Goal: Task Accomplishment & Management: Manage account settings

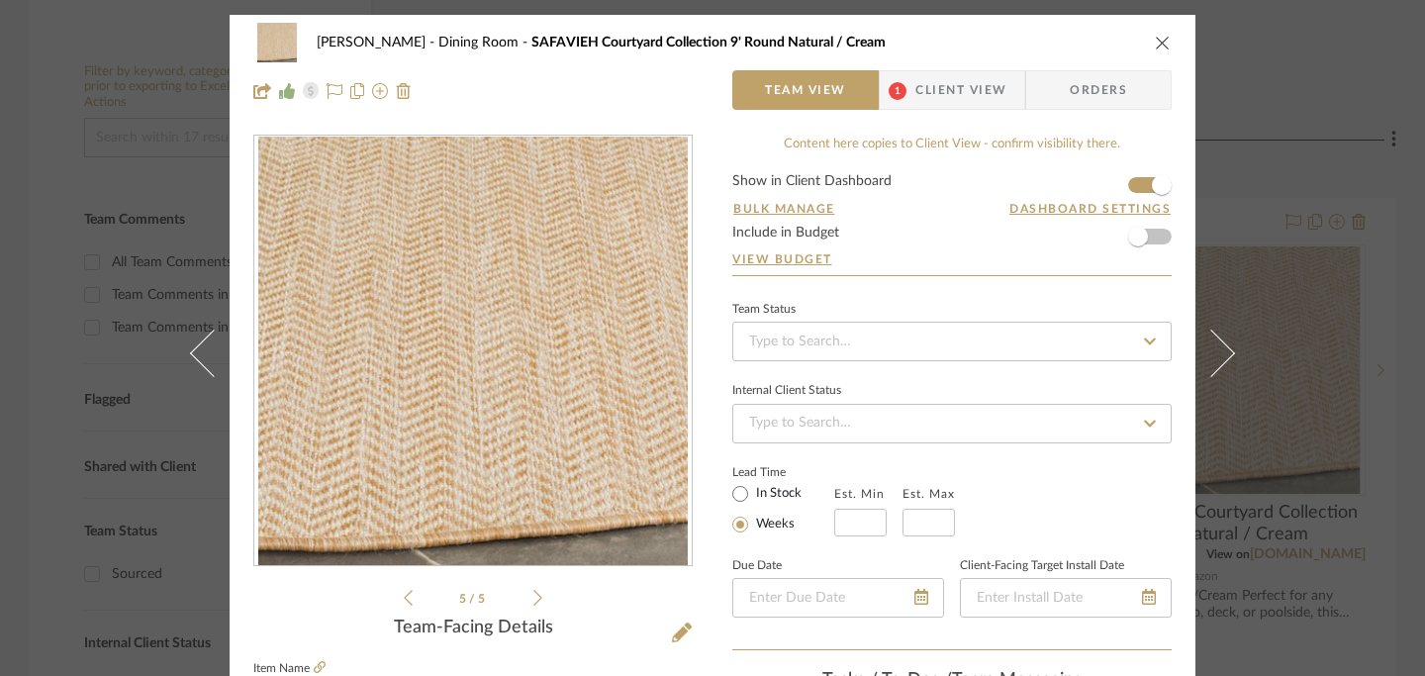
click at [1155, 46] on icon "close" at bounding box center [1163, 43] width 16 height 16
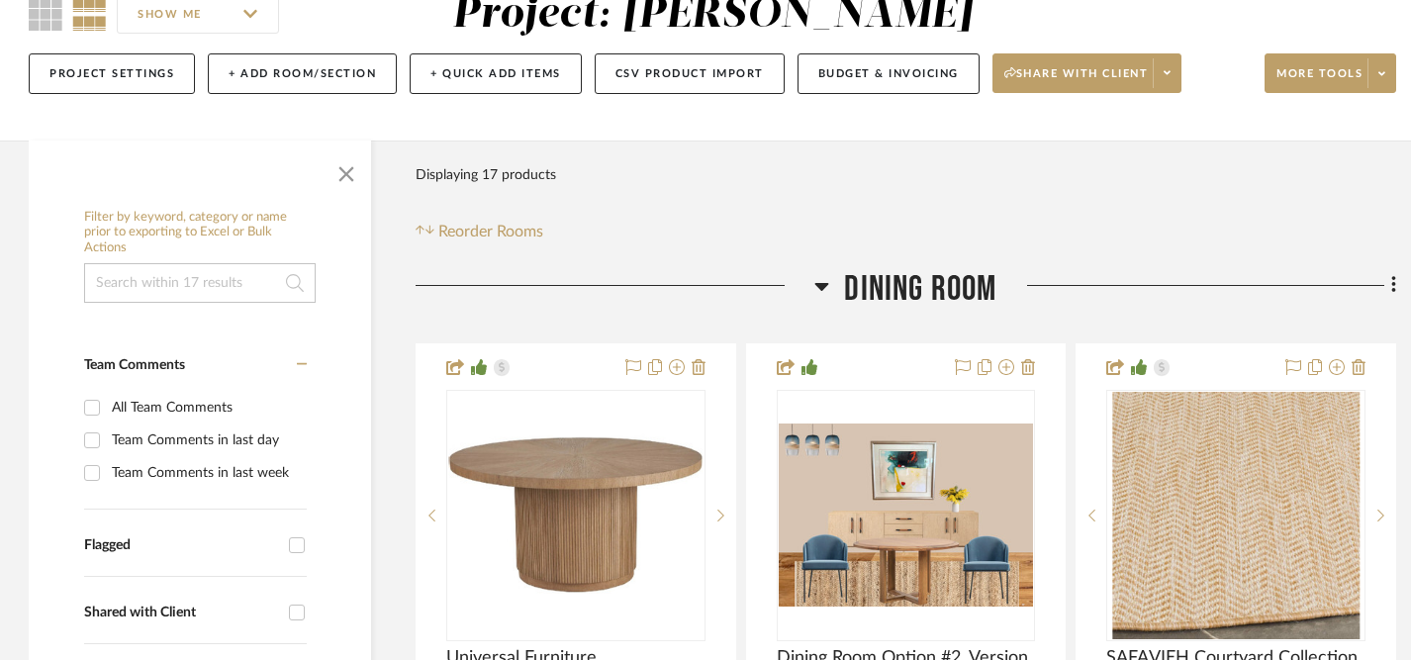
scroll to position [253, 1]
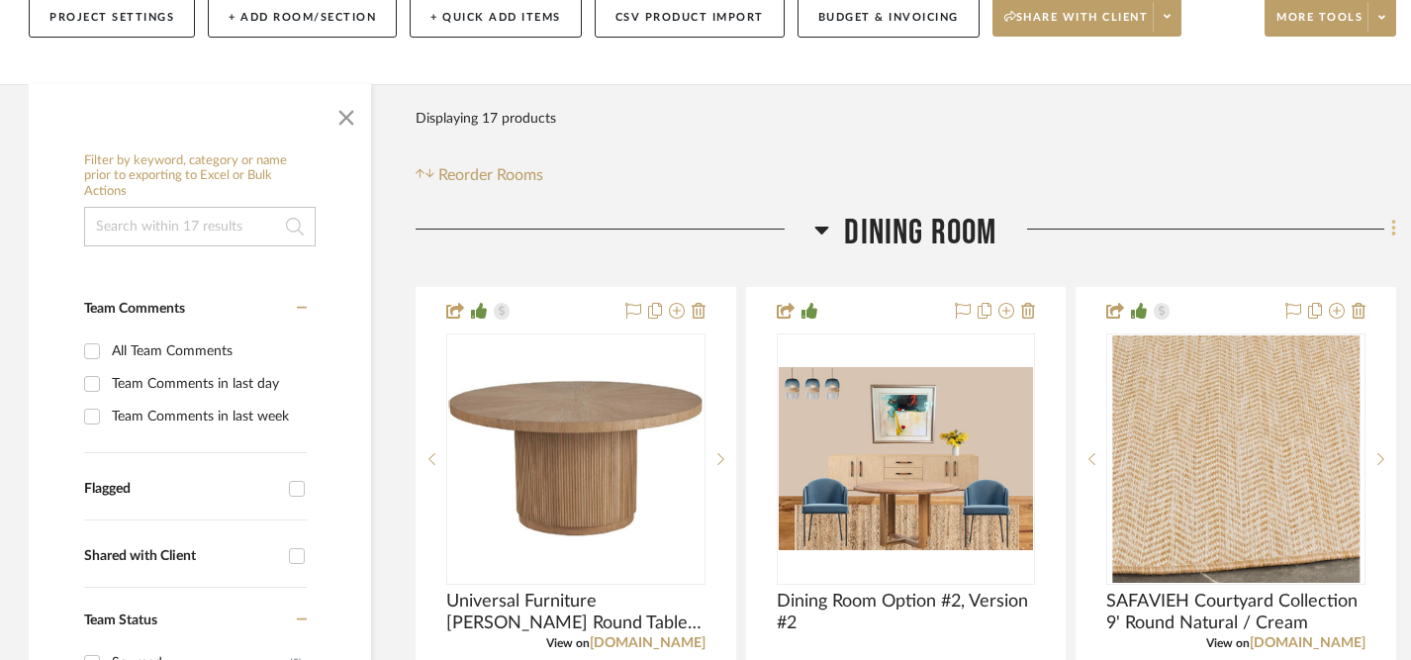
click at [1393, 236] on icon at bounding box center [1393, 229] width 4 height 17
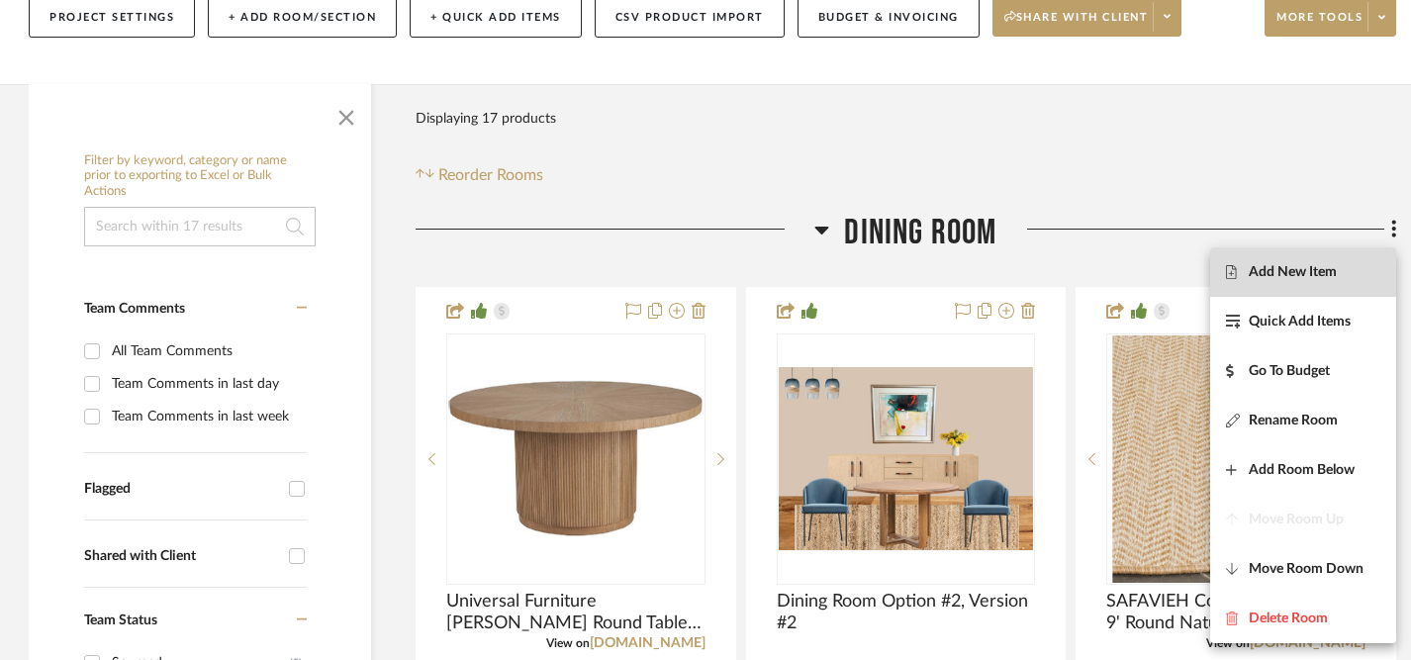
click at [1308, 269] on span "Add New Item" at bounding box center [1293, 271] width 88 height 17
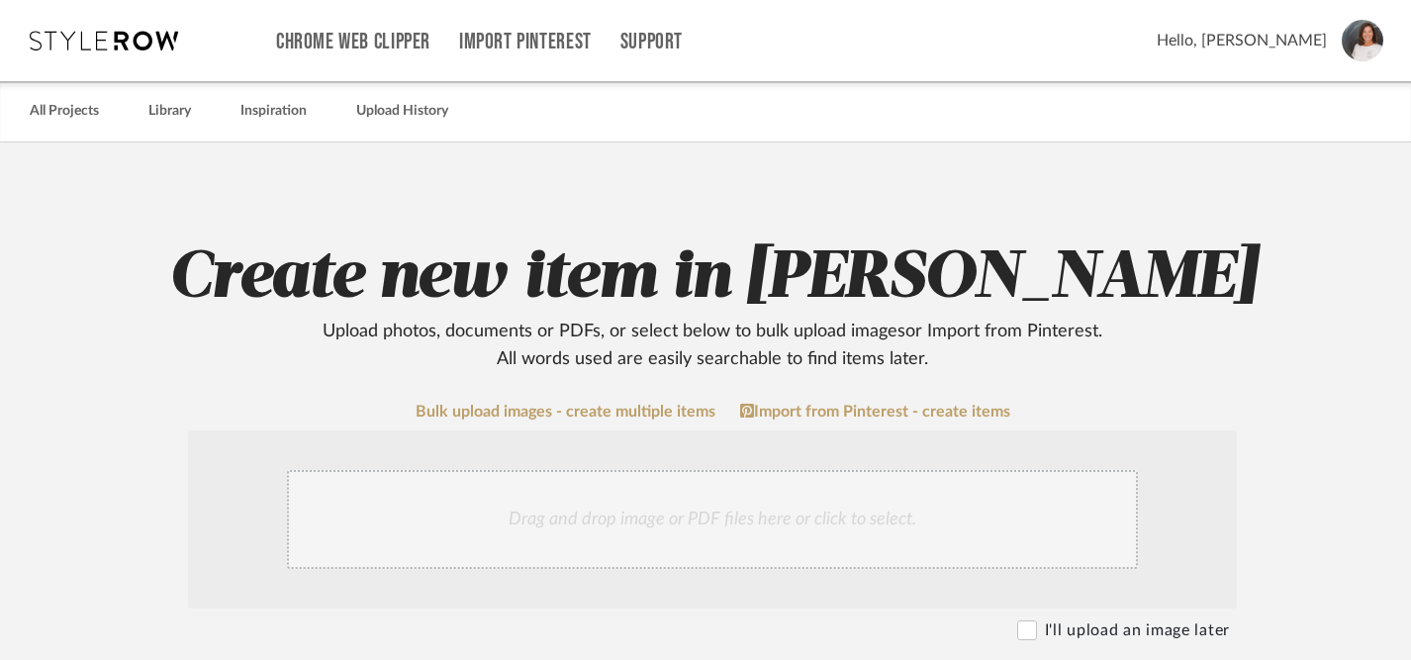
click at [711, 526] on div "Drag and drop image or PDF files here or click to select." at bounding box center [712, 519] width 851 height 99
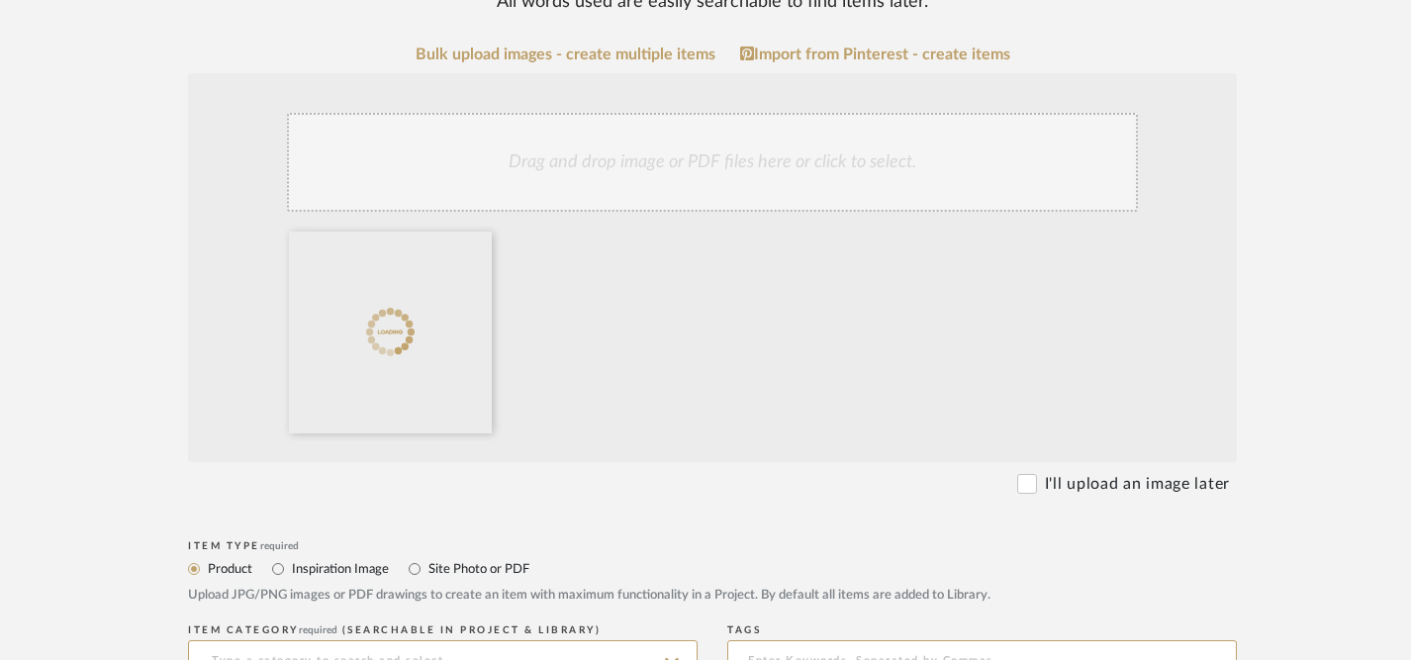
scroll to position [355, 0]
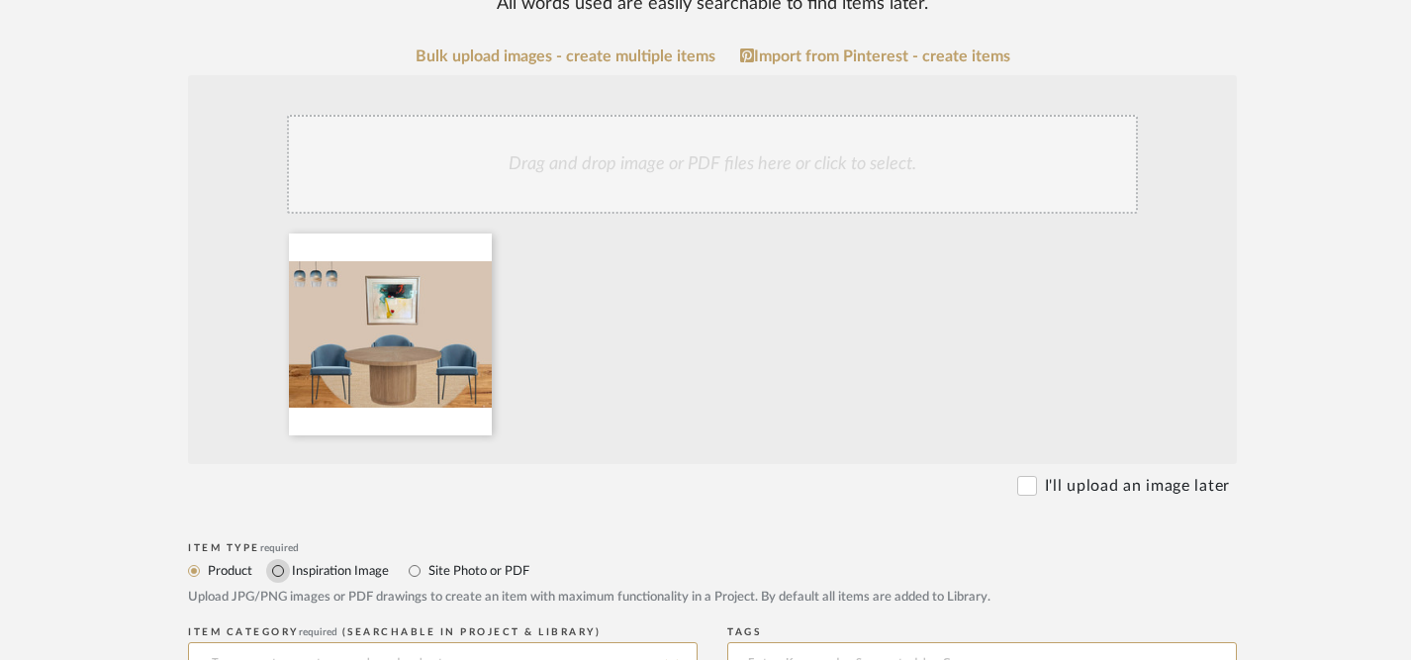
click at [277, 574] on input "Inspiration Image" at bounding box center [278, 571] width 24 height 24
radio input "true"
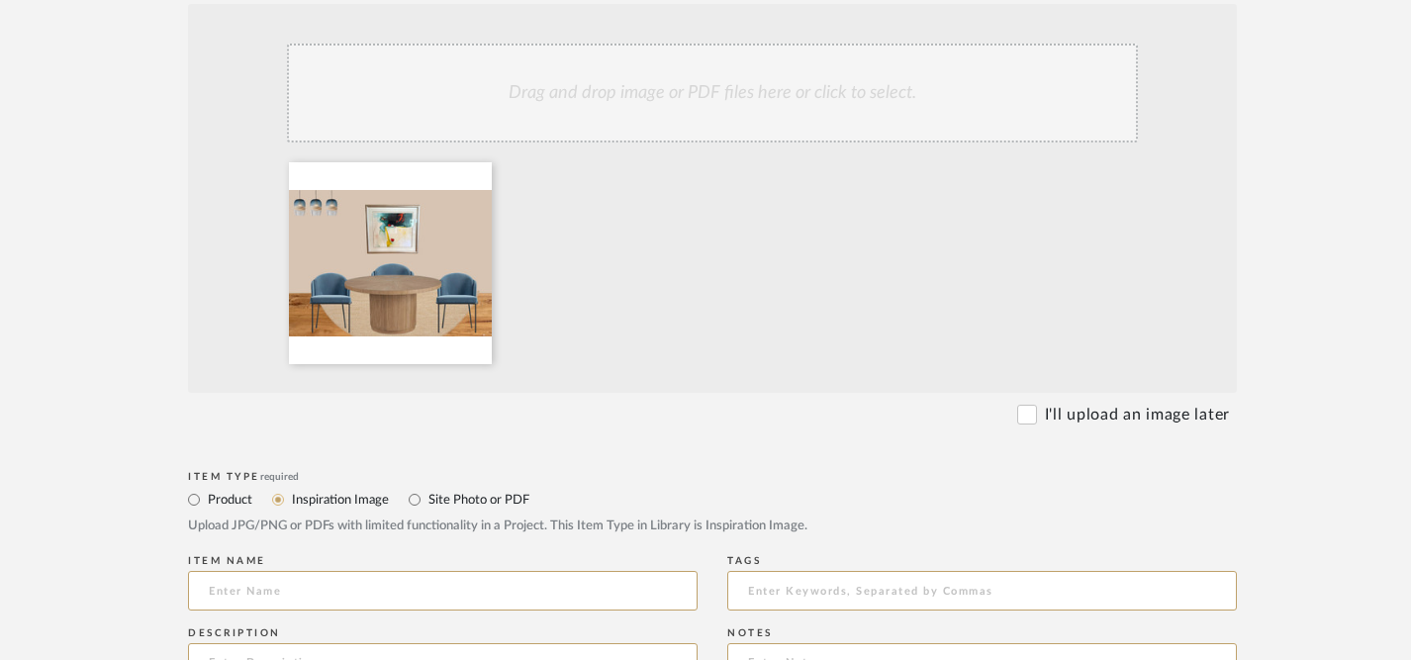
scroll to position [441, 0]
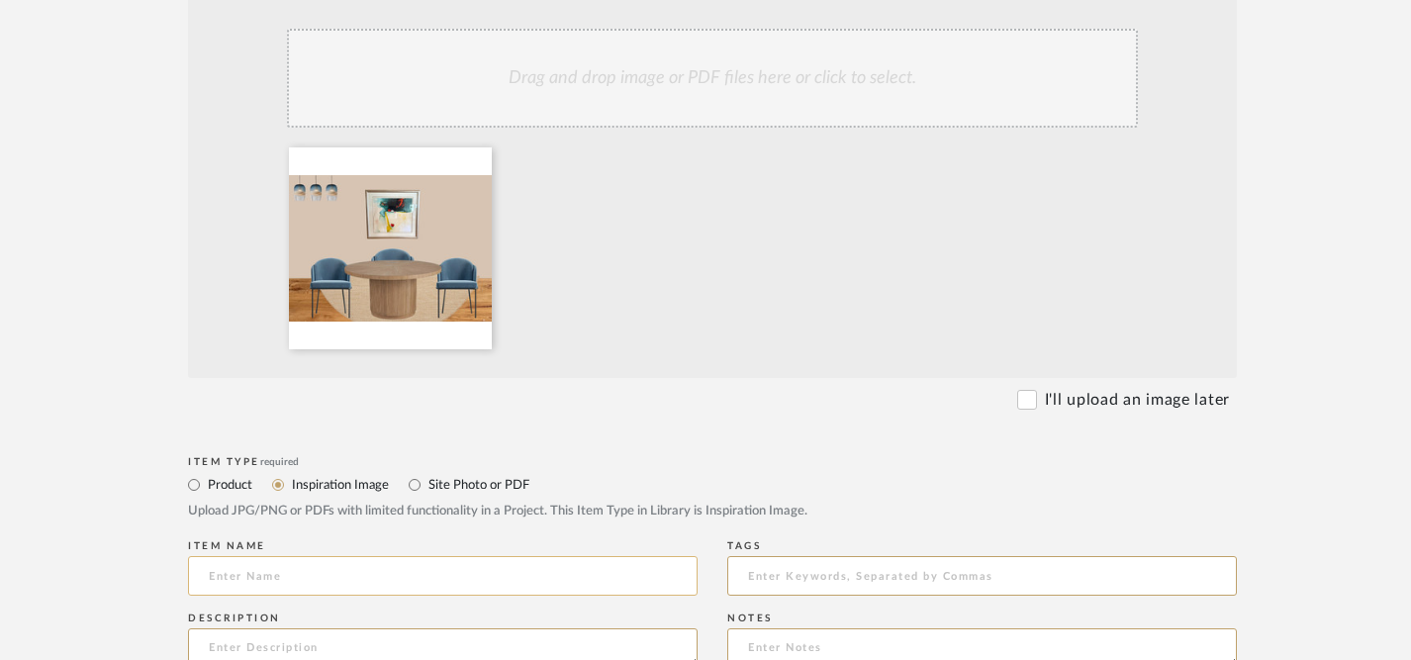
click at [416, 582] on input at bounding box center [443, 576] width 510 height 40
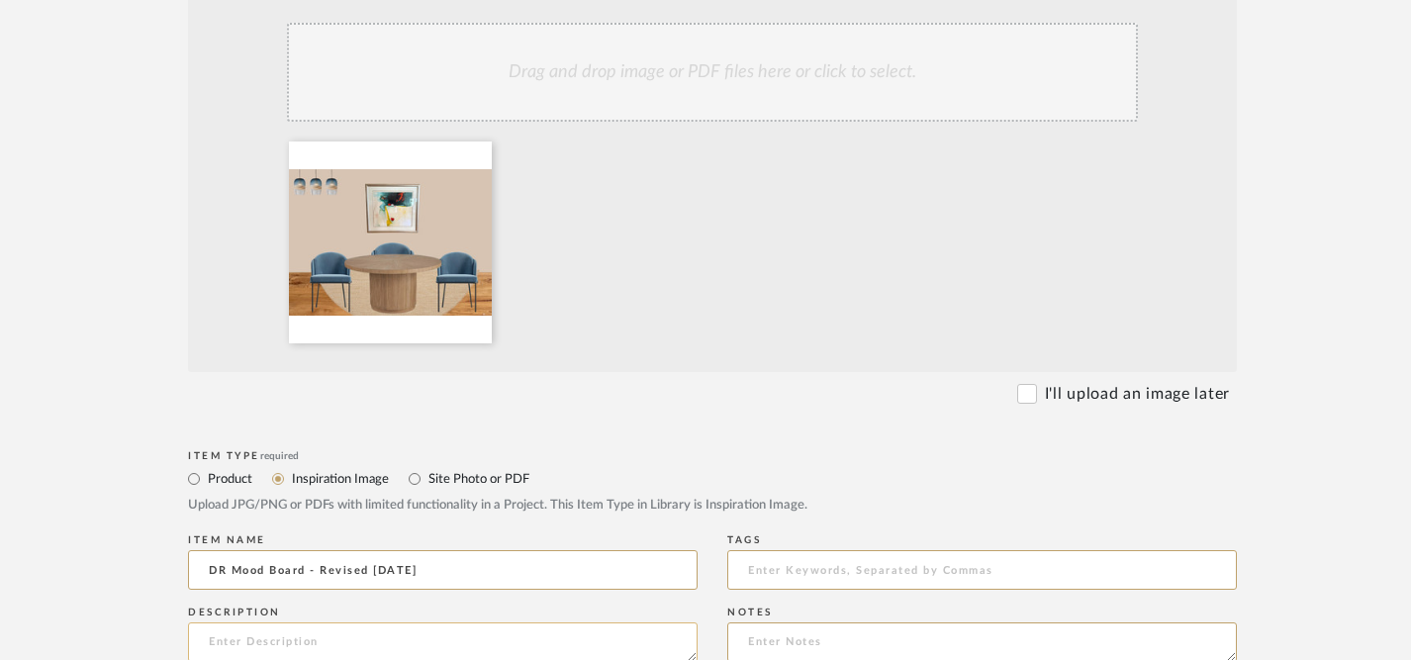
type input "DR Mood Board - Revised [DATE]"
click at [371, 636] on textarea at bounding box center [443, 642] width 510 height 40
type textarea "T"
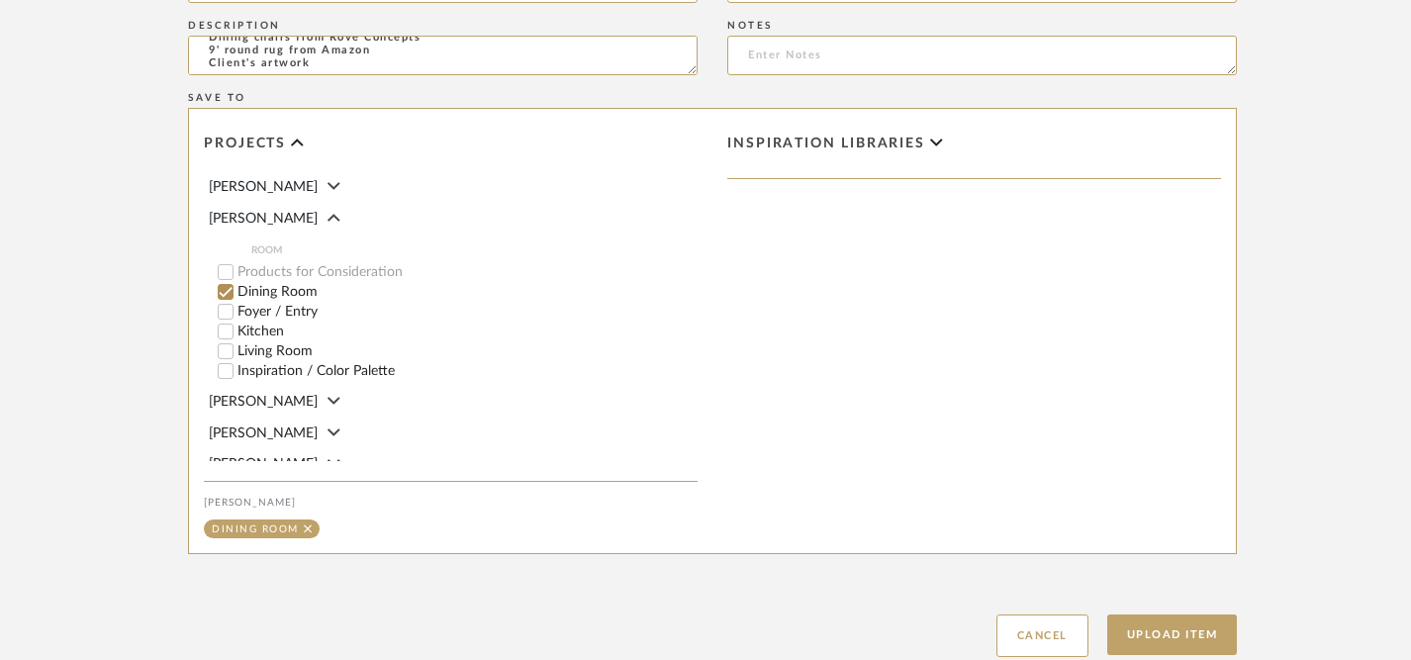
scroll to position [1172, 0]
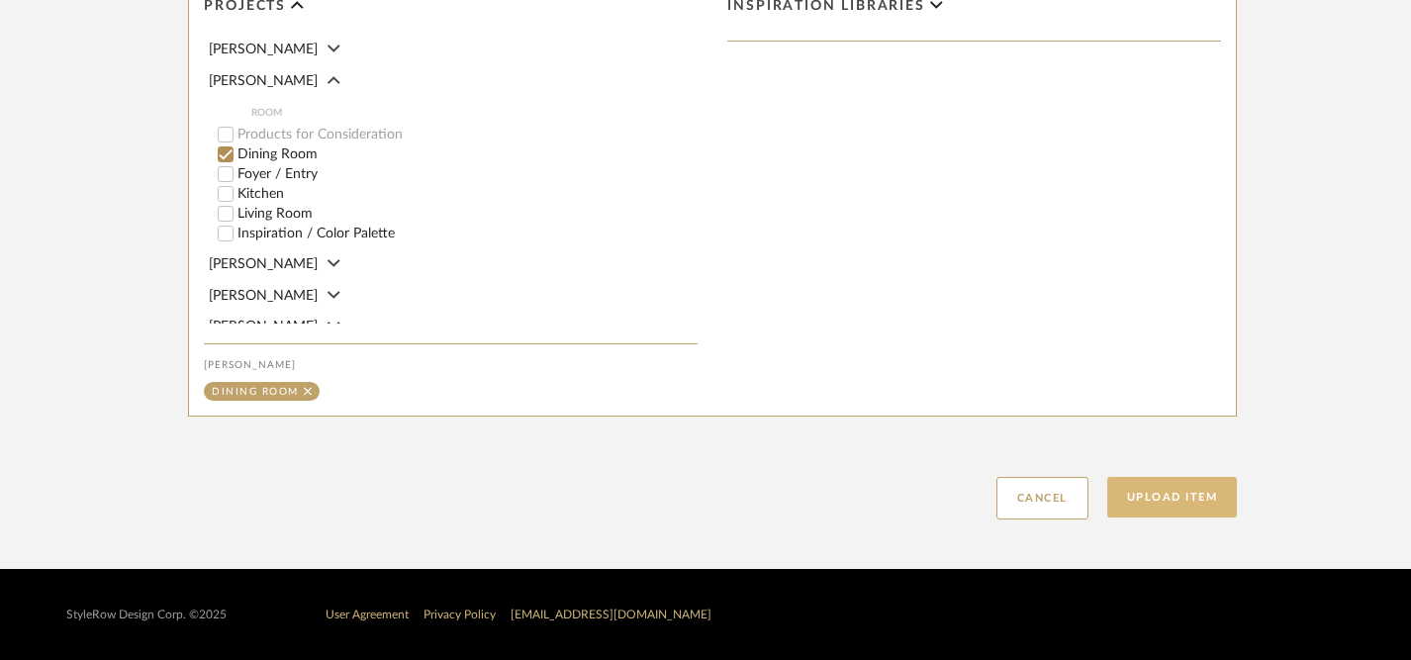
type textarea "Dining table from Matter Brothers Dining chairs from Rove Concepts 9' round rug…"
click at [1186, 505] on button "Upload Item" at bounding box center [1172, 497] width 131 height 41
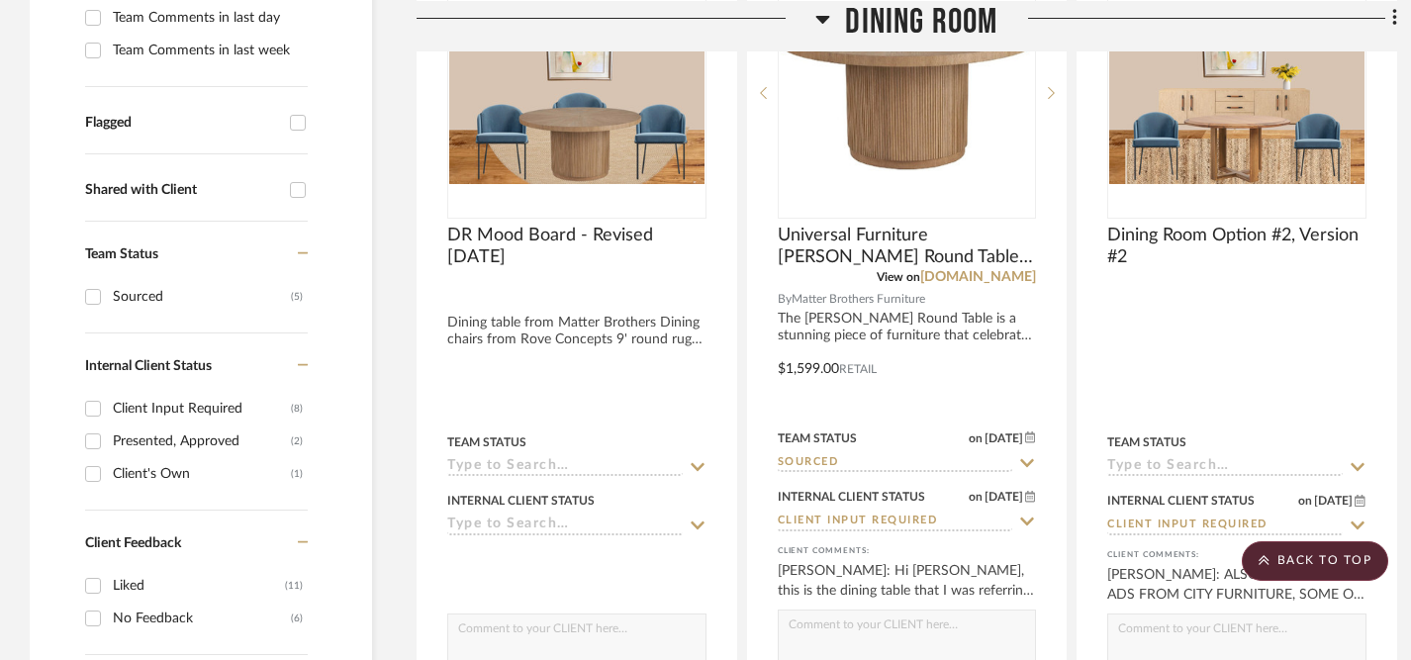
scroll to position [621, 0]
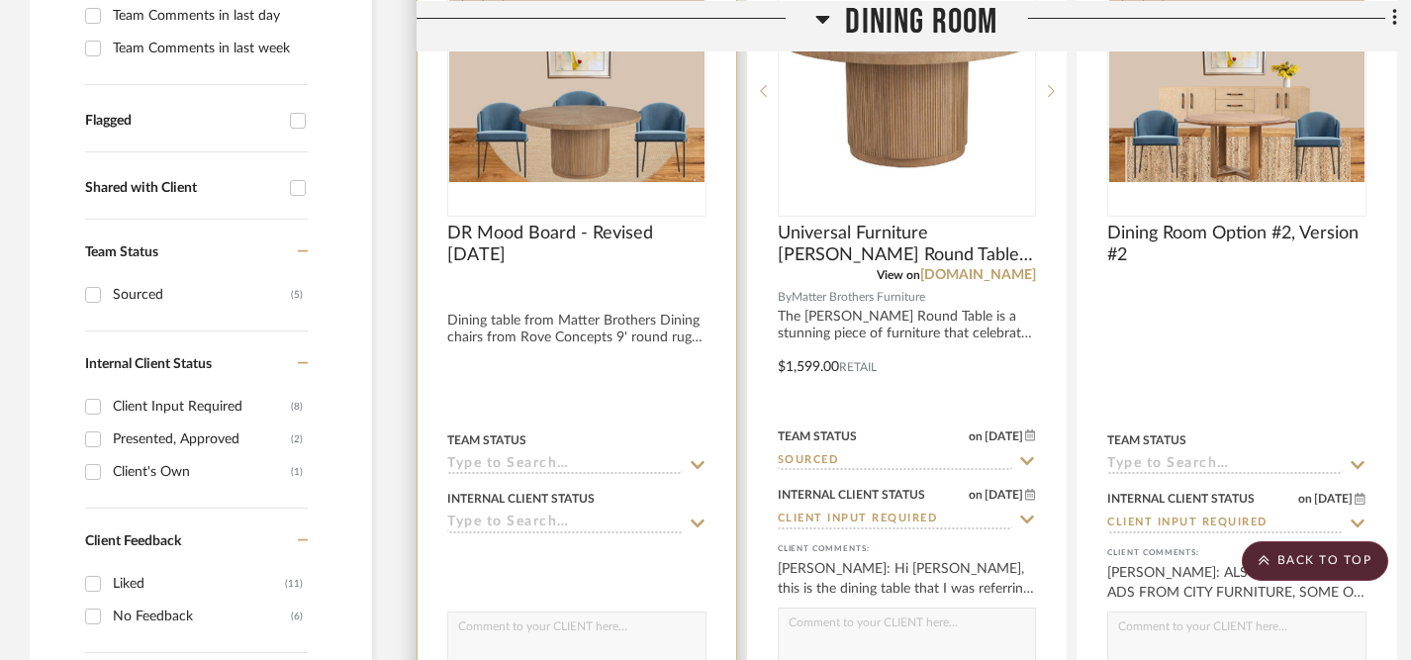
click at [697, 522] on icon at bounding box center [698, 524] width 18 height 16
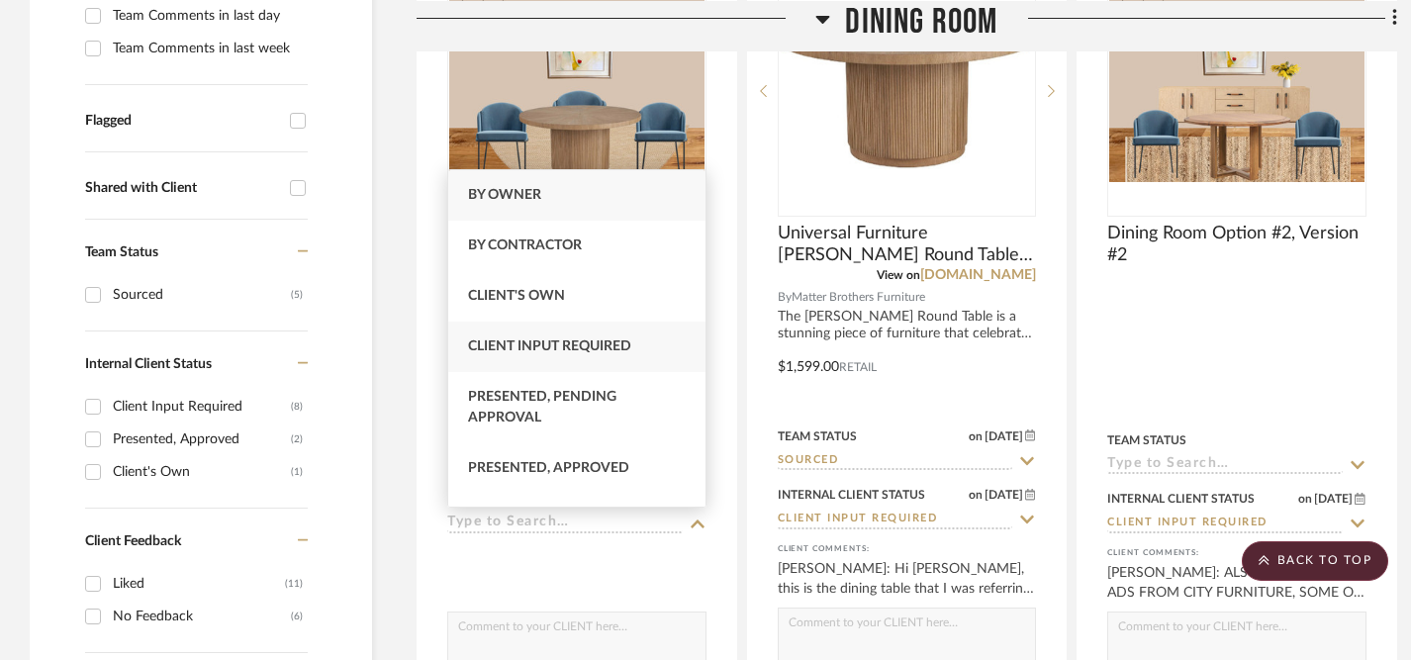
click at [606, 344] on span "Client Input Required" at bounding box center [549, 346] width 163 height 14
type input "10/6/2025"
type input "Client Input Required"
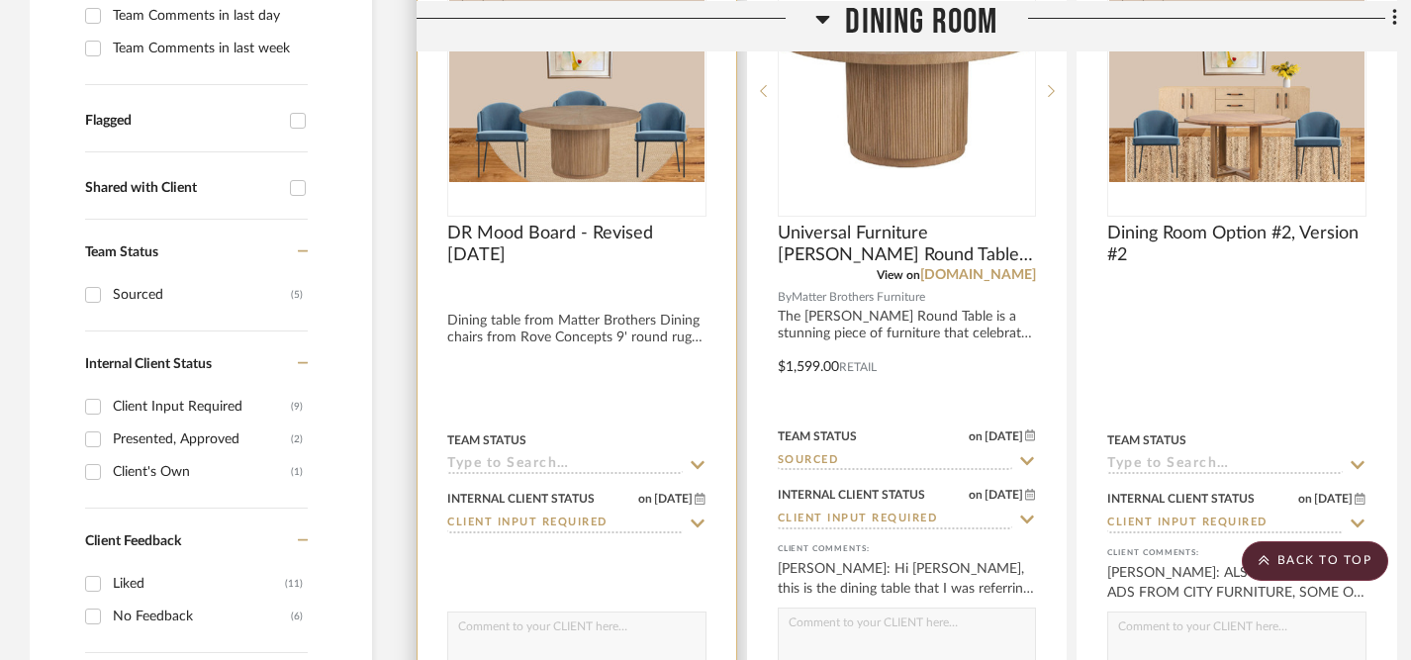
click at [538, 630] on textarea at bounding box center [576, 632] width 257 height 38
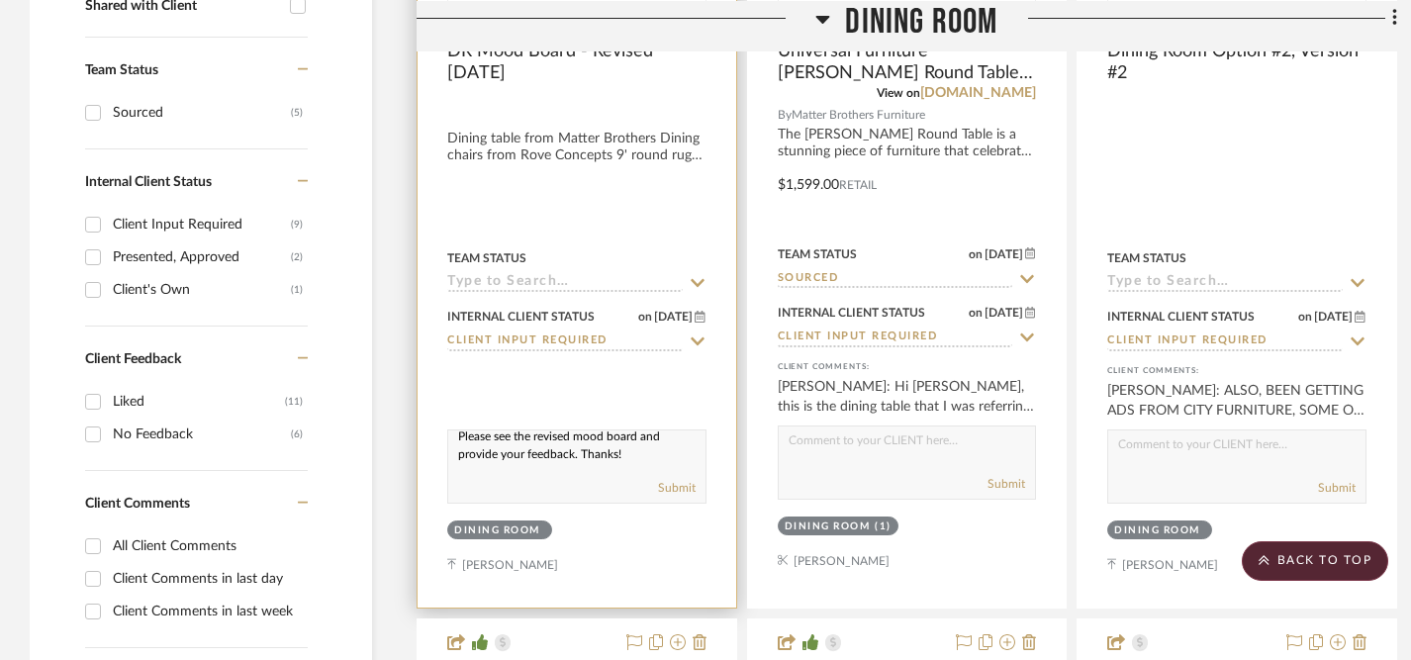
scroll to position [813, 0]
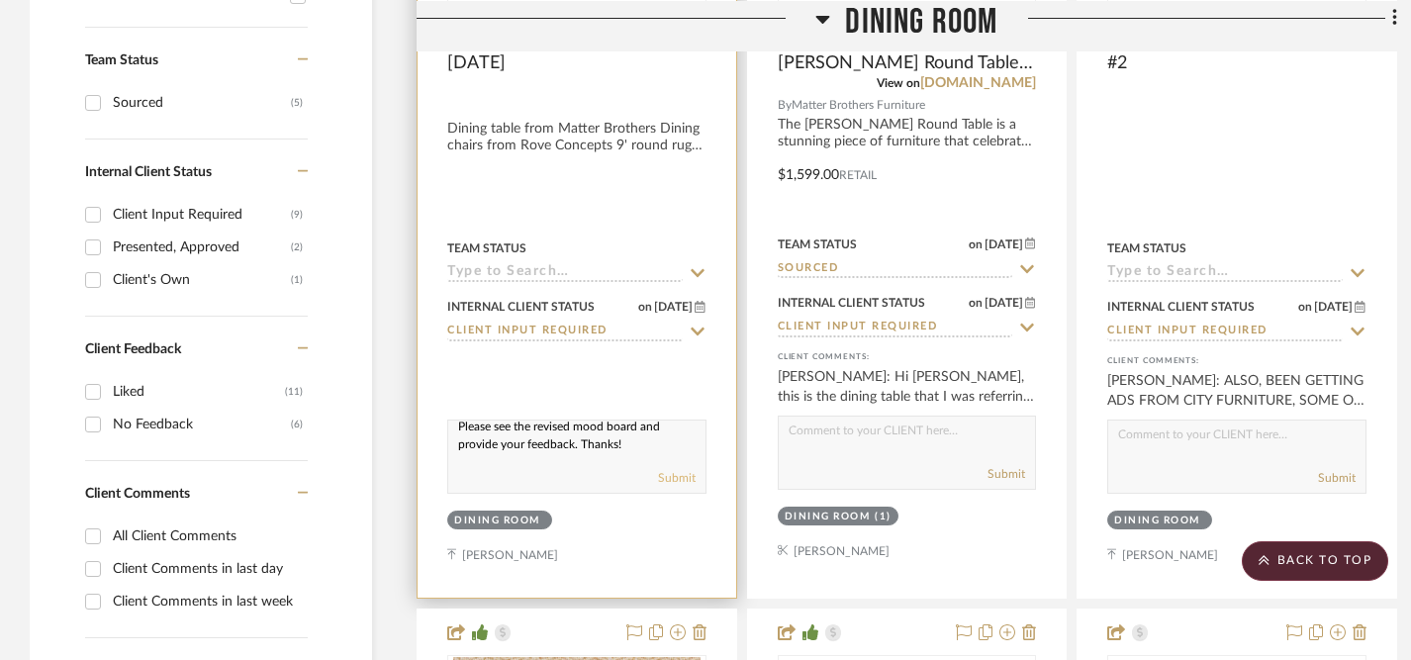
type textarea "Please see the revised mood board and provide your feedback. Thanks!"
click at [674, 479] on button "Submit" at bounding box center [677, 478] width 38 height 18
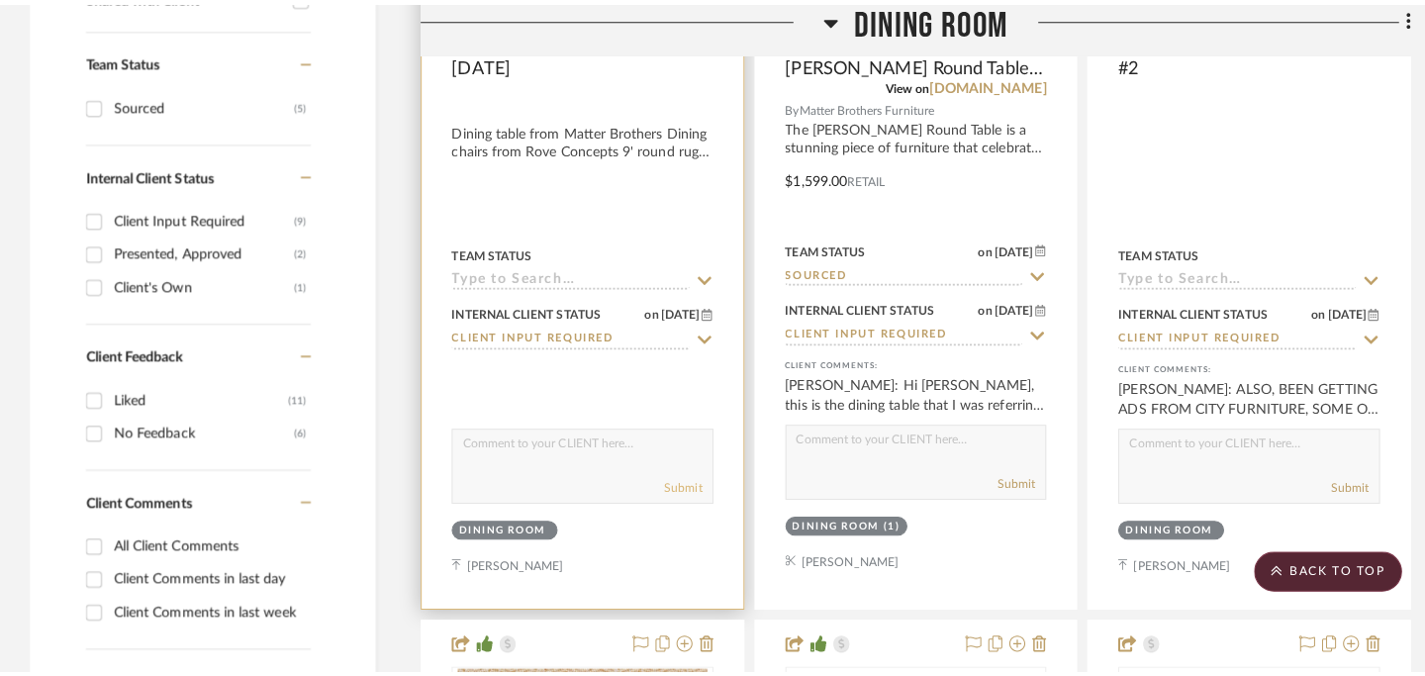
scroll to position [0, 0]
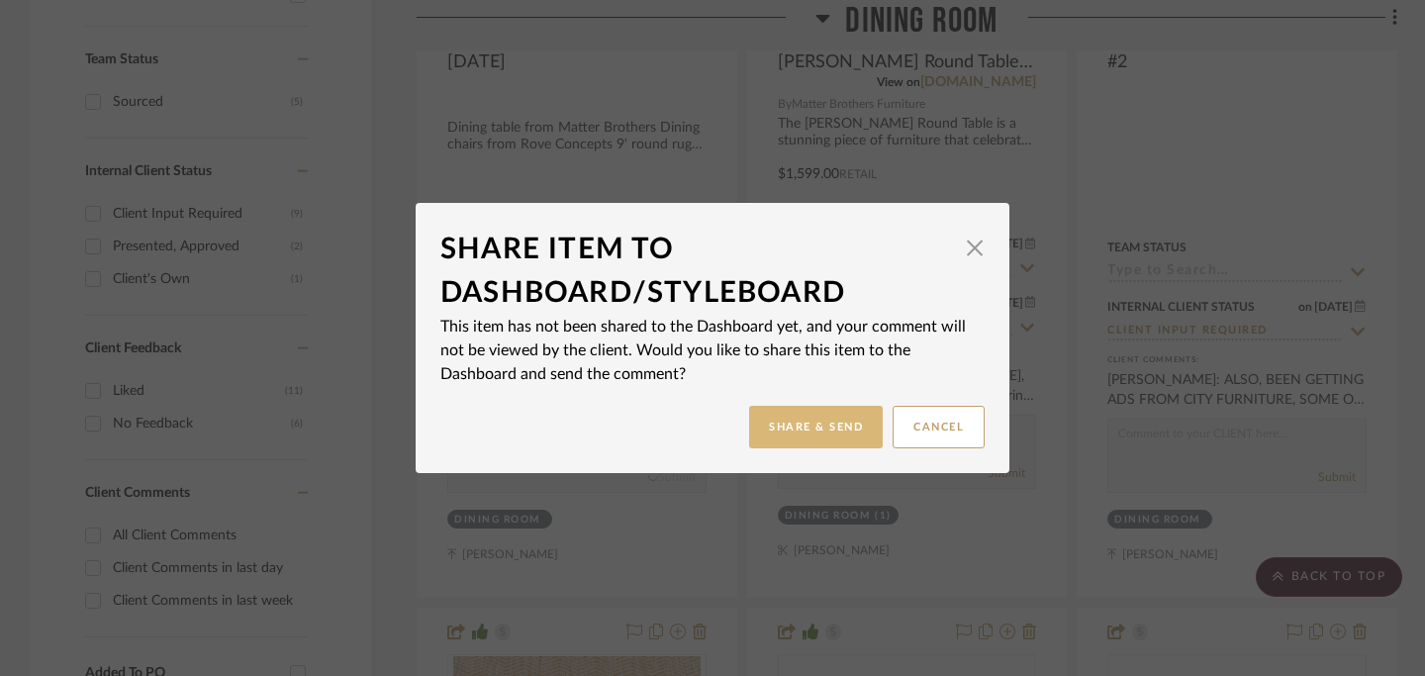
click at [803, 432] on button "Share & Send" at bounding box center [816, 427] width 134 height 43
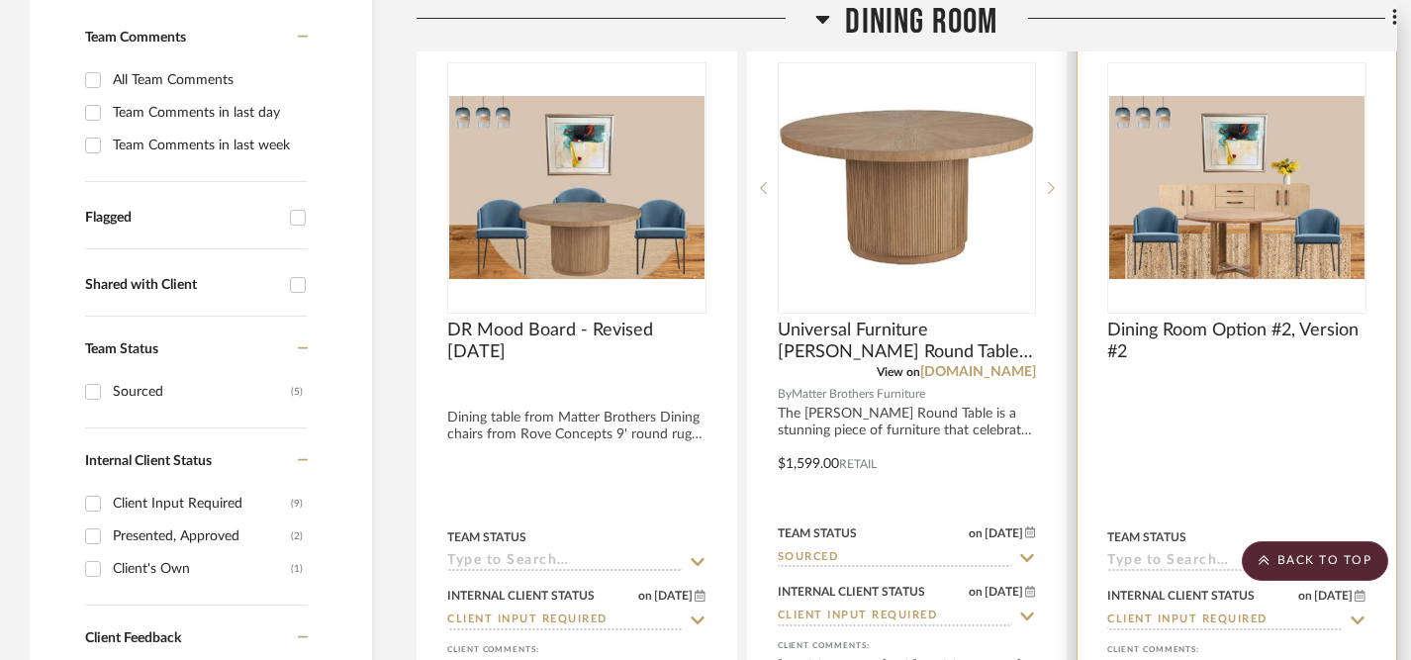
scroll to position [479, 0]
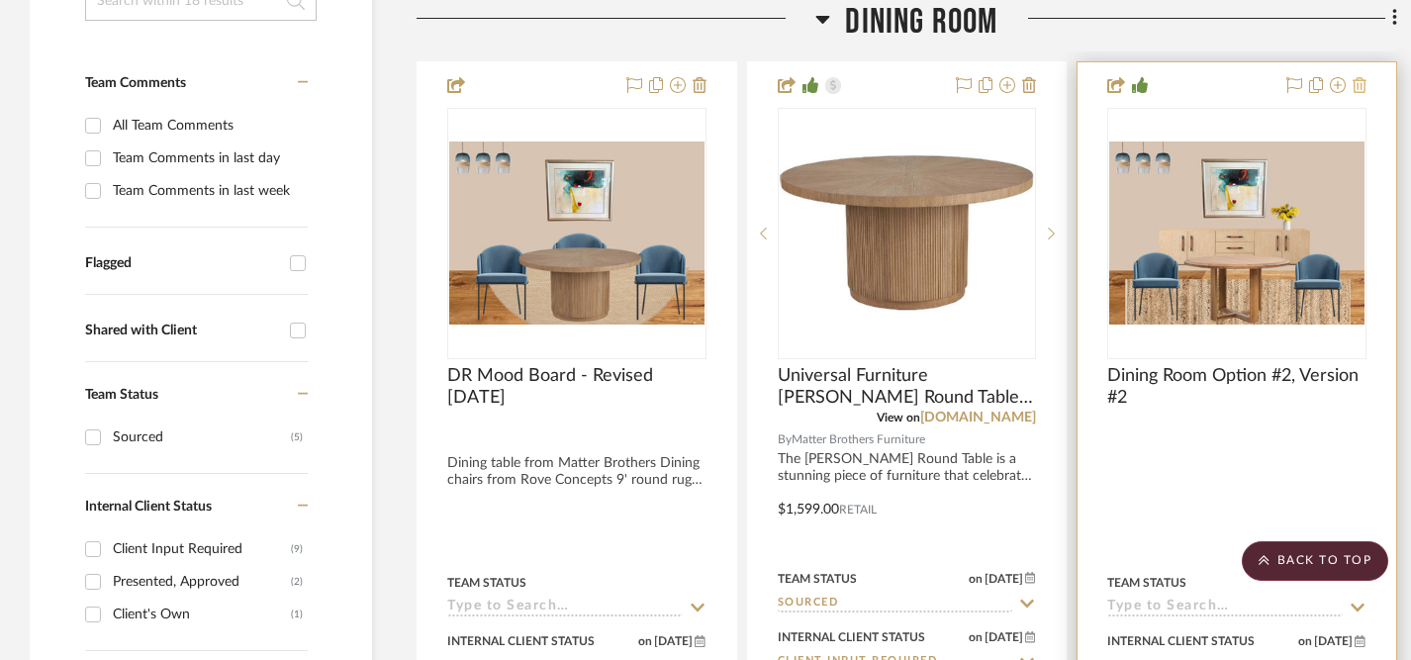
click at [1358, 84] on icon at bounding box center [1360, 85] width 14 height 16
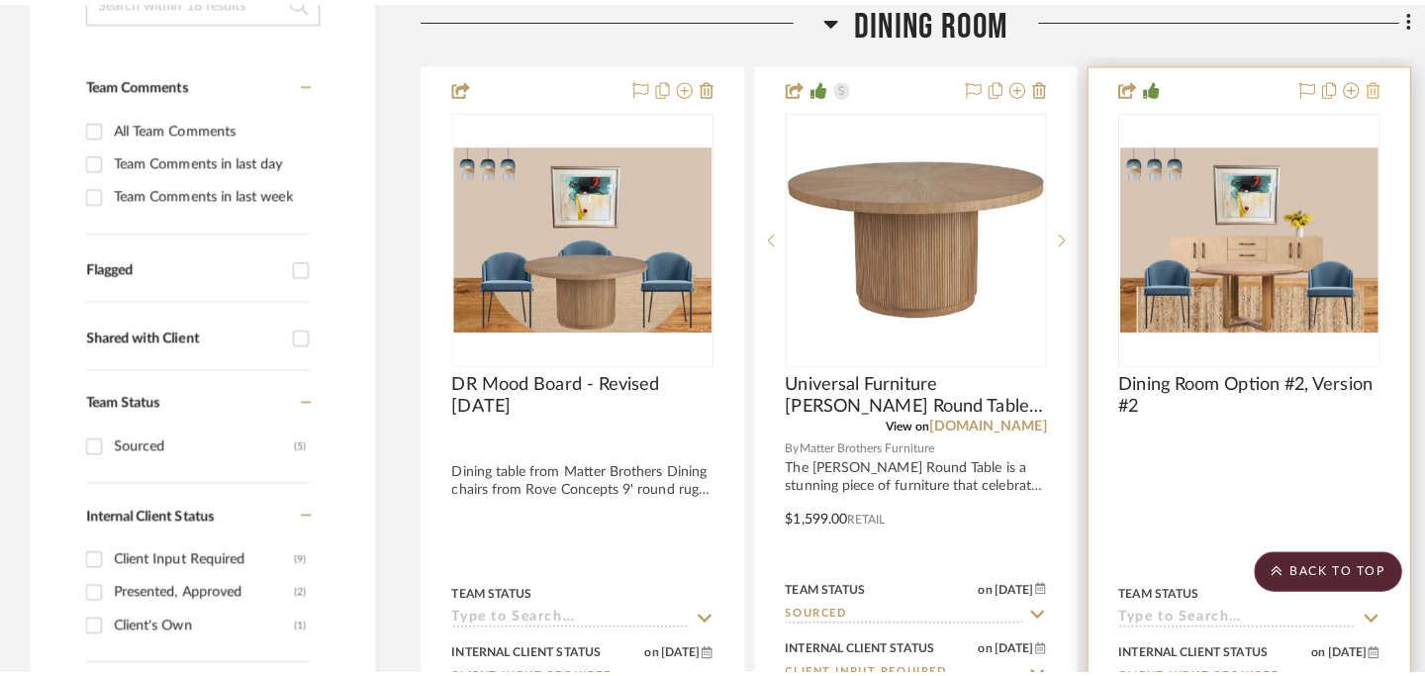
scroll to position [0, 0]
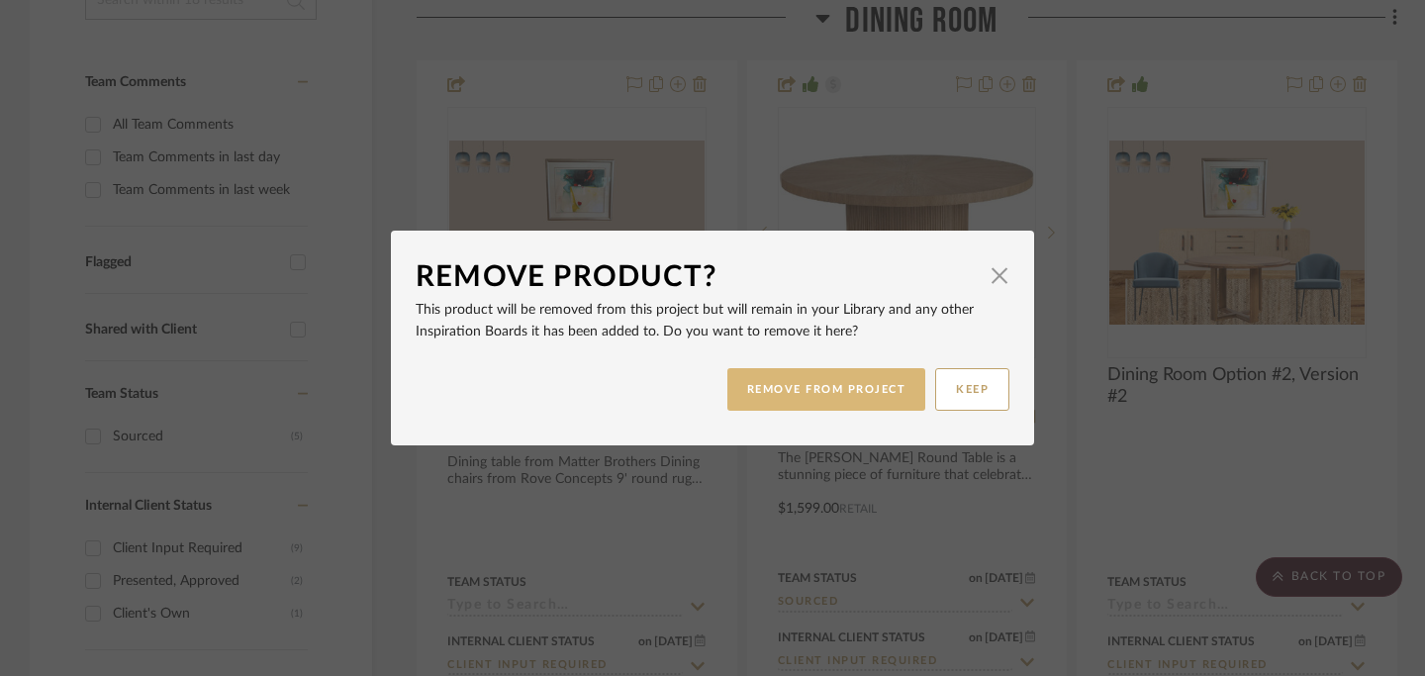
click at [838, 393] on button "REMOVE FROM PROJECT" at bounding box center [826, 389] width 199 height 43
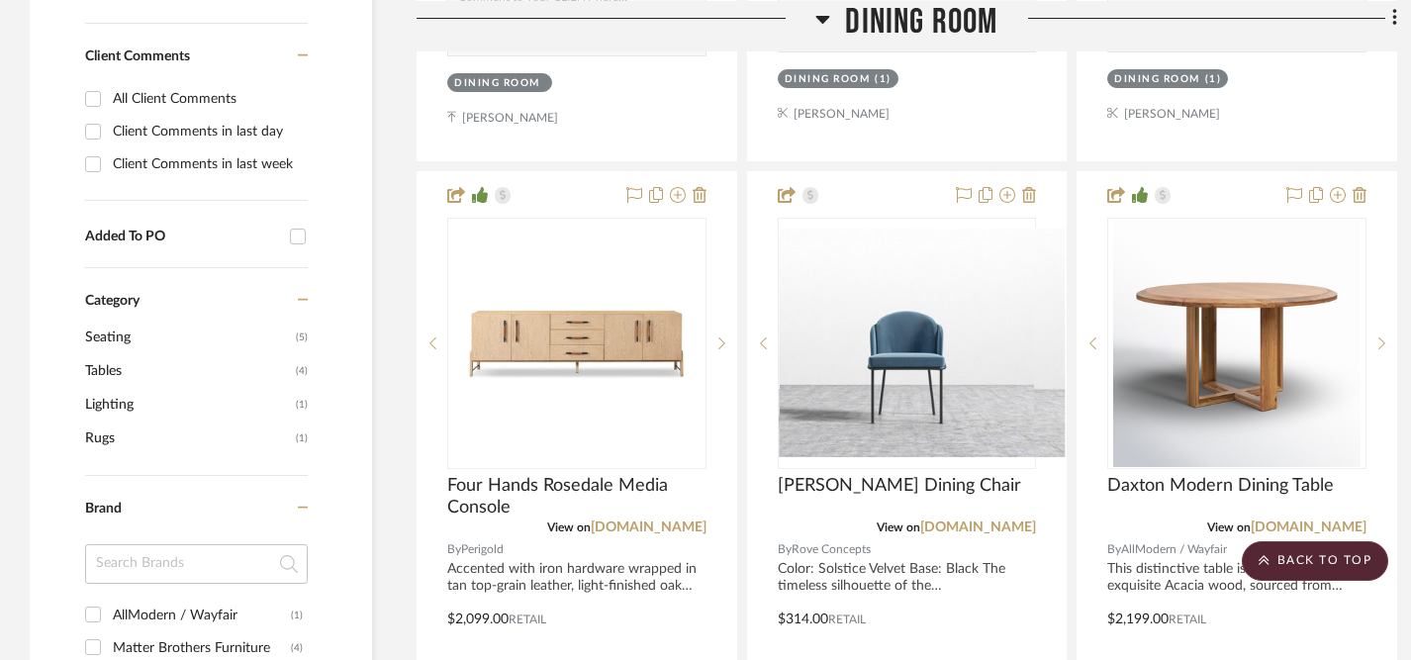
scroll to position [1252, 0]
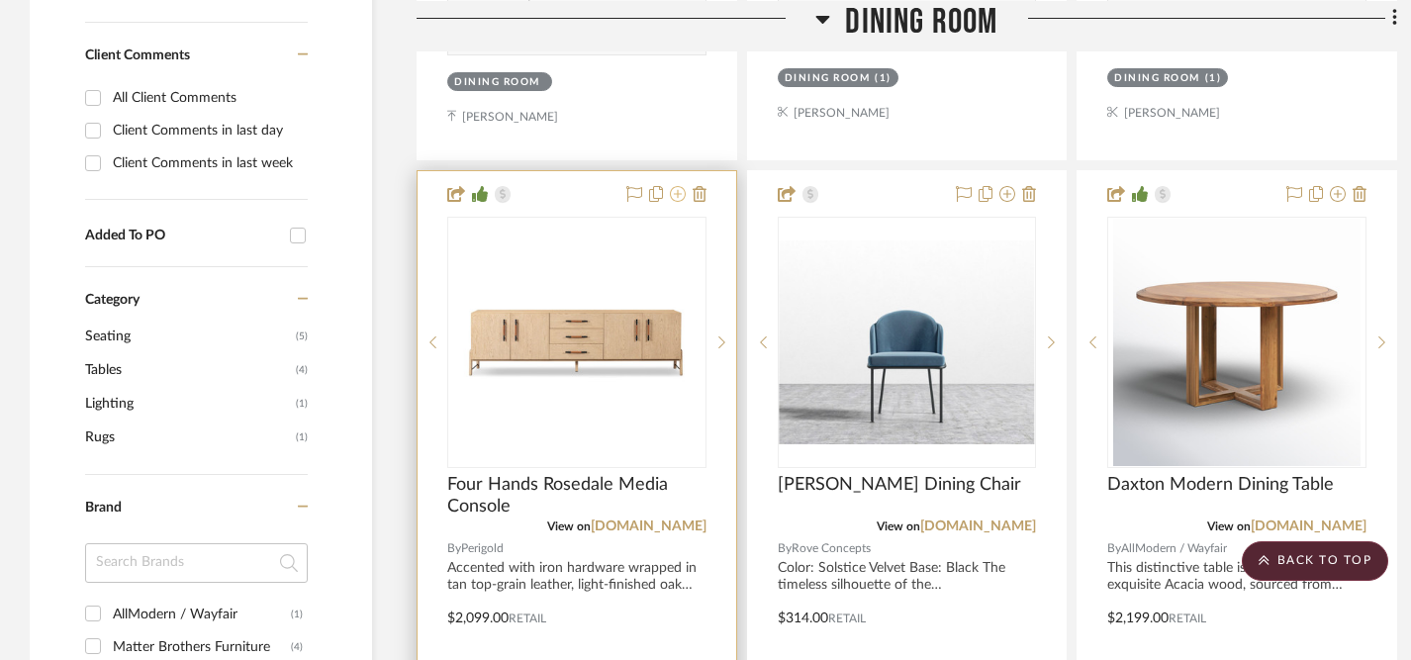
click at [680, 189] on icon at bounding box center [678, 194] width 16 height 16
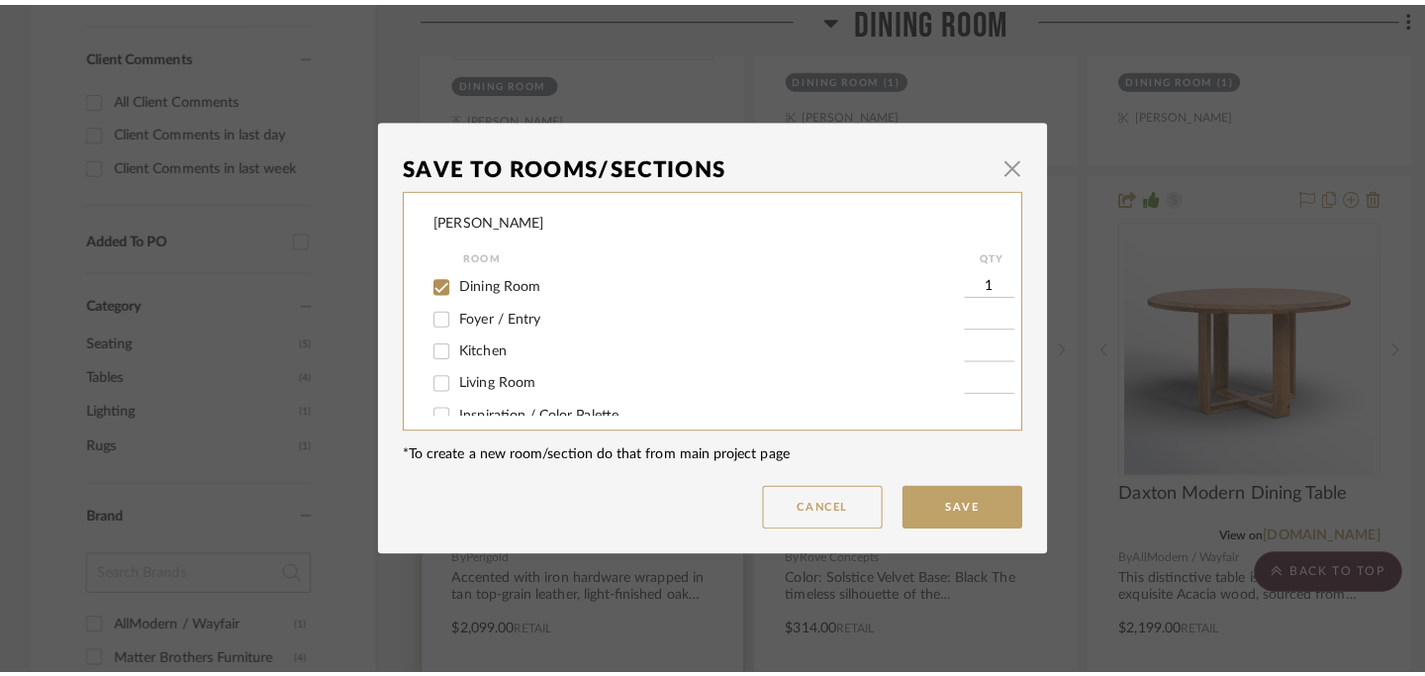
scroll to position [0, 0]
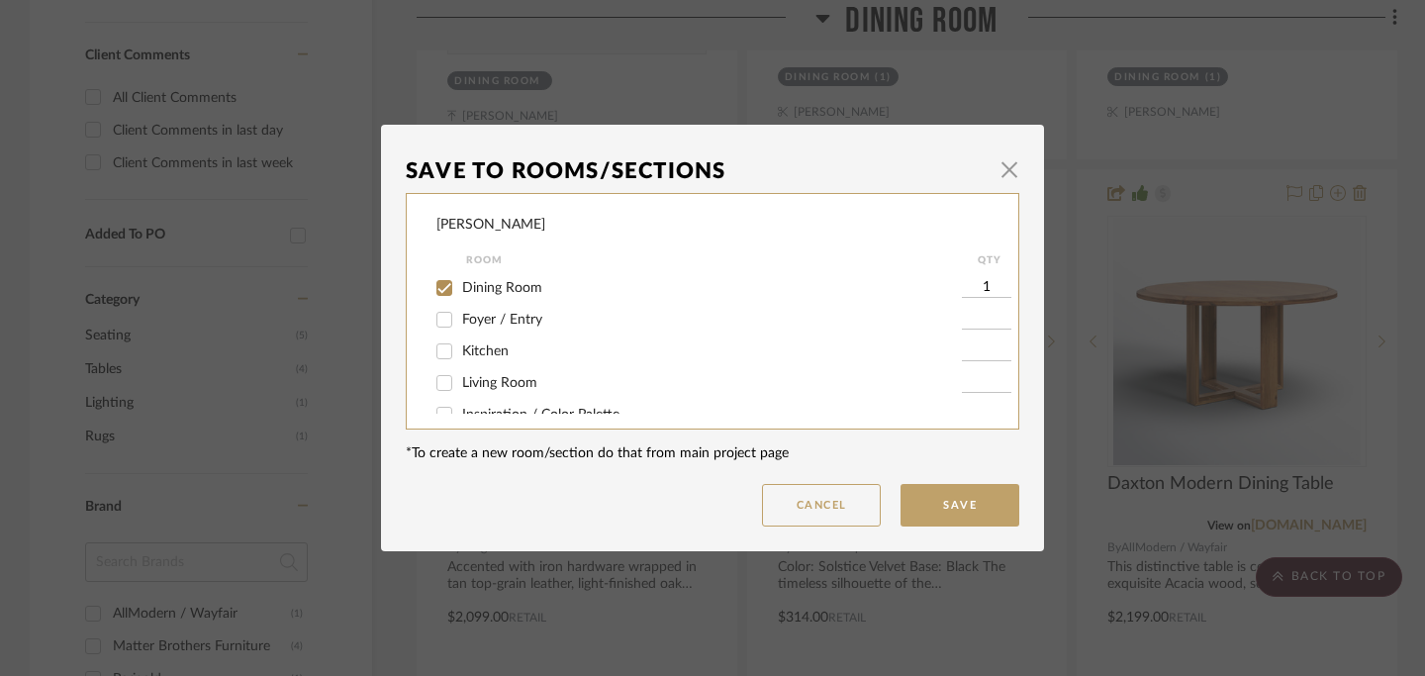
click at [439, 392] on input "Living Room" at bounding box center [444, 383] width 32 height 32
checkbox input "true"
type input "1"
click at [436, 287] on input "Dining Room" at bounding box center [444, 288] width 32 height 32
checkbox input "false"
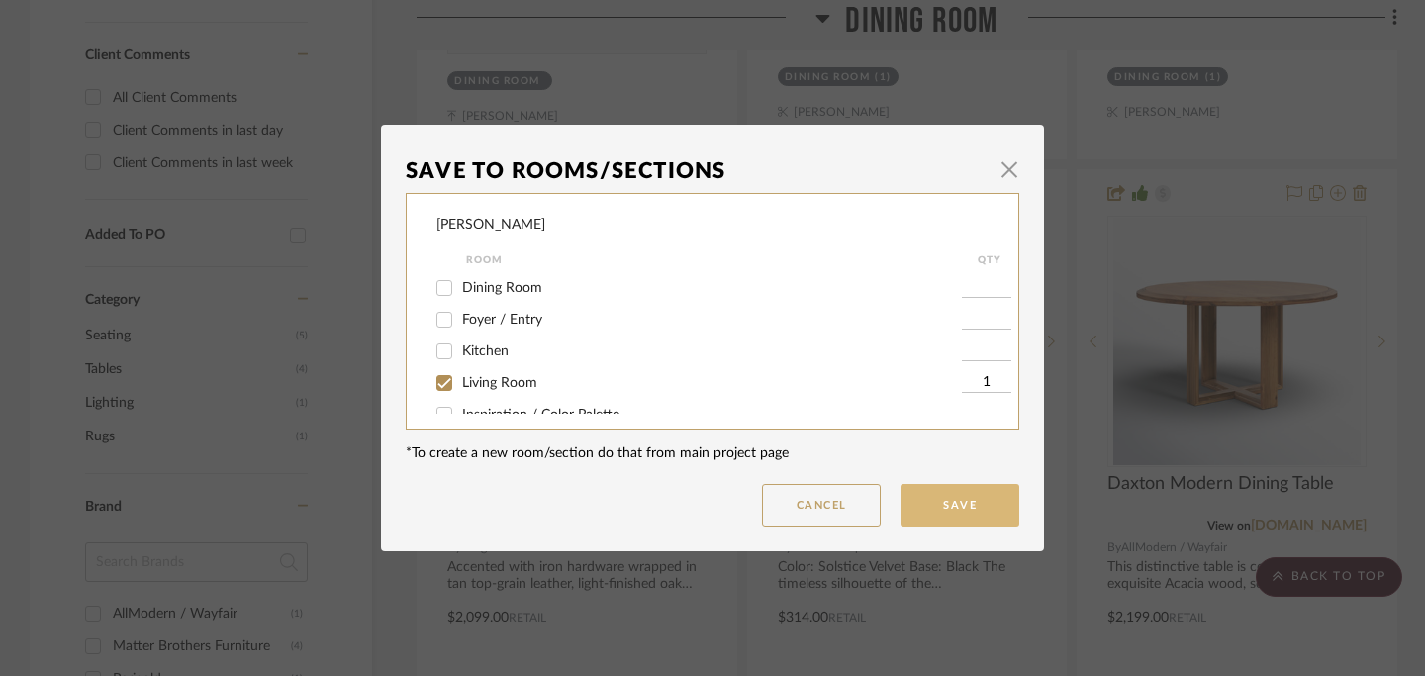
click at [952, 496] on button "Save" at bounding box center [960, 505] width 119 height 43
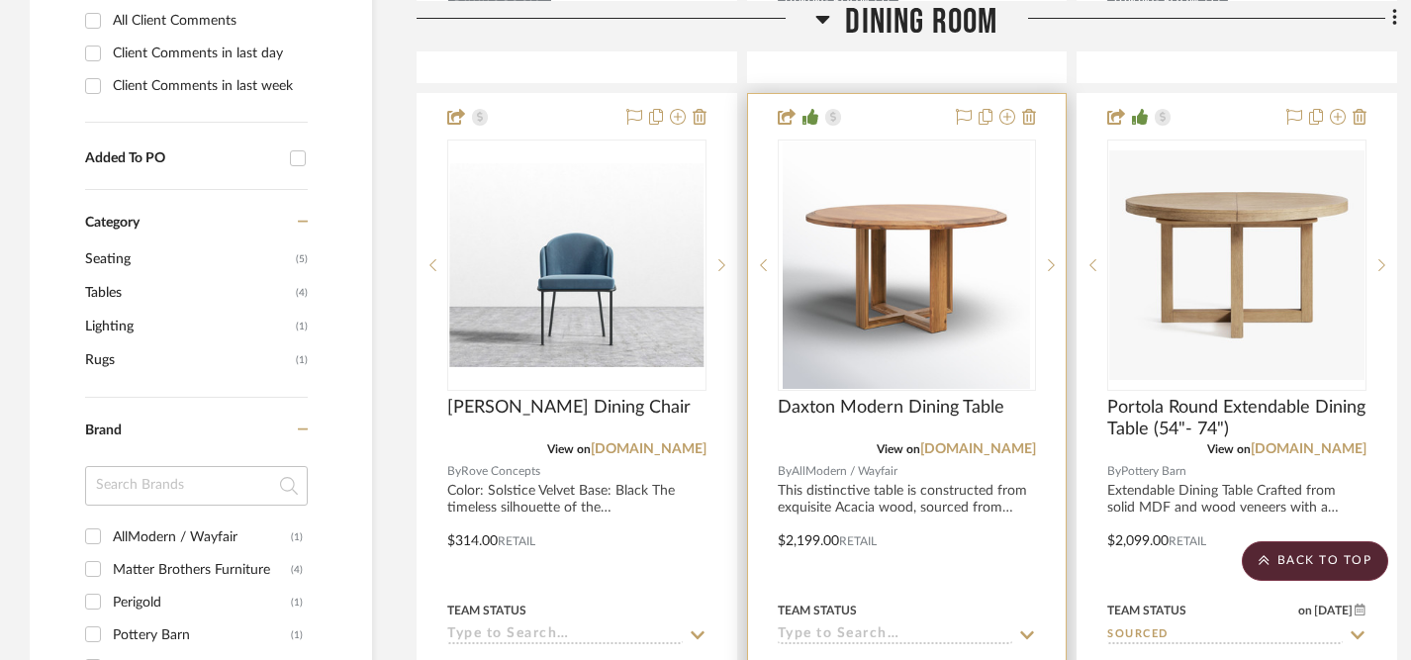
scroll to position [1327, 0]
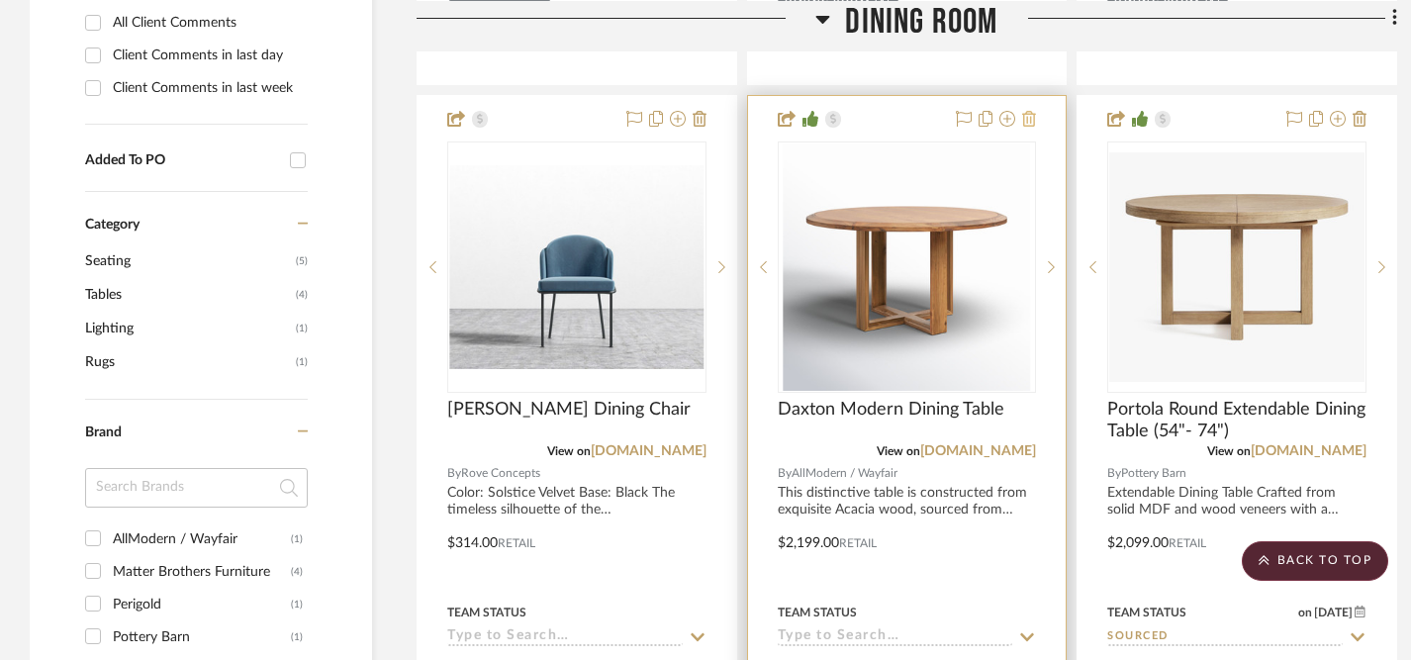
click at [1030, 115] on icon at bounding box center [1029, 119] width 14 height 16
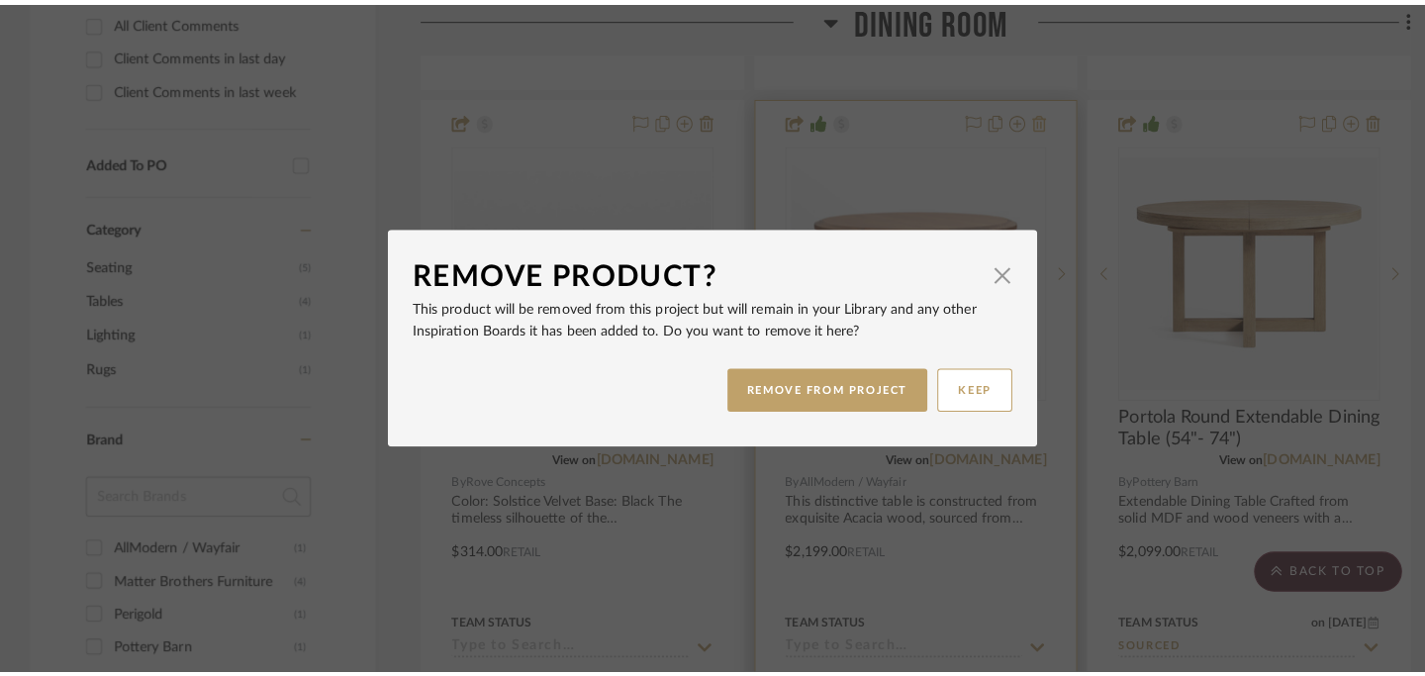
scroll to position [0, 0]
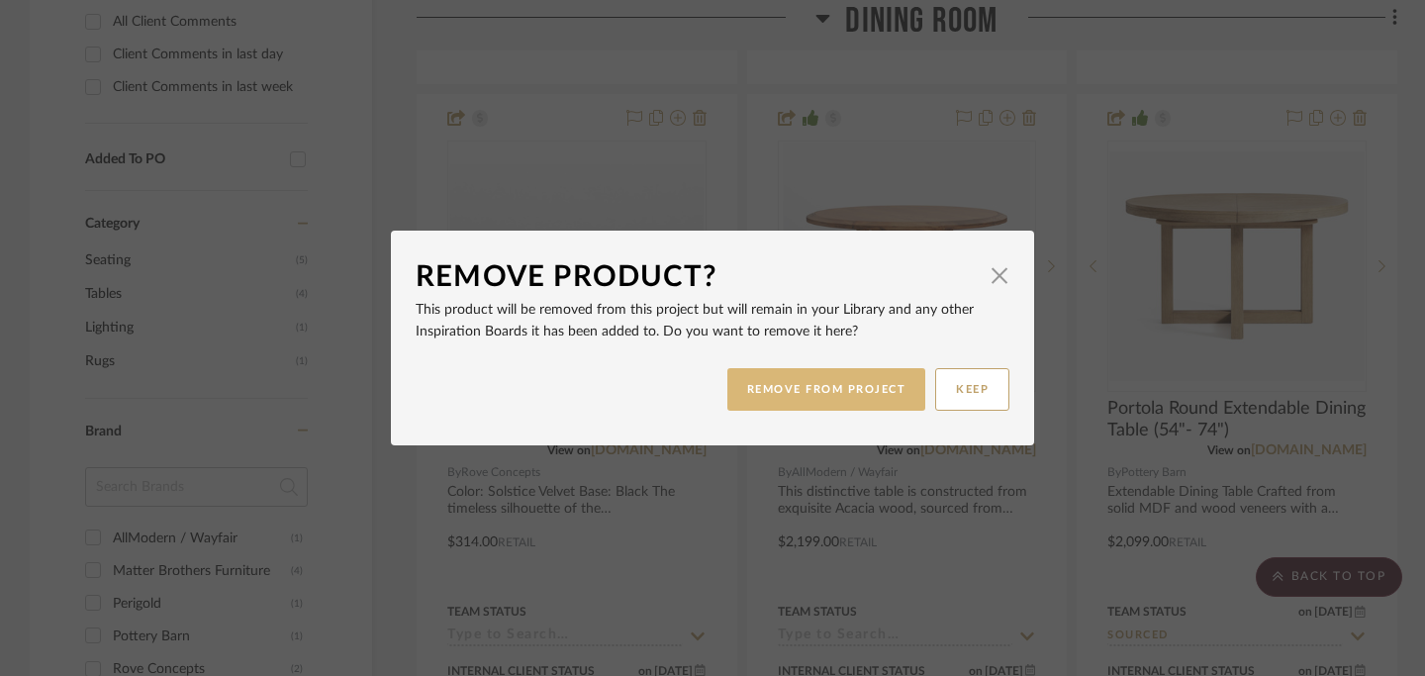
click at [870, 381] on button "REMOVE FROM PROJECT" at bounding box center [826, 389] width 199 height 43
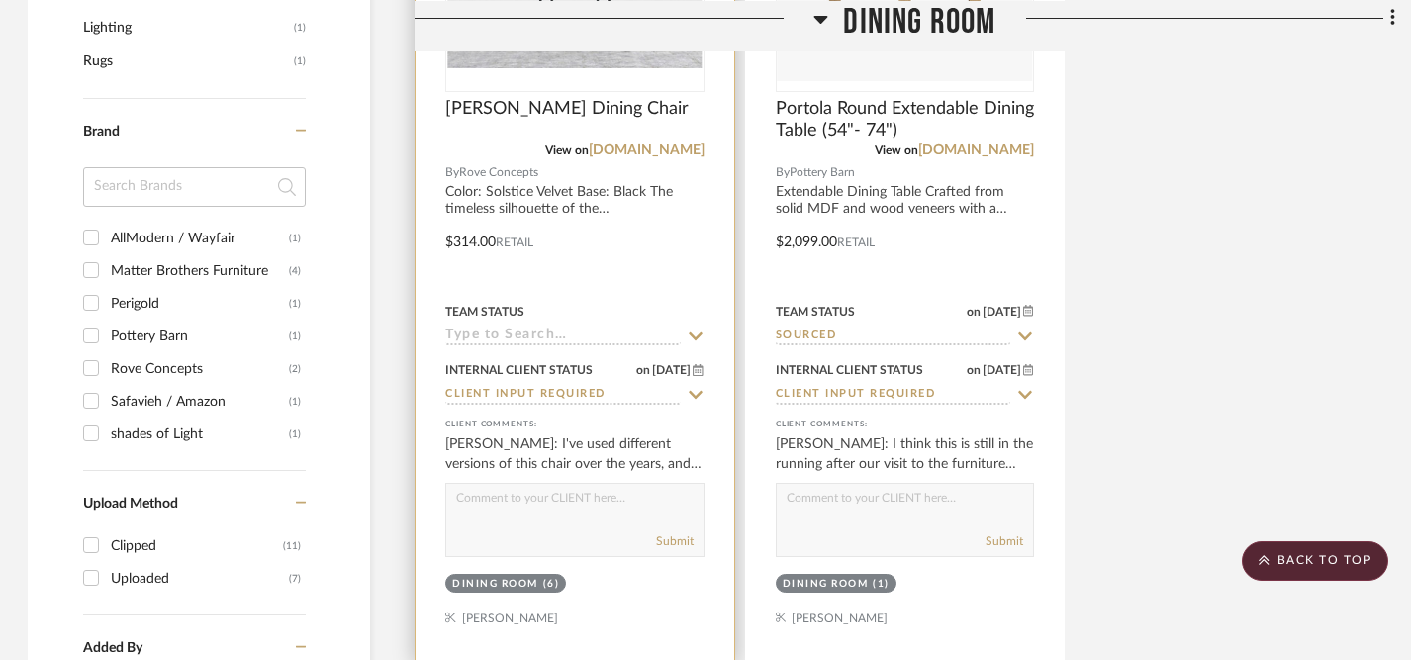
scroll to position [1621, 2]
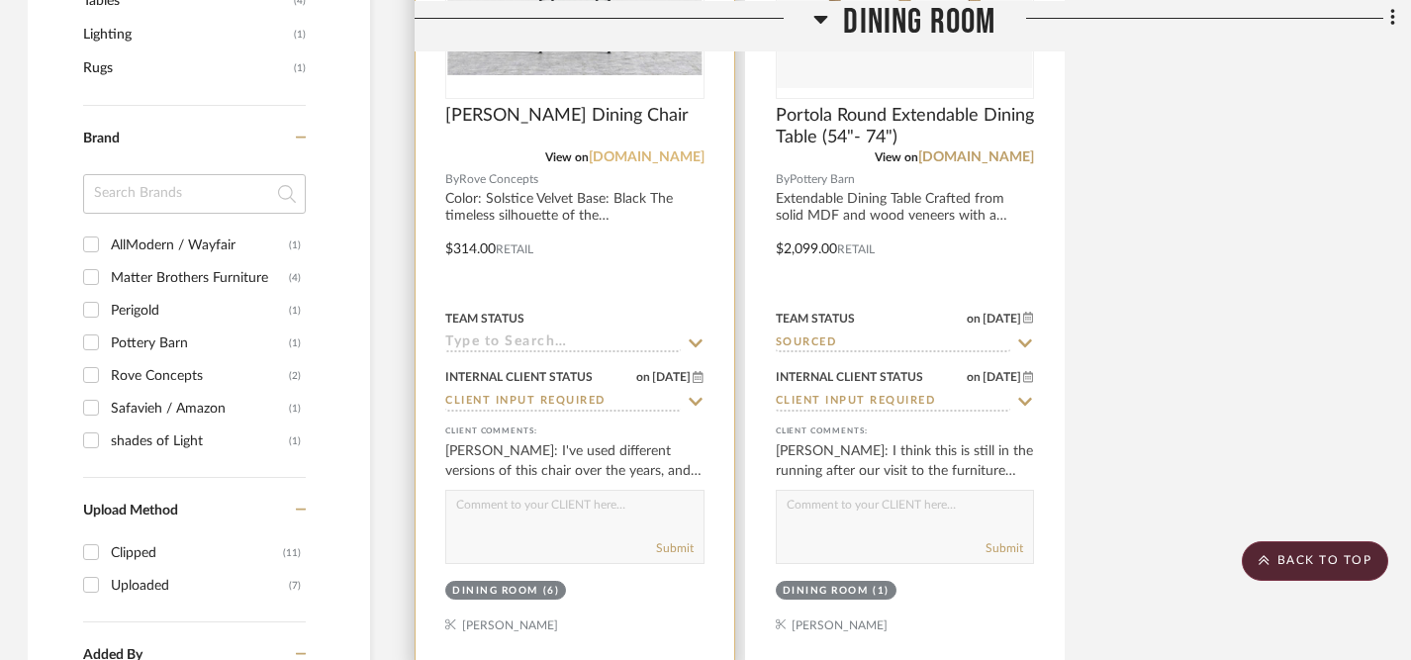
click at [612, 151] on link "roveconcepts.com" at bounding box center [647, 157] width 116 height 14
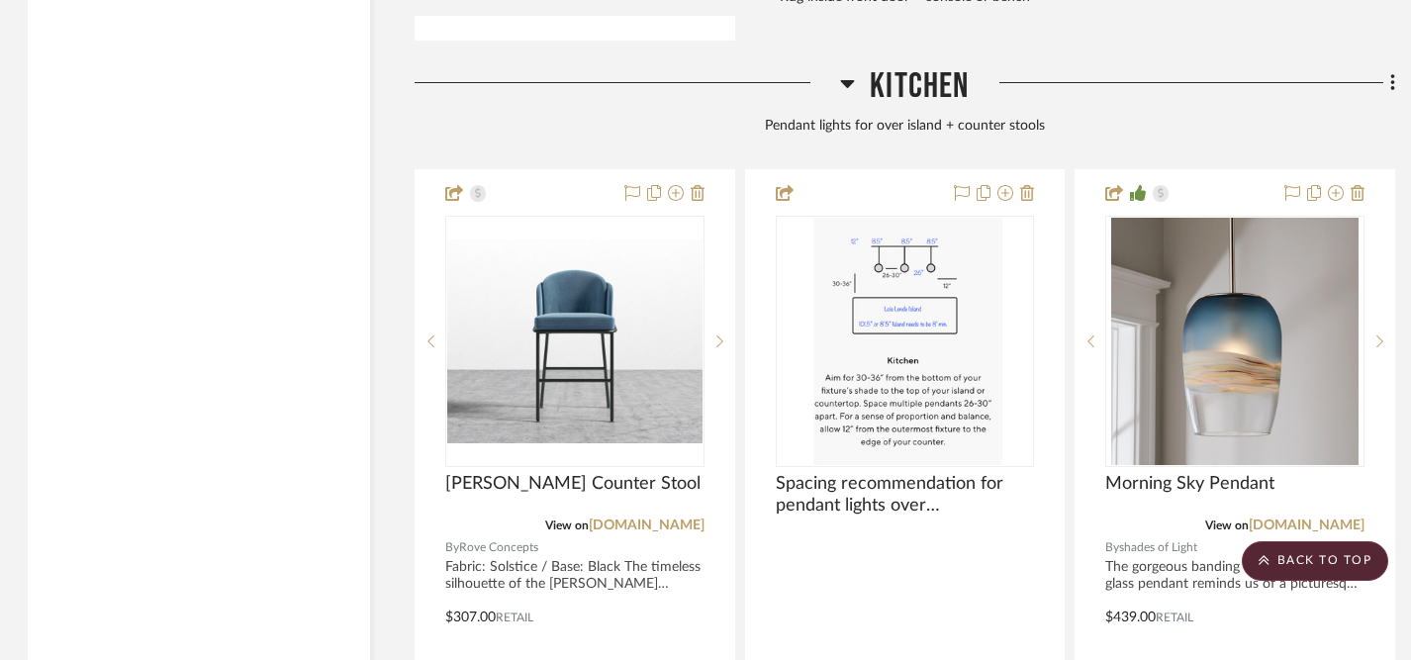
scroll to position [3241, 2]
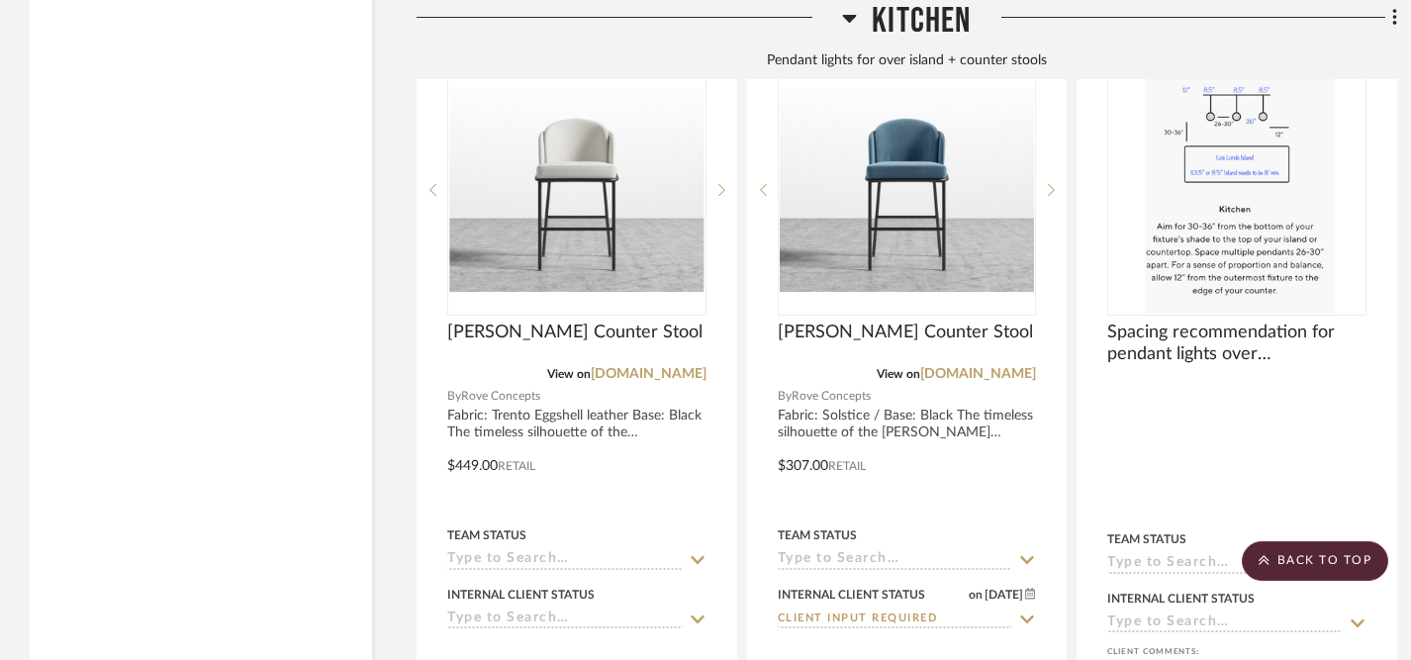
scroll to position [3407, 0]
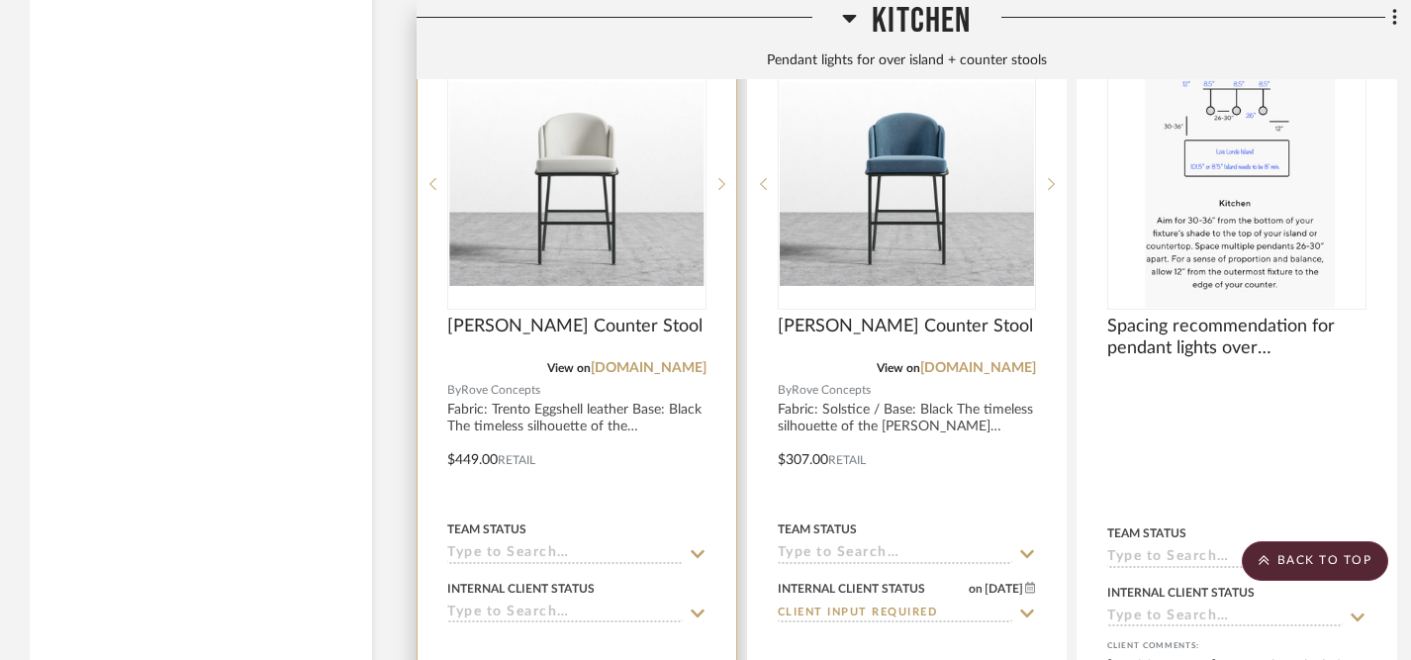
click at [699, 546] on icon at bounding box center [698, 554] width 18 height 16
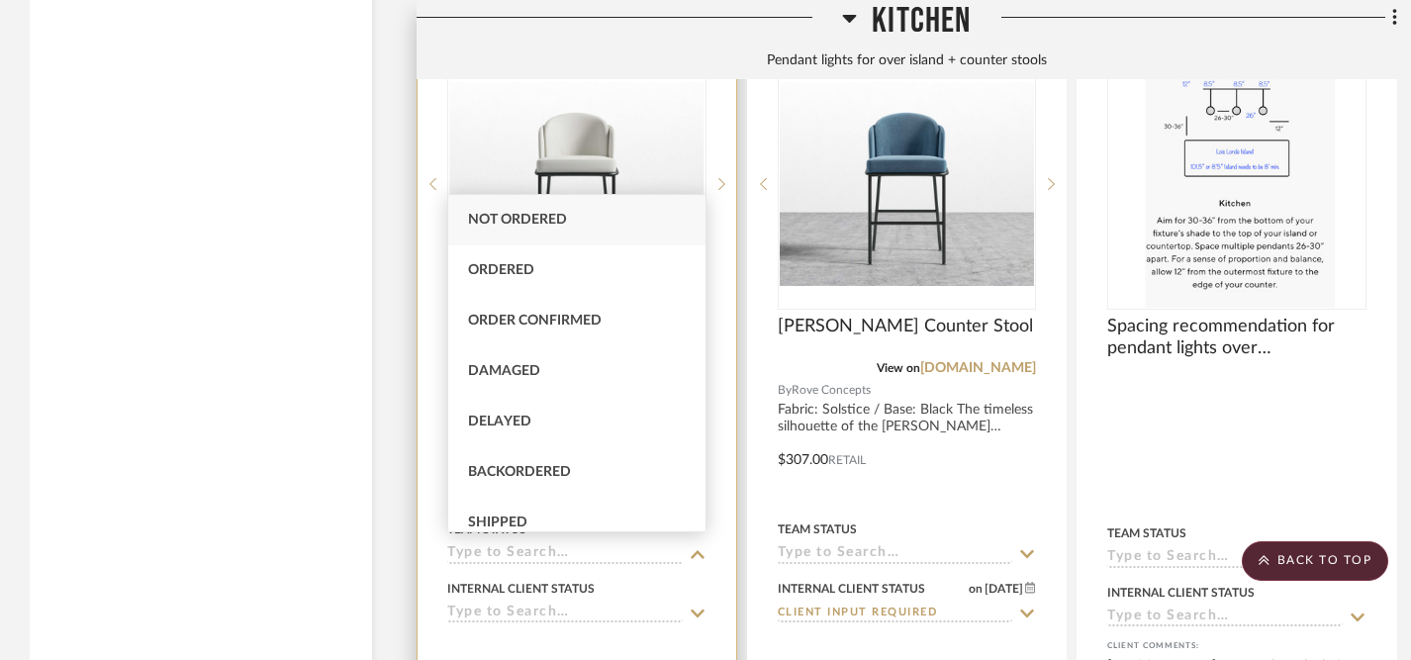
click at [519, 612] on input at bounding box center [565, 614] width 236 height 19
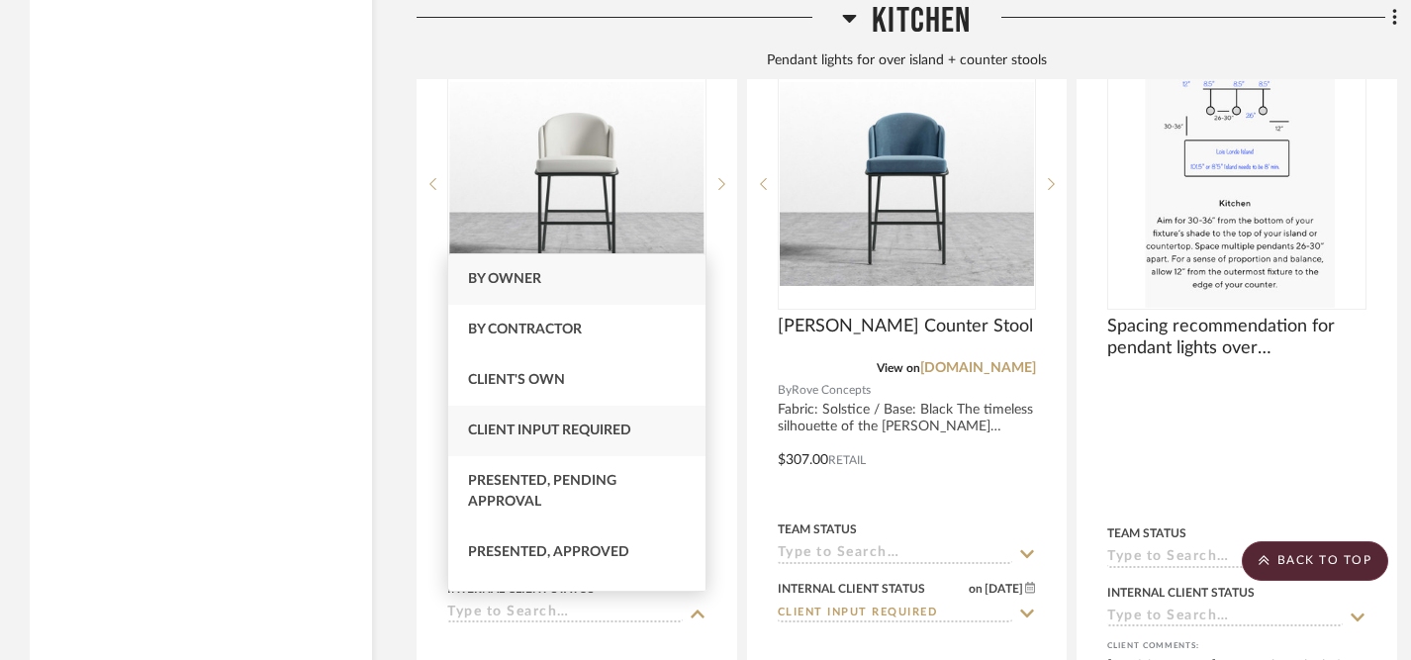
click at [554, 433] on span "Client Input Required" at bounding box center [549, 431] width 163 height 14
type input "[DATE]"
type input "Client Input Required"
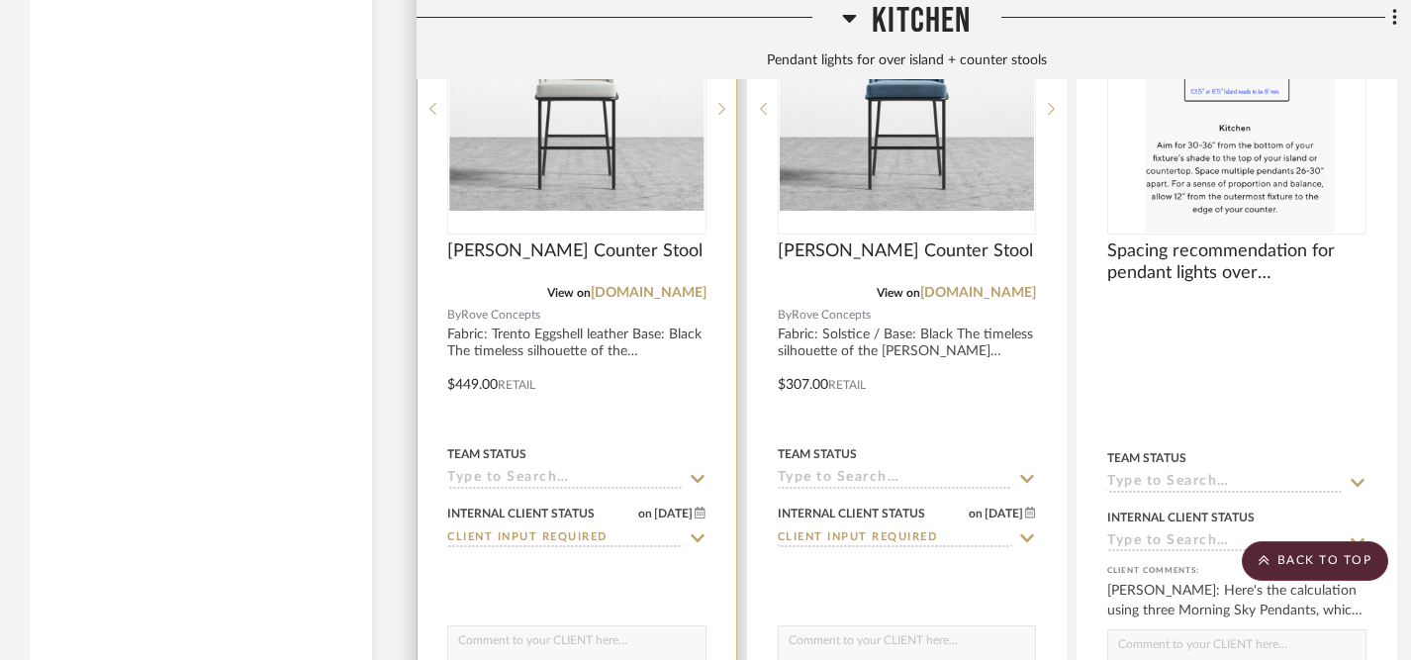
scroll to position [3481, 0]
click at [539, 636] on textarea at bounding box center [576, 646] width 257 height 38
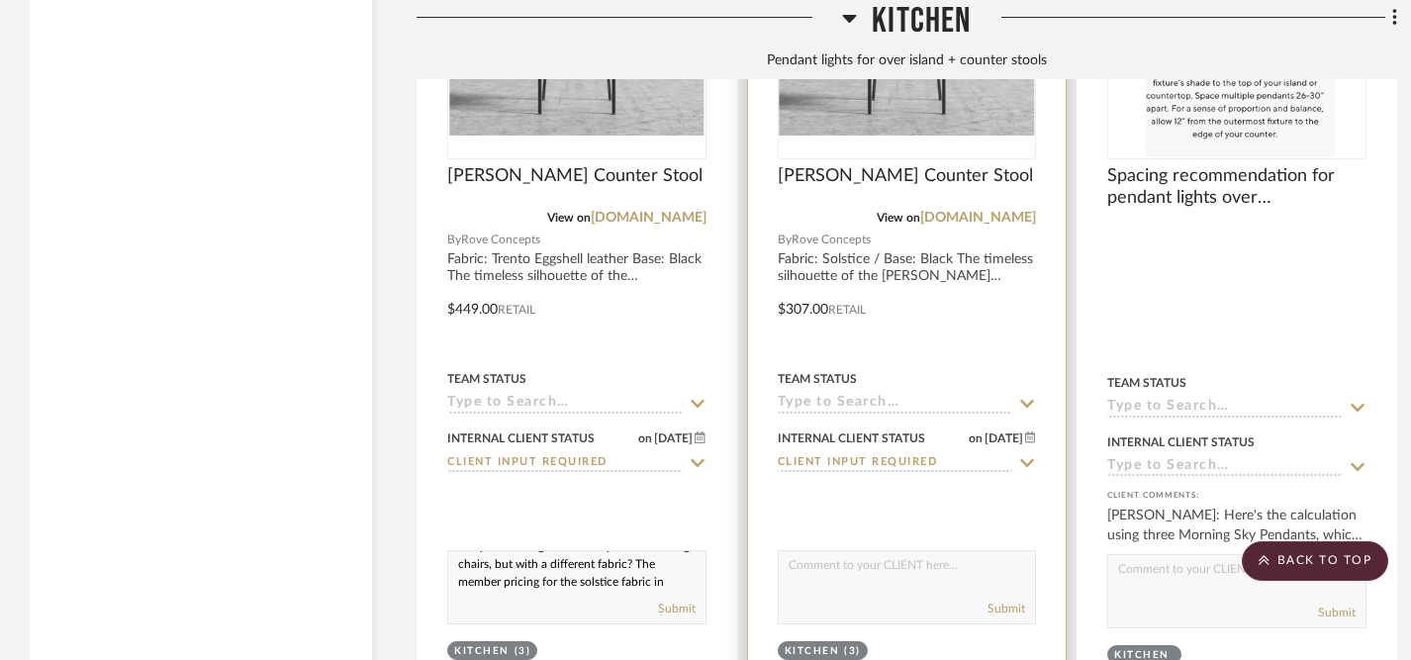
scroll to position [37, 0]
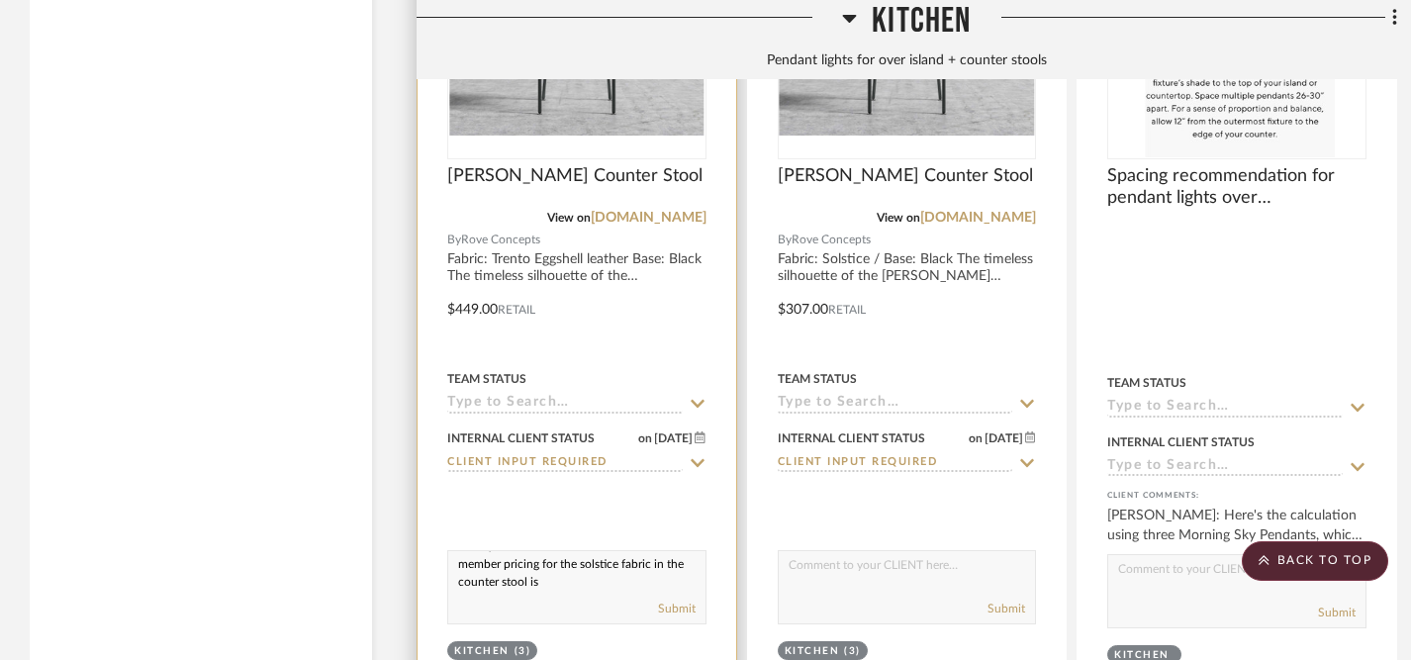
click at [481, 561] on textarea "Are you thinking the same style as the dining chairs, but with a different fabr…" at bounding box center [576, 570] width 257 height 38
click at [635, 580] on textarea "Are you thinking the same style as the dining chairs, but with a different fabr…" at bounding box center [576, 570] width 257 height 38
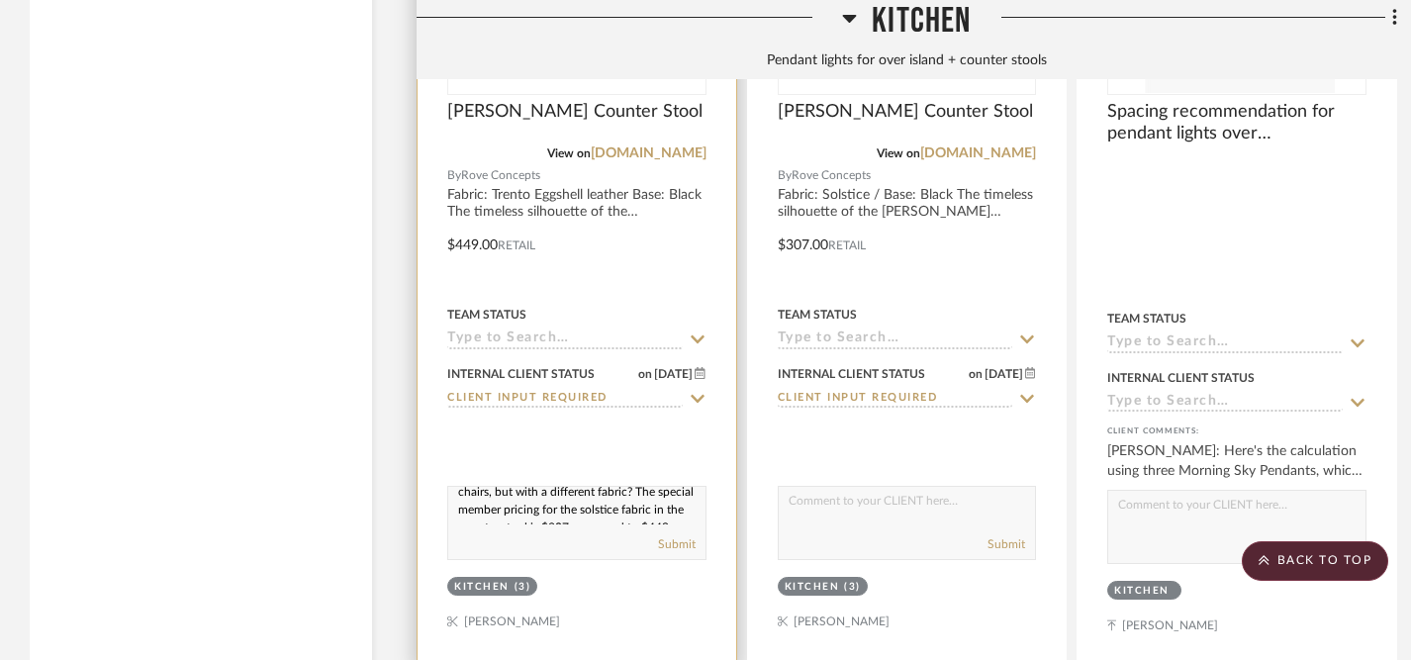
scroll to position [39, 0]
click at [479, 498] on textarea "Are you thinking the same style as the dining chairs, but with a different fabr…" at bounding box center [576, 506] width 257 height 38
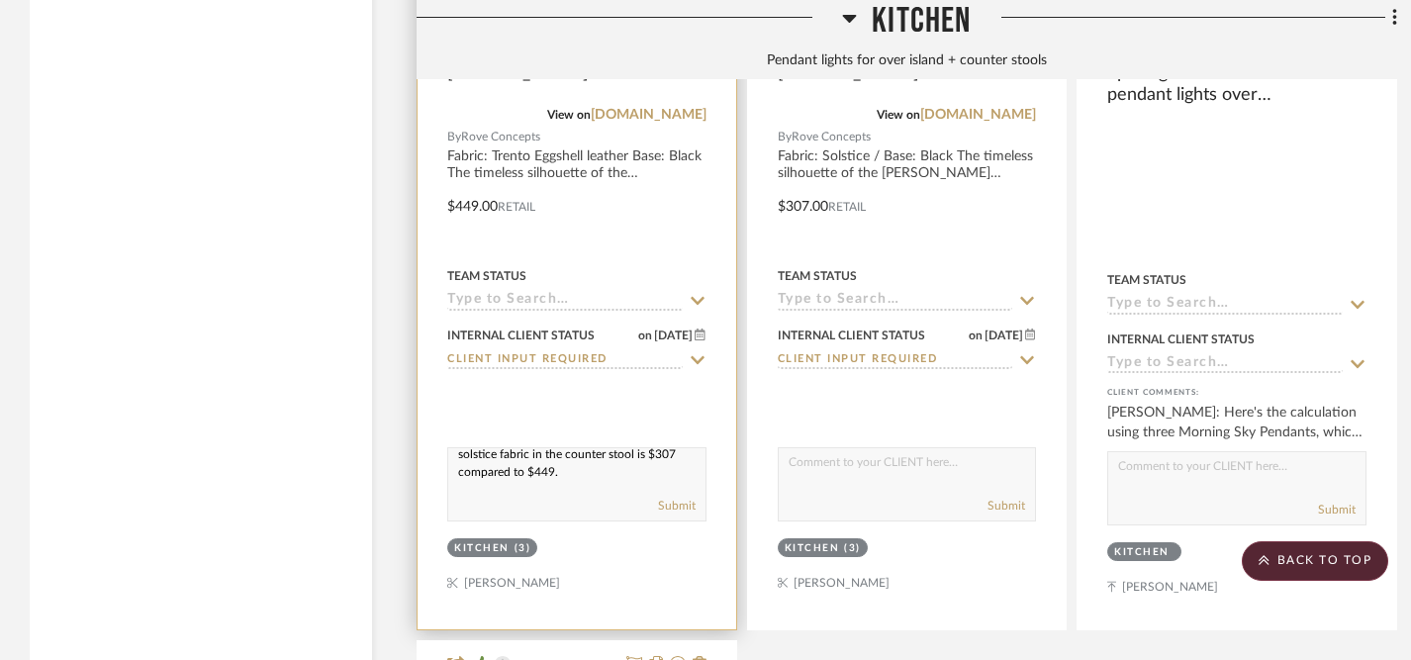
scroll to position [3661, 0]
type textarea "Are you thinking the same style as the dining chairs, but with a different fabr…"
click at [683, 497] on button "Submit" at bounding box center [677, 505] width 38 height 18
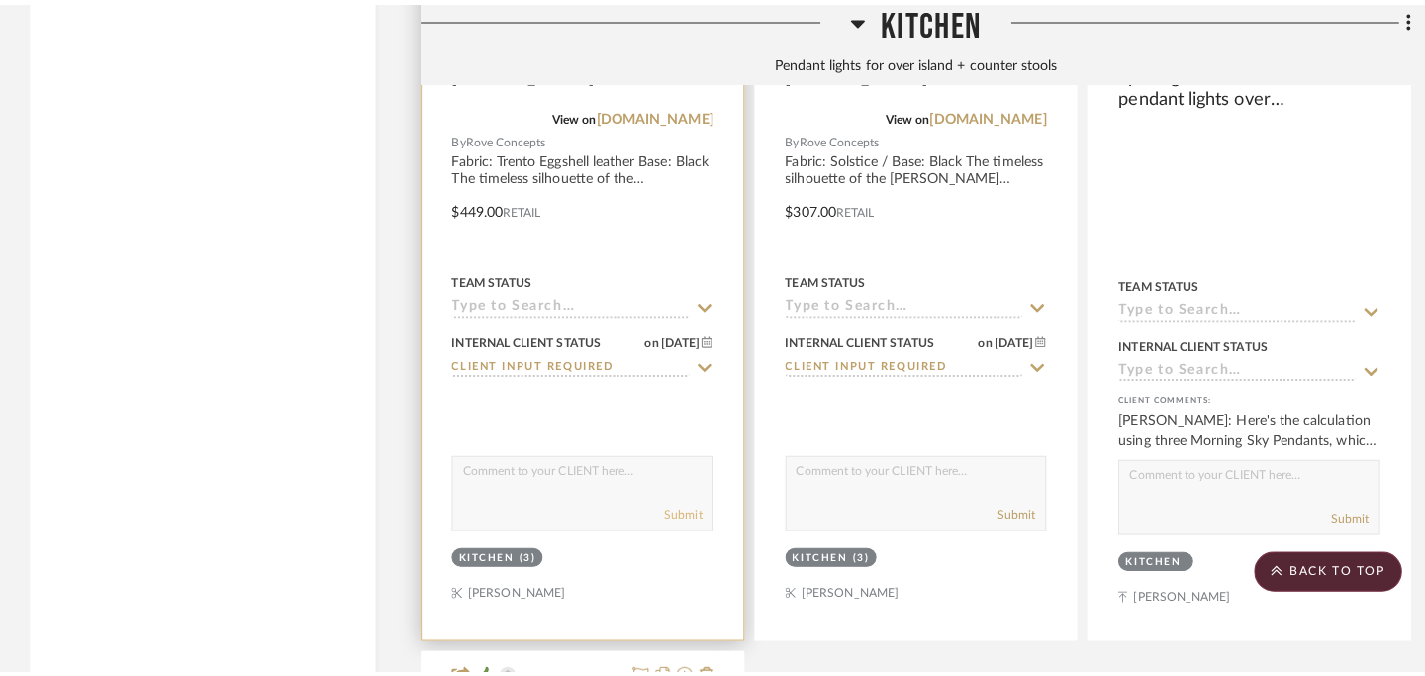
scroll to position [0, 0]
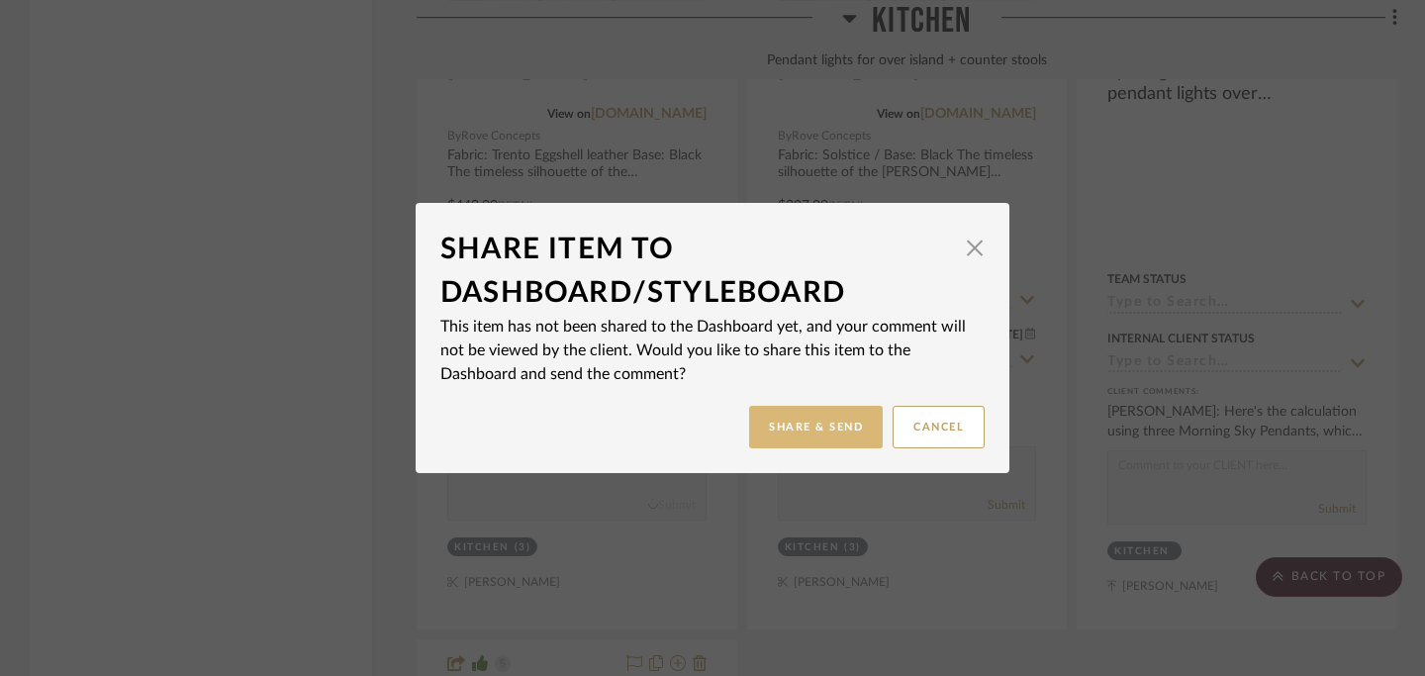
click at [806, 435] on button "Share & Send" at bounding box center [816, 427] width 134 height 43
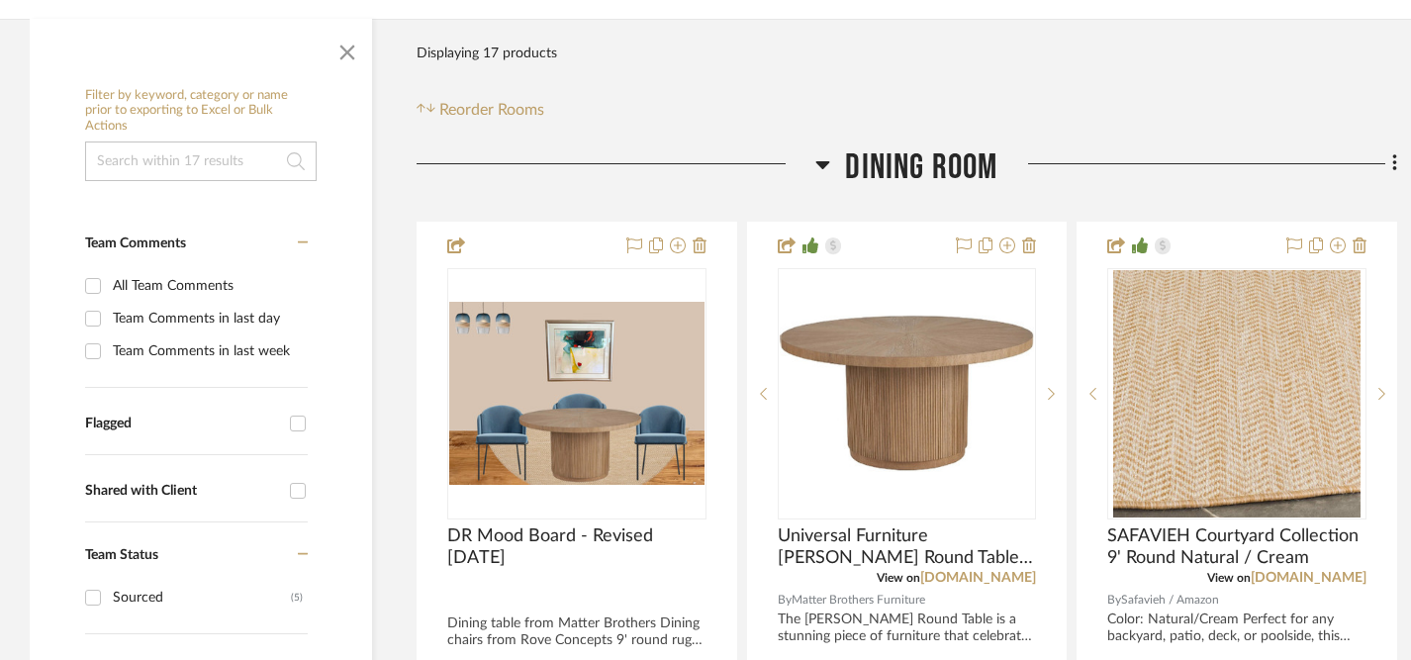
scroll to position [321, 0]
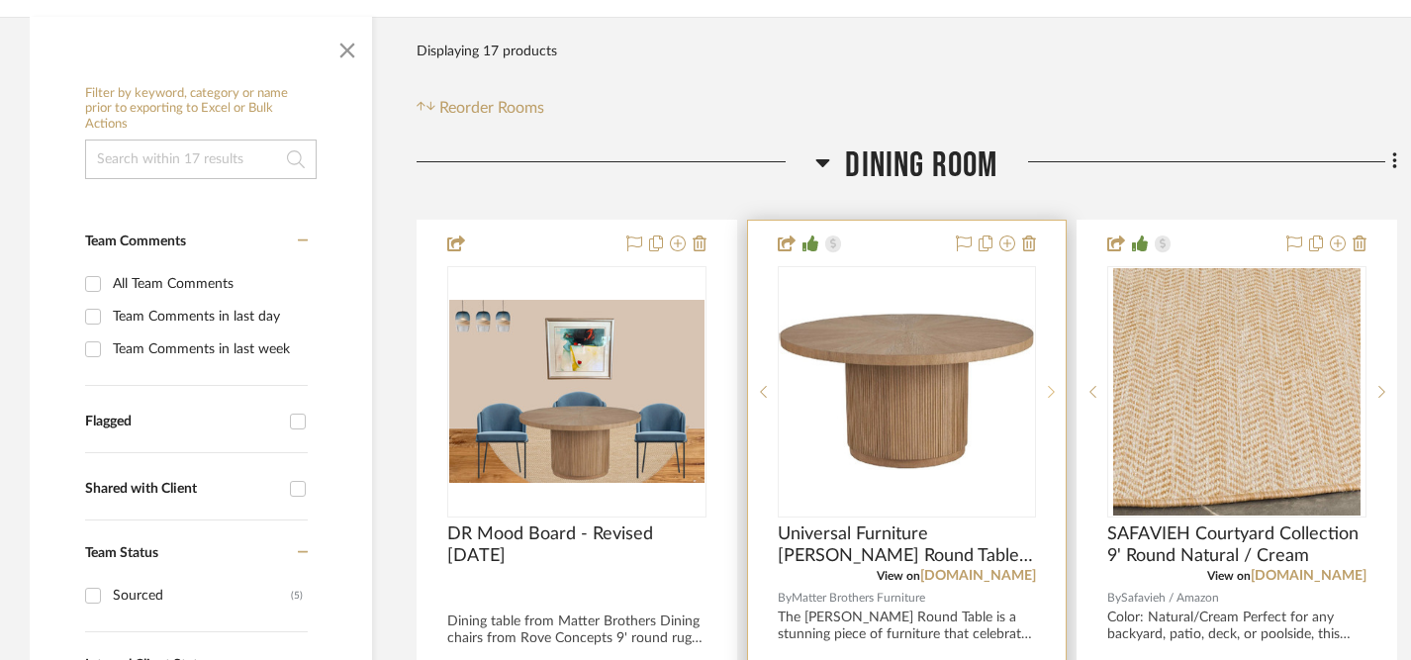
click at [1050, 395] on icon at bounding box center [1052, 392] width 7 height 12
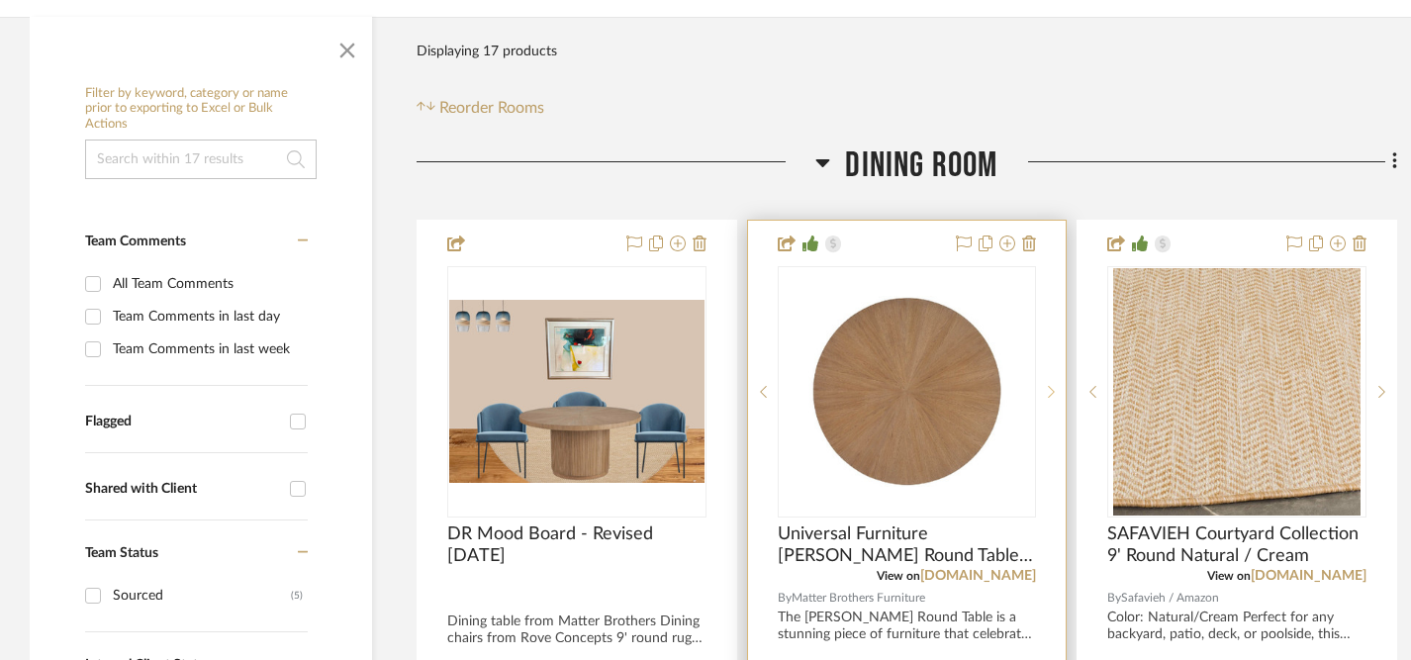
click at [1050, 395] on icon at bounding box center [1052, 392] width 7 height 12
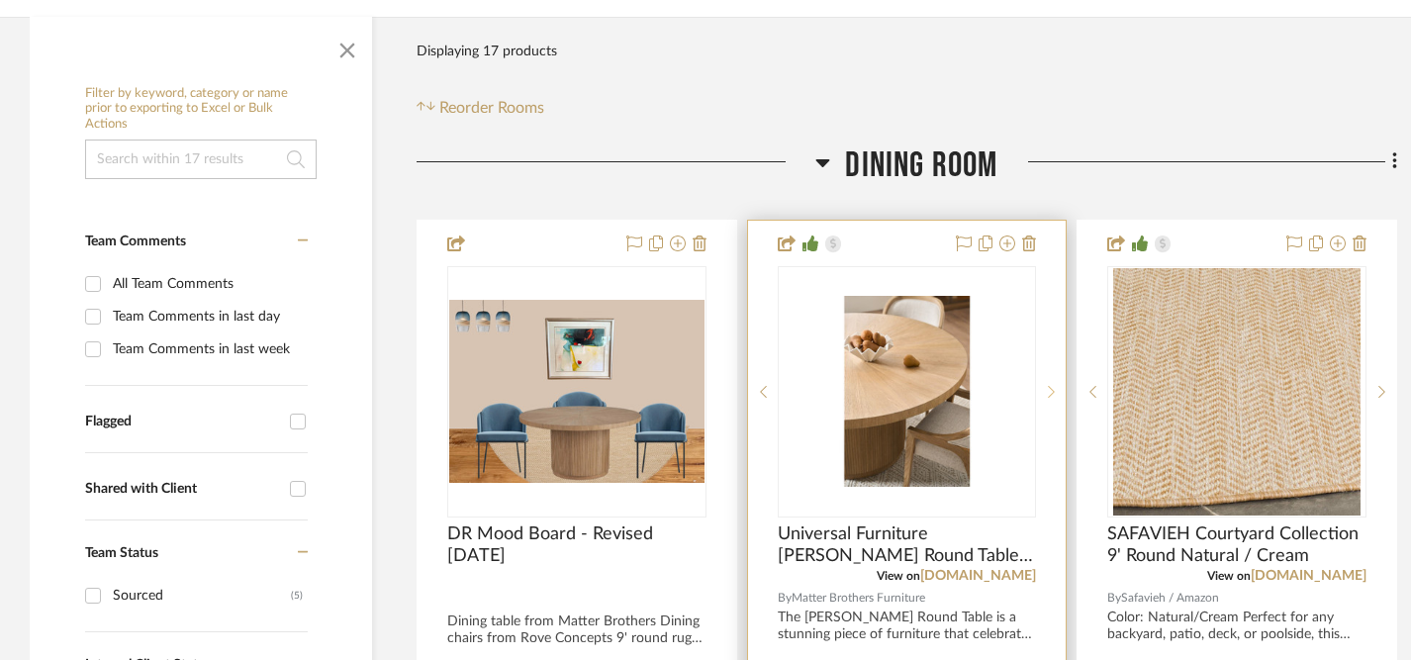
click at [1050, 395] on icon at bounding box center [1052, 392] width 7 height 12
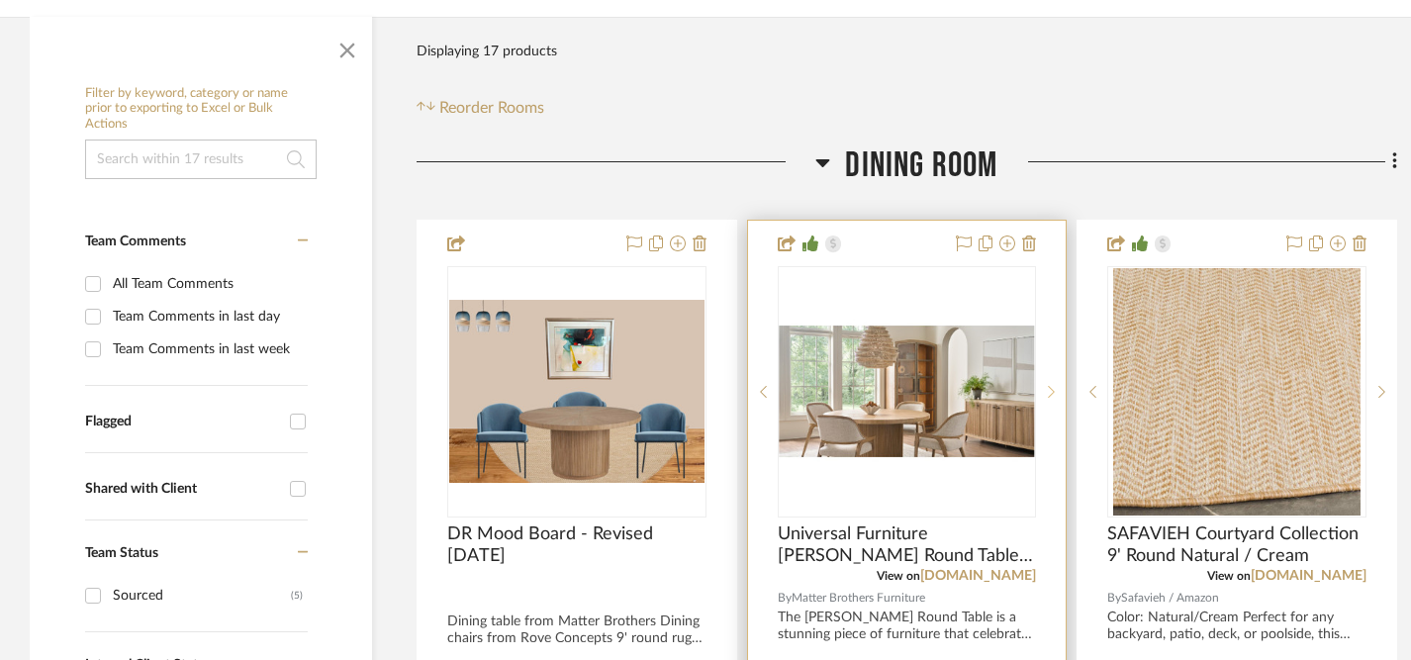
click at [1050, 395] on icon at bounding box center [1052, 392] width 7 height 12
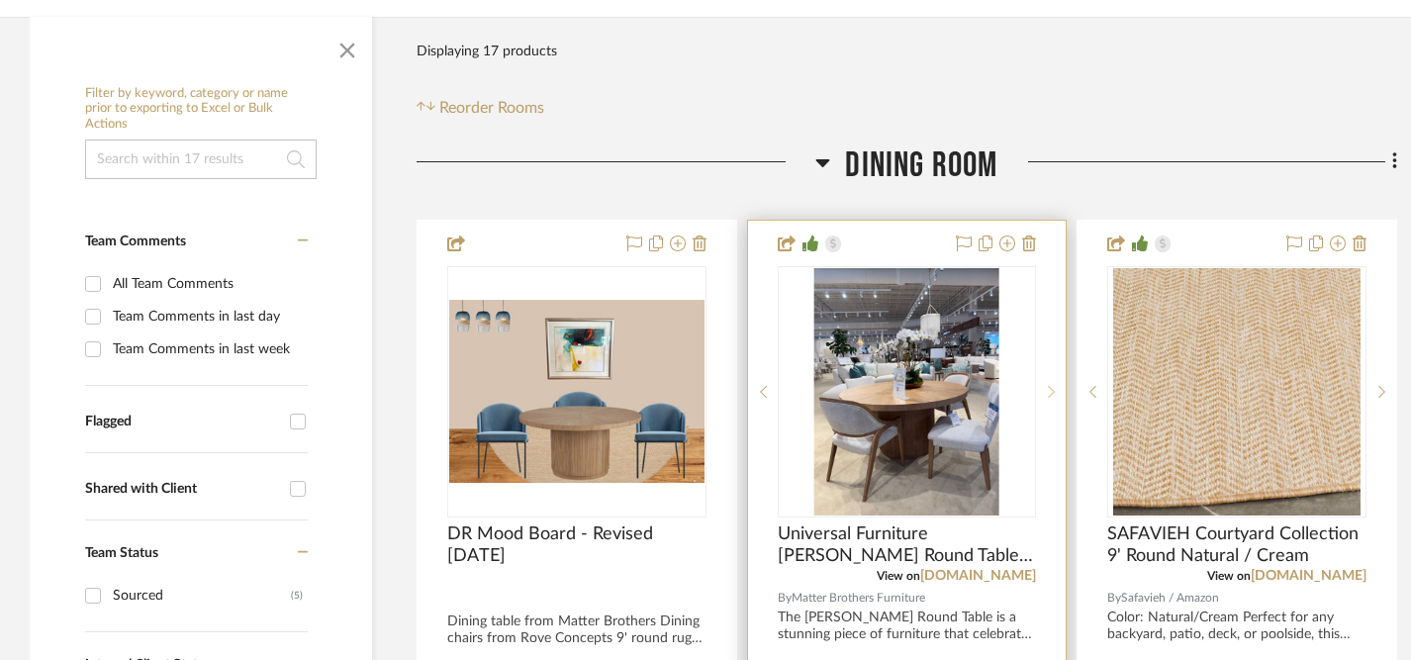
click at [1050, 395] on icon at bounding box center [1052, 392] width 7 height 12
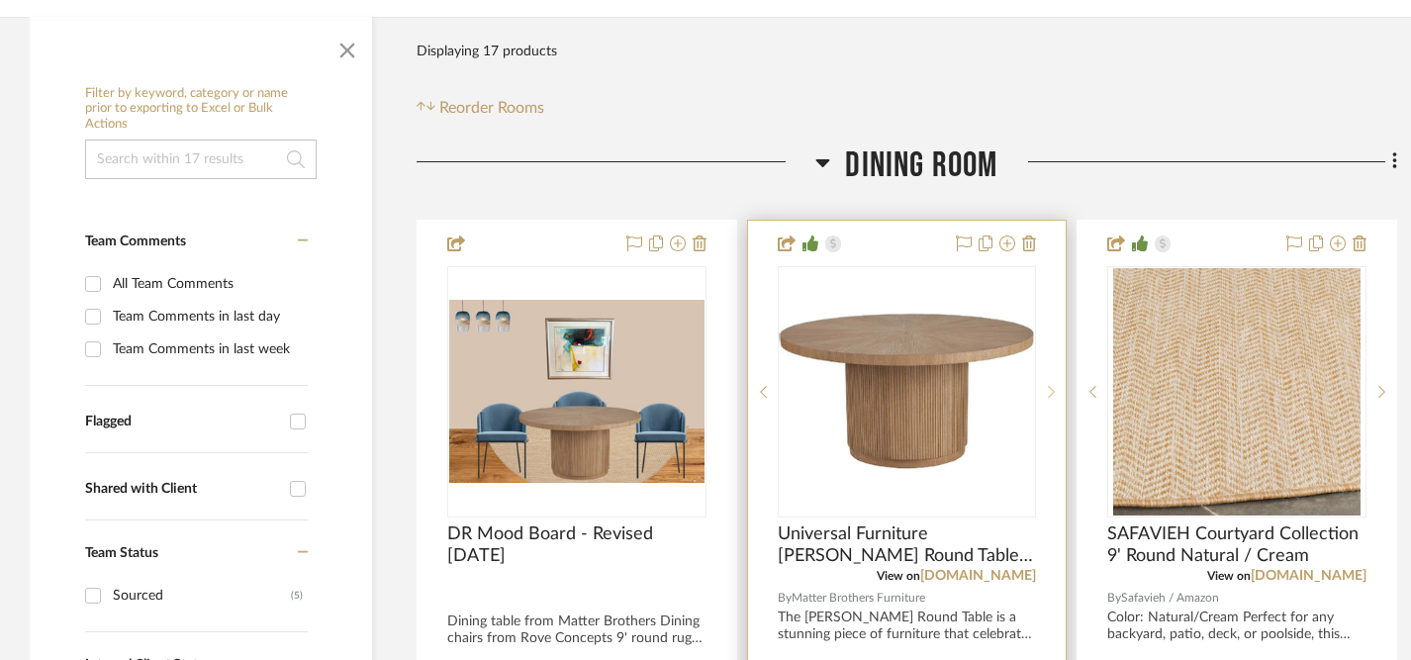
click at [1050, 395] on icon at bounding box center [1052, 392] width 7 height 12
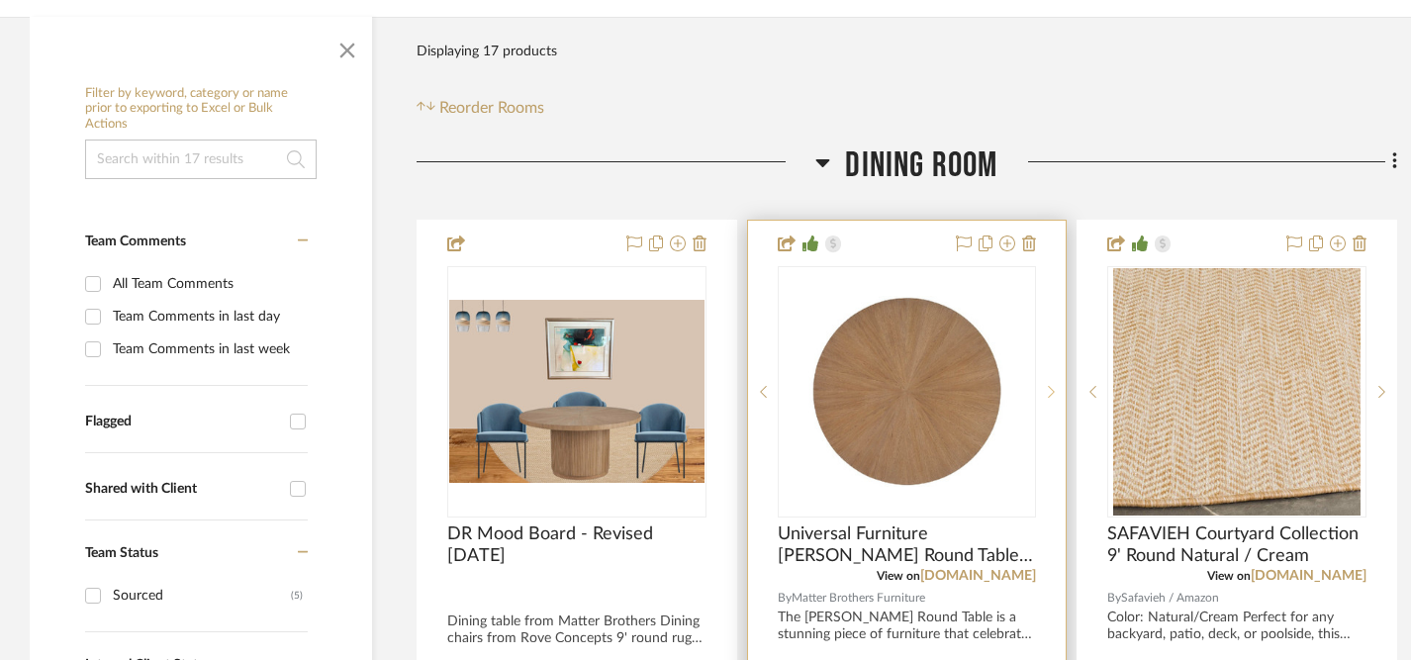
click at [1050, 395] on icon at bounding box center [1052, 392] width 7 height 12
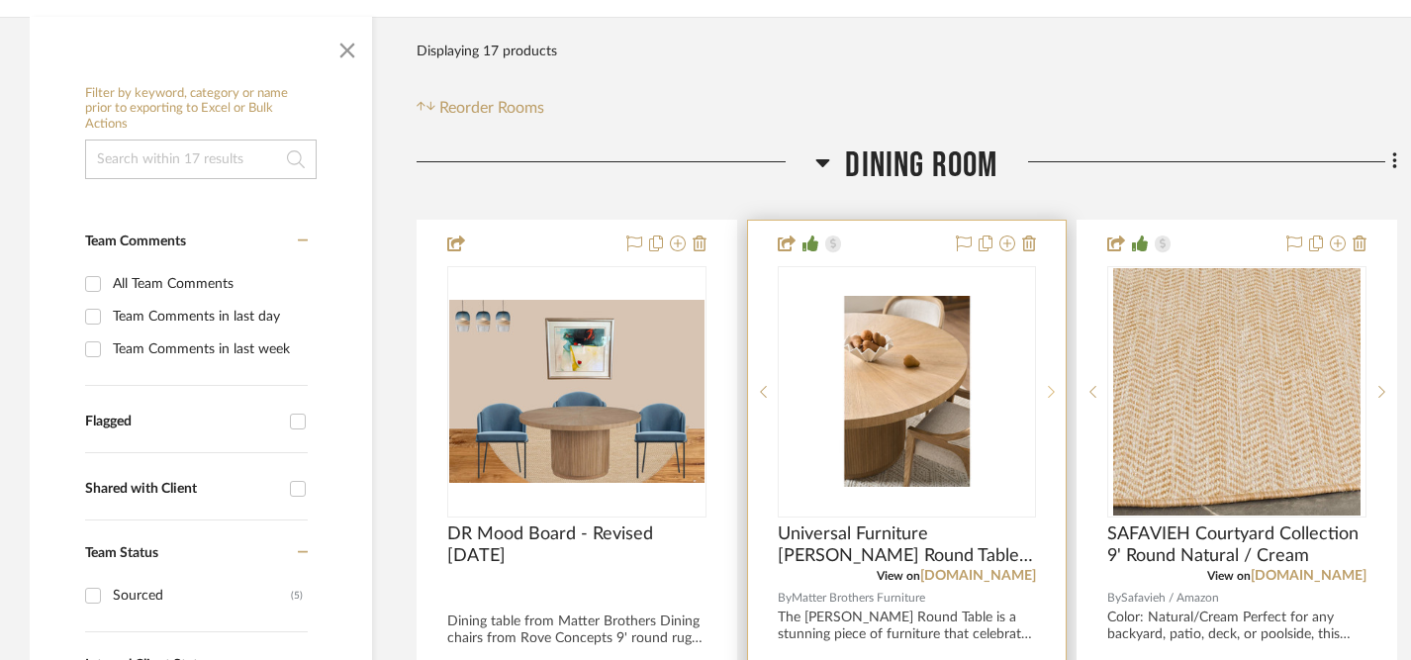
click at [1050, 395] on icon at bounding box center [1052, 392] width 7 height 12
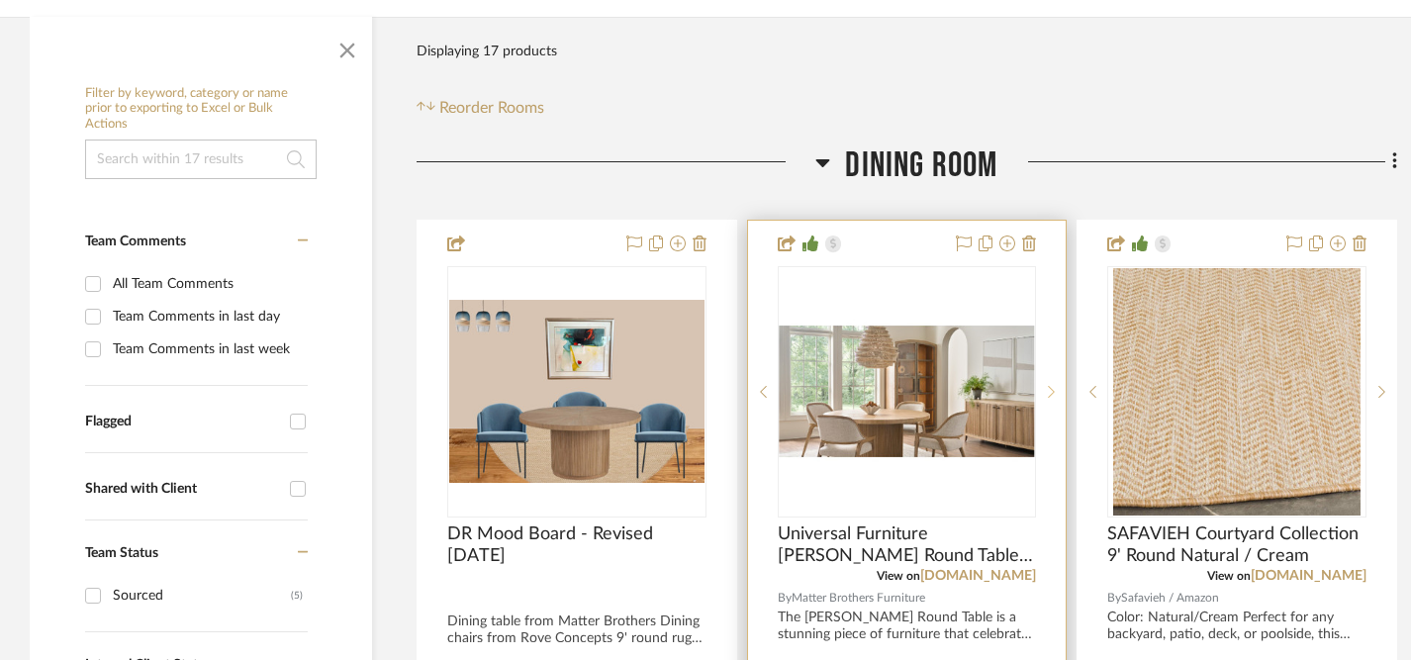
click at [1050, 395] on icon at bounding box center [1052, 392] width 7 height 12
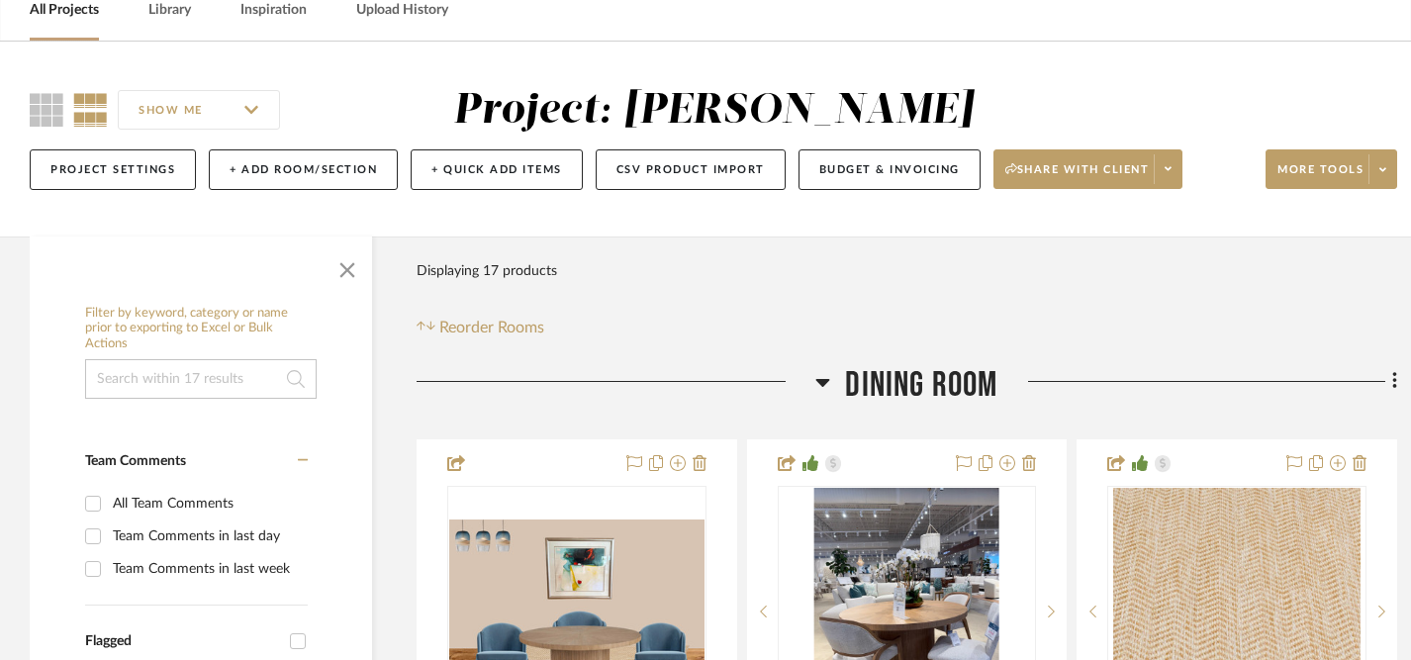
scroll to position [0, 0]
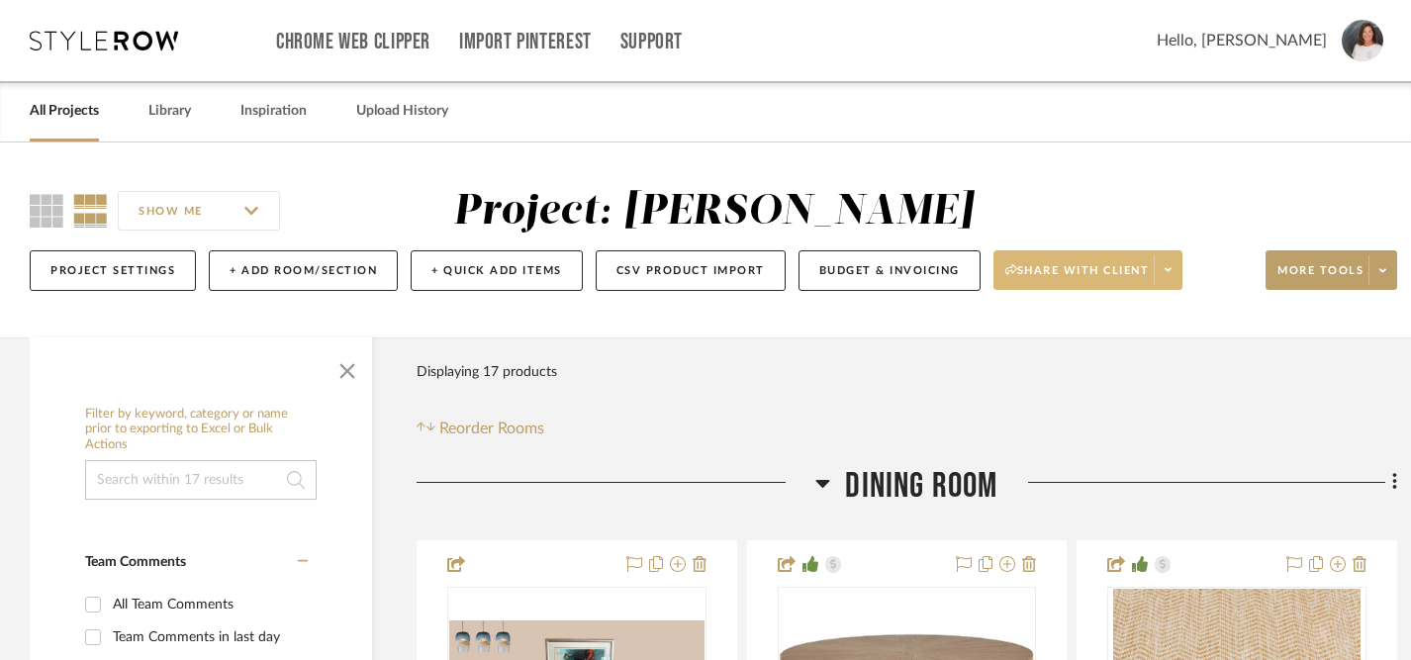
click at [1175, 271] on span at bounding box center [1168, 270] width 28 height 30
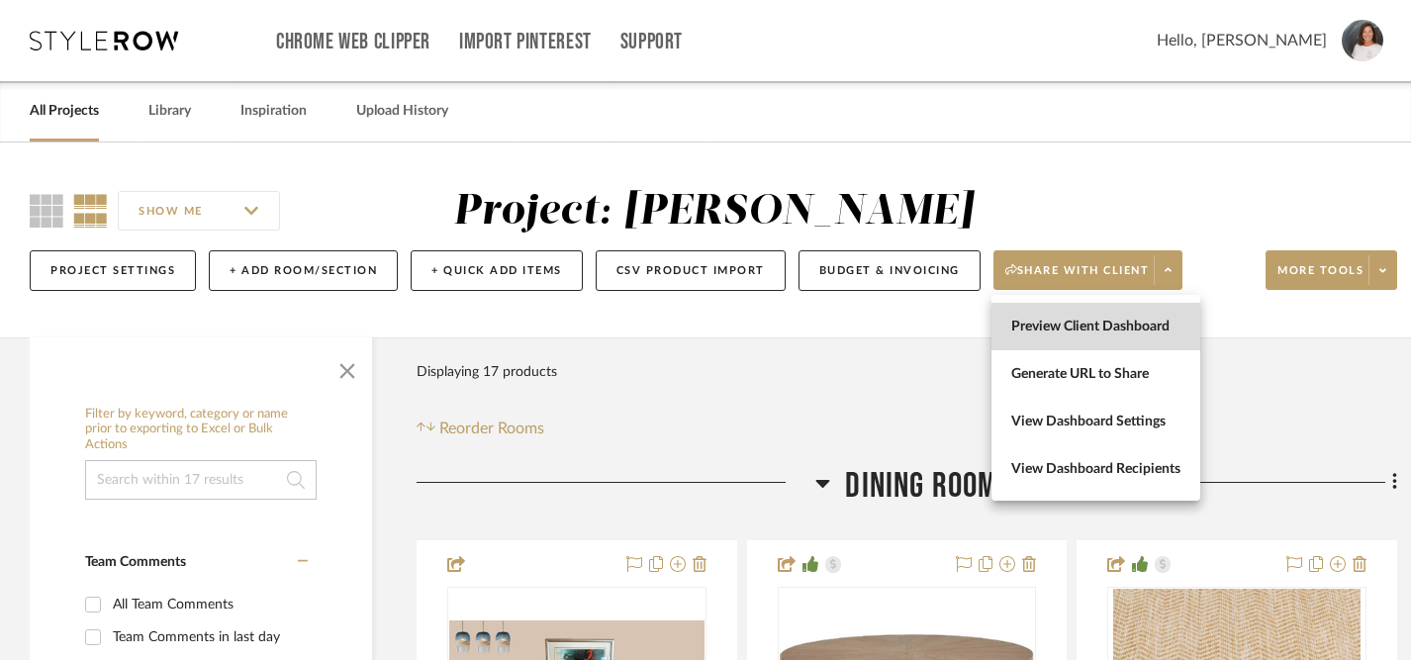
click at [1111, 332] on span "Preview Client Dashboard" at bounding box center [1095, 327] width 169 height 17
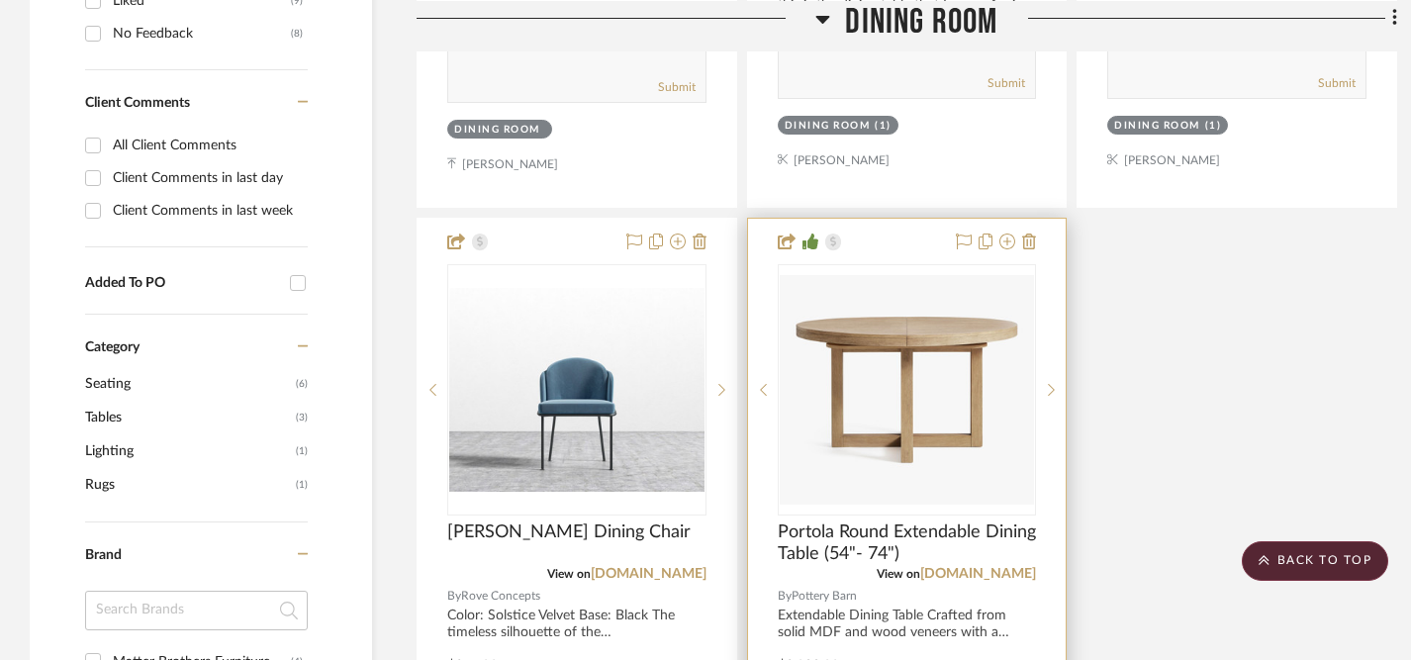
scroll to position [1217, 0]
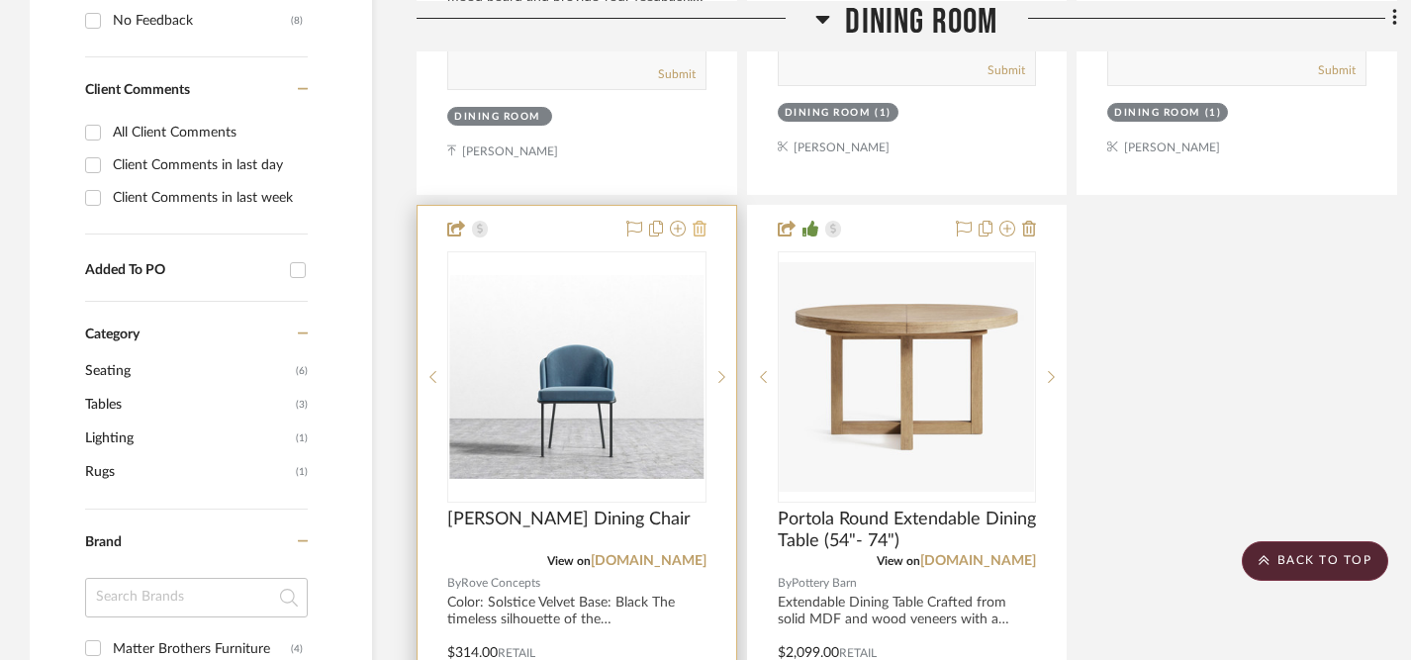
click at [702, 226] on icon at bounding box center [700, 229] width 14 height 16
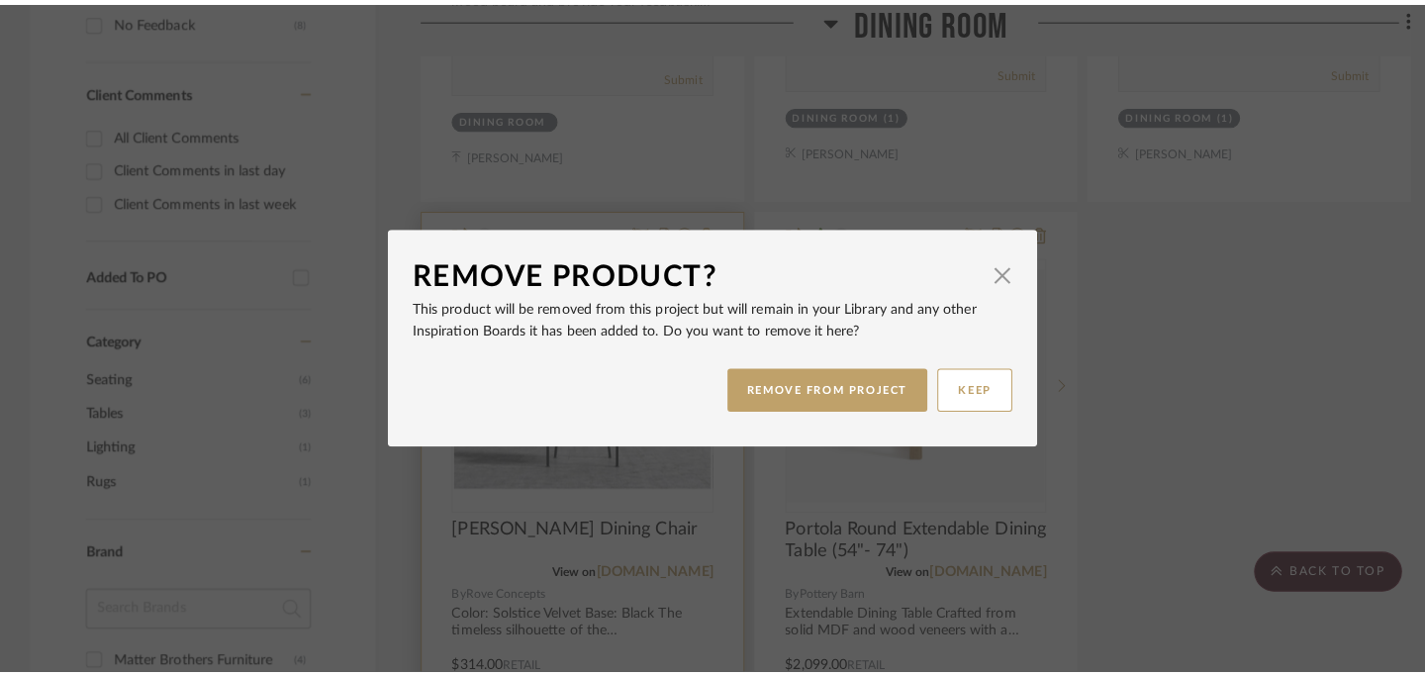
scroll to position [0, 0]
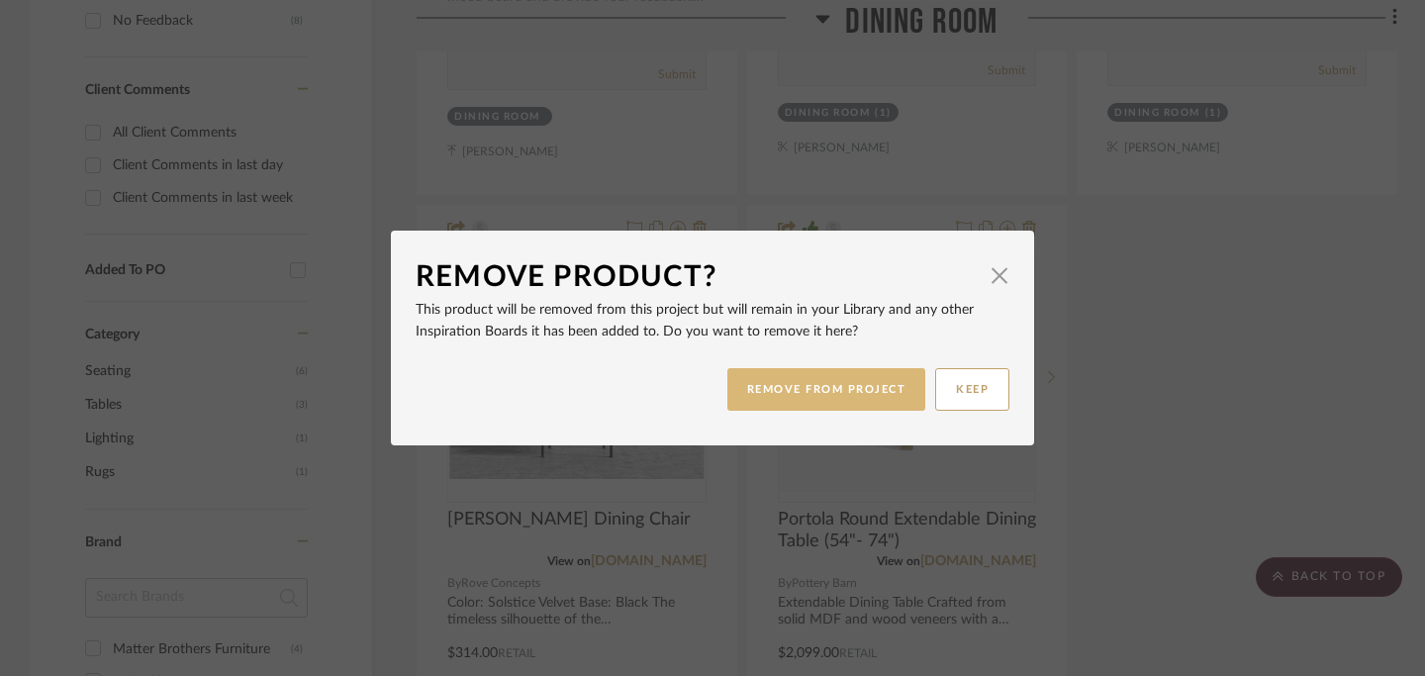
click at [818, 390] on button "REMOVE FROM PROJECT" at bounding box center [826, 389] width 199 height 43
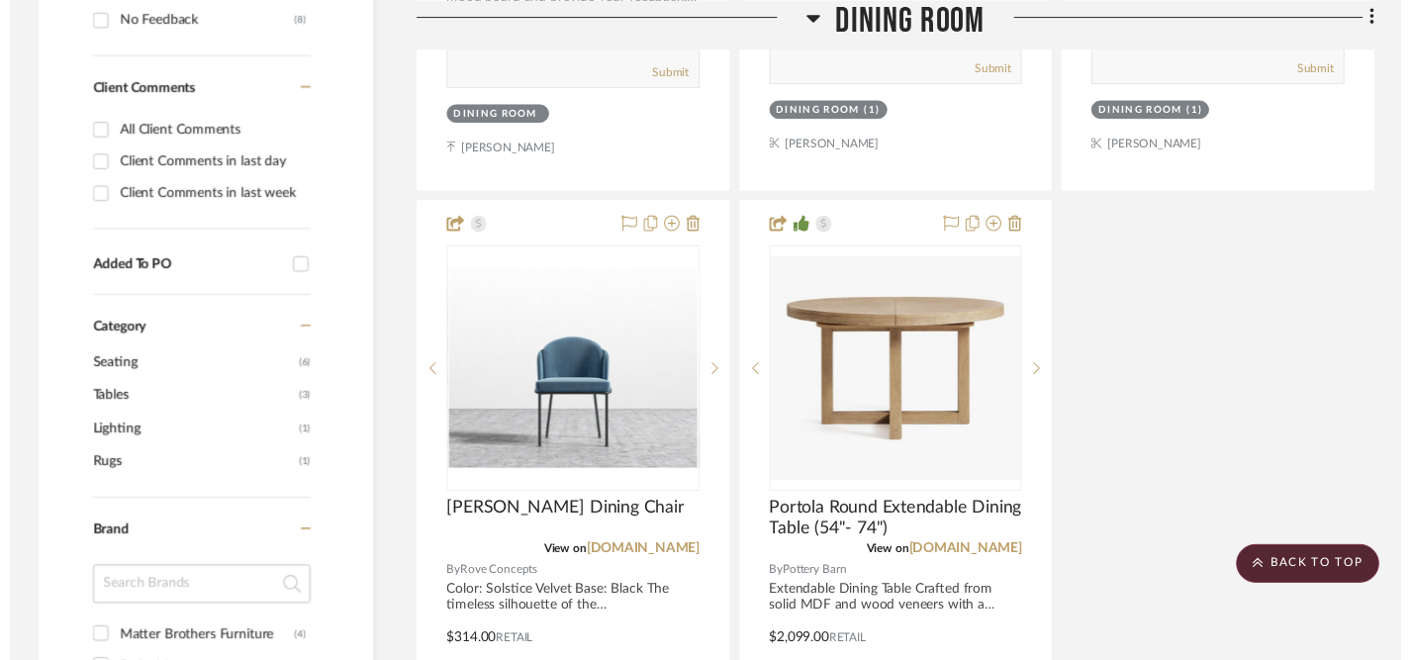
scroll to position [1217, 0]
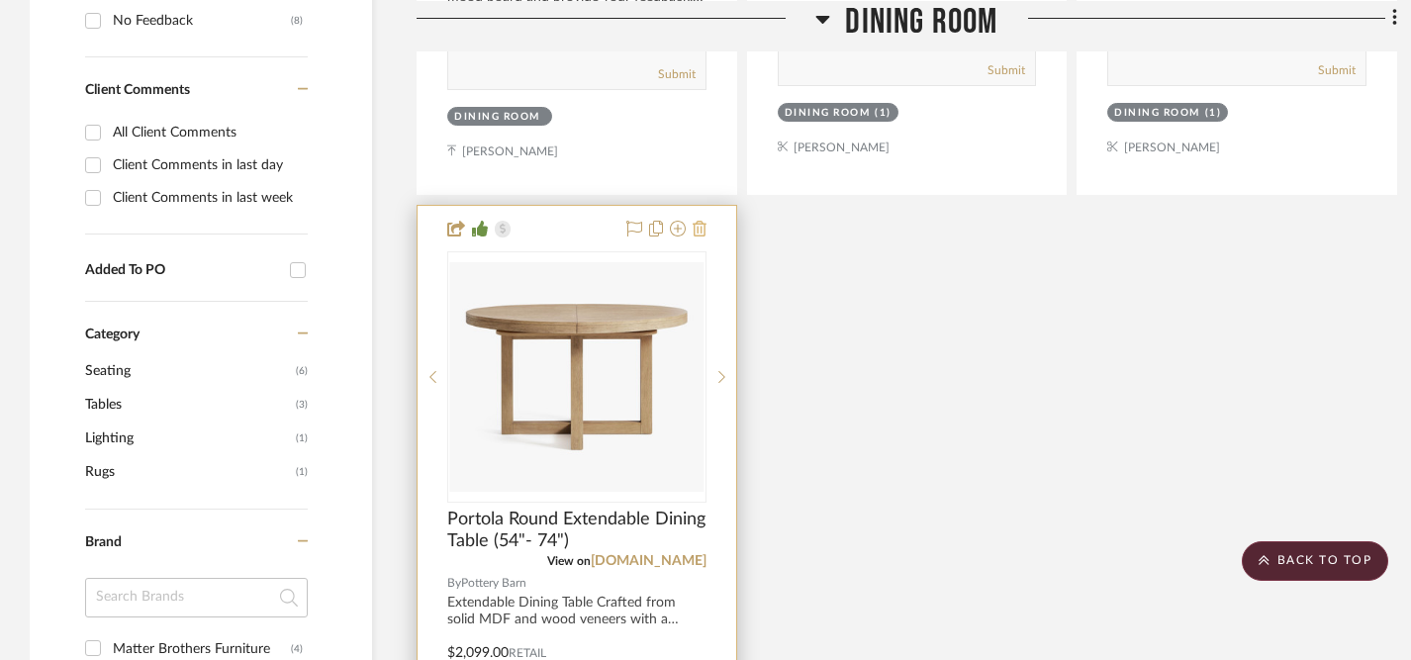
click at [700, 229] on icon at bounding box center [700, 229] width 14 height 16
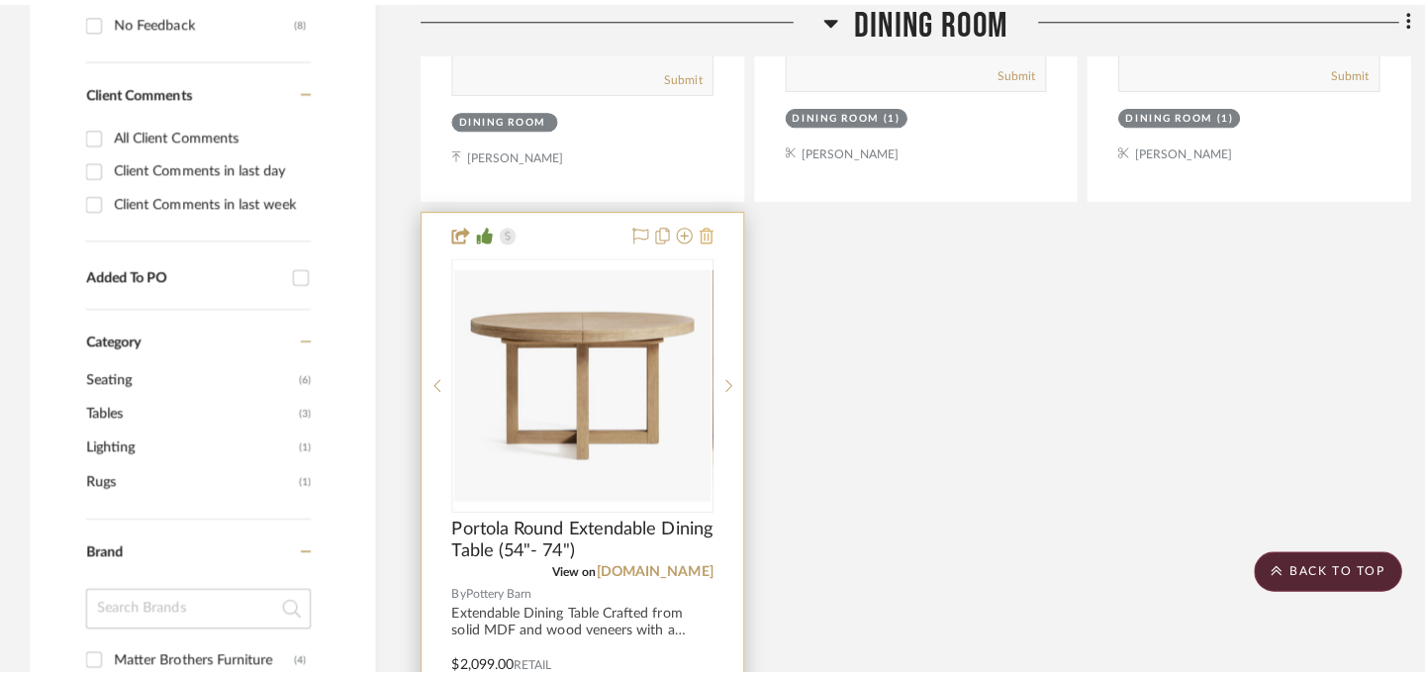
scroll to position [0, 0]
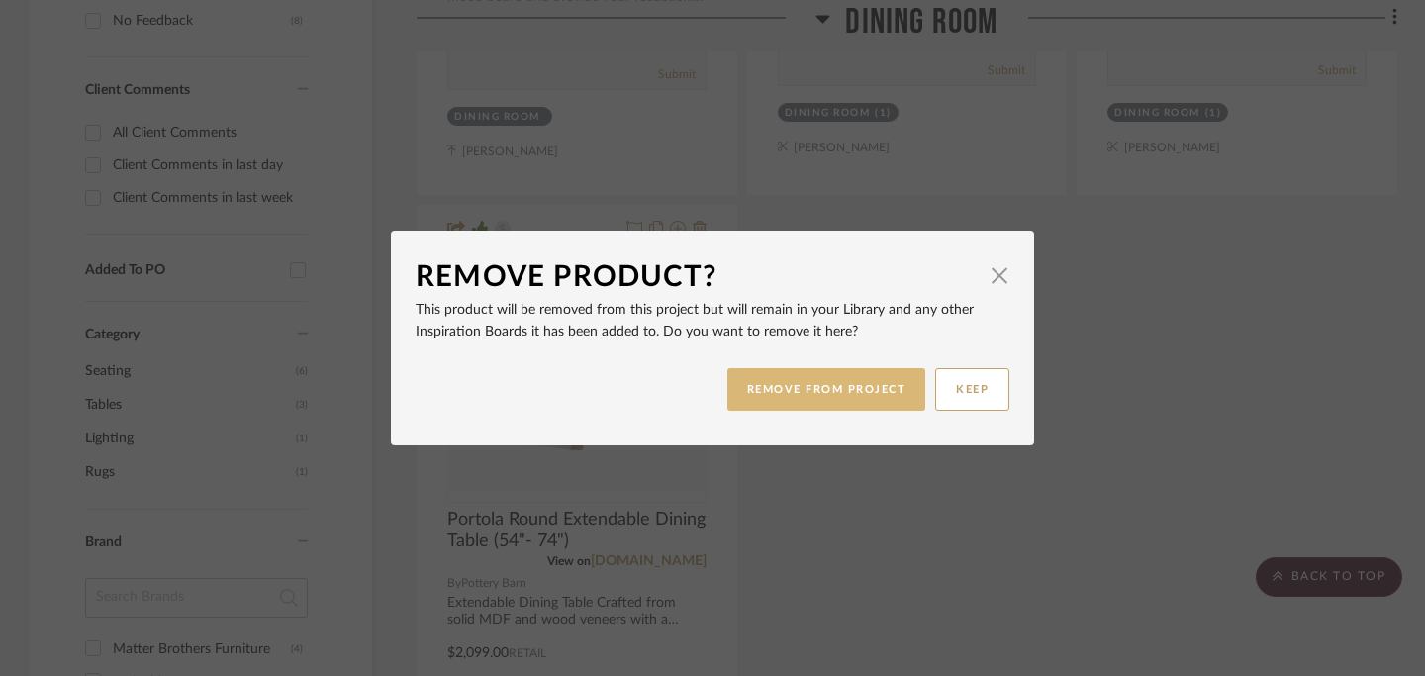
click at [783, 396] on button "REMOVE FROM PROJECT" at bounding box center [826, 389] width 199 height 43
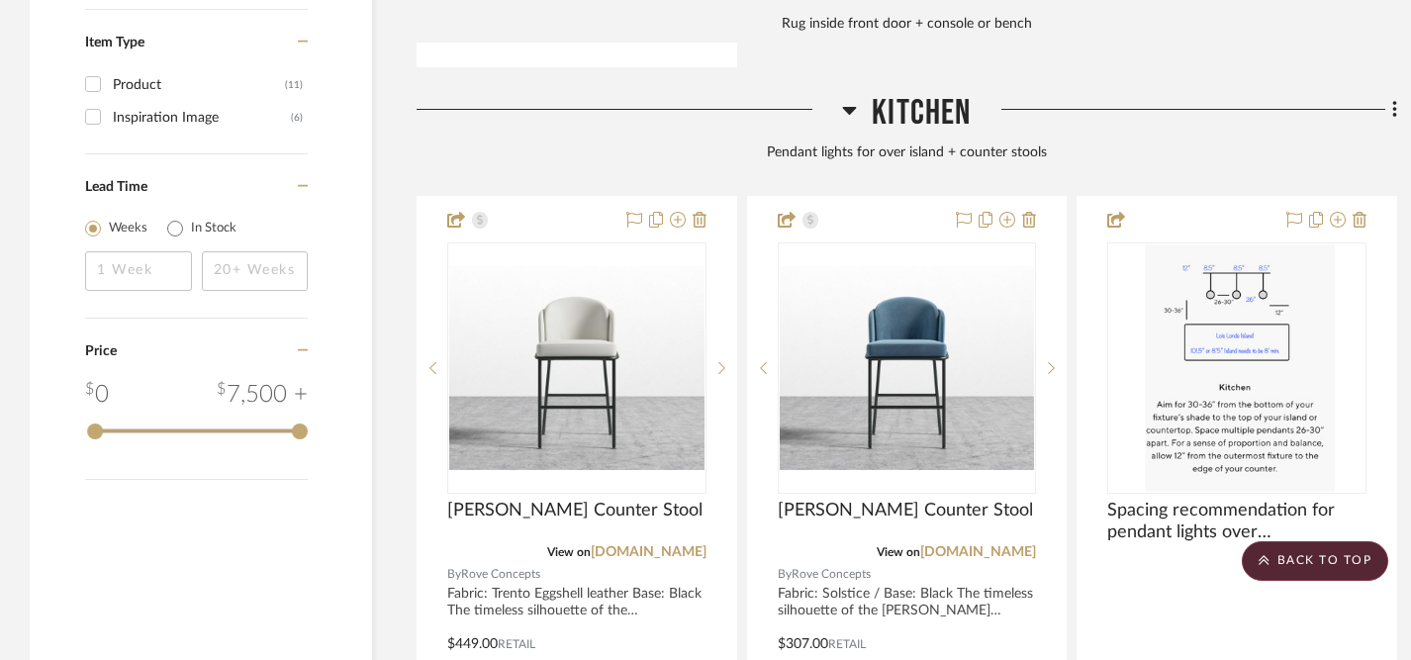
scroll to position [2367, 0]
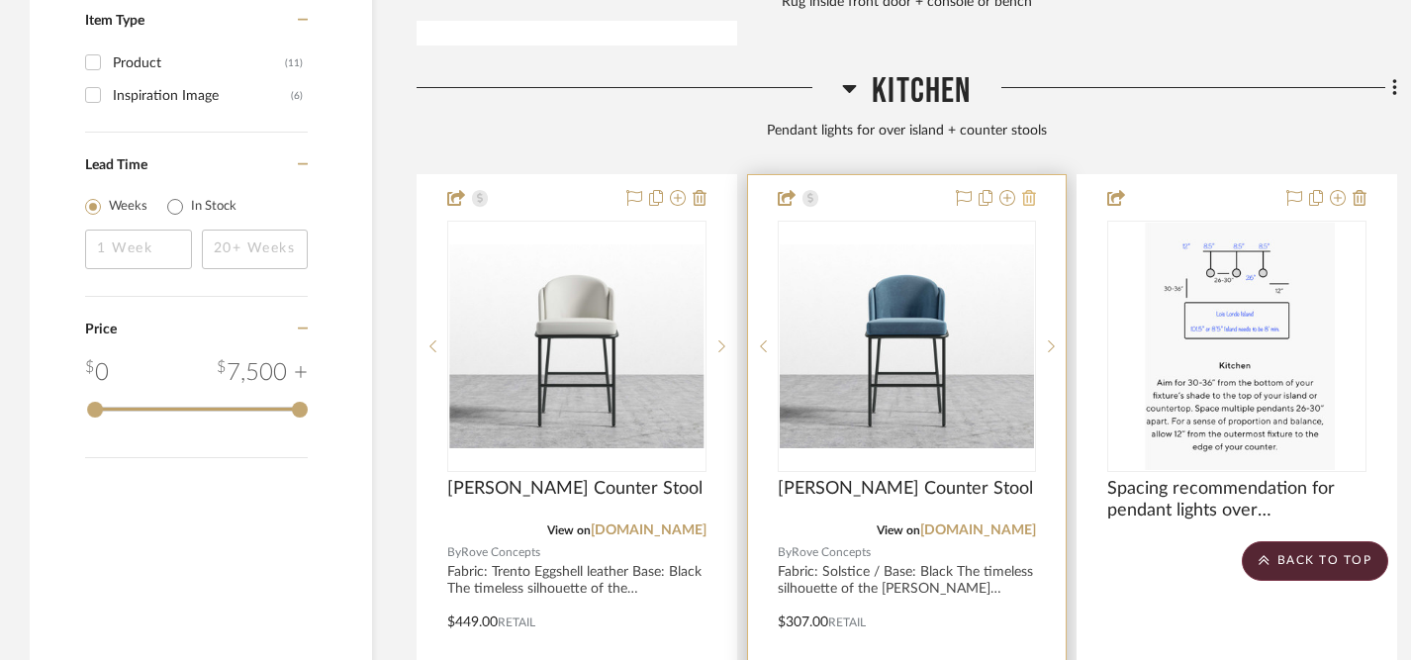
click at [1029, 192] on icon at bounding box center [1029, 198] width 14 height 16
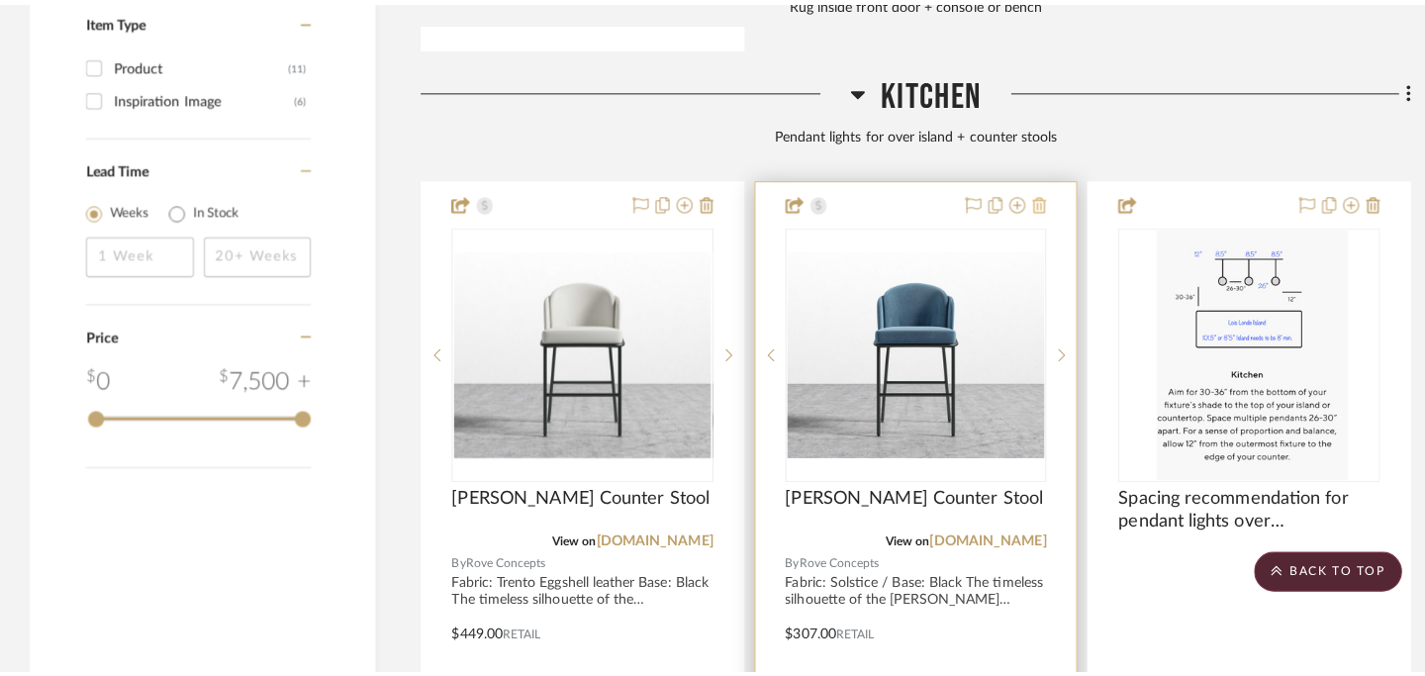
scroll to position [0, 0]
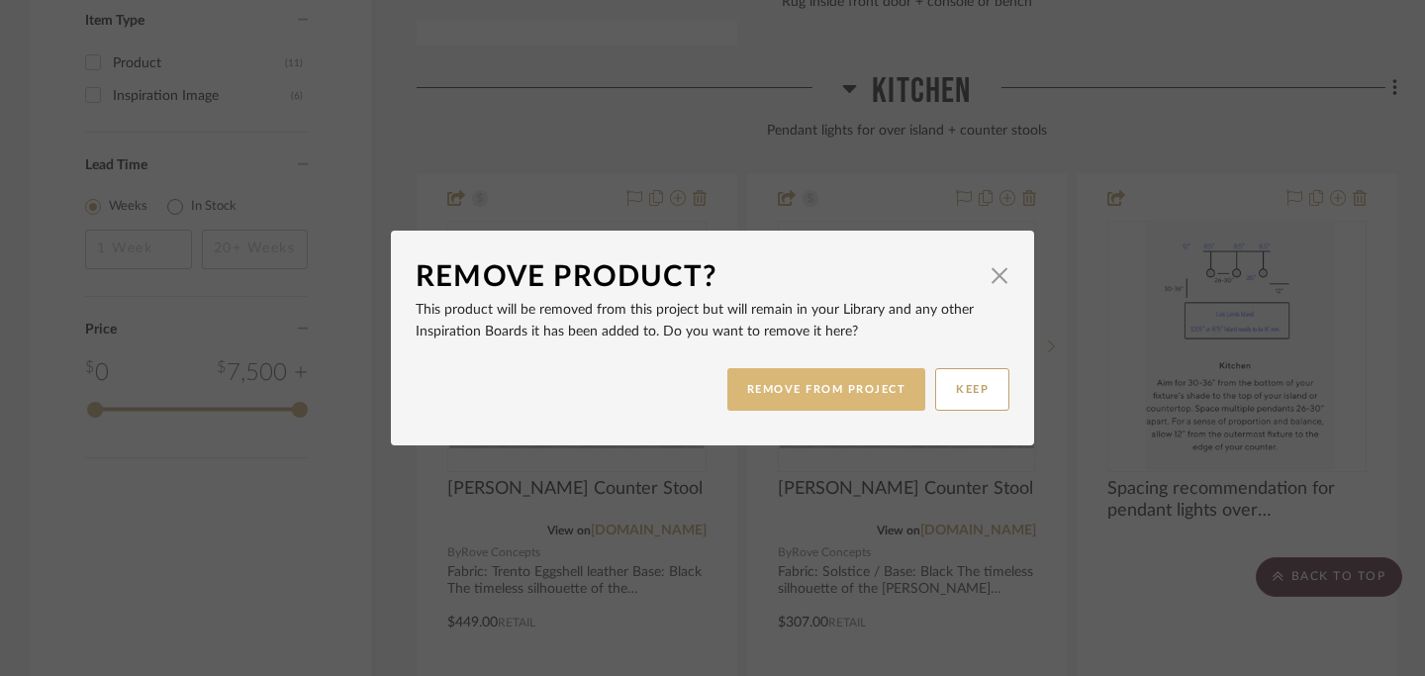
click at [768, 391] on button "REMOVE FROM PROJECT" at bounding box center [826, 389] width 199 height 43
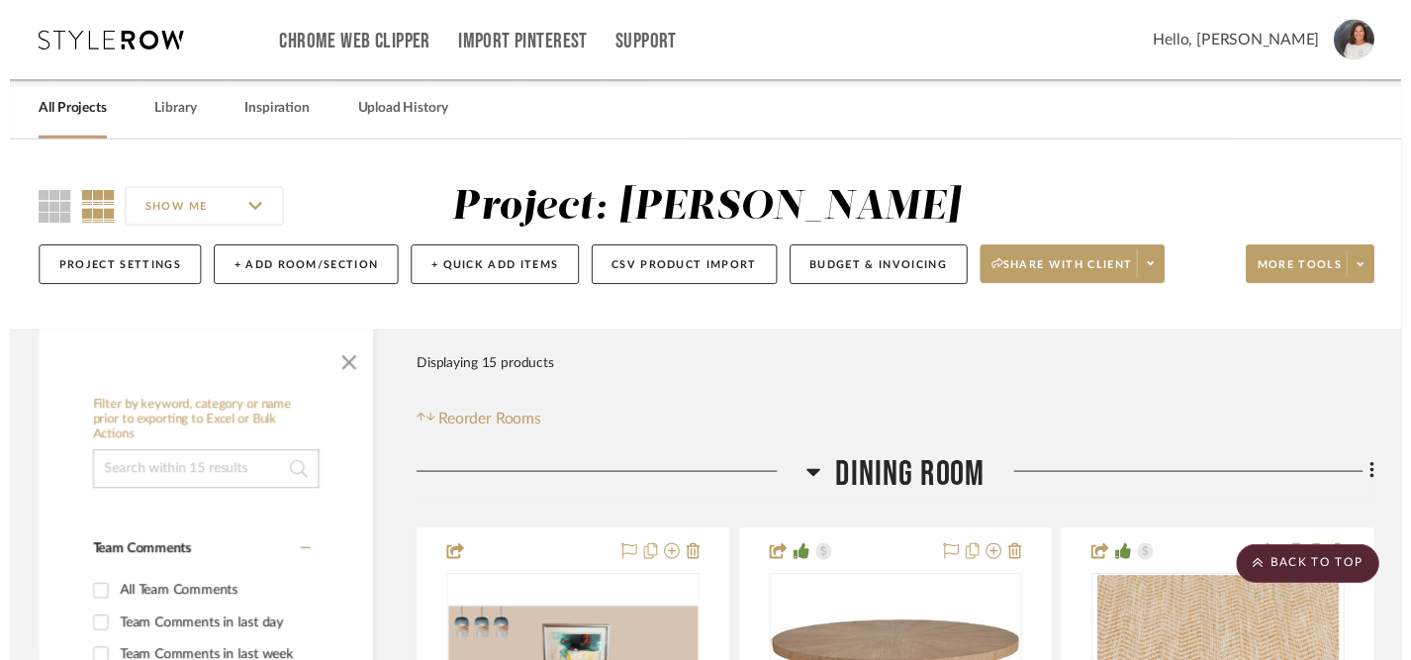
scroll to position [2367, 0]
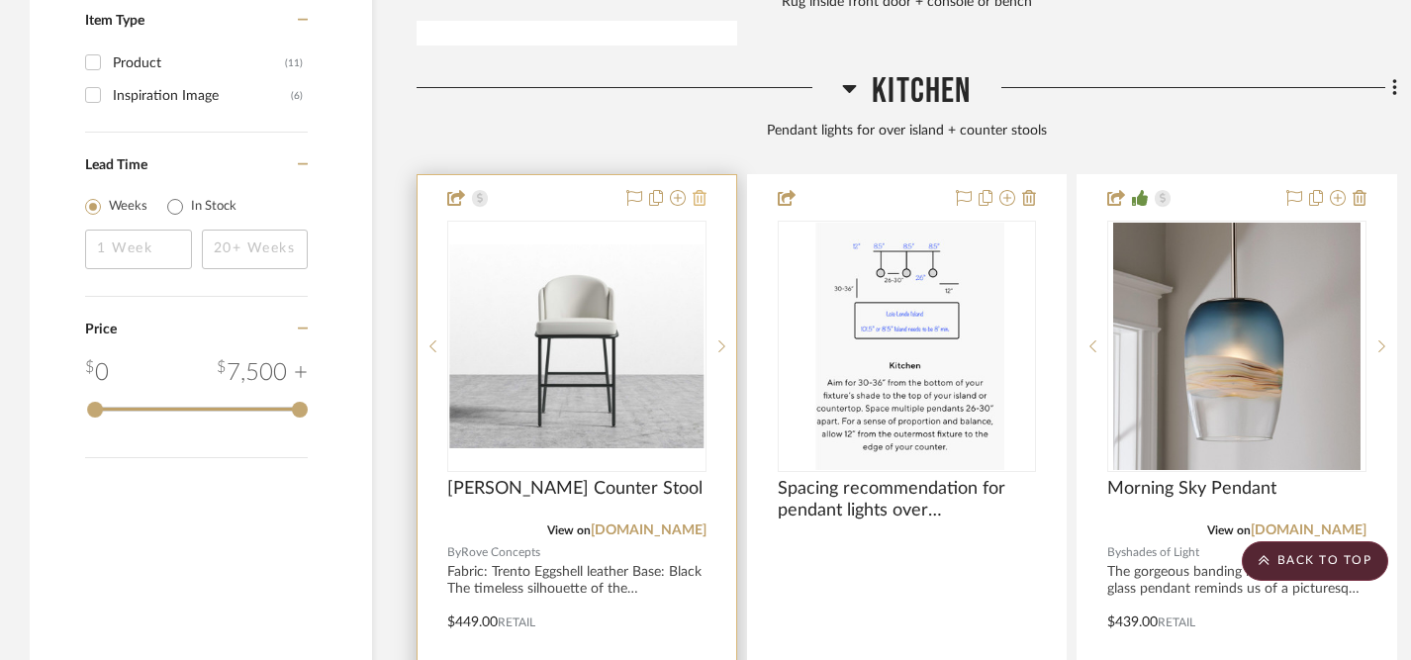
click at [704, 193] on icon at bounding box center [700, 198] width 14 height 16
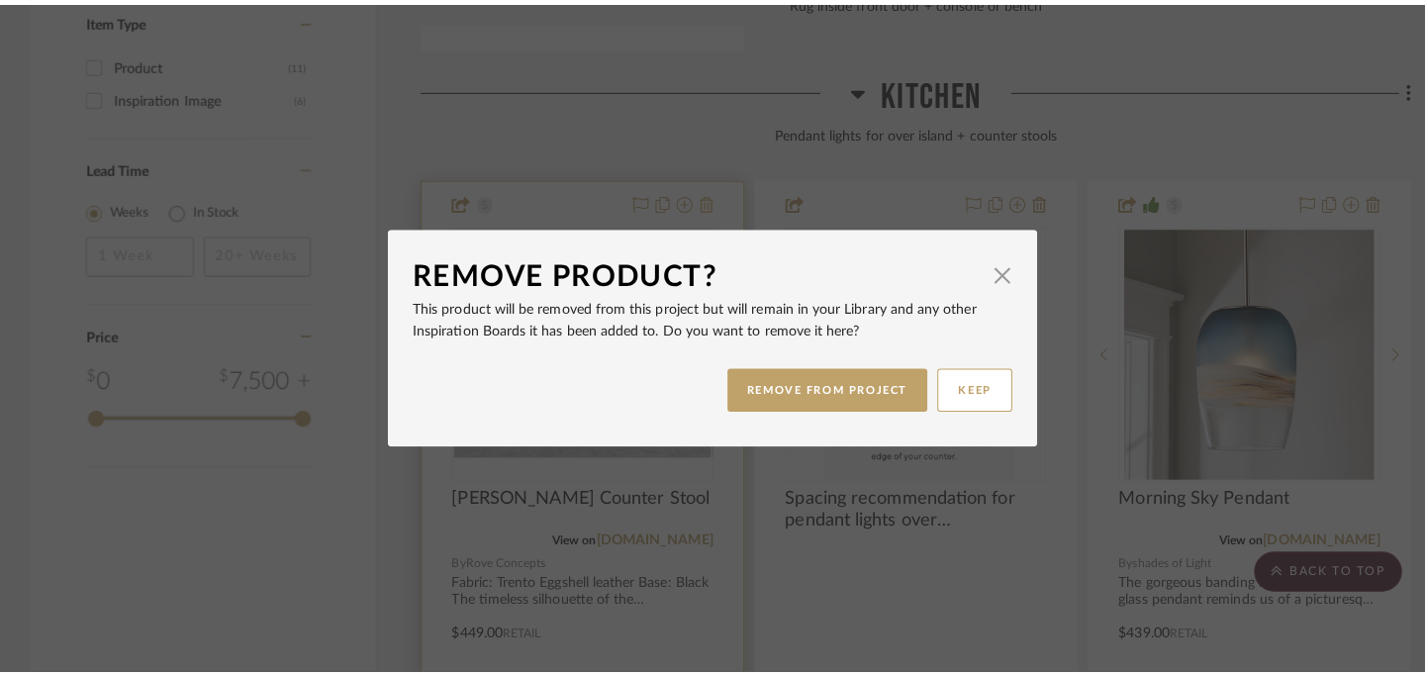
scroll to position [0, 0]
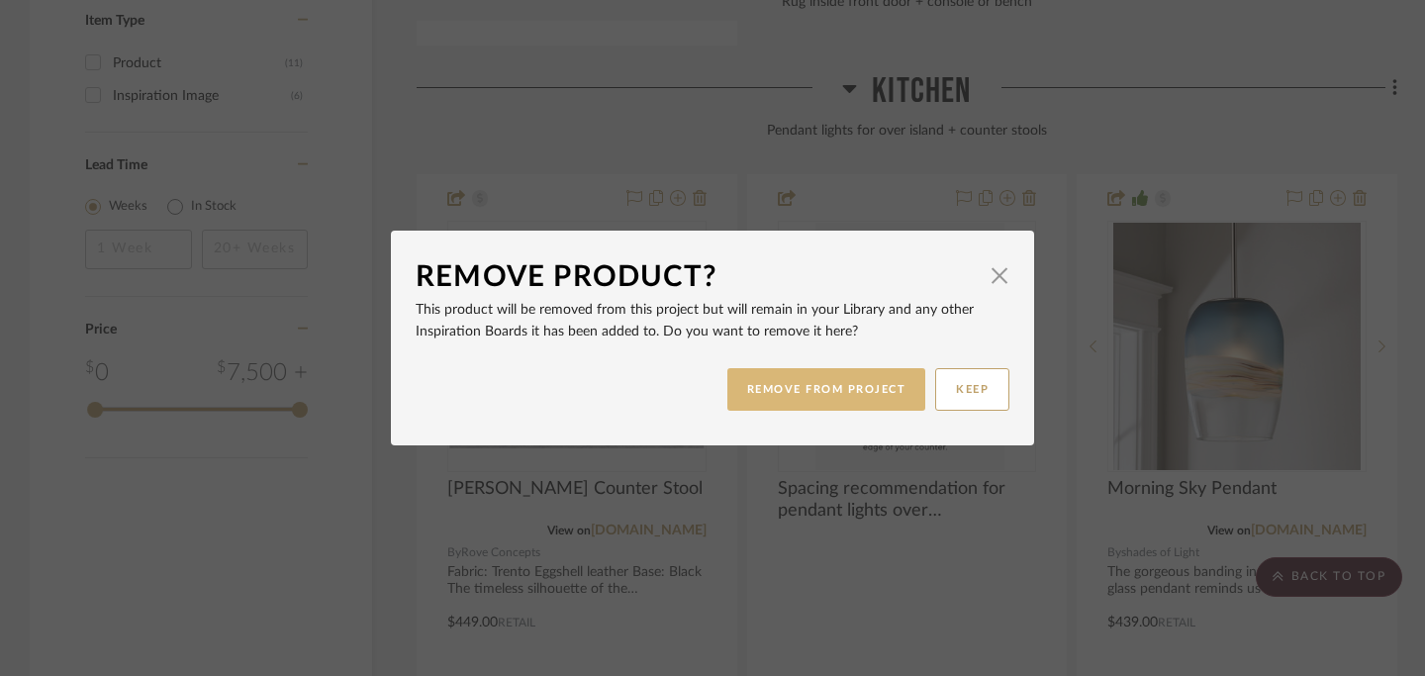
click at [782, 390] on button "REMOVE FROM PROJECT" at bounding box center [826, 389] width 199 height 43
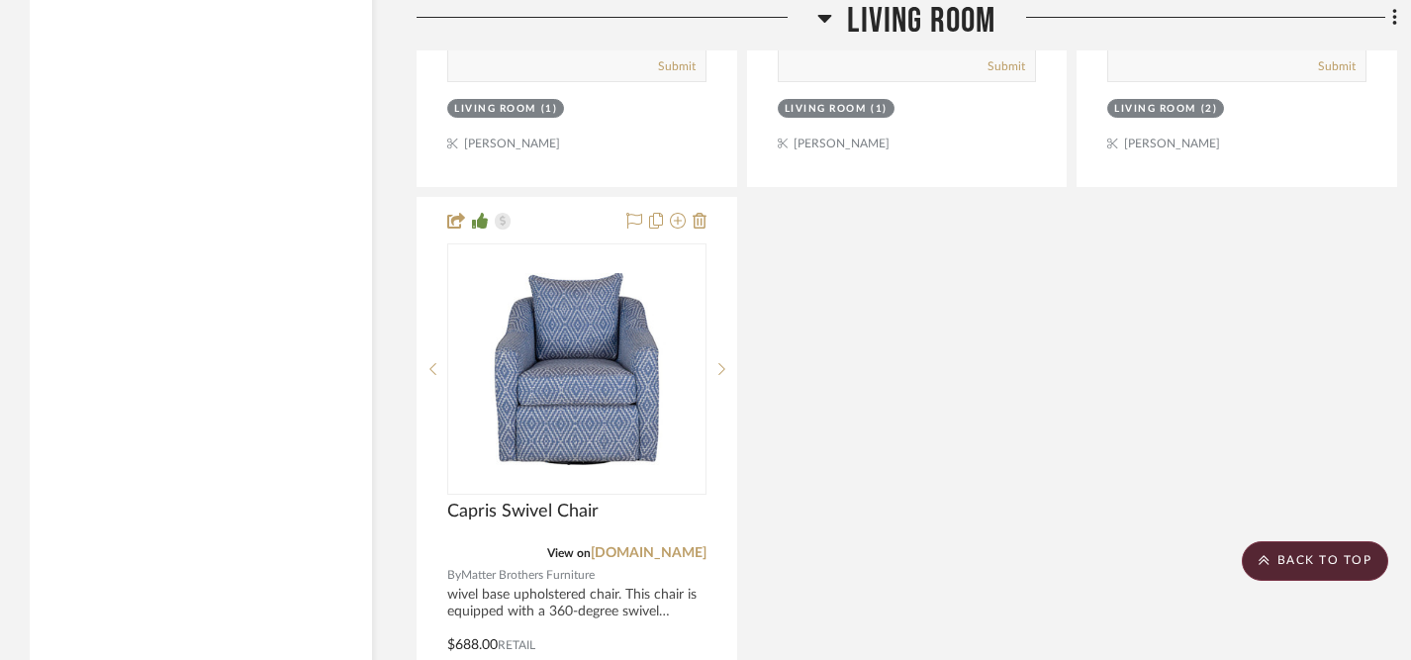
scroll to position [4200, 0]
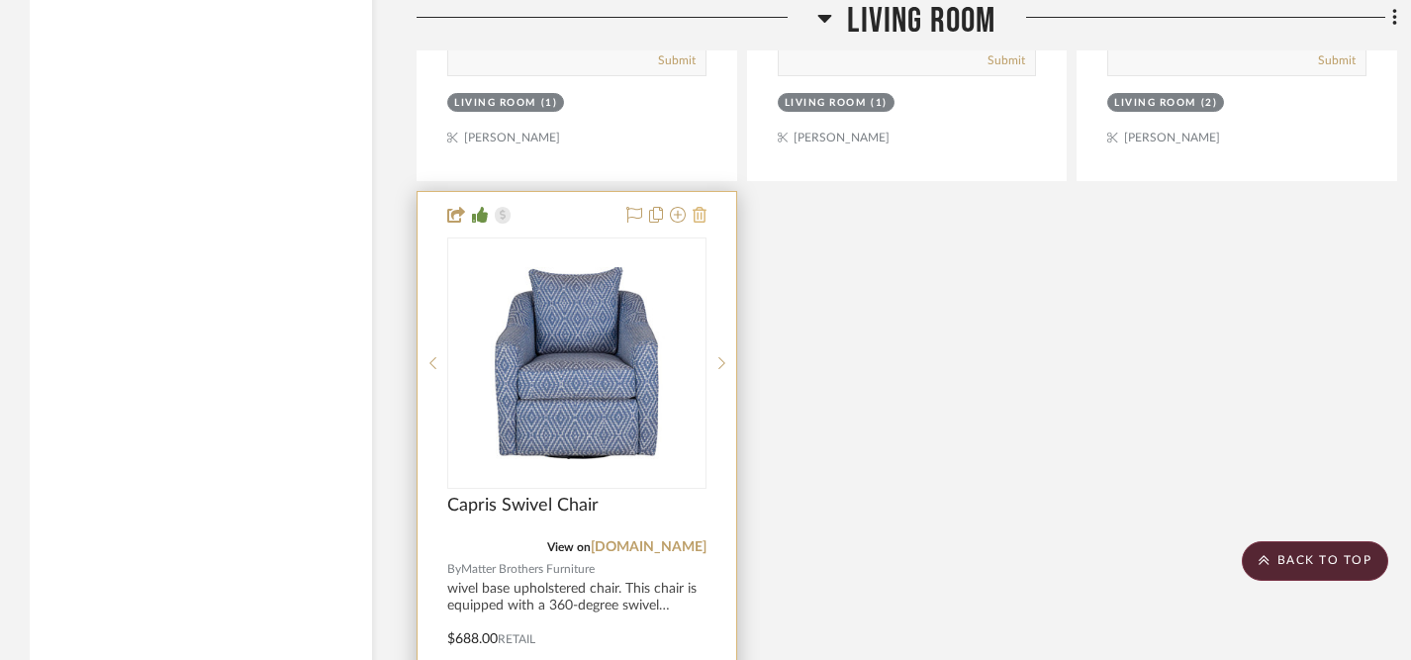
click at [702, 209] on icon at bounding box center [700, 215] width 14 height 16
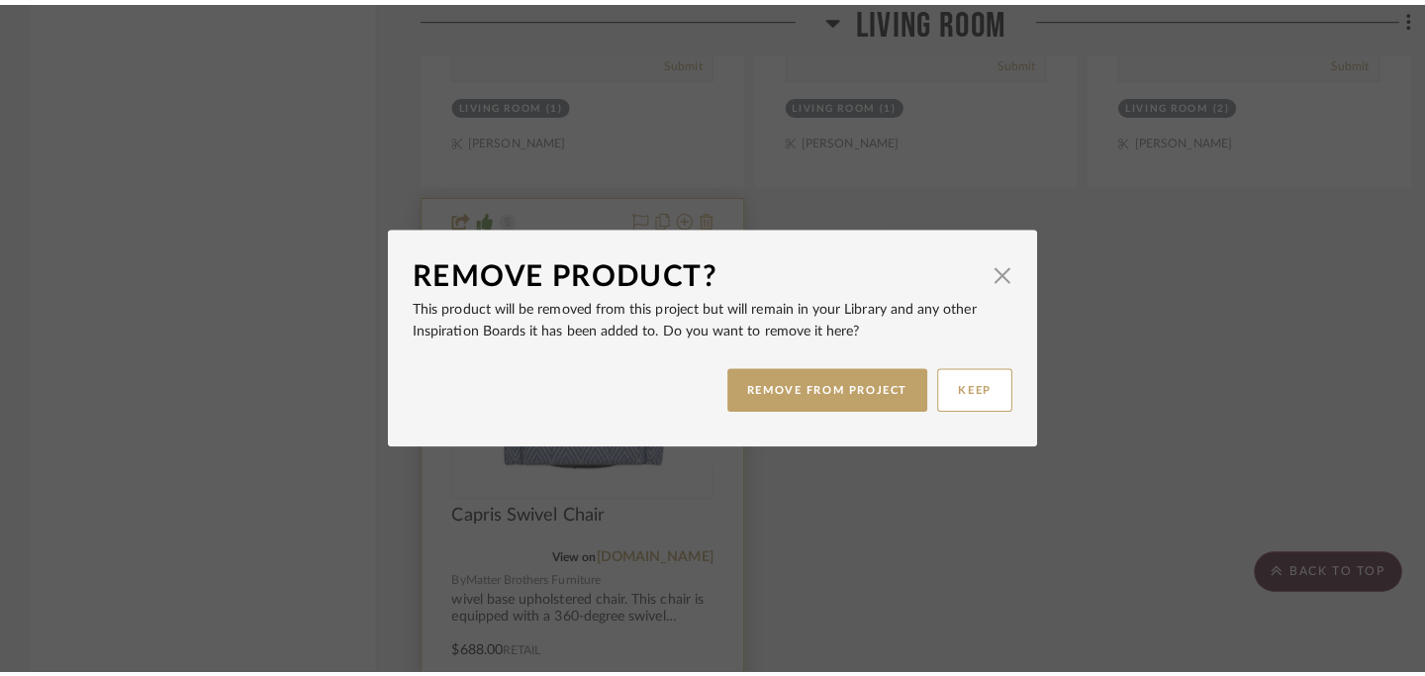
scroll to position [0, 0]
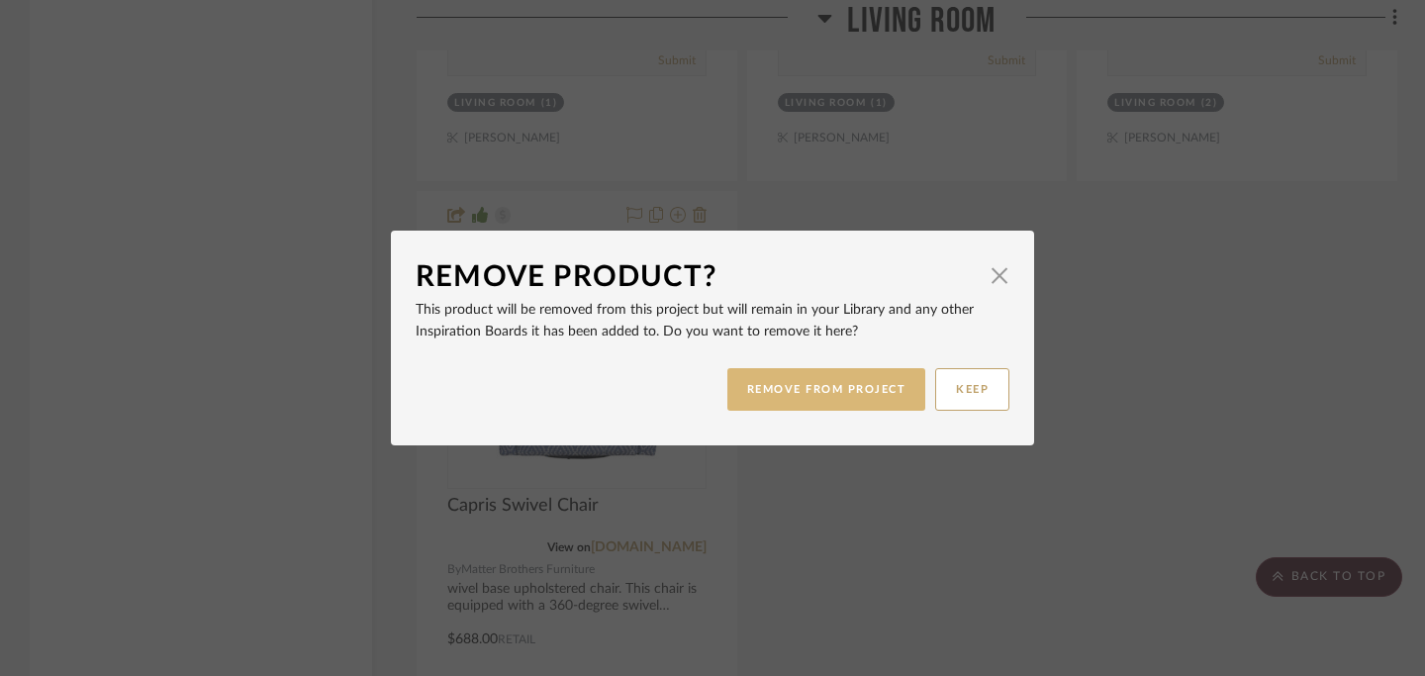
click at [778, 387] on button "REMOVE FROM PROJECT" at bounding box center [826, 389] width 199 height 43
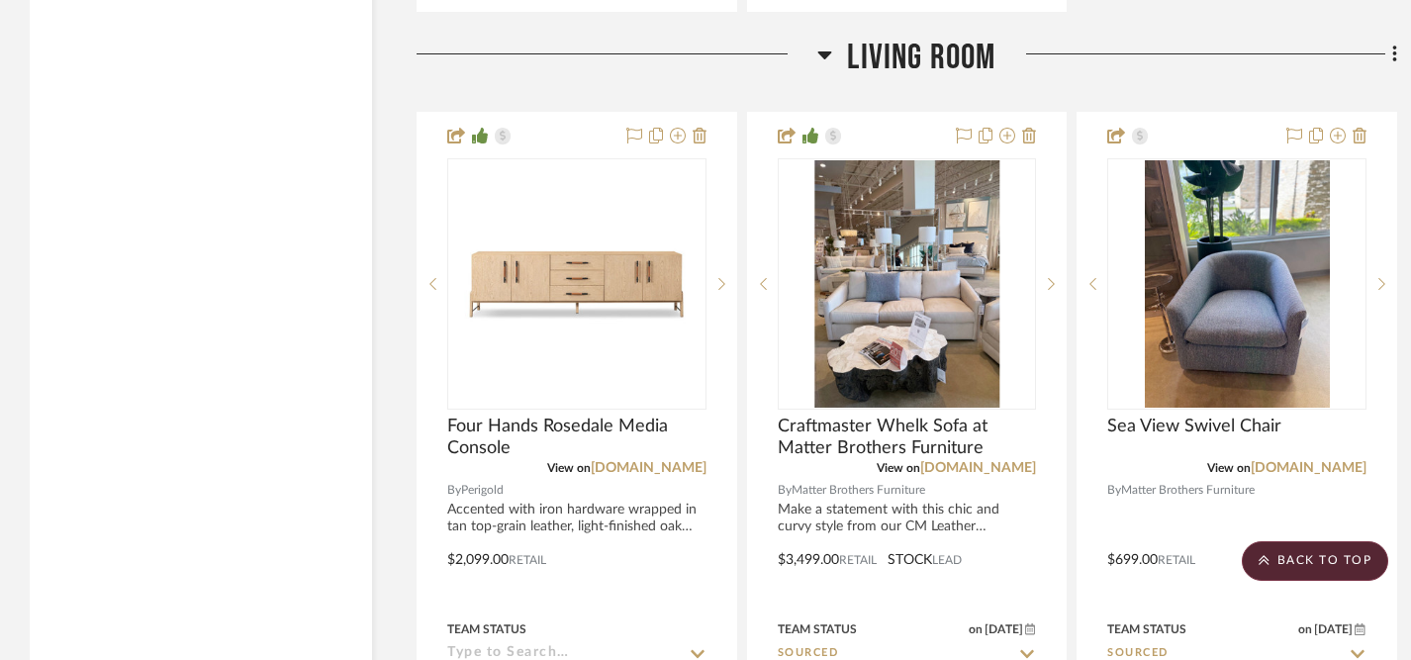
scroll to position [3403, 0]
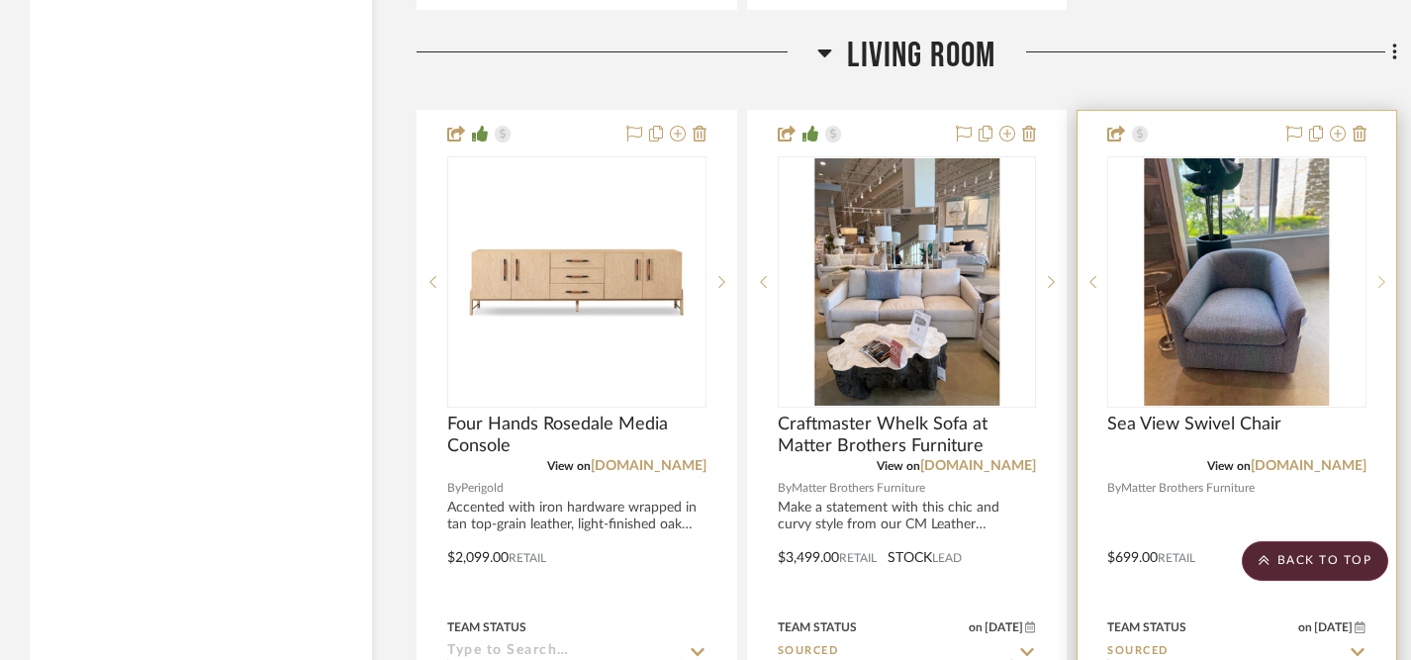
click at [1382, 275] on icon at bounding box center [1381, 282] width 7 height 14
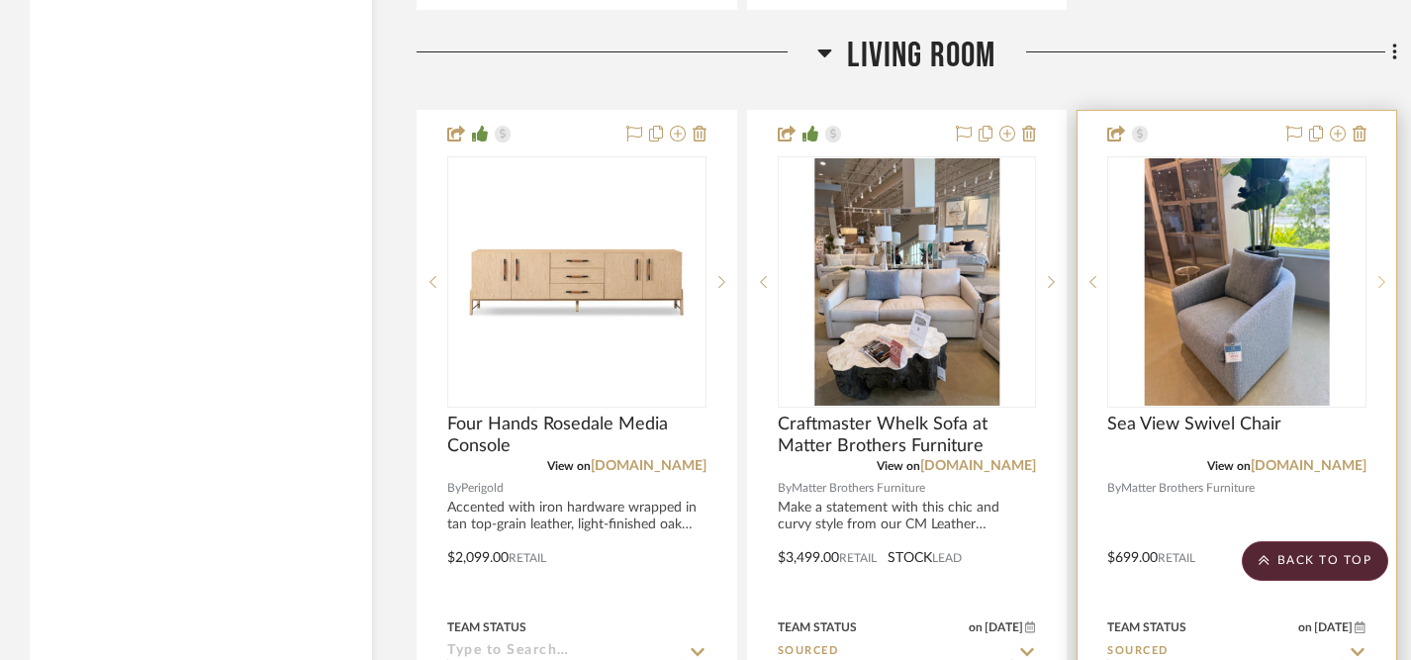
click at [1382, 275] on icon at bounding box center [1381, 282] width 7 height 14
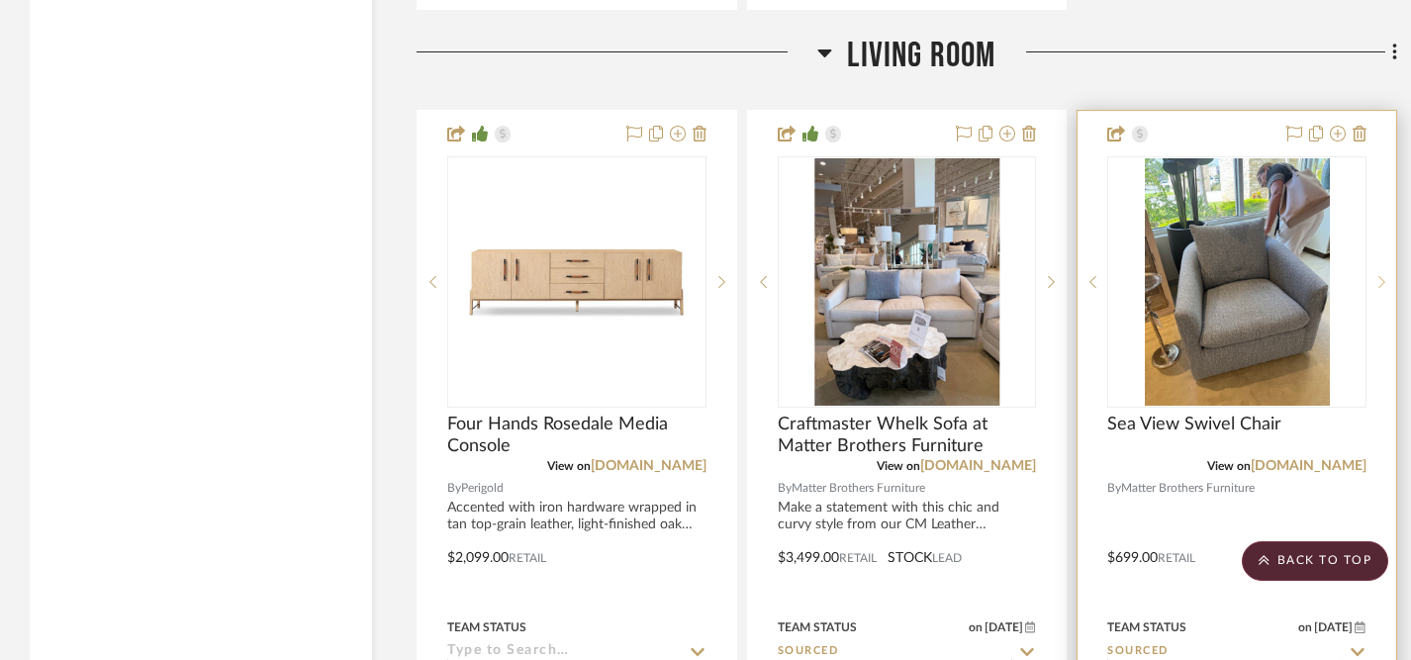
click at [1382, 276] on icon at bounding box center [1381, 282] width 7 height 12
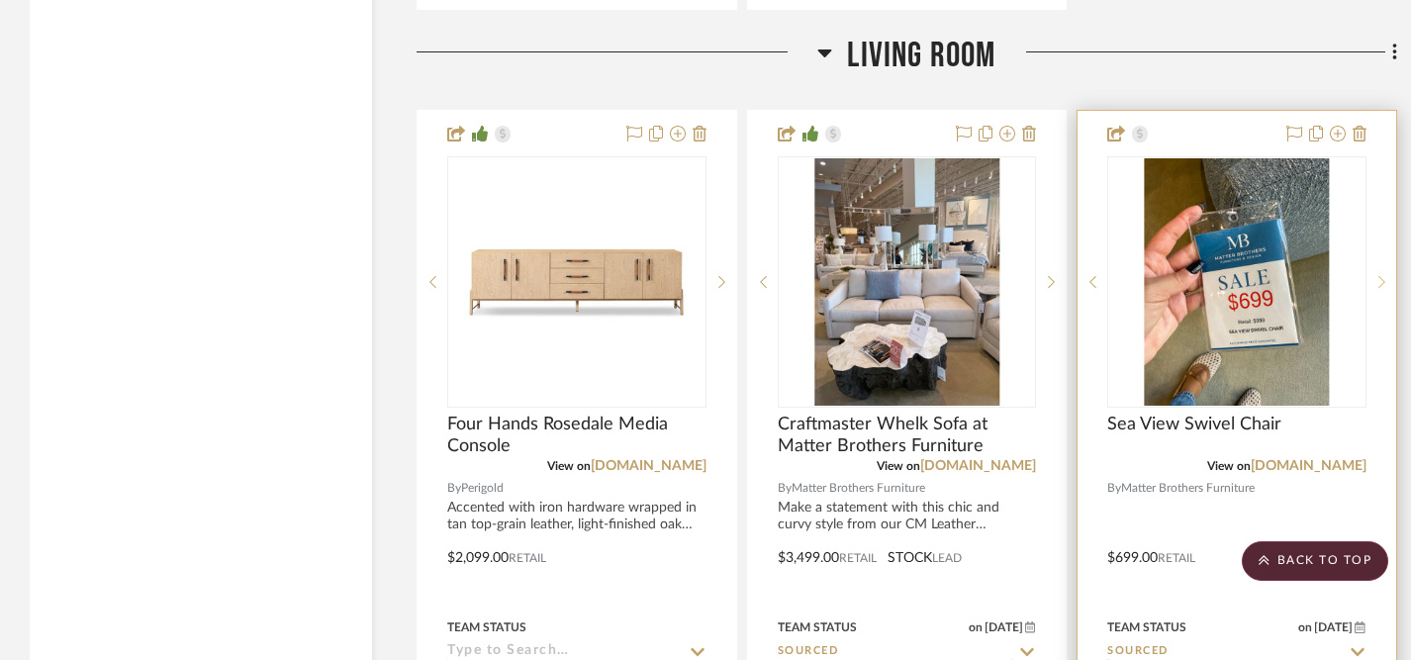
click at [1382, 276] on icon at bounding box center [1381, 282] width 7 height 12
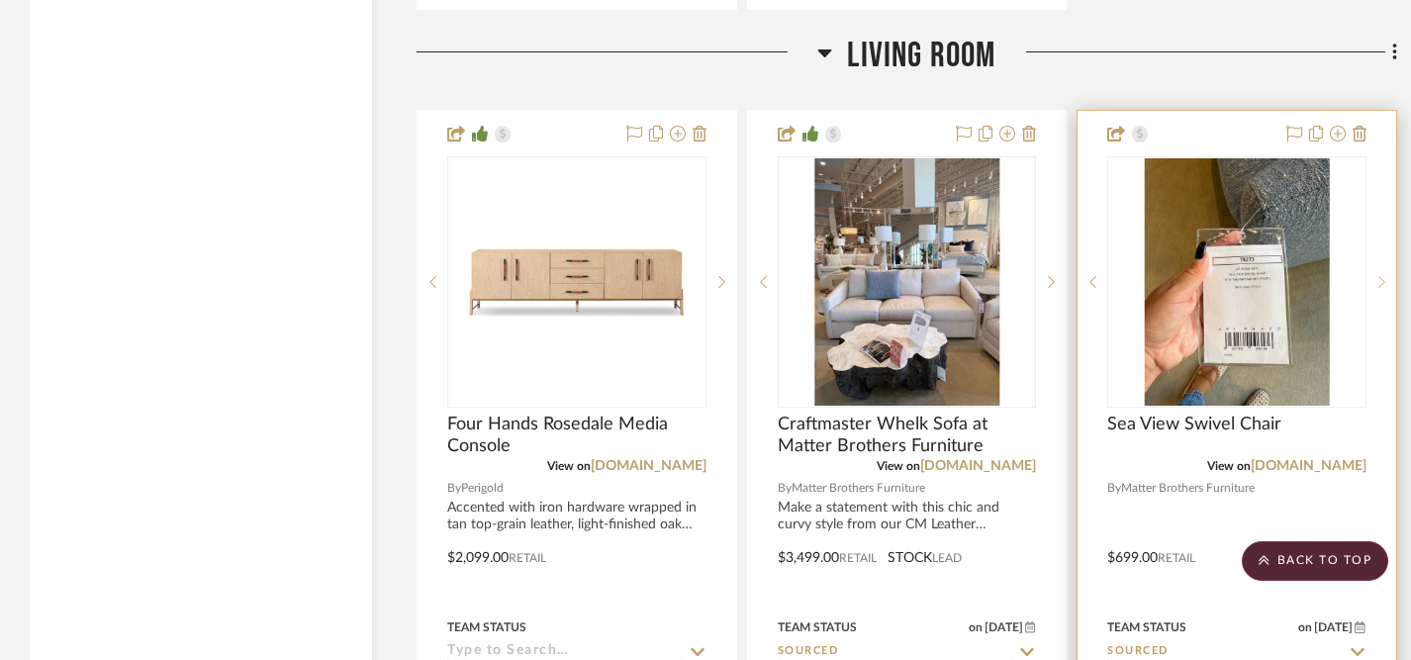
click at [1382, 276] on icon at bounding box center [1381, 282] width 7 height 12
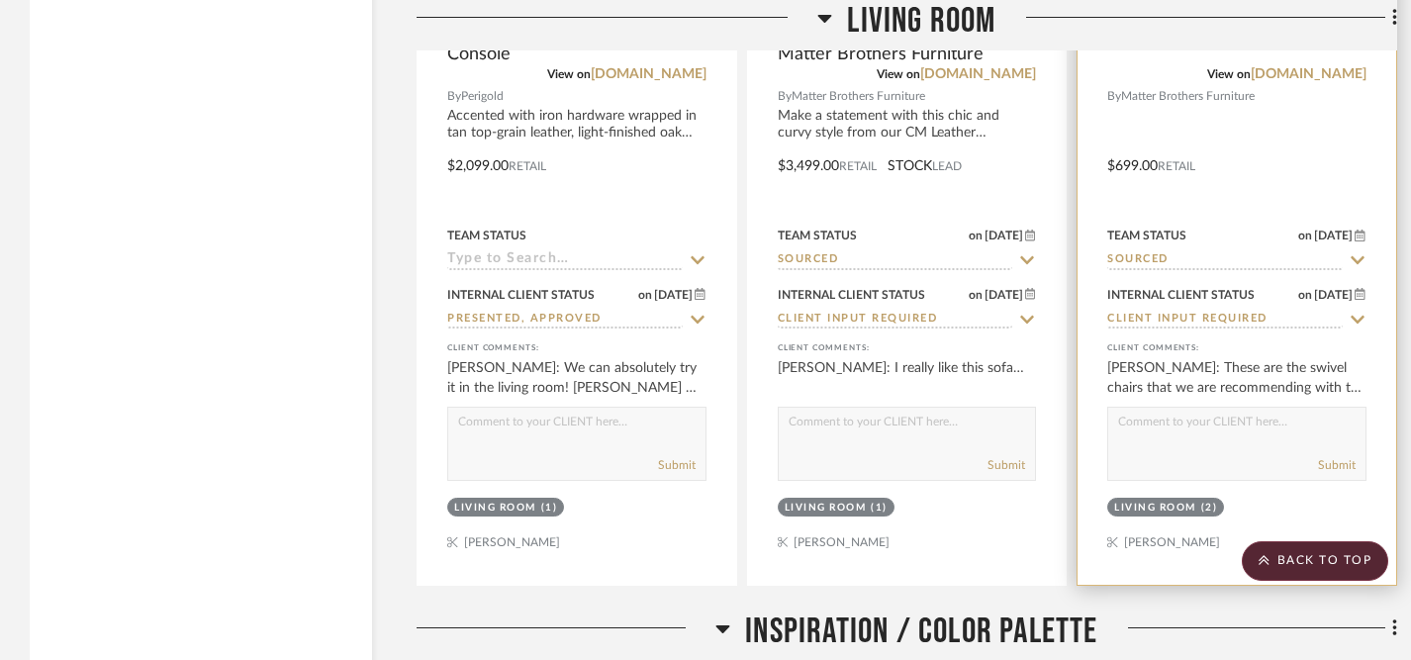
scroll to position [3813, 0]
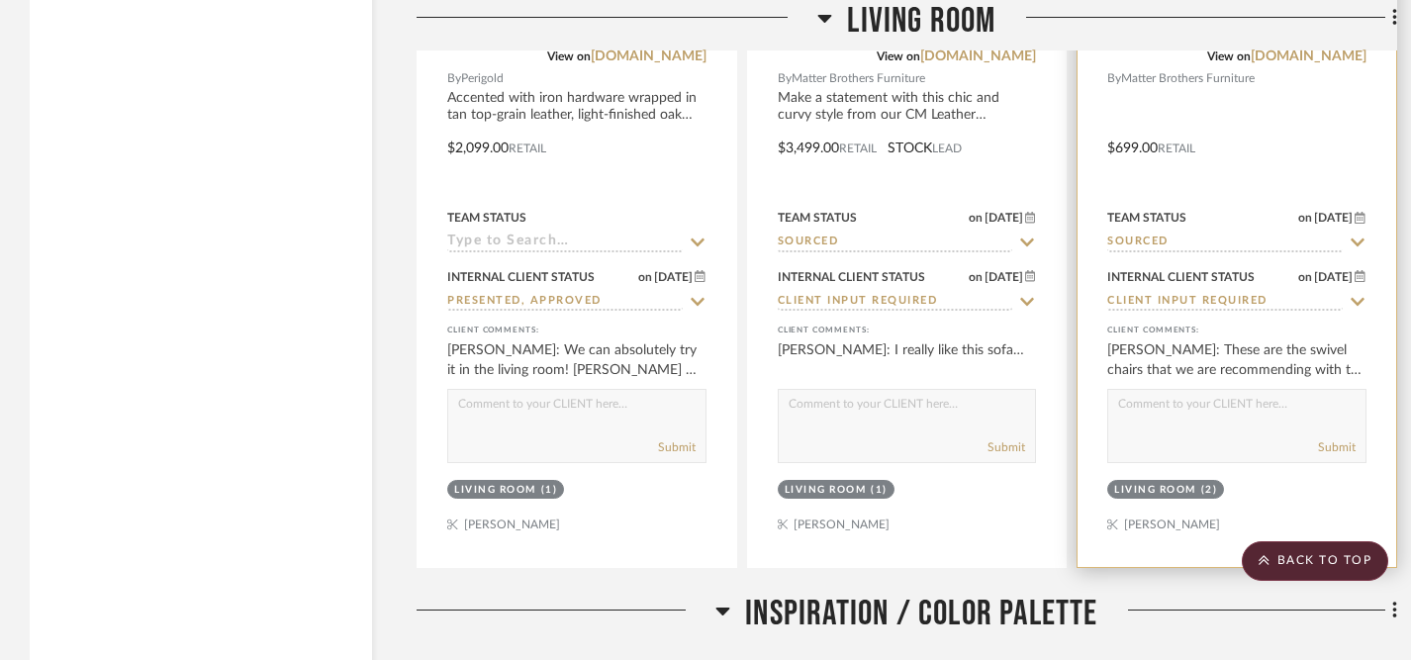
click at [1238, 400] on textarea at bounding box center [1236, 409] width 257 height 38
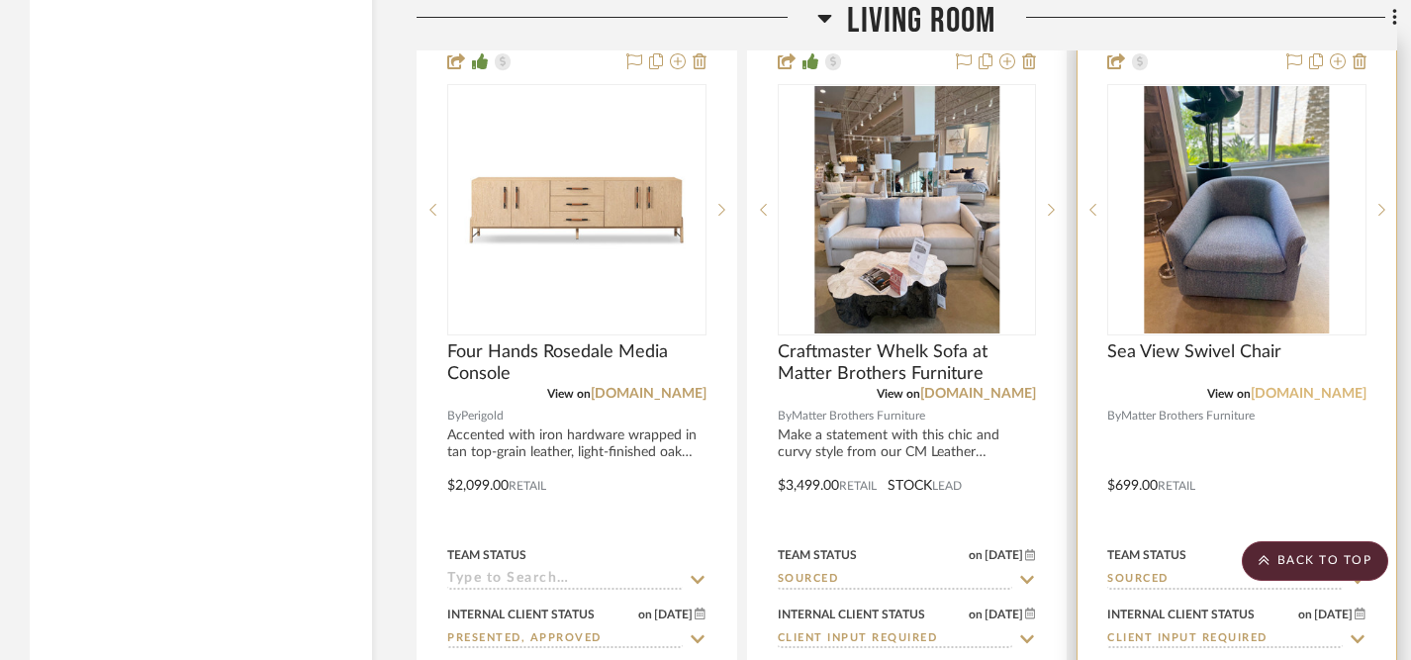
scroll to position [3472, 0]
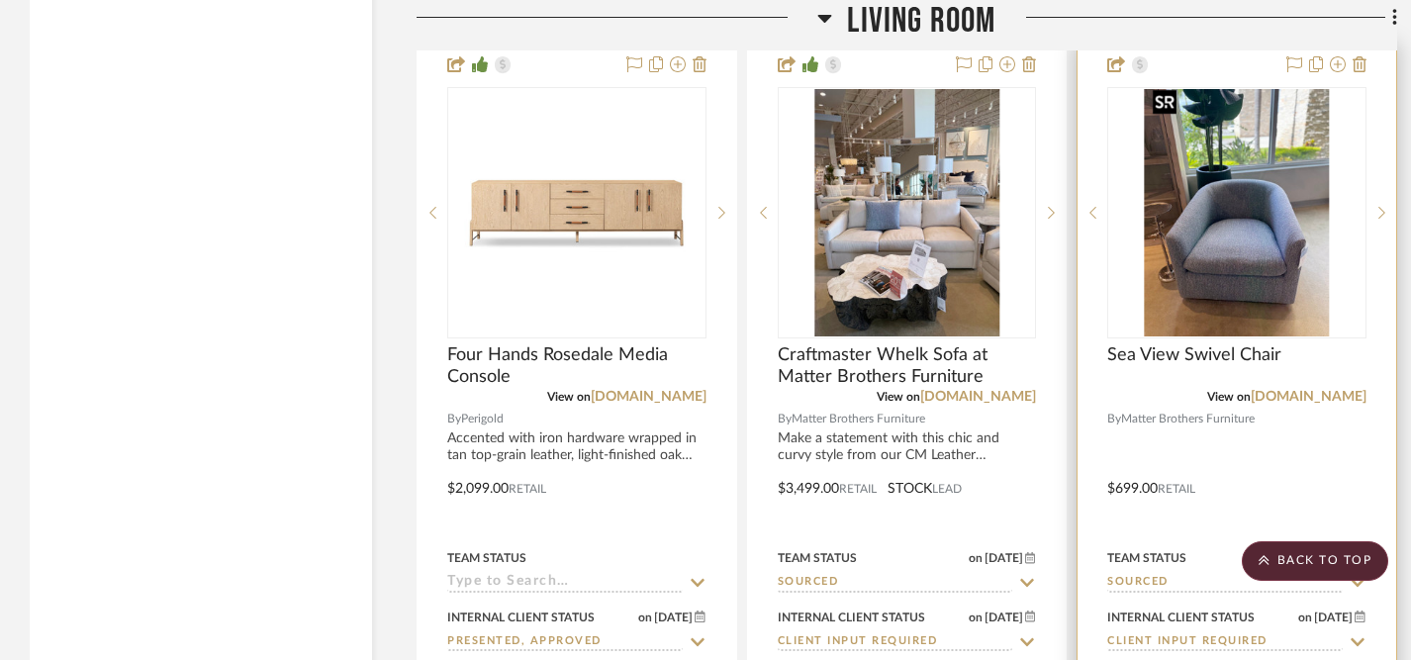
click at [1249, 226] on img "0" at bounding box center [1237, 212] width 185 height 247
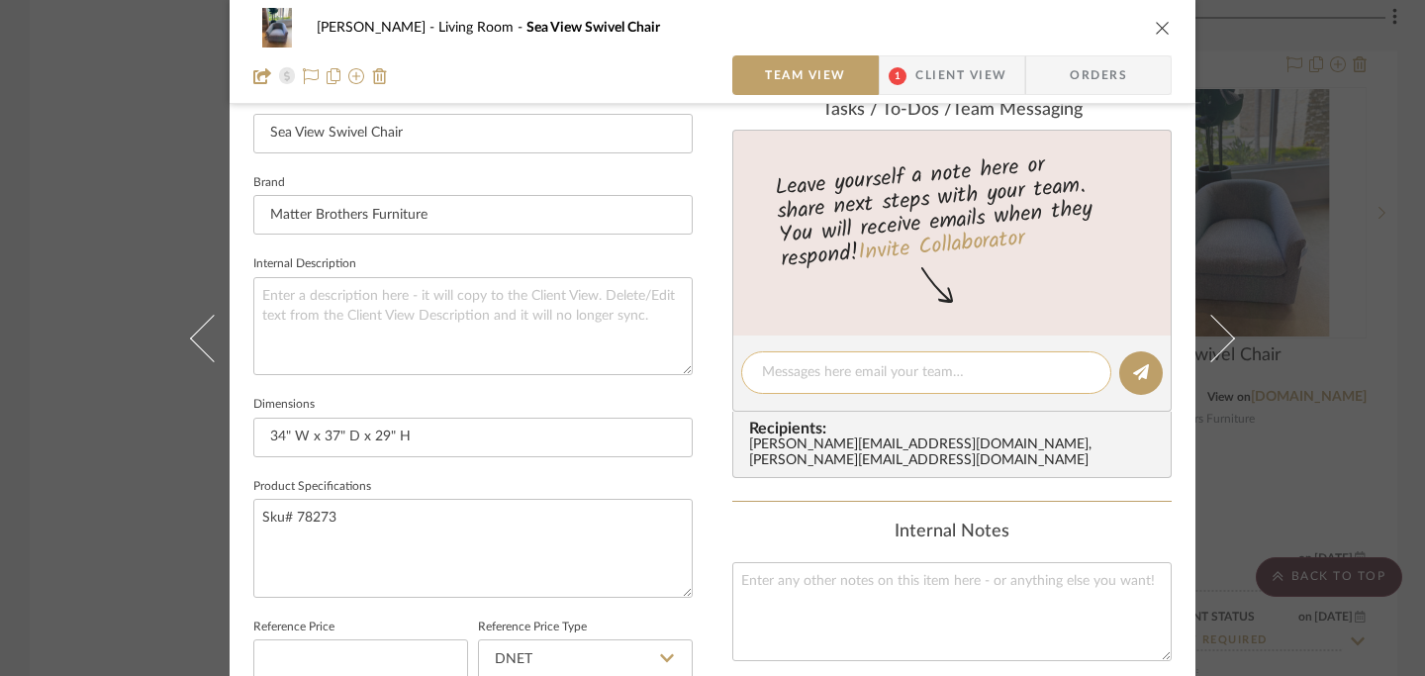
scroll to position [512, 0]
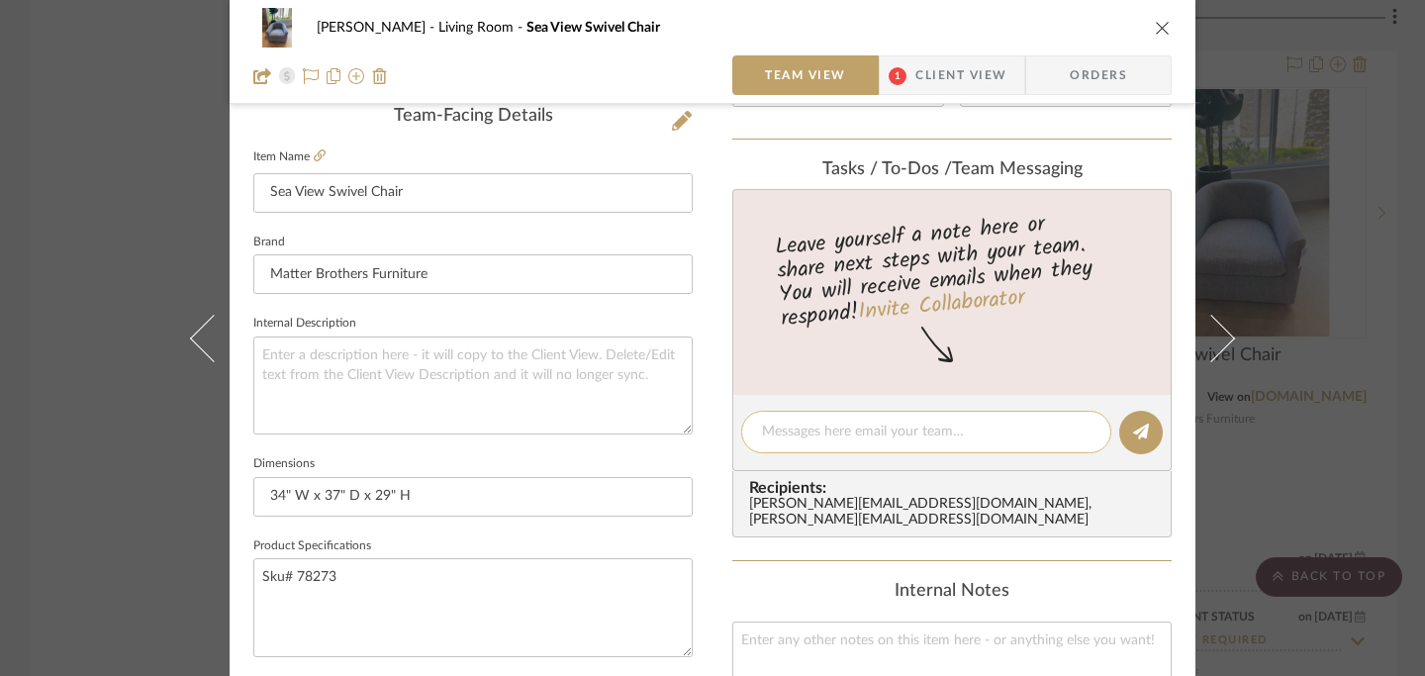
click at [974, 434] on textarea at bounding box center [926, 432] width 329 height 21
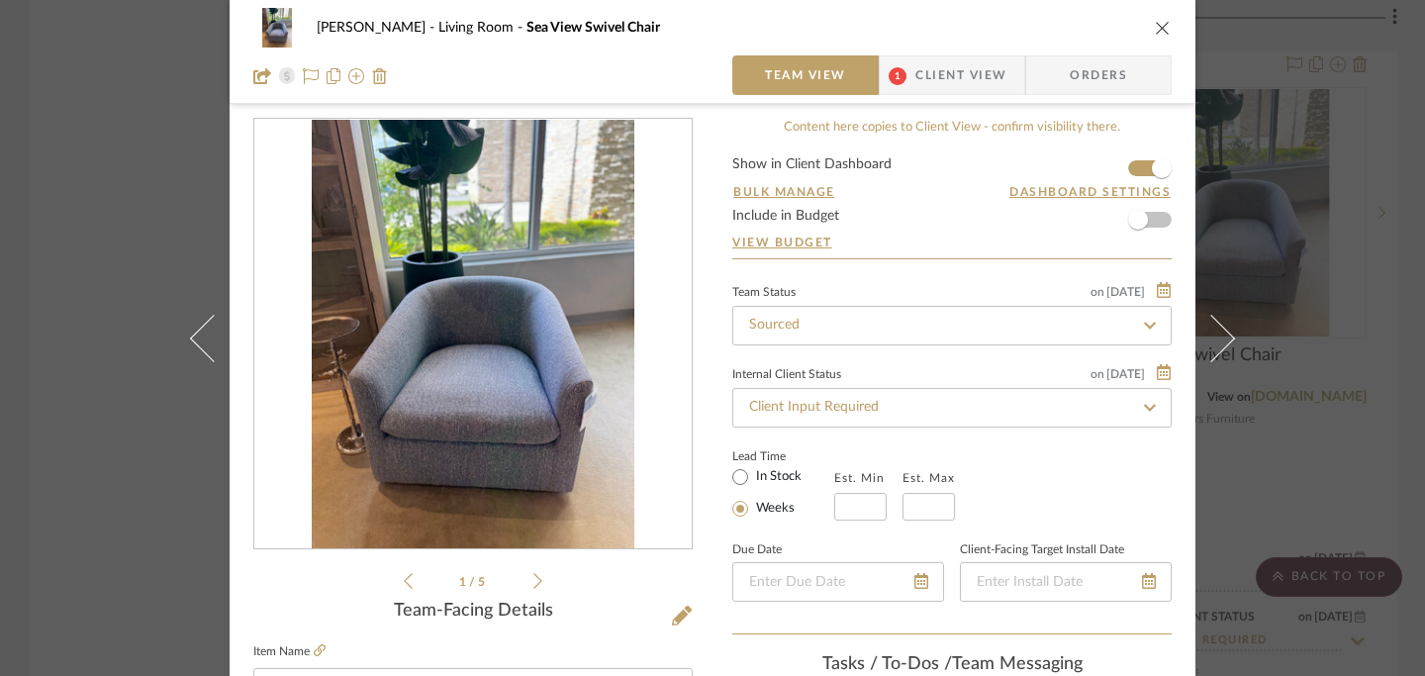
scroll to position [0, 0]
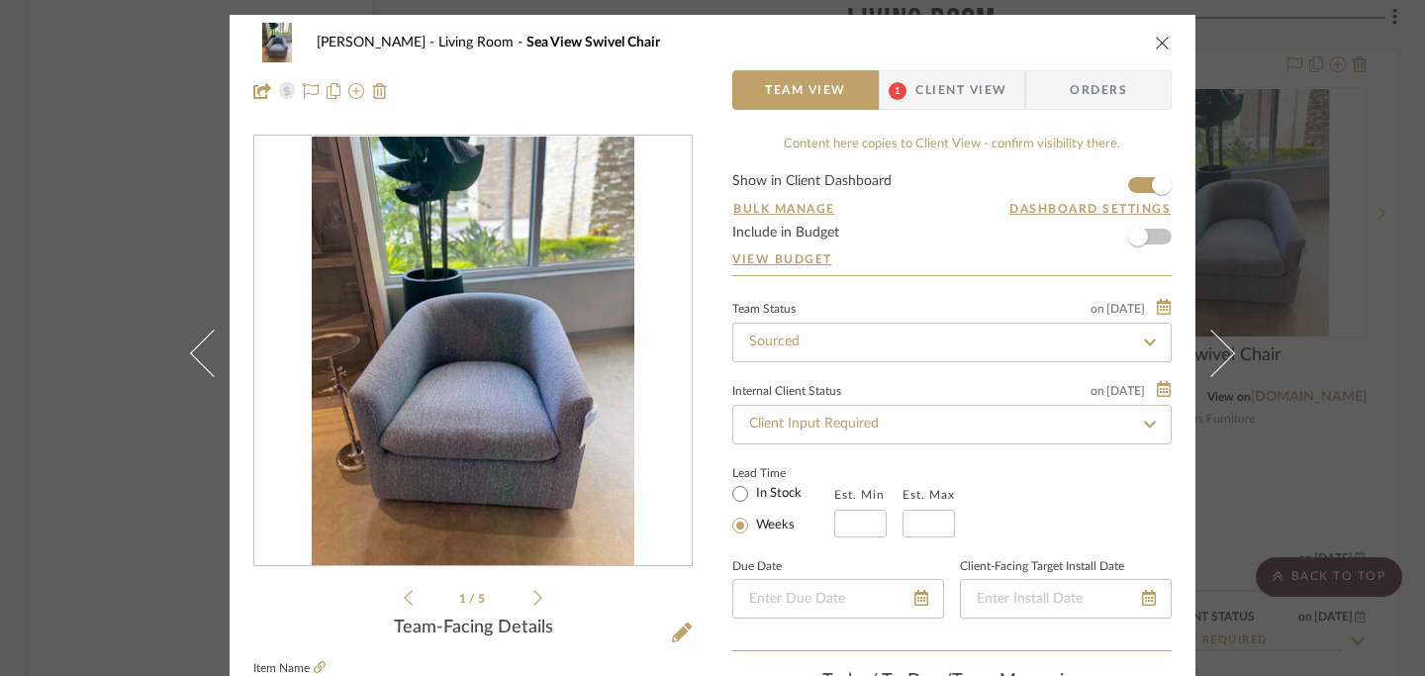
click at [1161, 38] on icon "close" at bounding box center [1163, 43] width 16 height 16
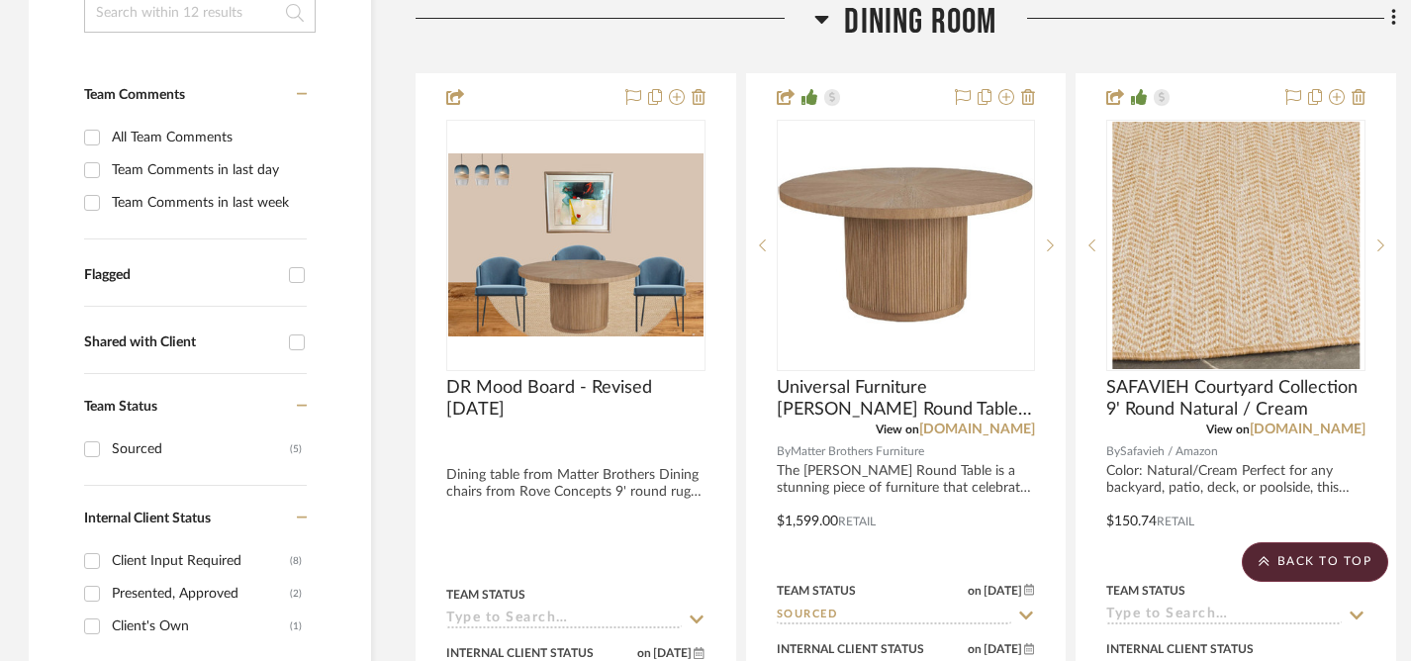
scroll to position [462, 1]
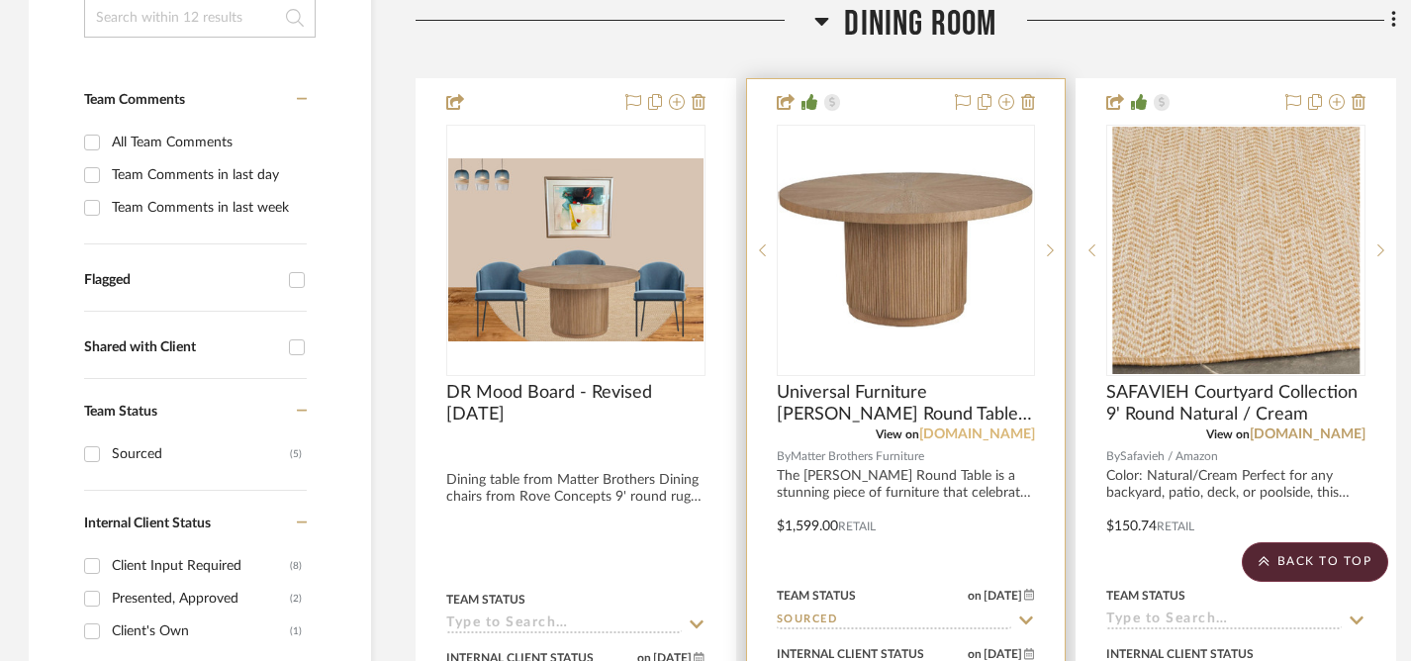
click at [919, 431] on link "[DOMAIN_NAME]" at bounding box center [977, 434] width 116 height 14
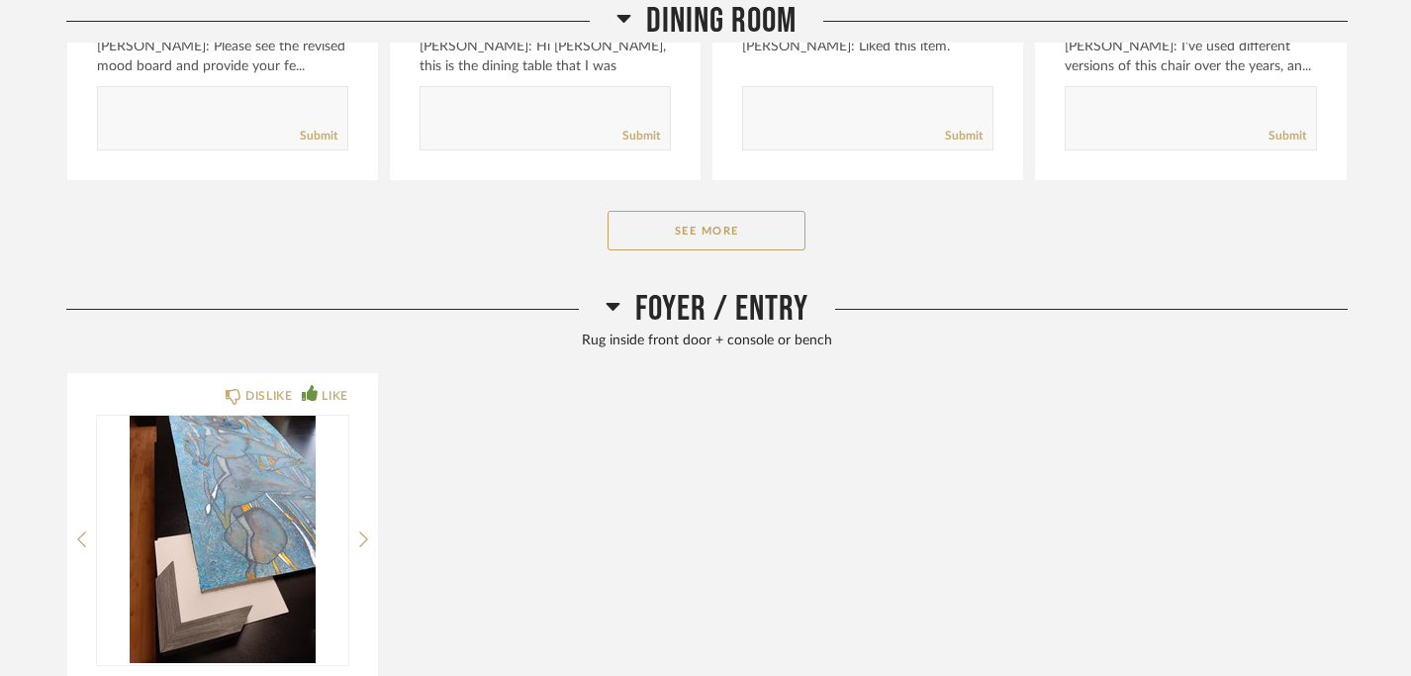
scroll to position [870, 0]
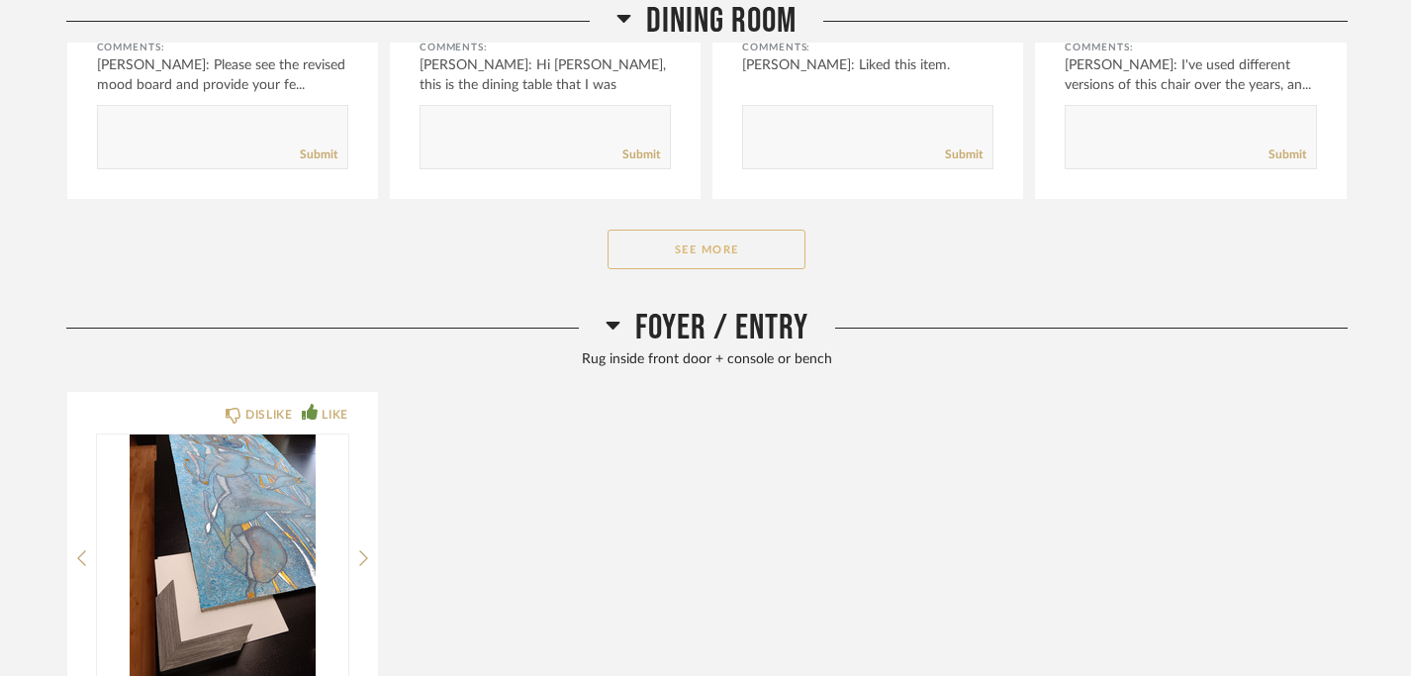
click at [744, 246] on button "See More" at bounding box center [707, 250] width 198 height 40
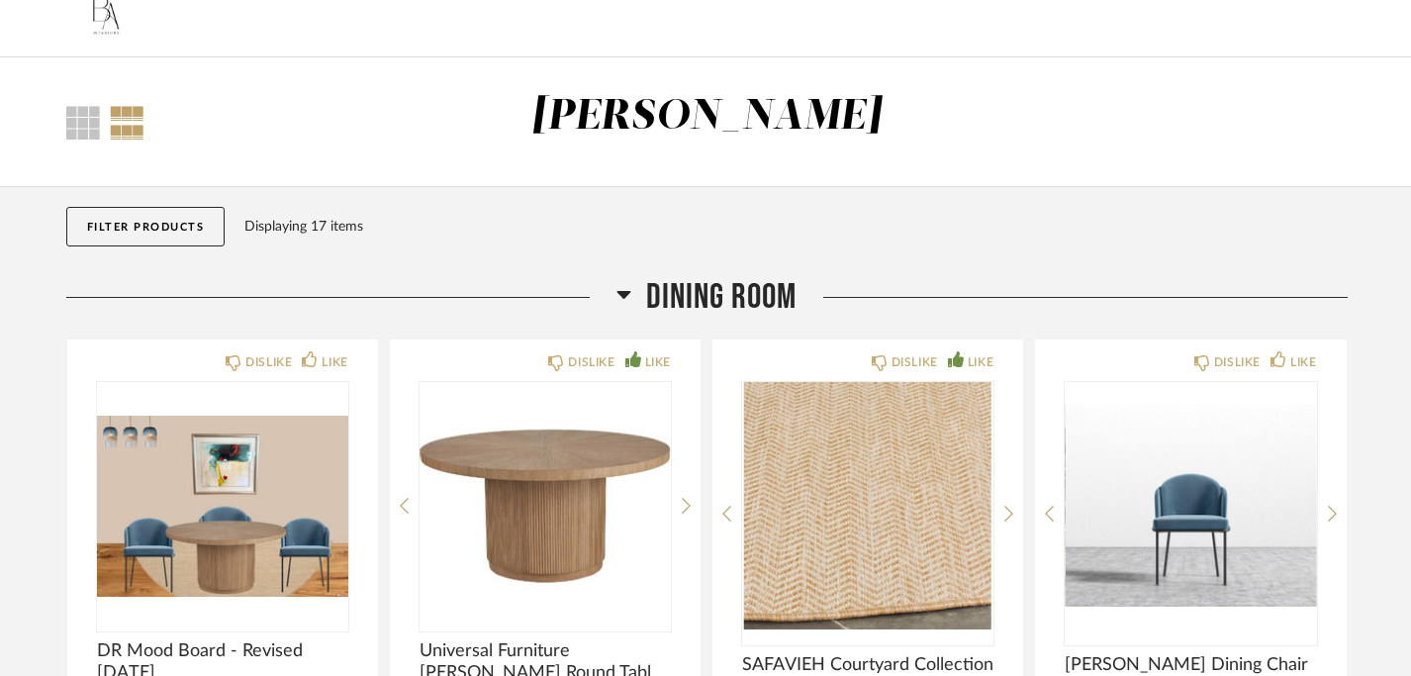
scroll to position [0, 0]
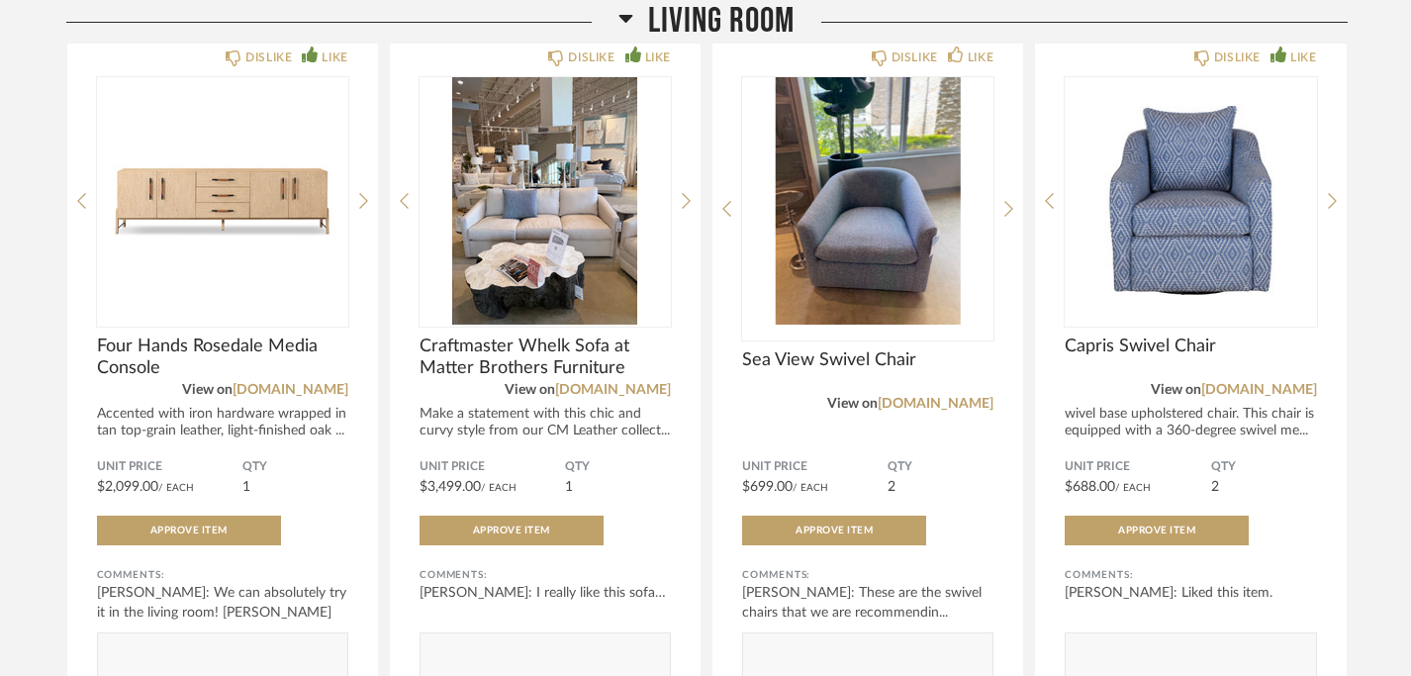
scroll to position [2719, 0]
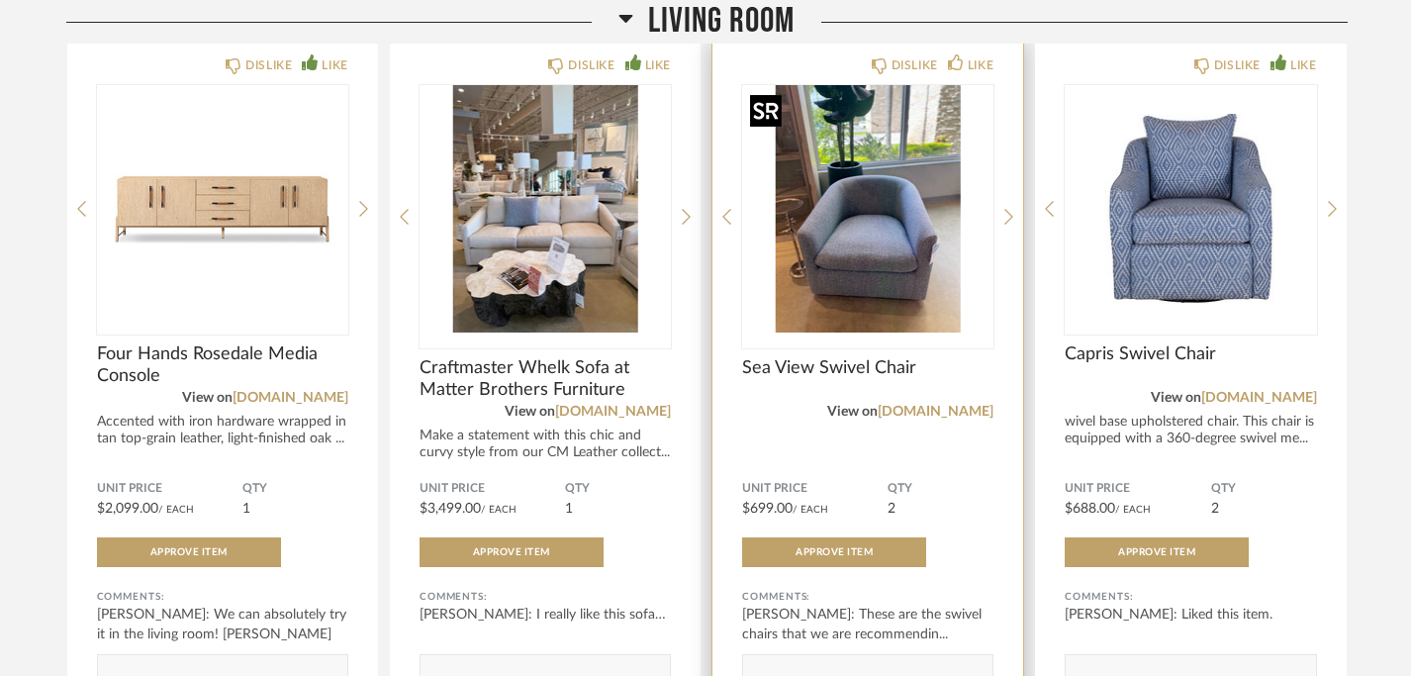
click at [871, 273] on img "0" at bounding box center [867, 208] width 251 height 247
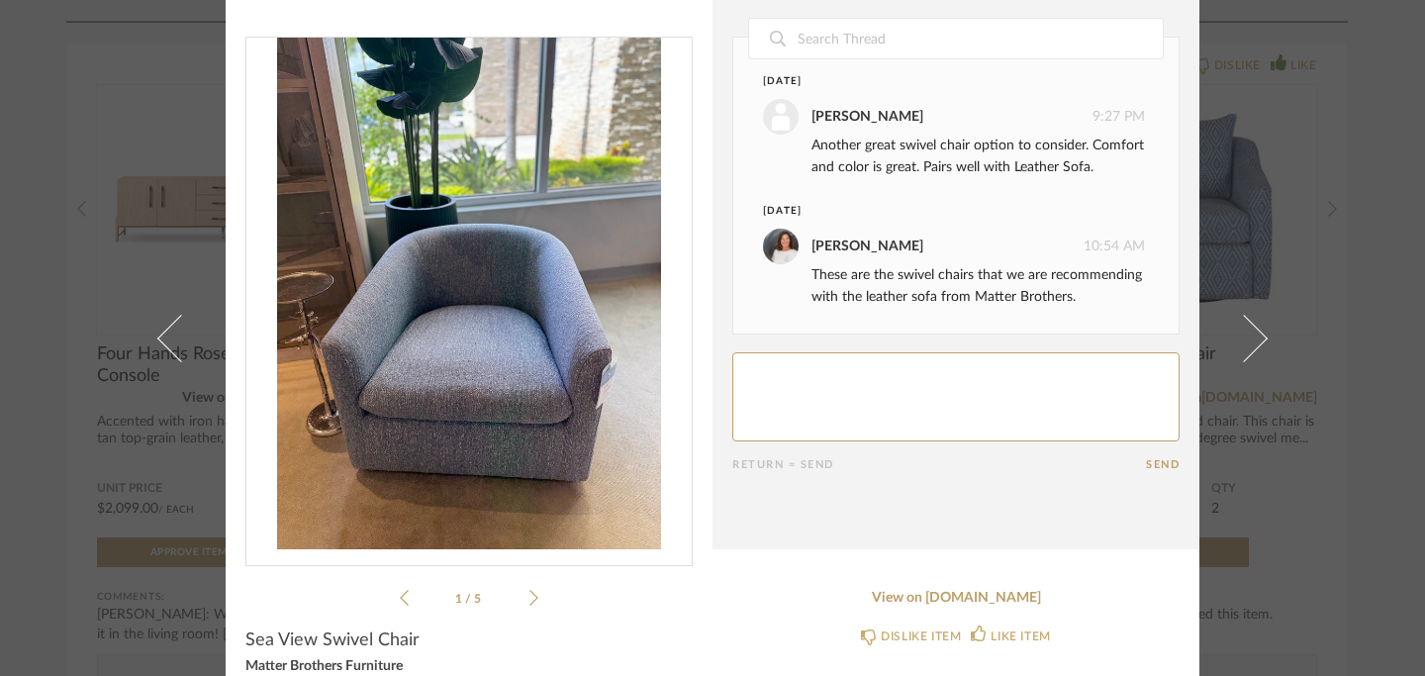
scroll to position [0, 0]
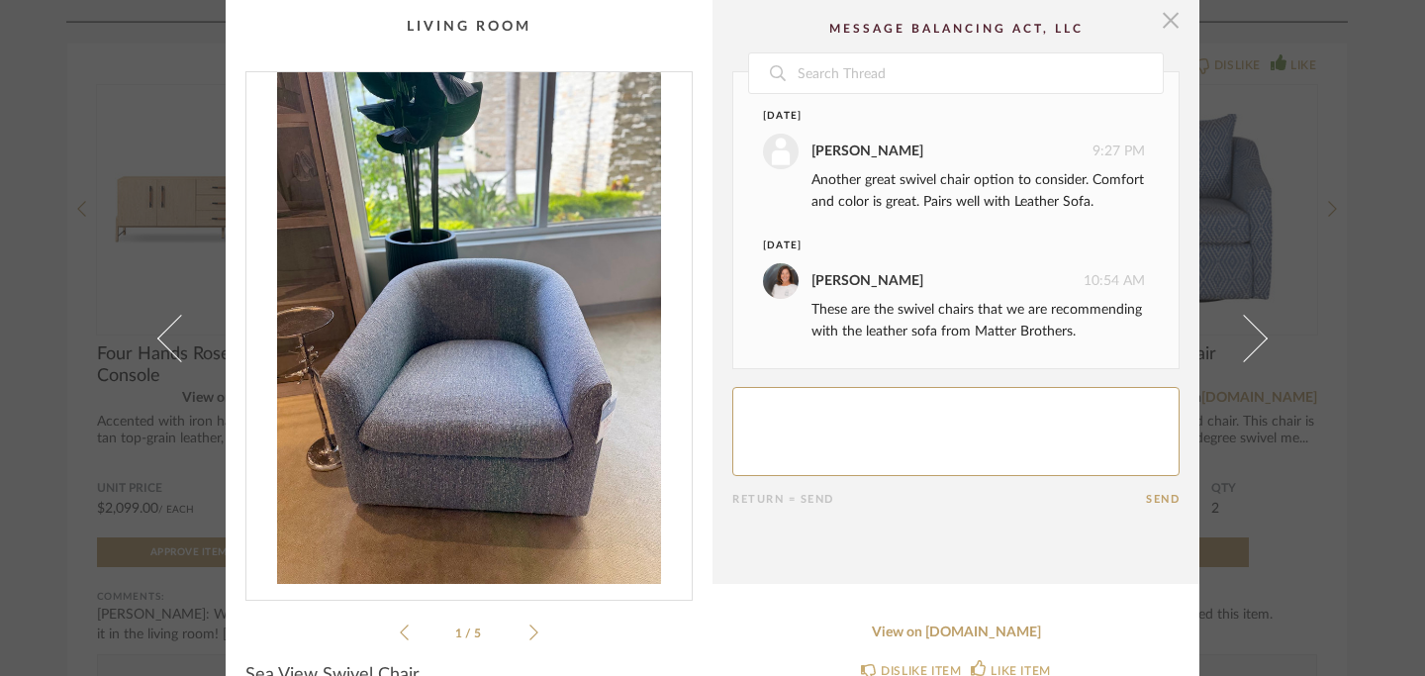
click at [1158, 23] on span "button" at bounding box center [1171, 20] width 40 height 40
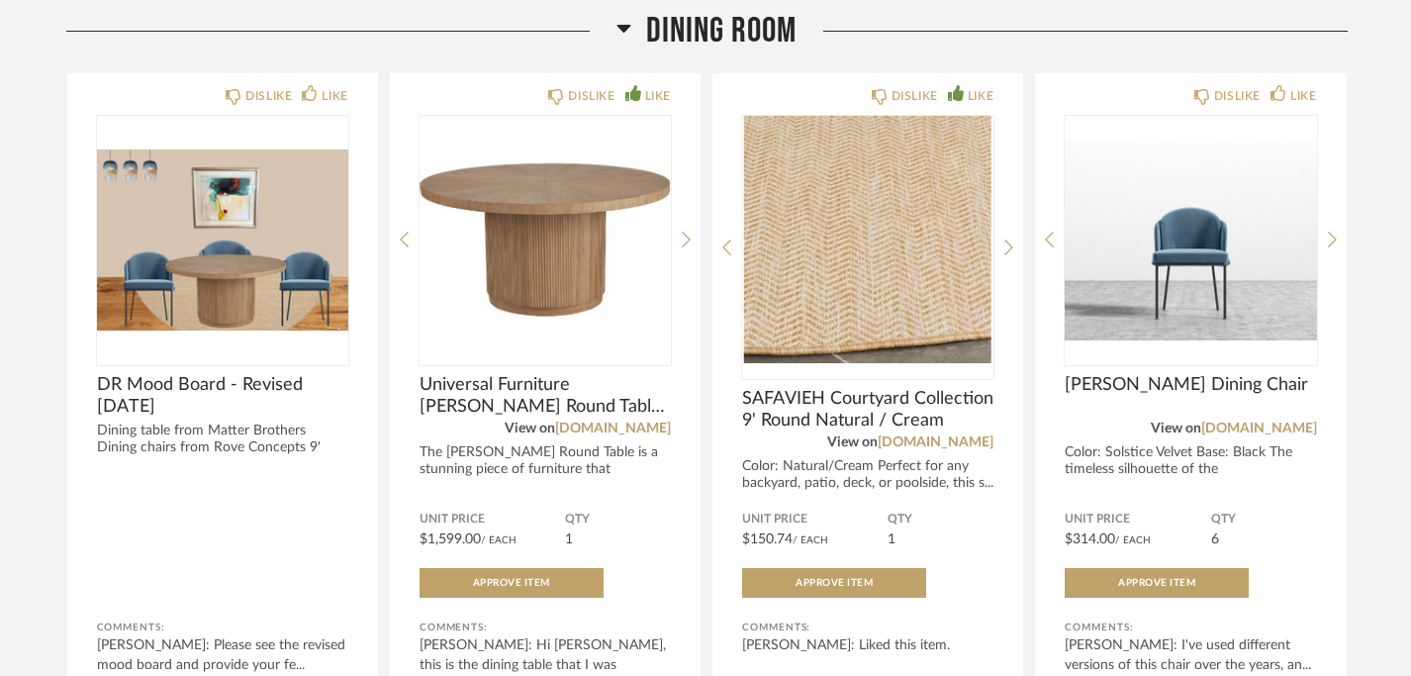
scroll to position [264, 0]
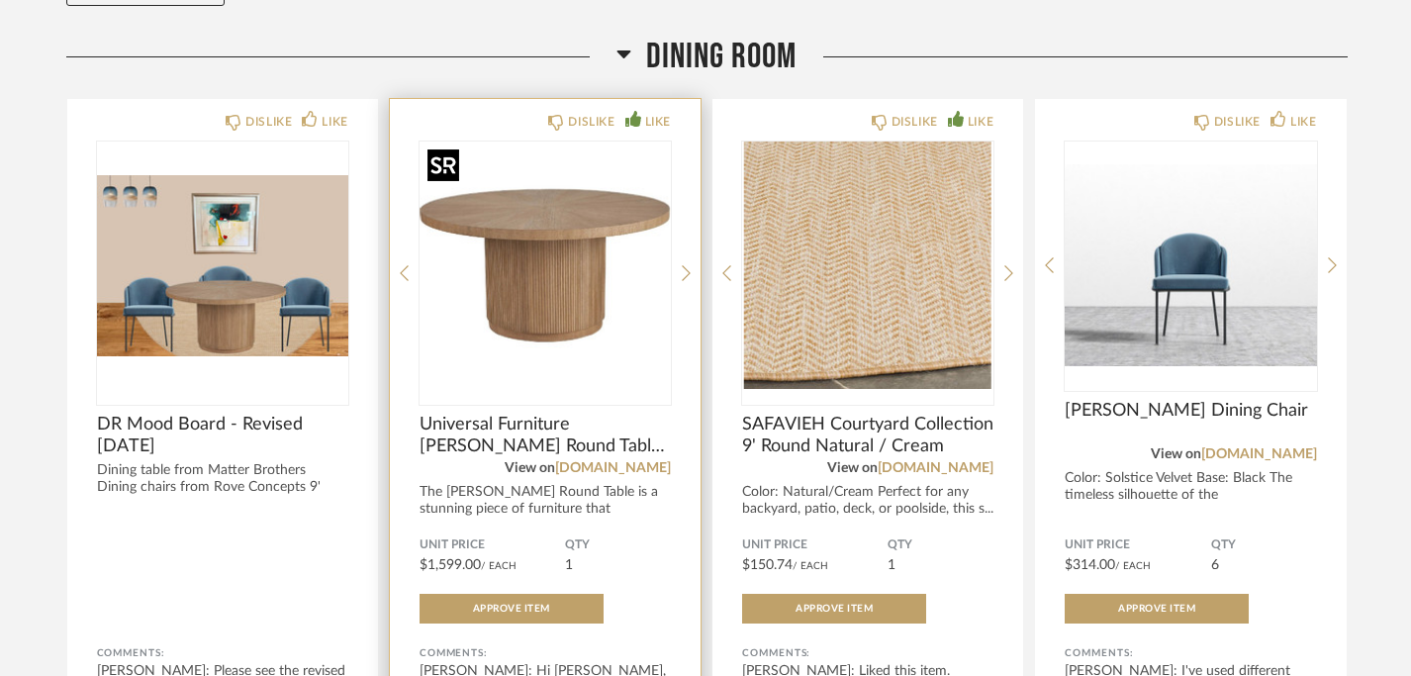
click at [582, 301] on img "0" at bounding box center [545, 265] width 251 height 247
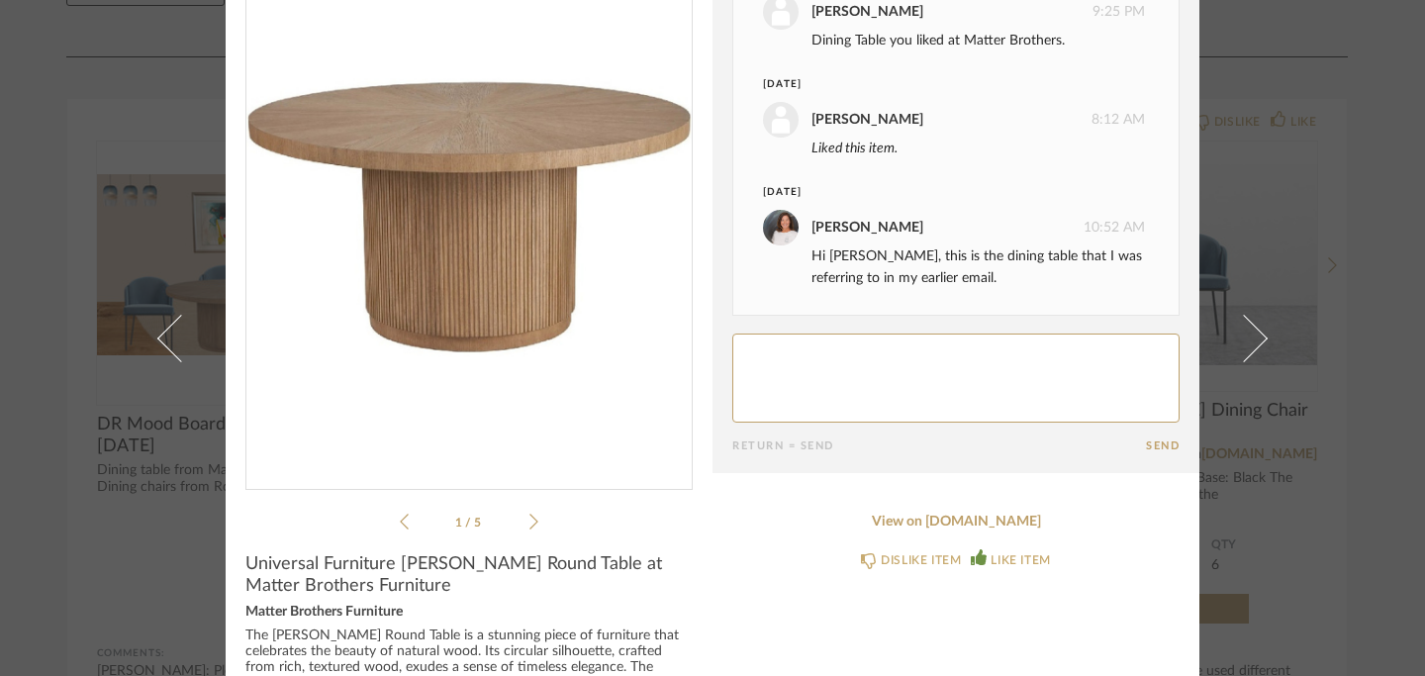
scroll to position [164, 0]
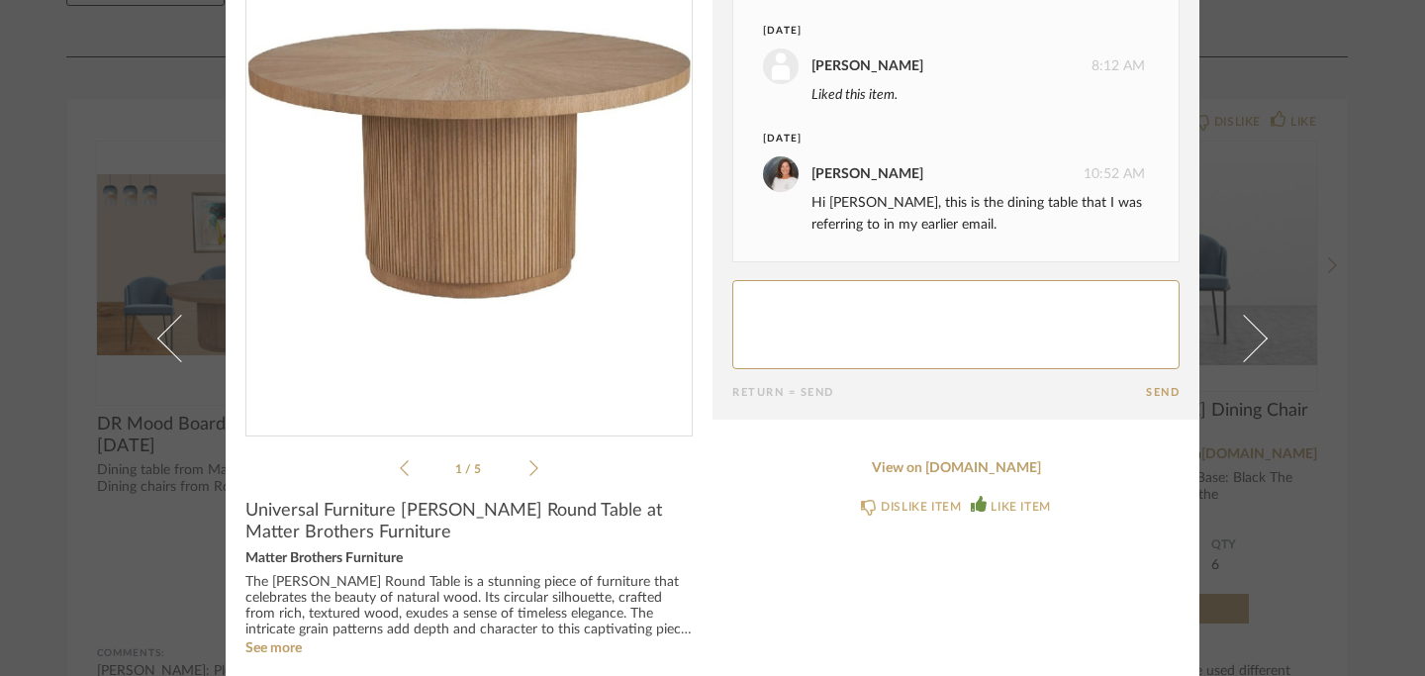
click at [529, 464] on icon at bounding box center [533, 468] width 9 height 18
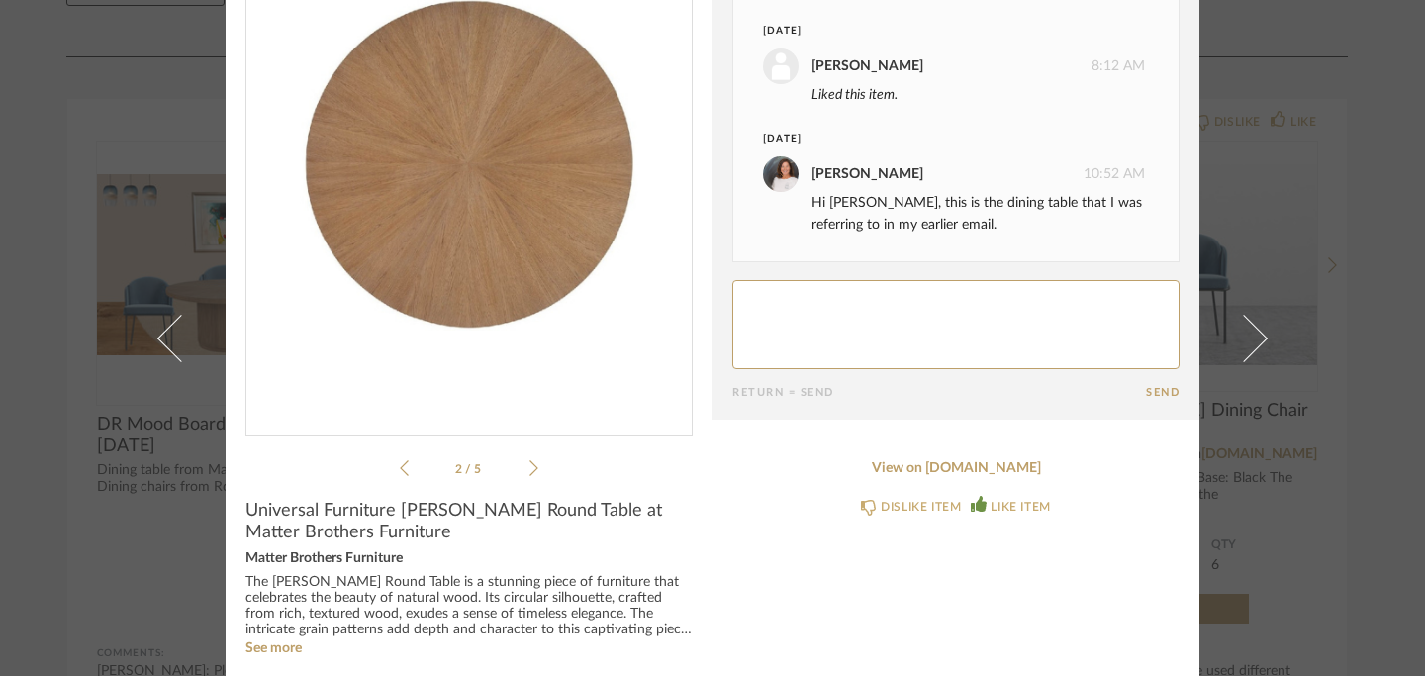
click at [529, 466] on icon at bounding box center [533, 468] width 9 height 18
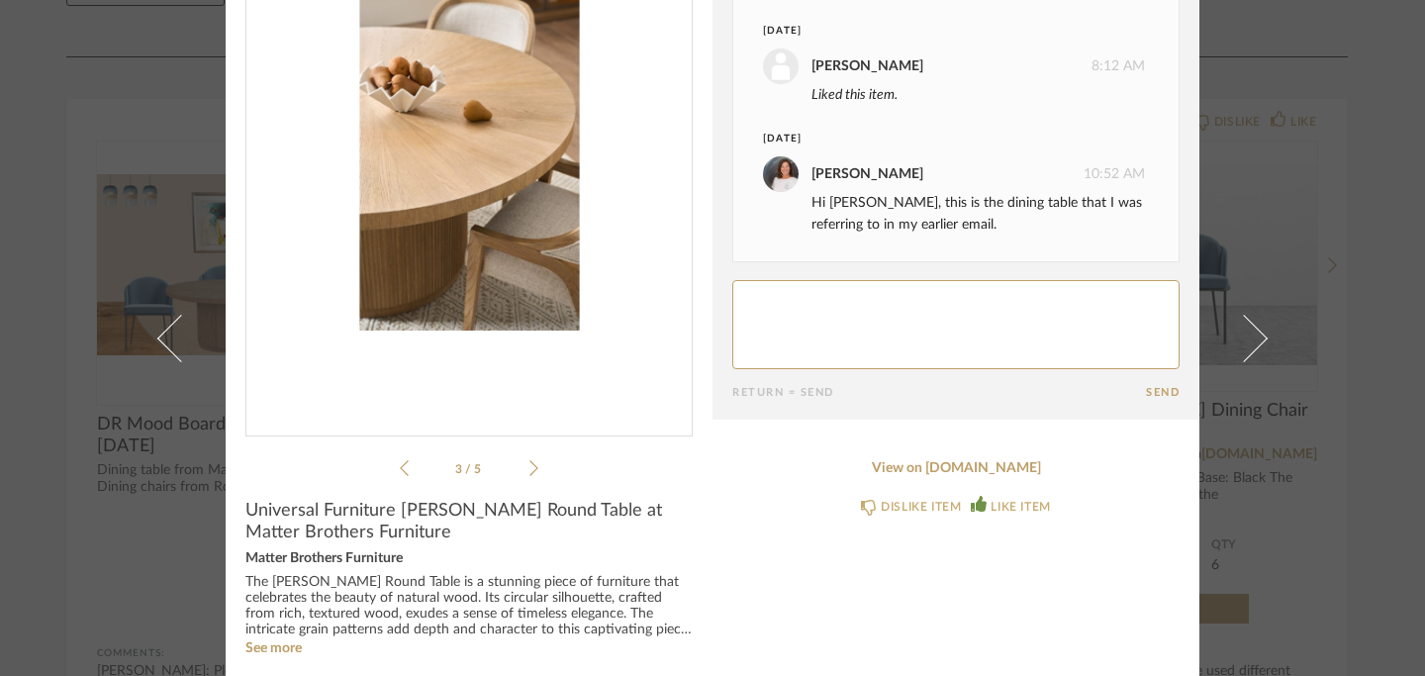
click at [529, 469] on icon at bounding box center [533, 468] width 9 height 18
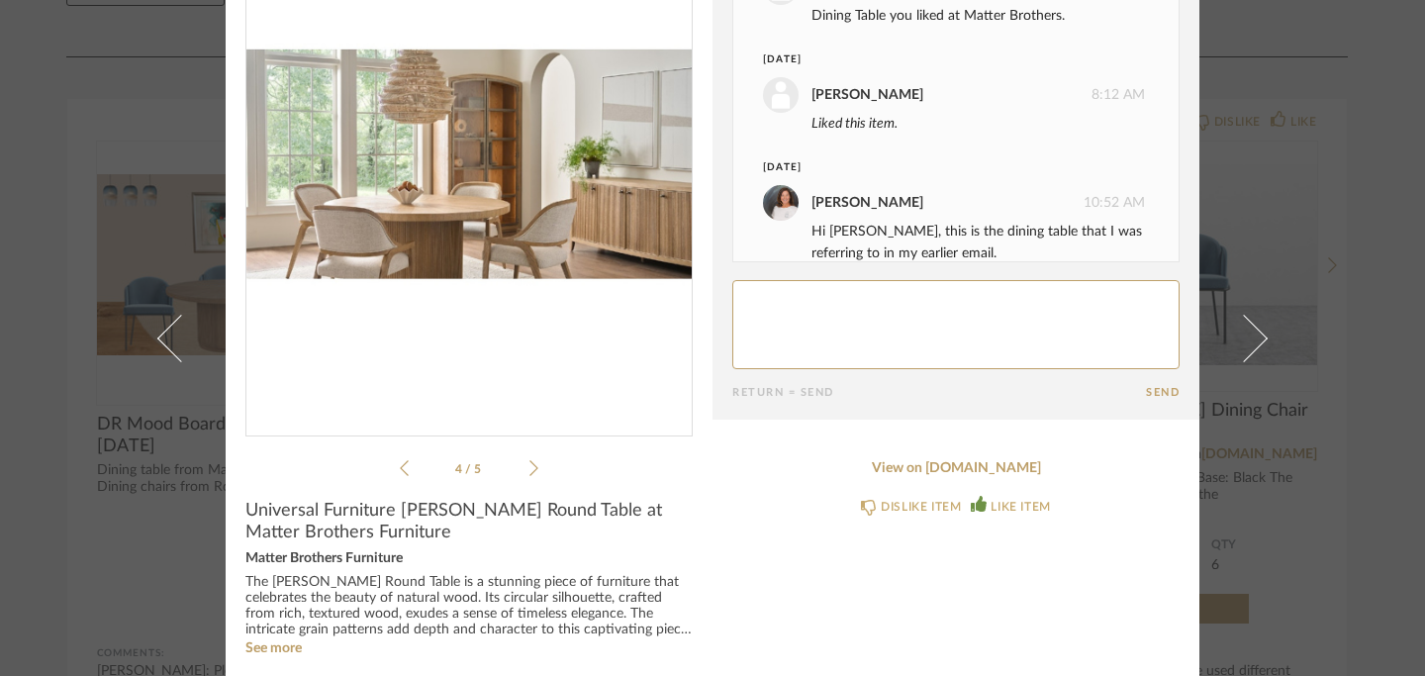
scroll to position [0, 0]
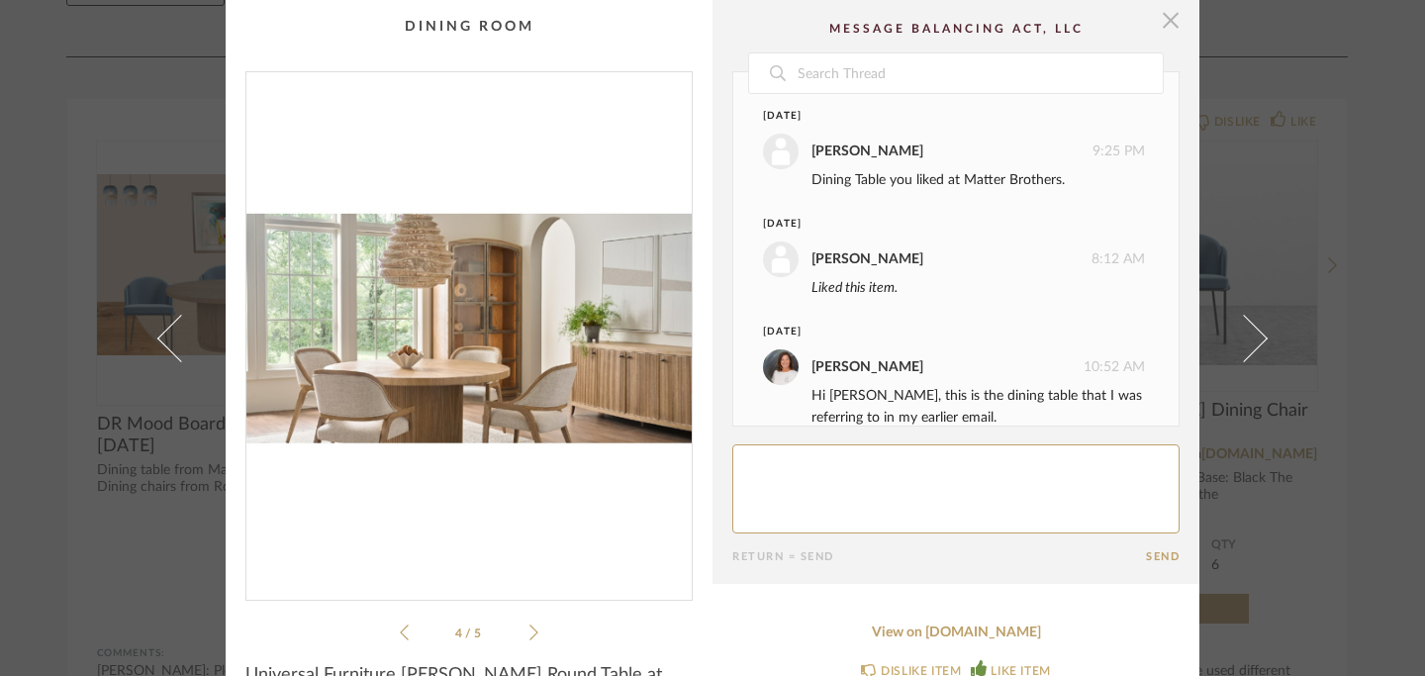
click at [1166, 16] on span "button" at bounding box center [1171, 20] width 40 height 40
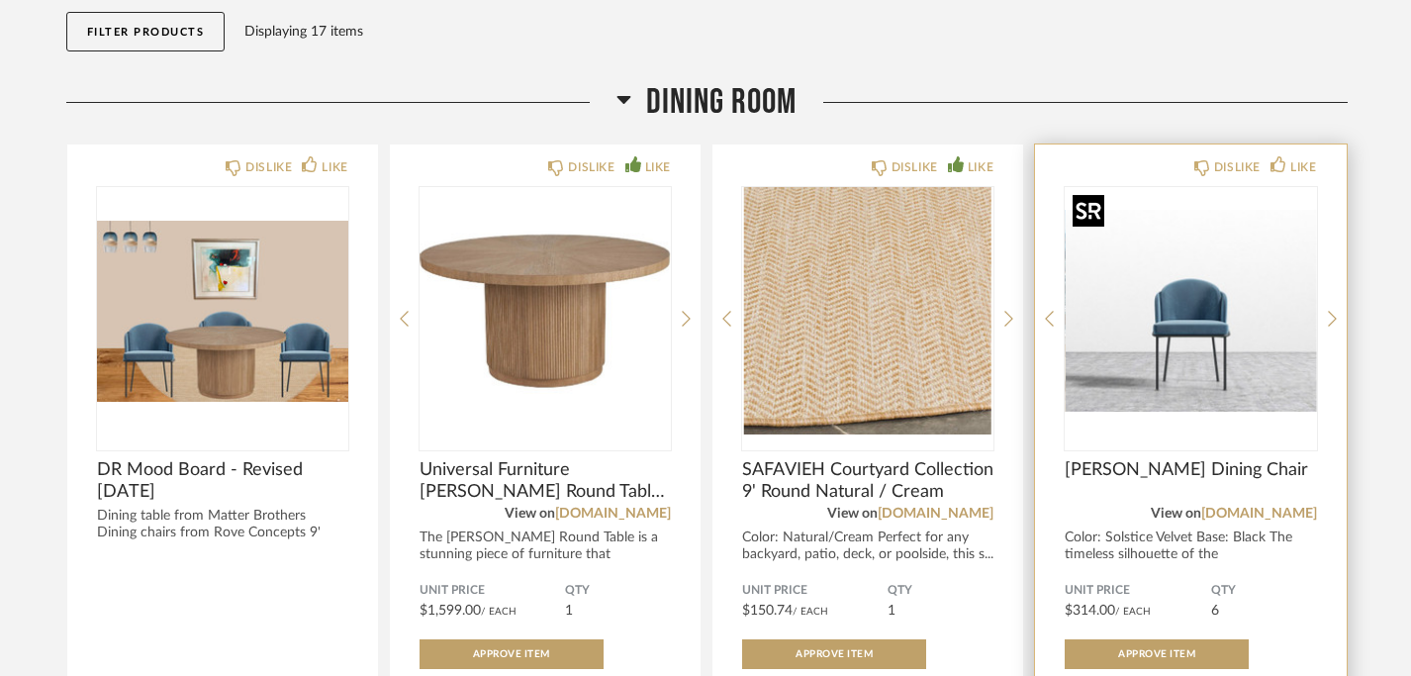
scroll to position [218, 0]
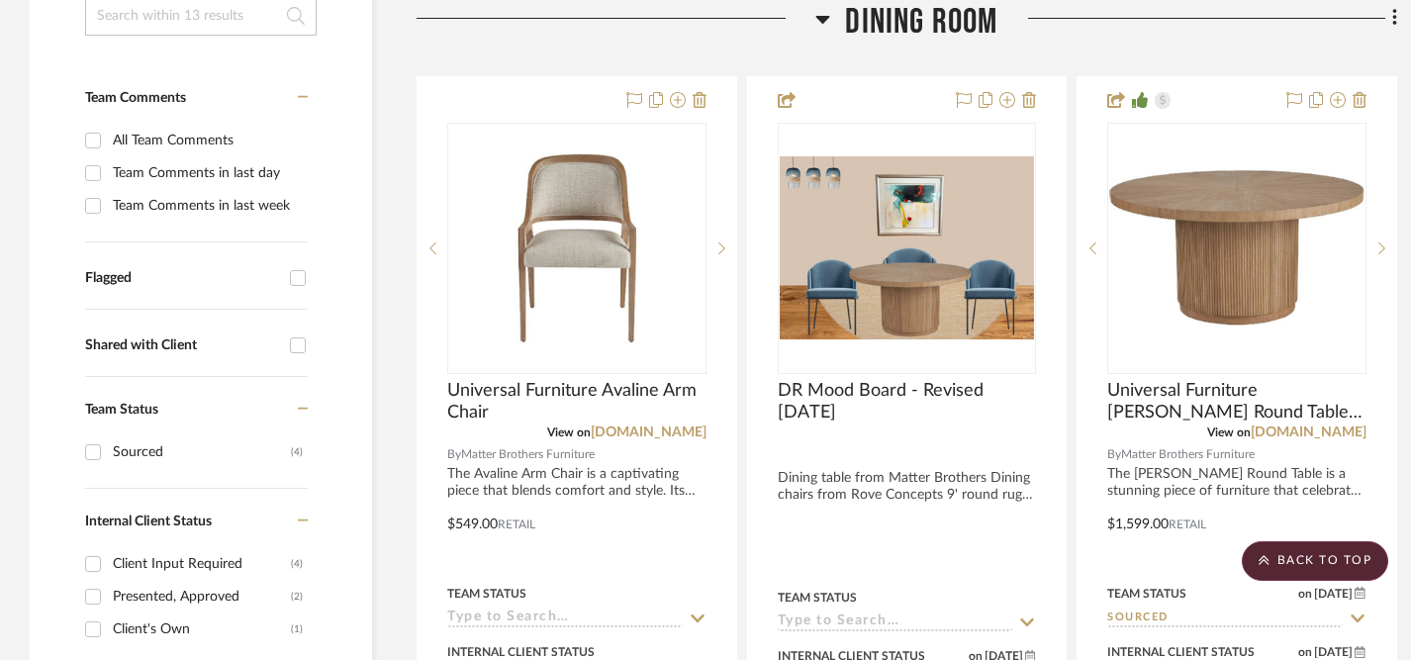
scroll to position [469, 0]
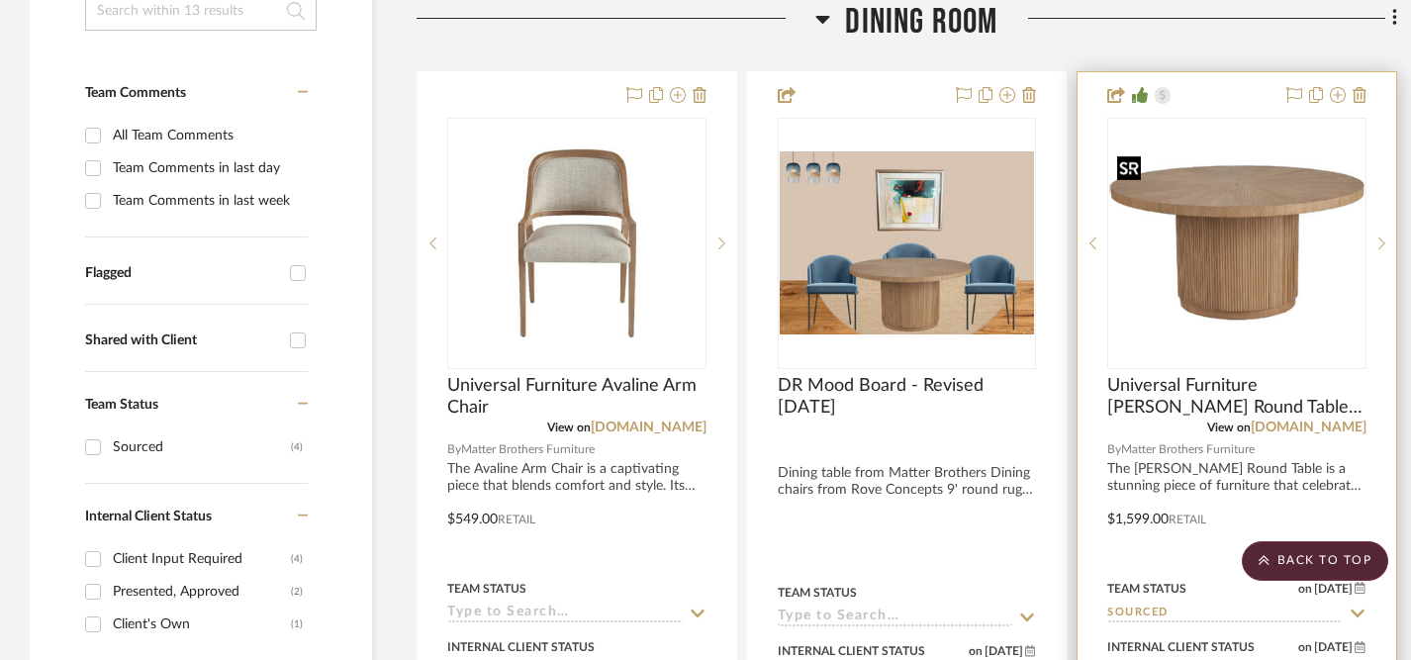
click at [1217, 261] on img "0" at bounding box center [1236, 243] width 255 height 192
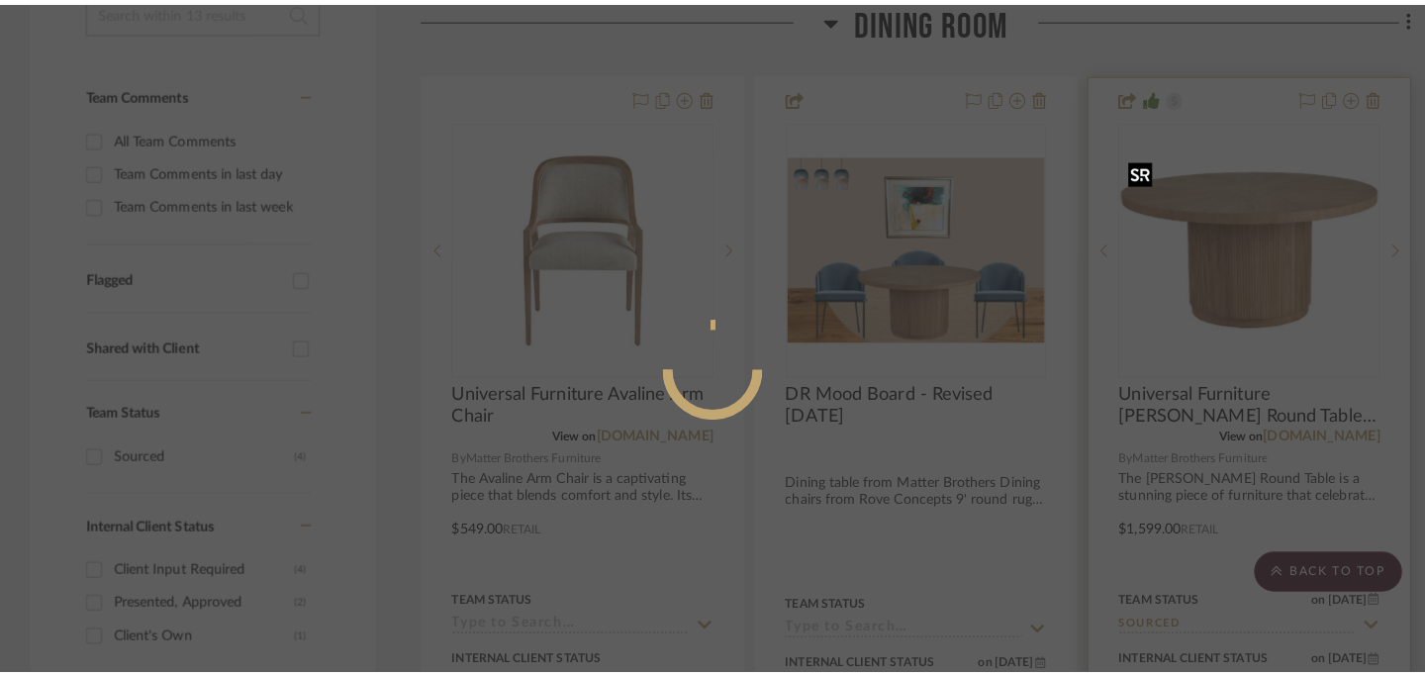
scroll to position [0, 0]
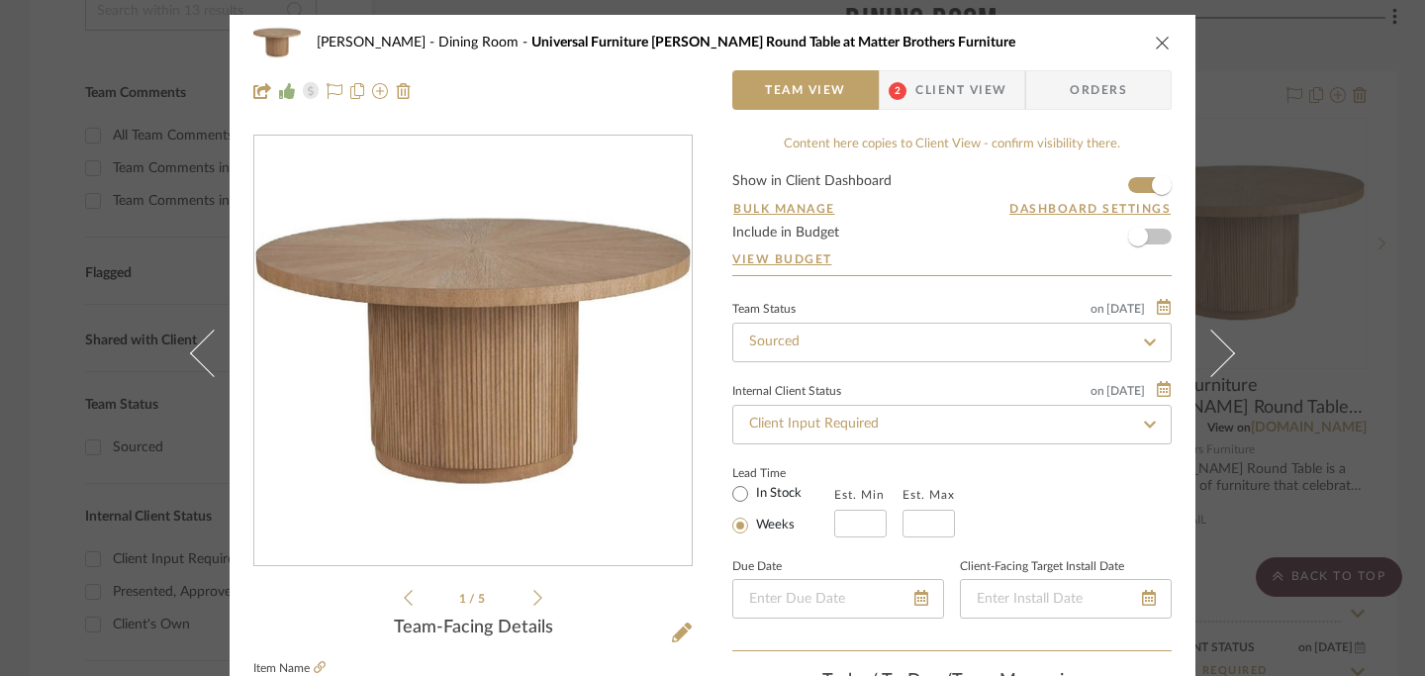
click at [533, 600] on icon at bounding box center [537, 598] width 9 height 18
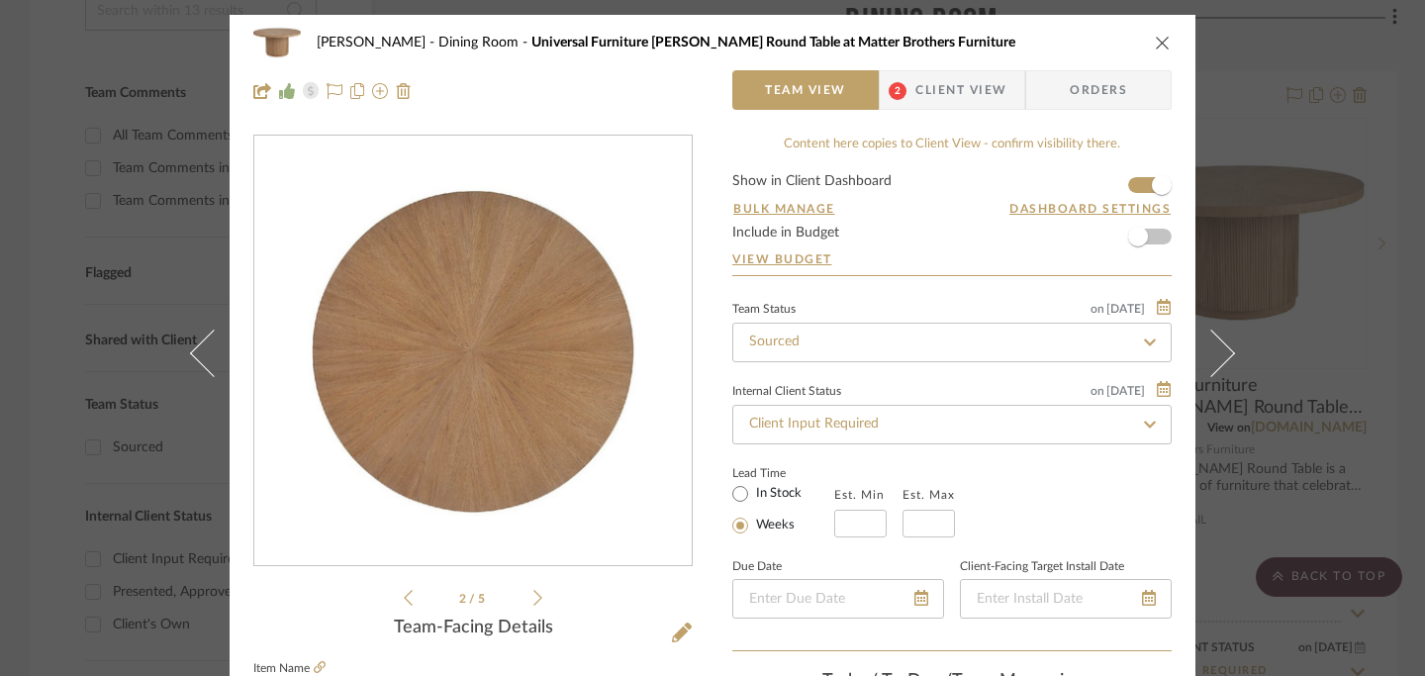
click at [533, 600] on icon at bounding box center [537, 598] width 9 height 18
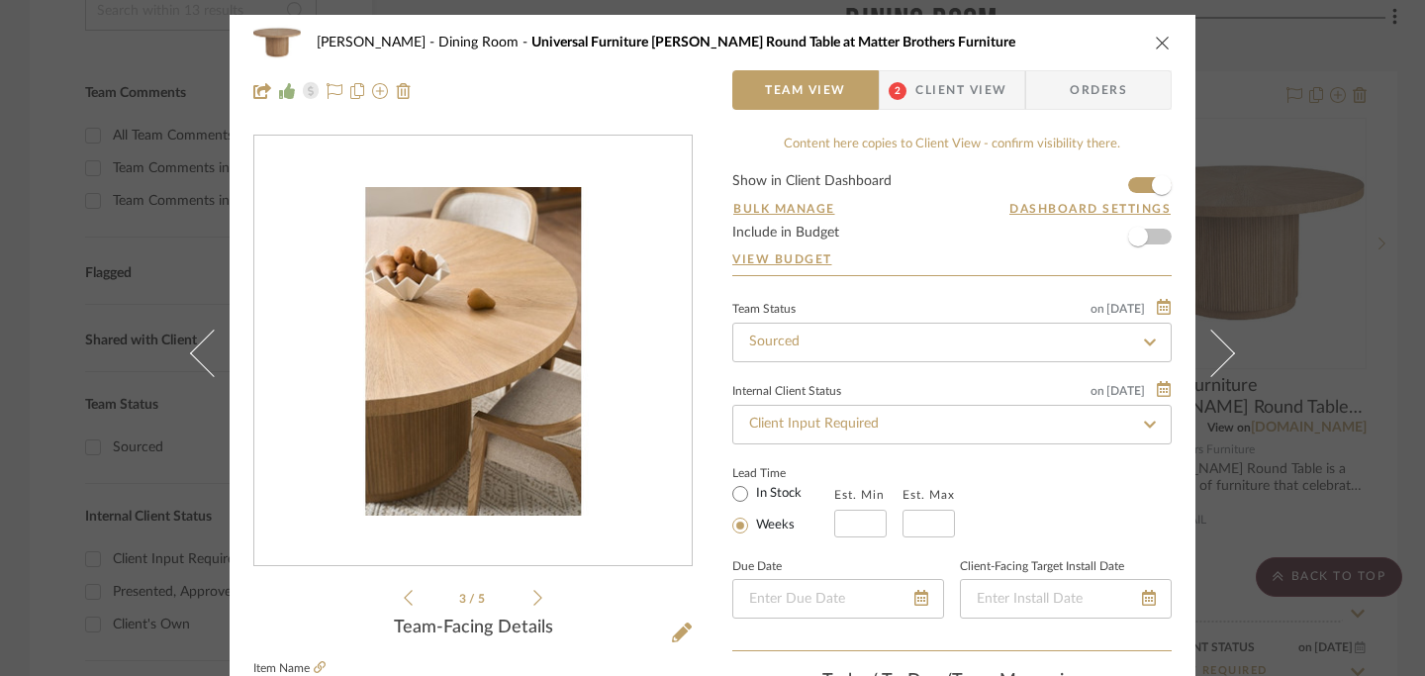
click at [533, 600] on icon at bounding box center [537, 598] width 9 height 18
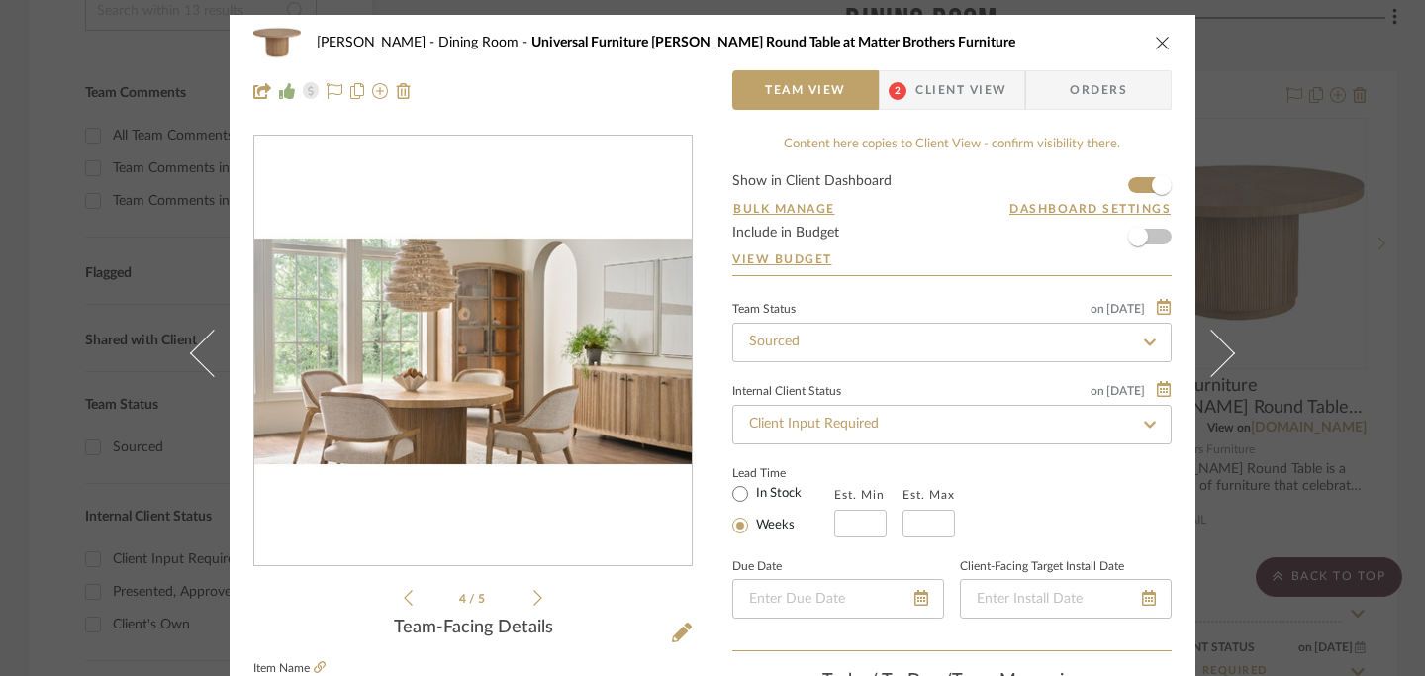
click at [404, 599] on icon at bounding box center [408, 598] width 9 height 18
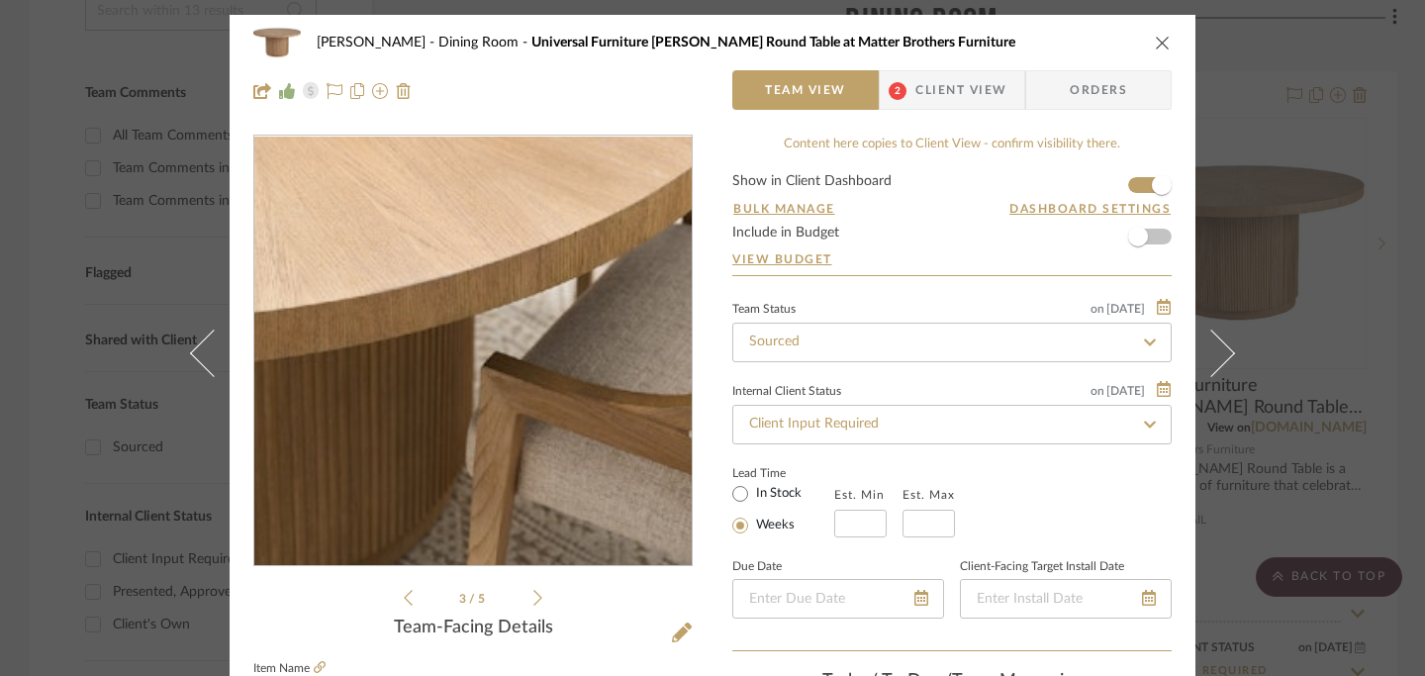
click at [464, 411] on img "2" at bounding box center [472, 351] width 437 height 329
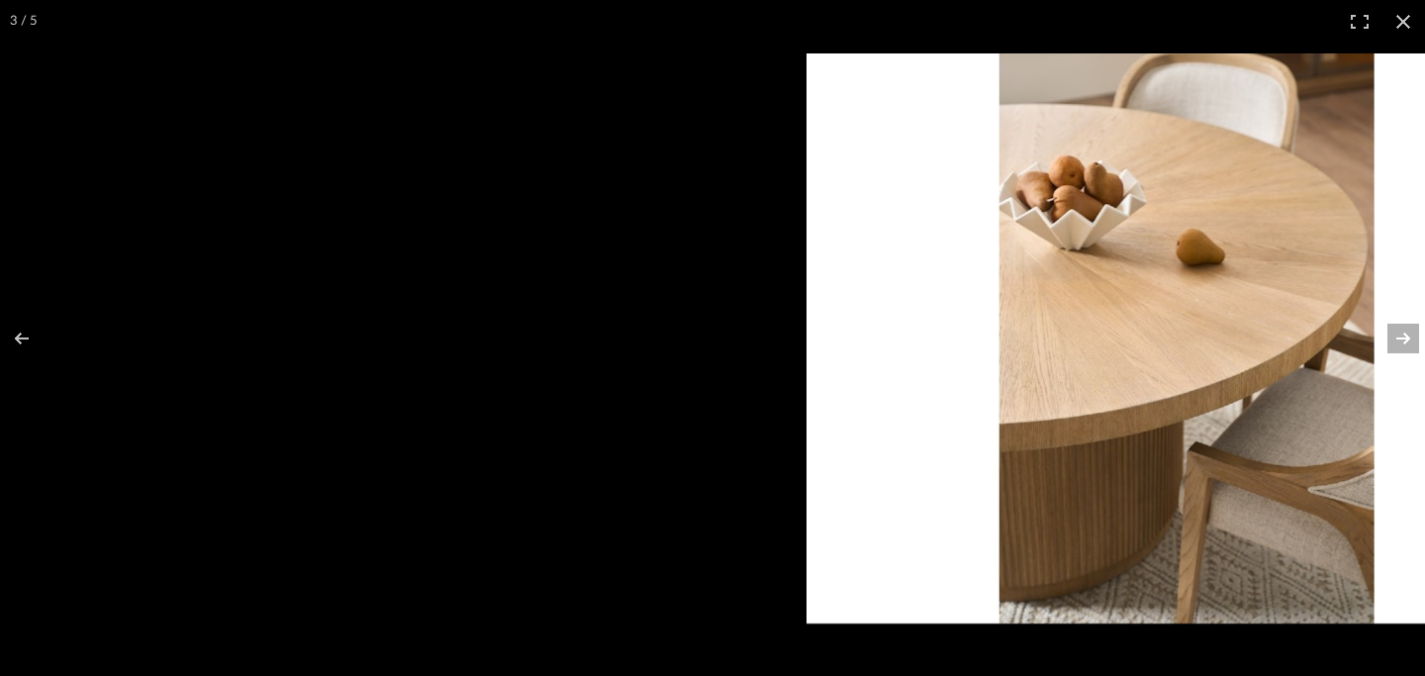
click at [1410, 331] on button at bounding box center [1390, 338] width 69 height 99
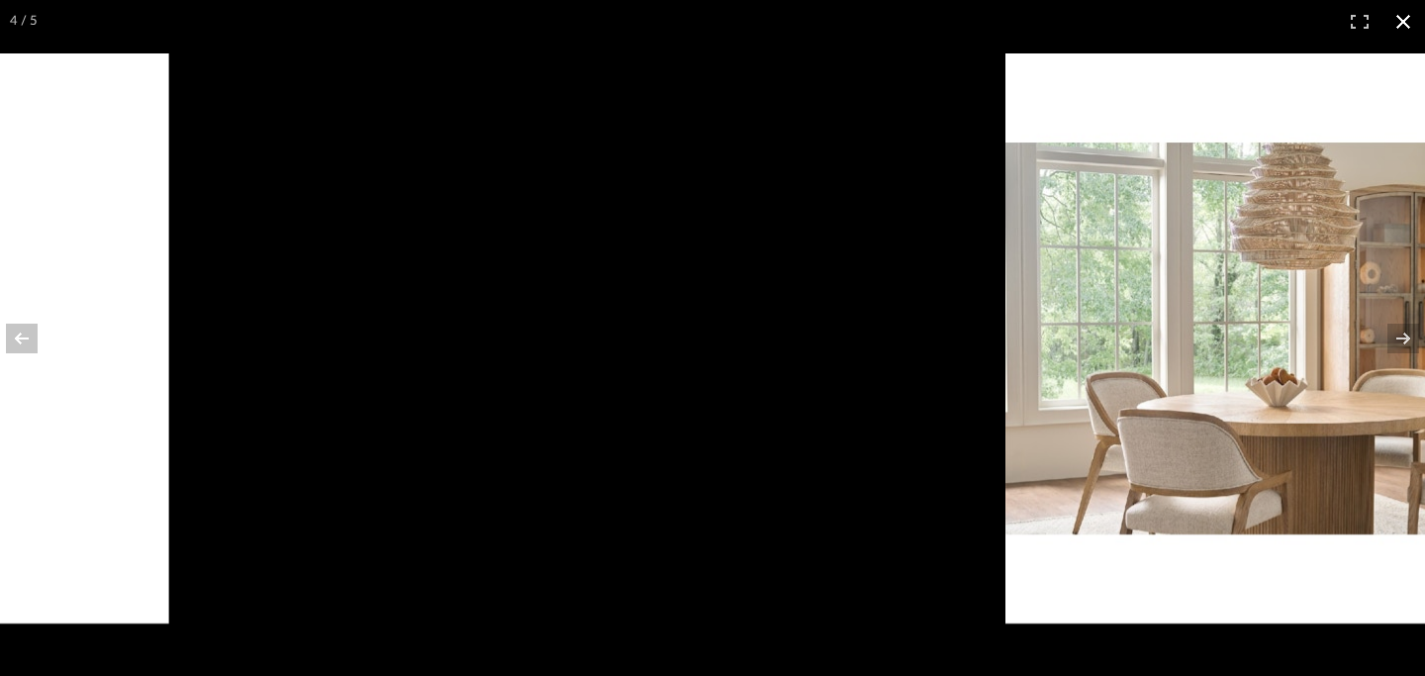
click at [1406, 26] on button at bounding box center [1403, 22] width 44 height 44
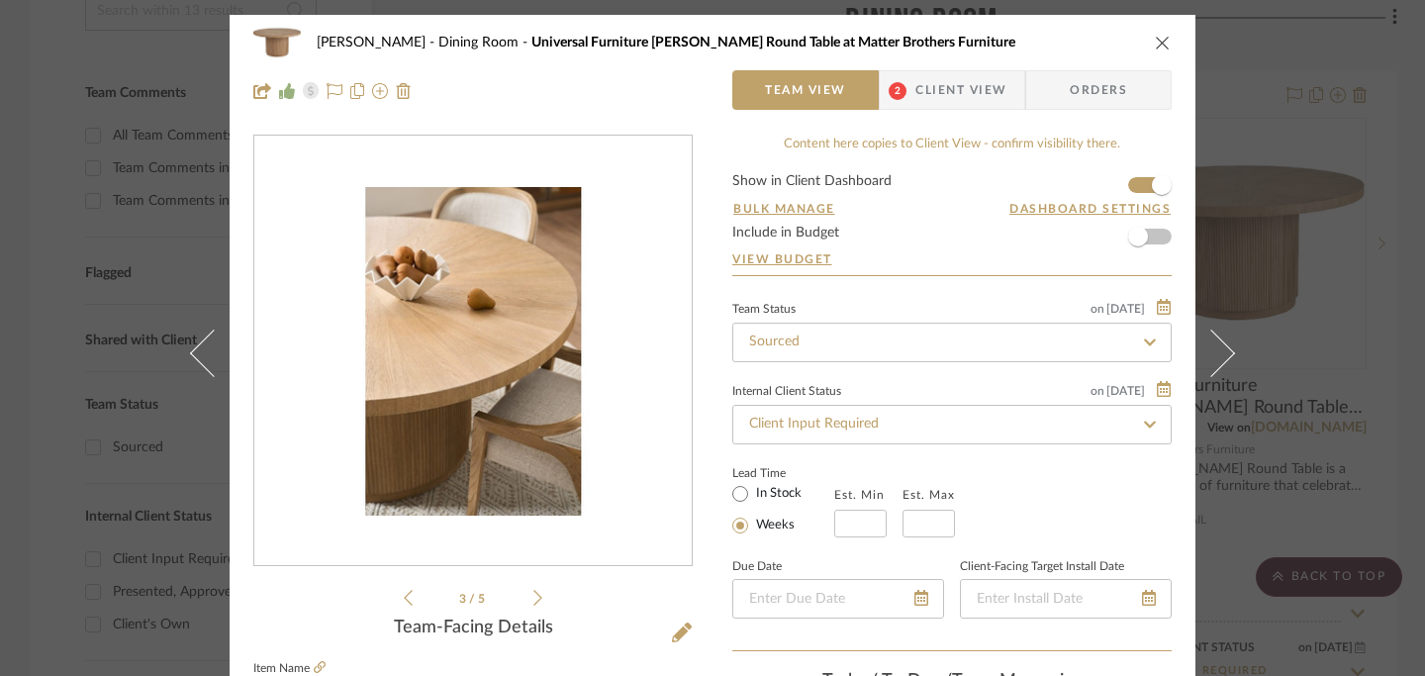
click at [1157, 43] on icon "close" at bounding box center [1163, 43] width 16 height 16
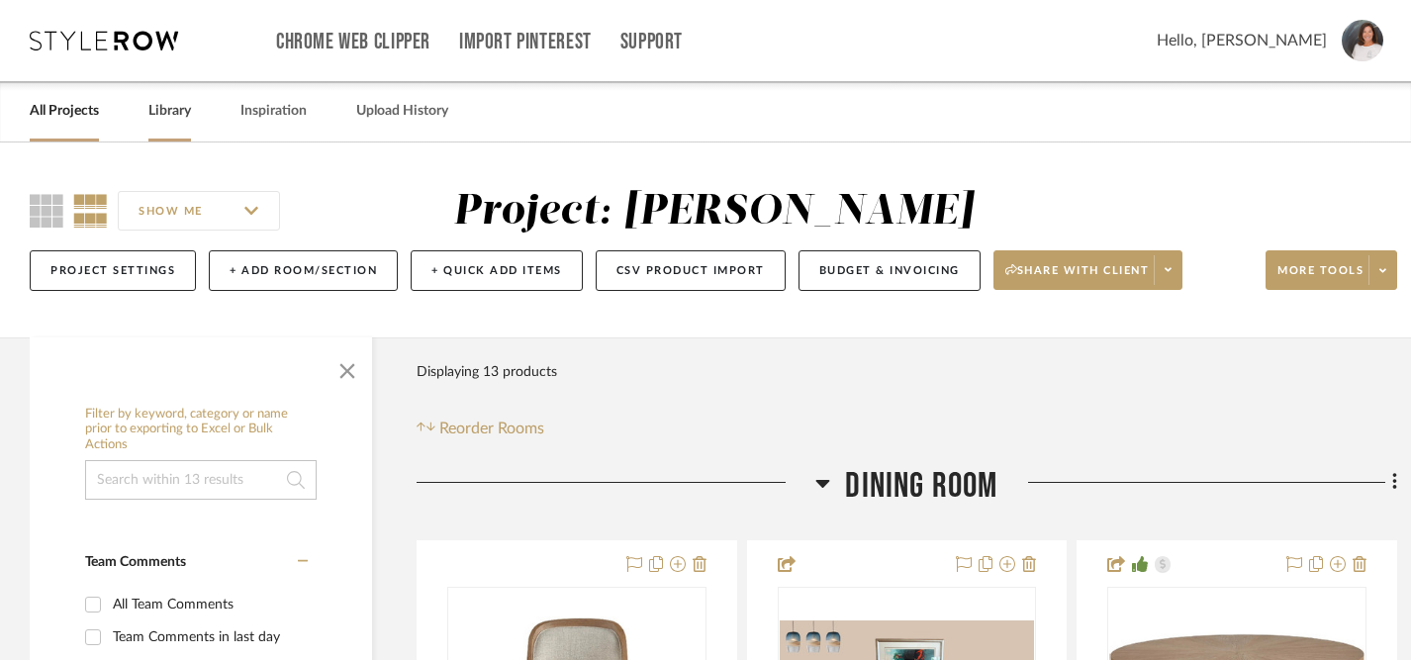
click at [173, 118] on link "Library" at bounding box center [169, 111] width 43 height 27
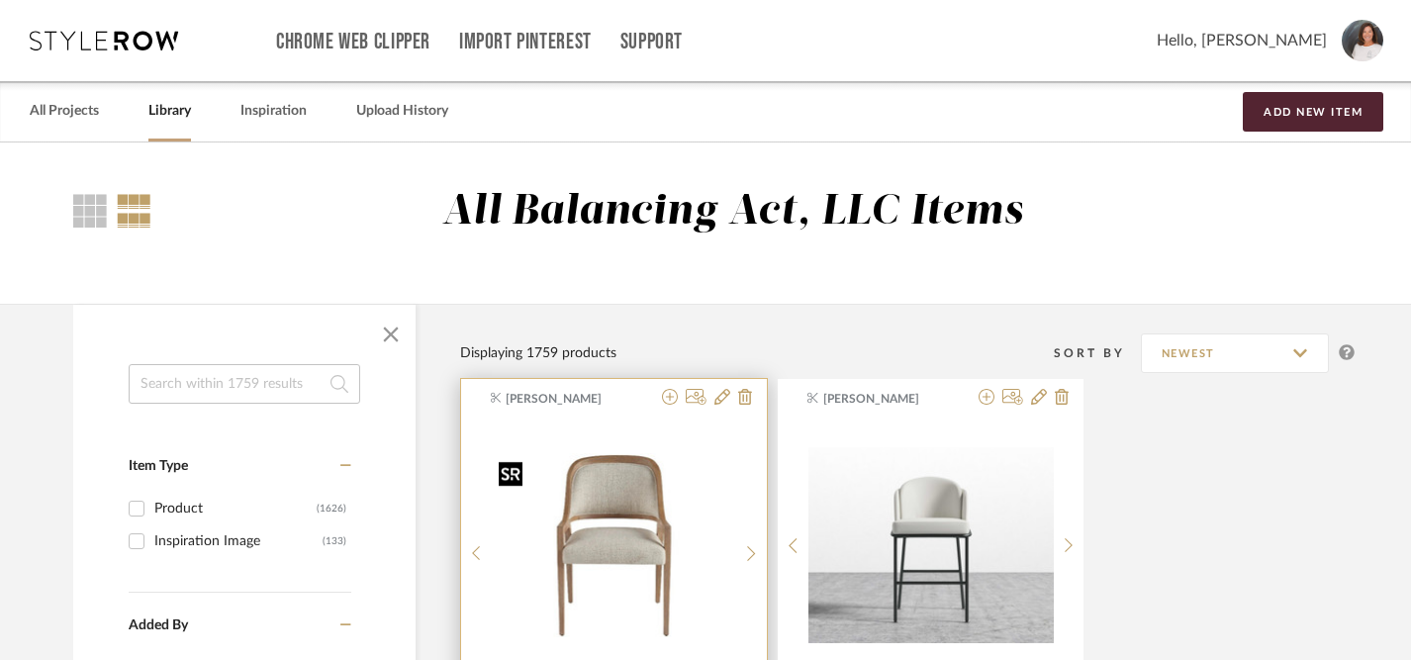
click at [603, 500] on img "0" at bounding box center [613, 545] width 245 height 184
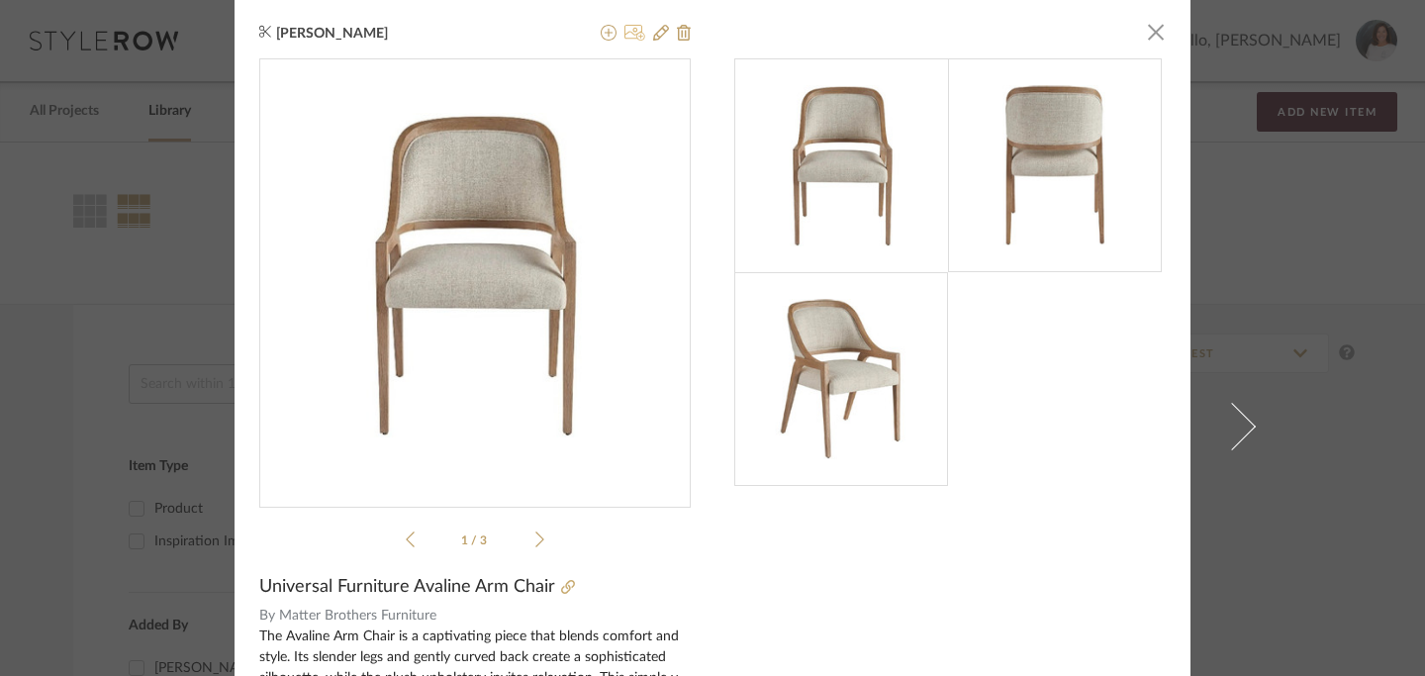
click at [625, 37] on icon at bounding box center [634, 33] width 21 height 16
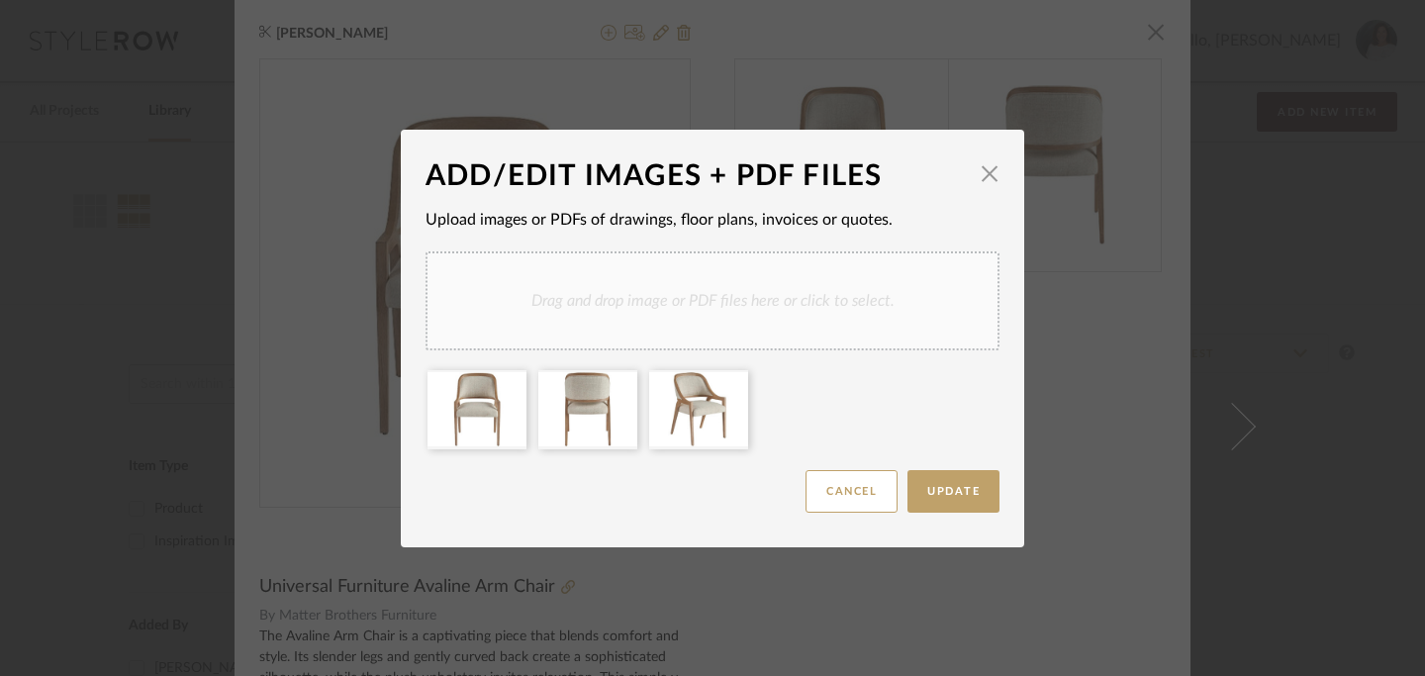
click at [624, 303] on div "Drag and drop image or PDF files here or click to select." at bounding box center [713, 300] width 574 height 99
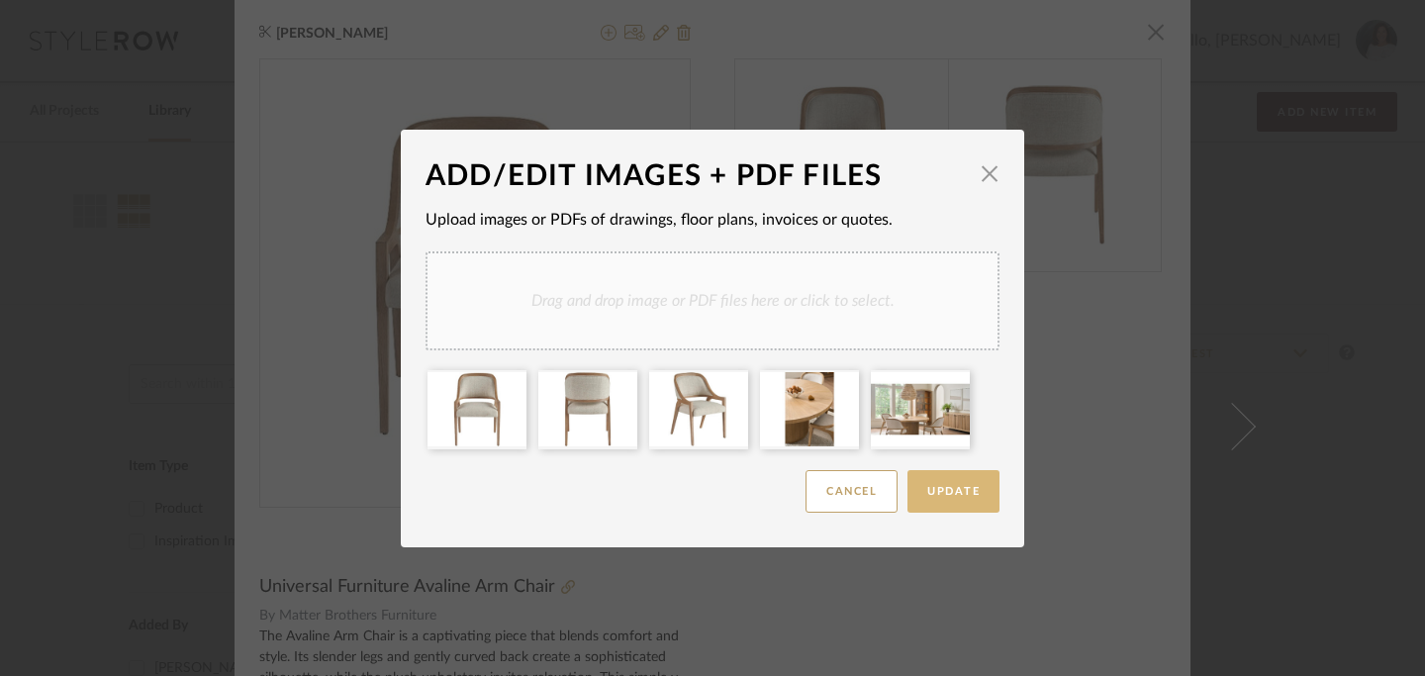
click at [955, 495] on span "Update" at bounding box center [953, 491] width 52 height 11
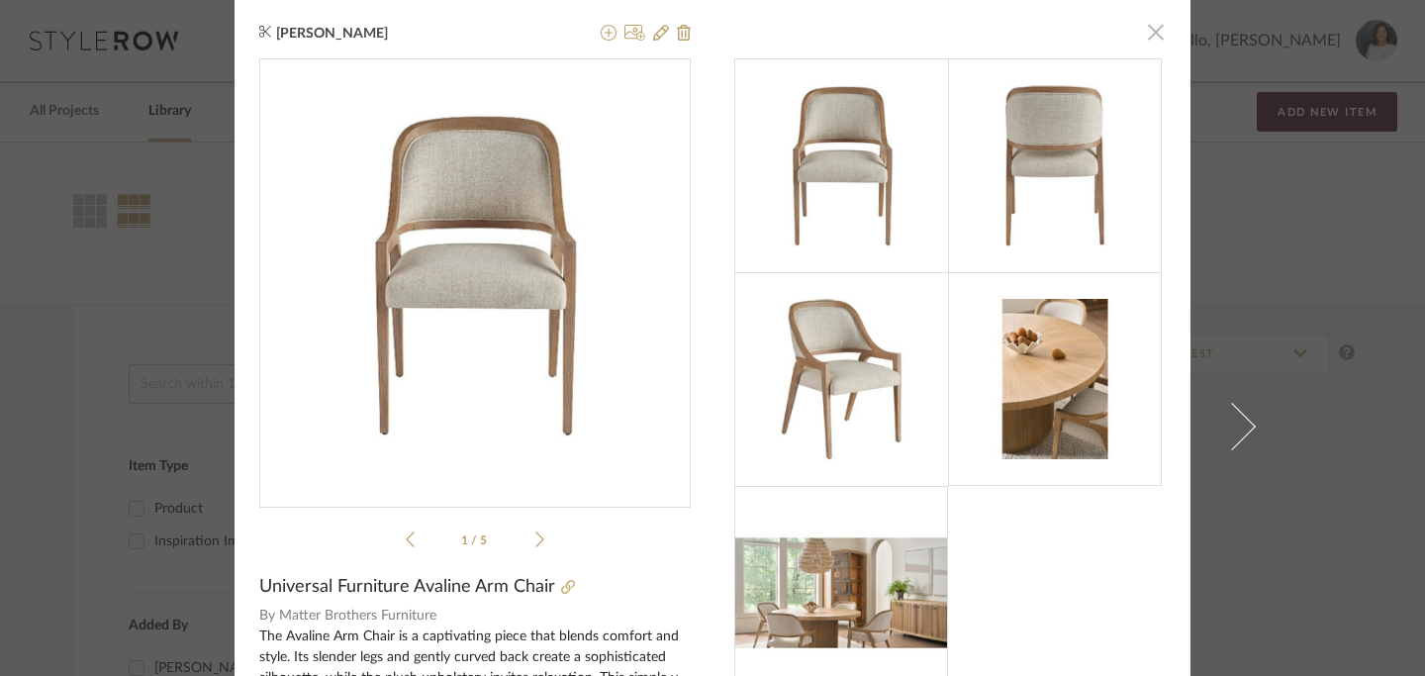
click at [1150, 29] on span "button" at bounding box center [1156, 32] width 40 height 40
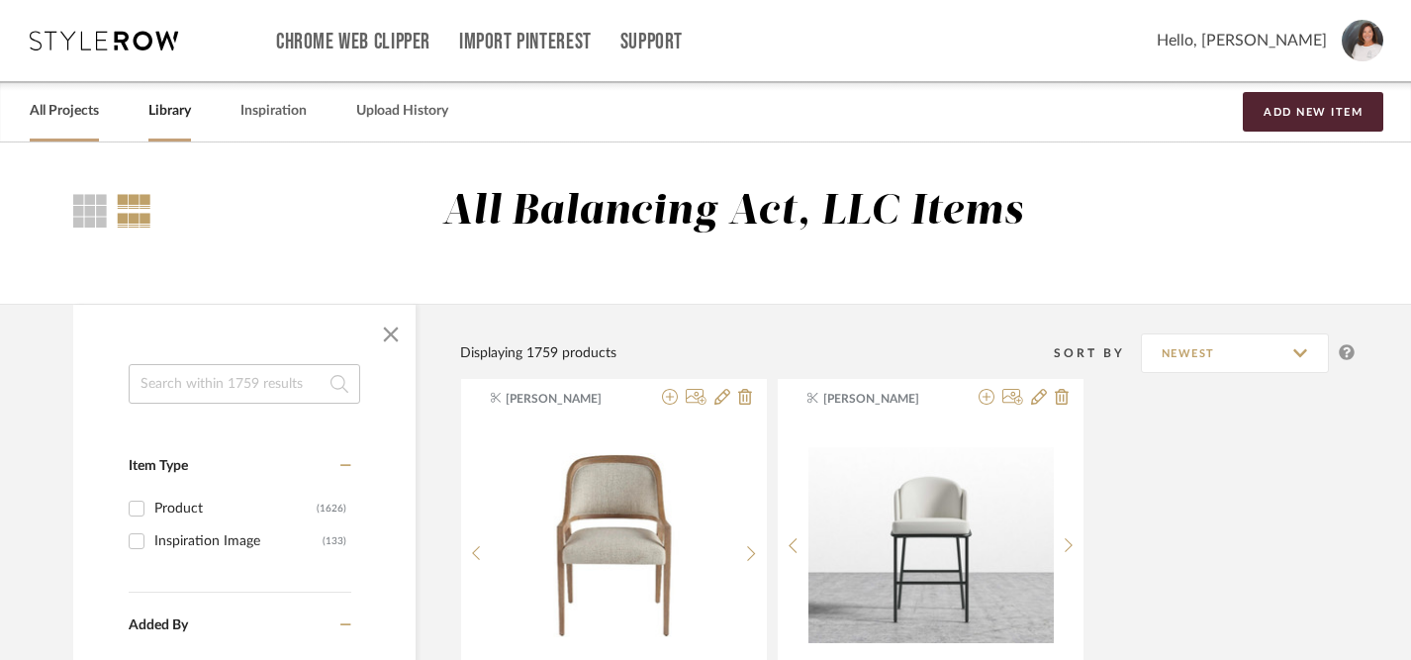
click at [49, 119] on link "All Projects" at bounding box center [64, 111] width 69 height 27
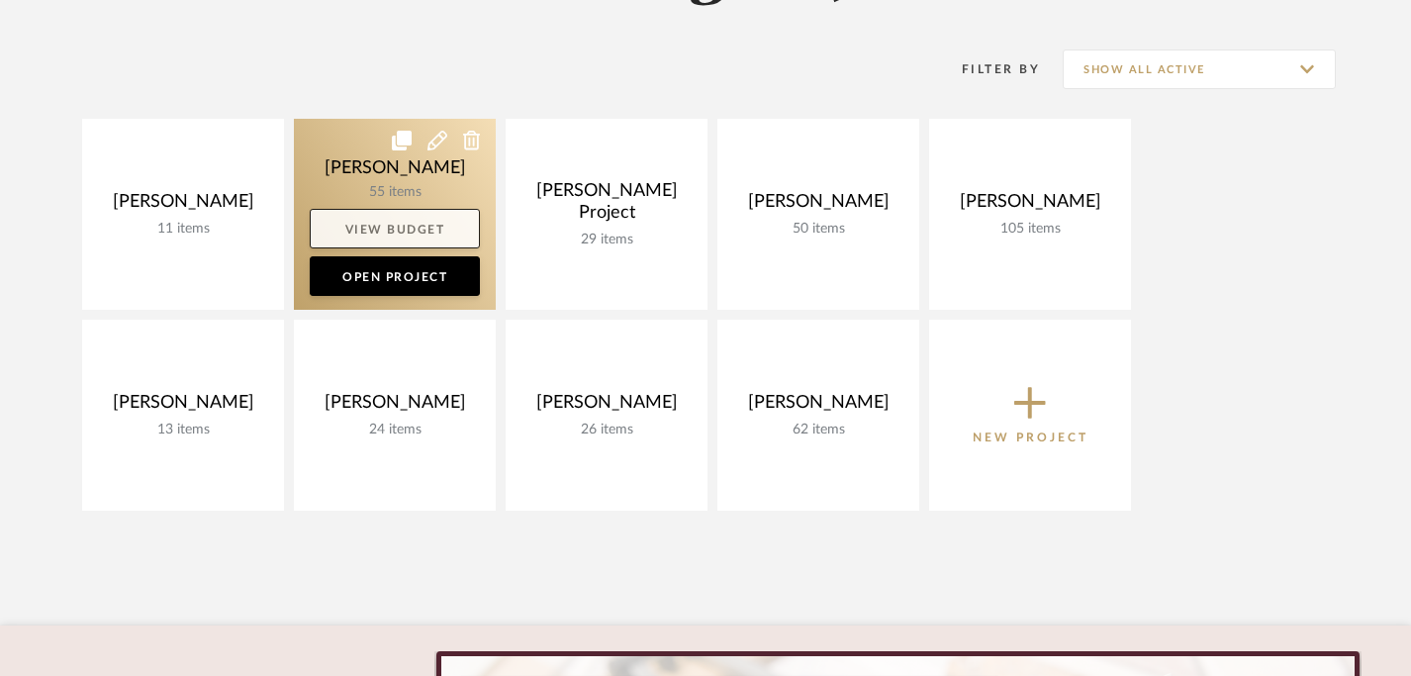
scroll to position [255, 0]
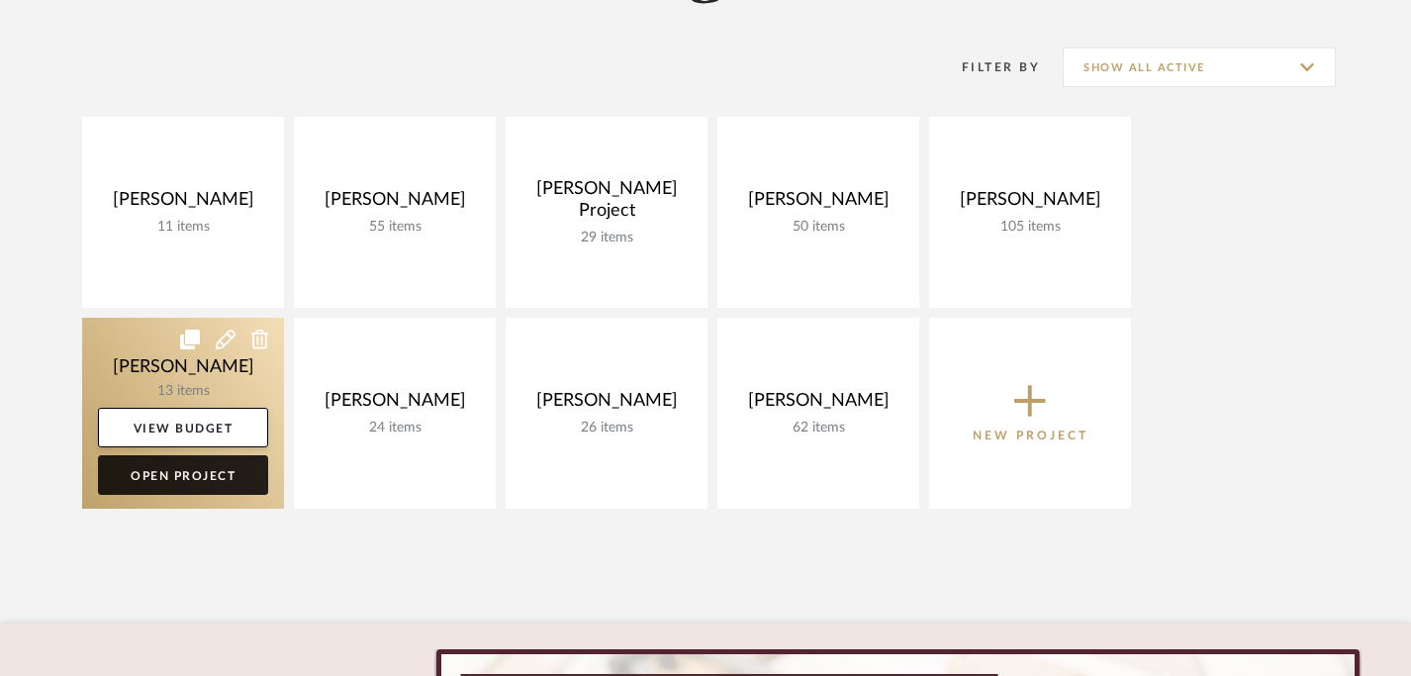
click at [187, 472] on link "Open Project" at bounding box center [183, 475] width 170 height 40
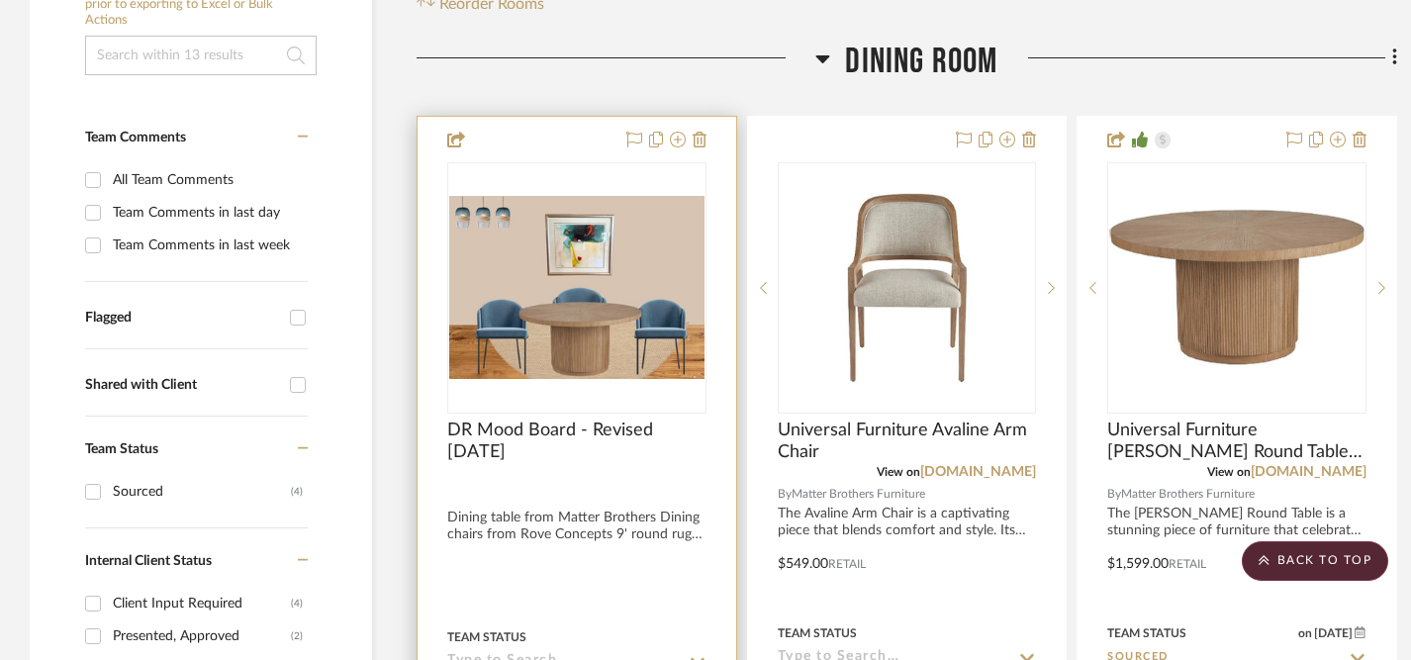
scroll to position [426, 0]
click at [574, 353] on img "0" at bounding box center [576, 287] width 255 height 184
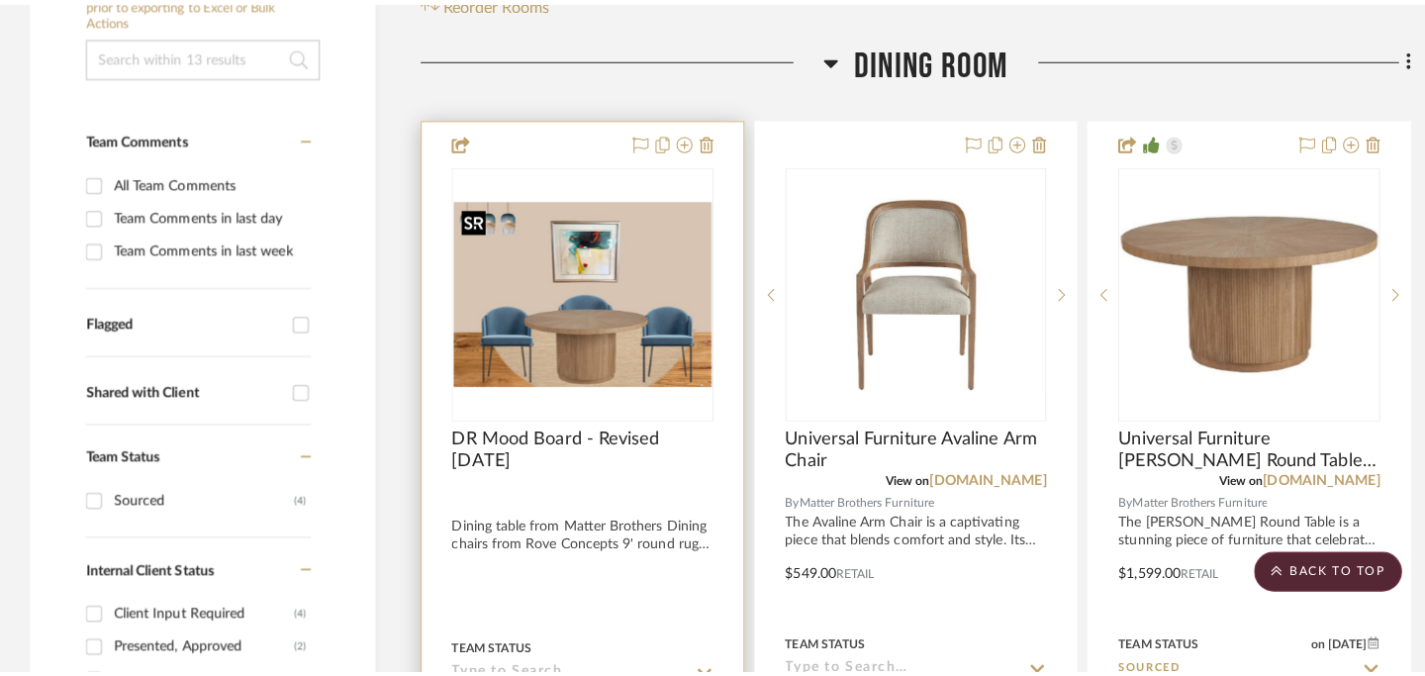
scroll to position [0, 0]
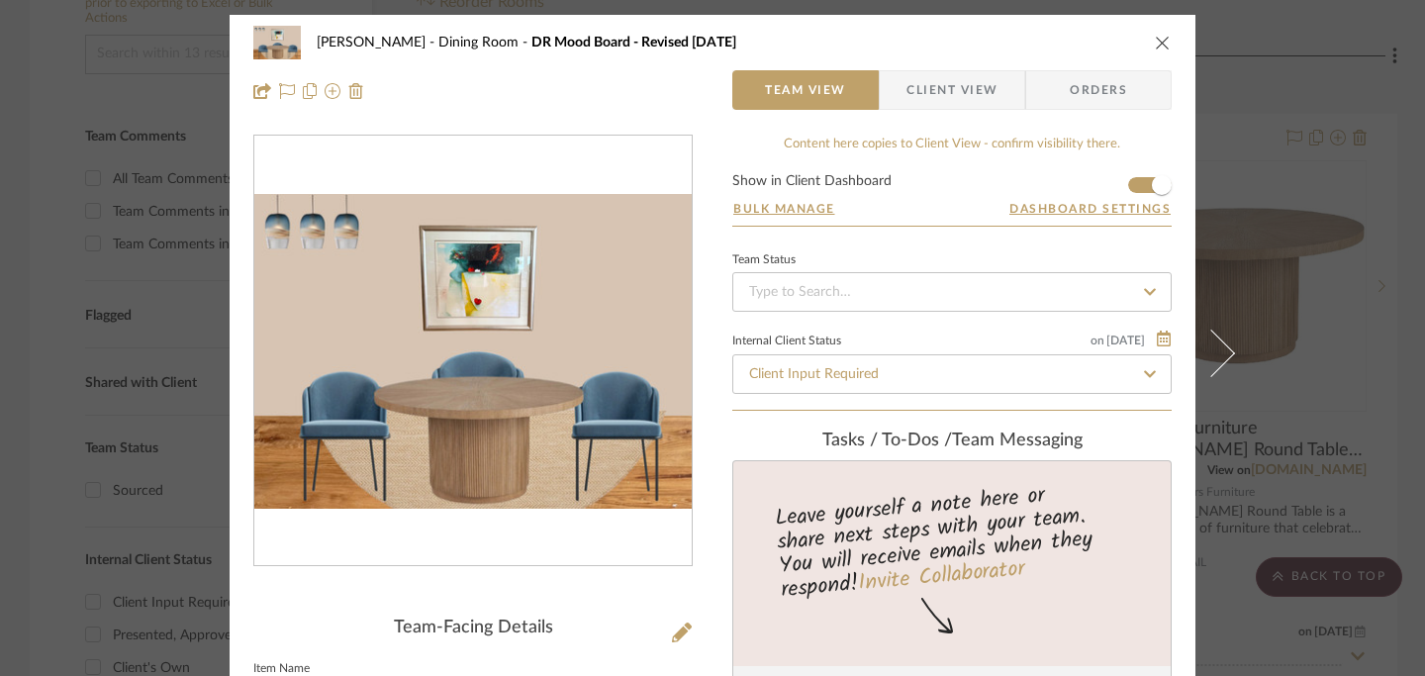
click at [1157, 39] on icon "close" at bounding box center [1163, 43] width 16 height 16
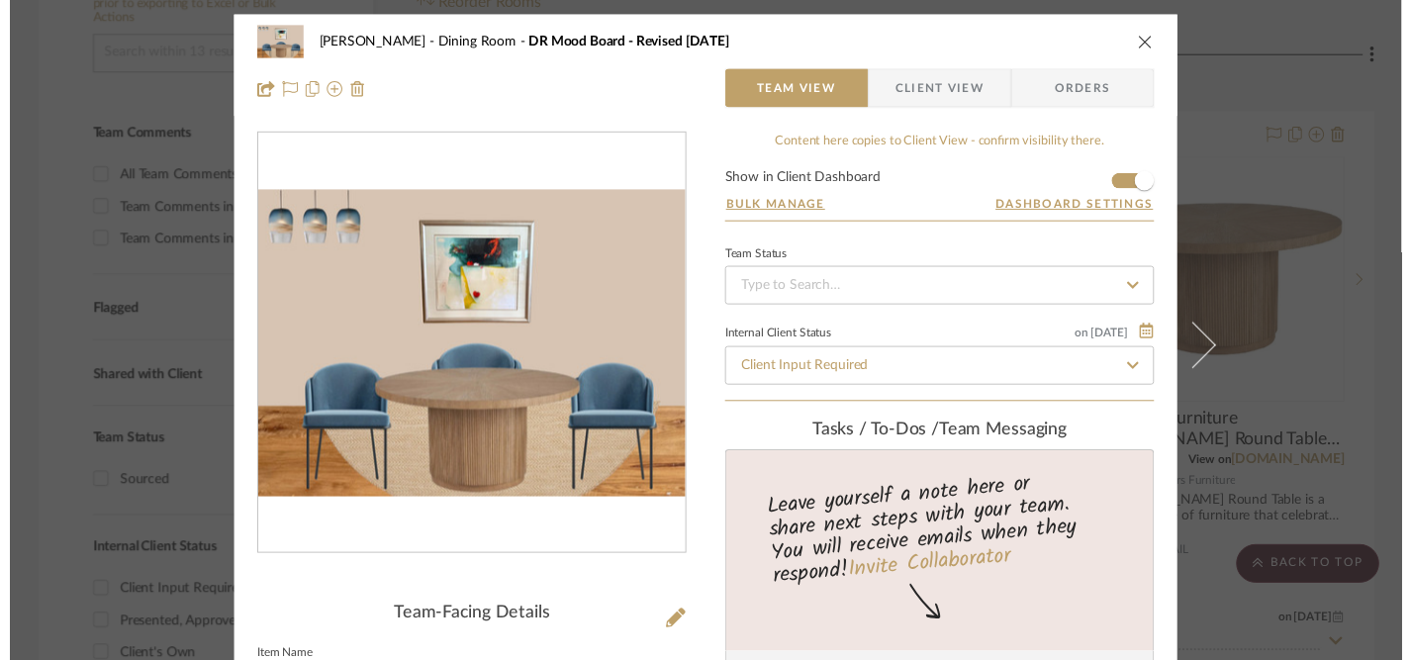
scroll to position [426, 0]
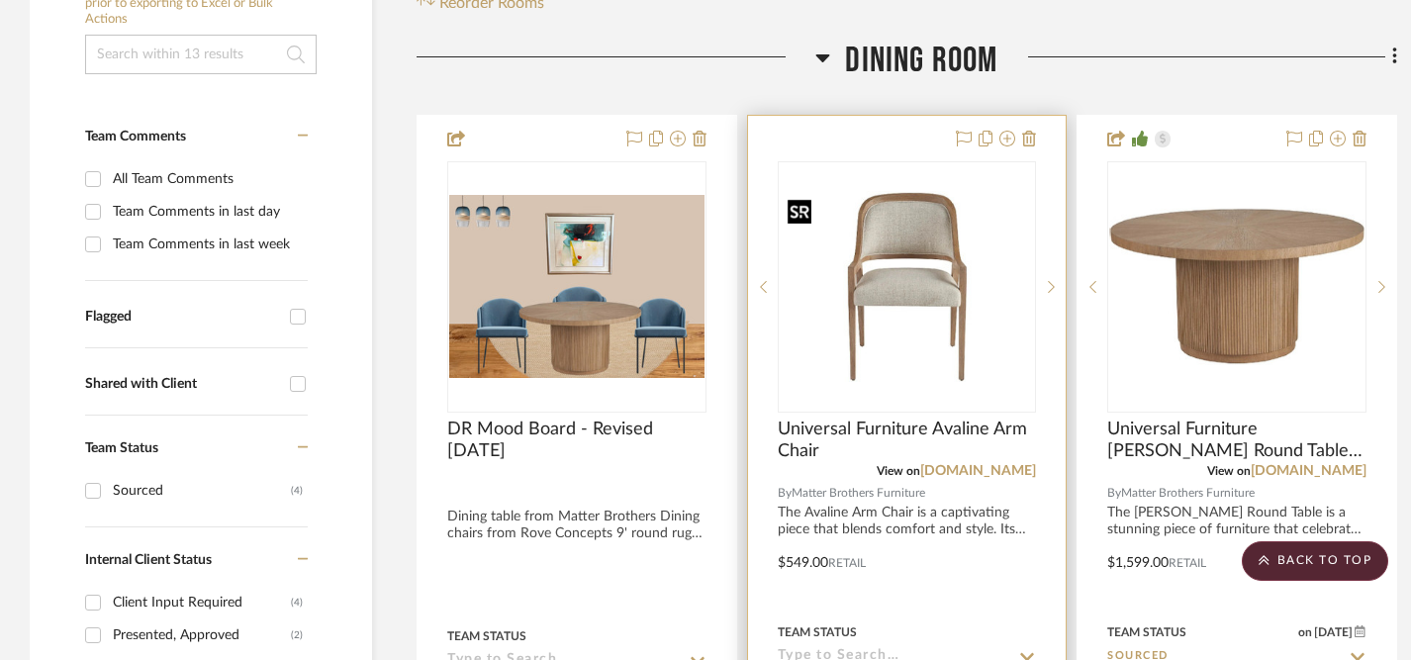
click at [926, 268] on img "0" at bounding box center [907, 287] width 255 height 192
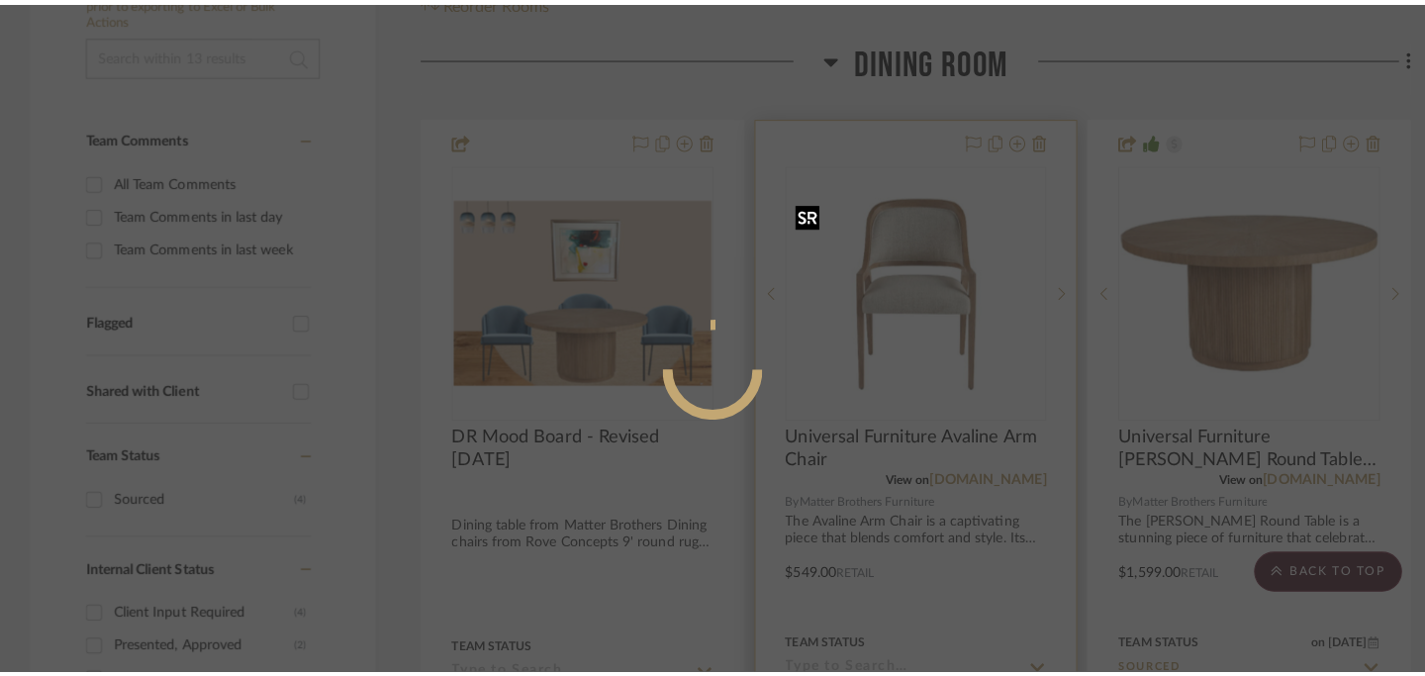
scroll to position [0, 0]
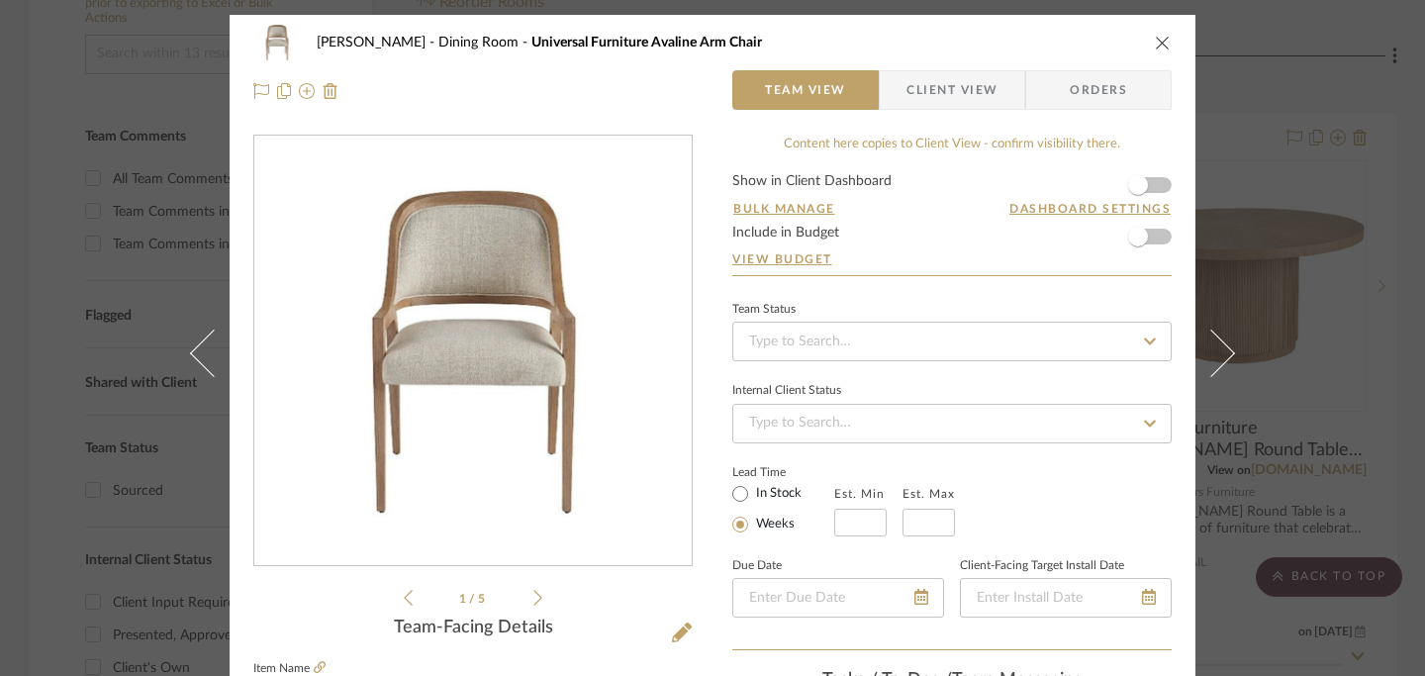
click at [533, 602] on icon at bounding box center [537, 598] width 9 height 16
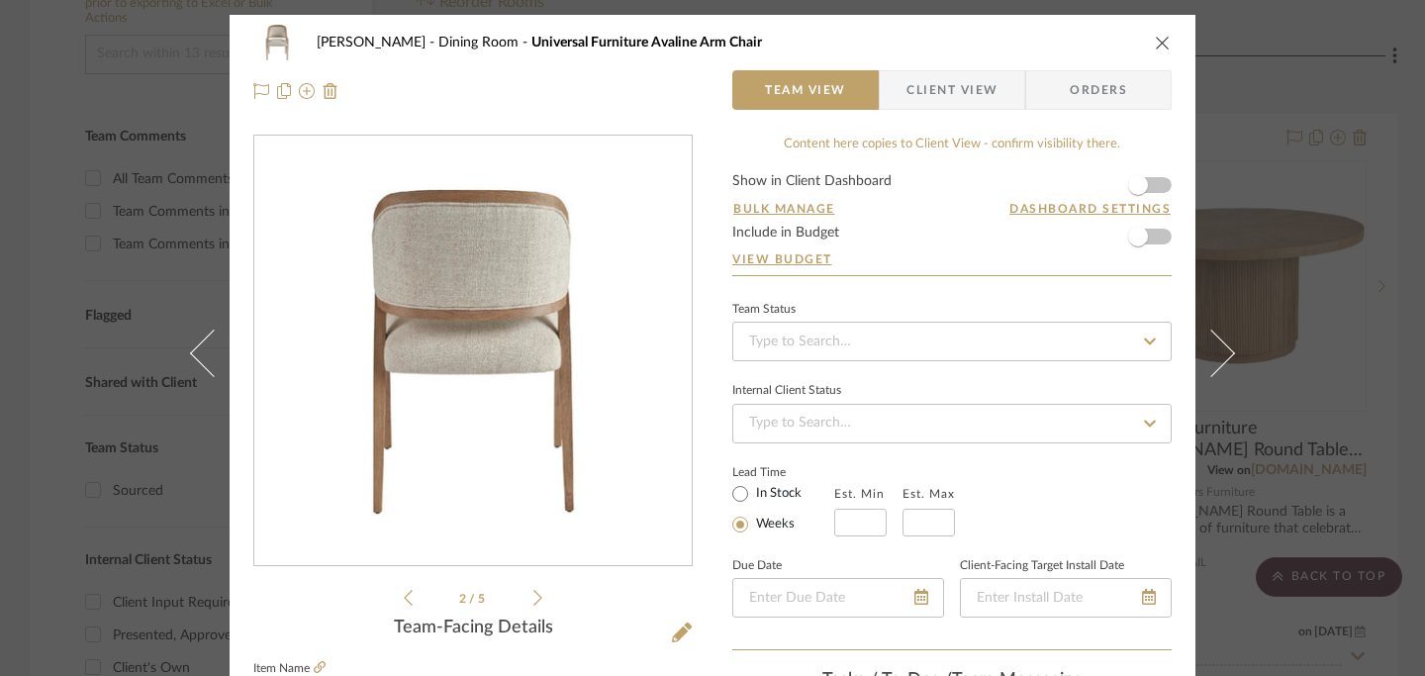
click at [533, 602] on icon at bounding box center [537, 598] width 9 height 16
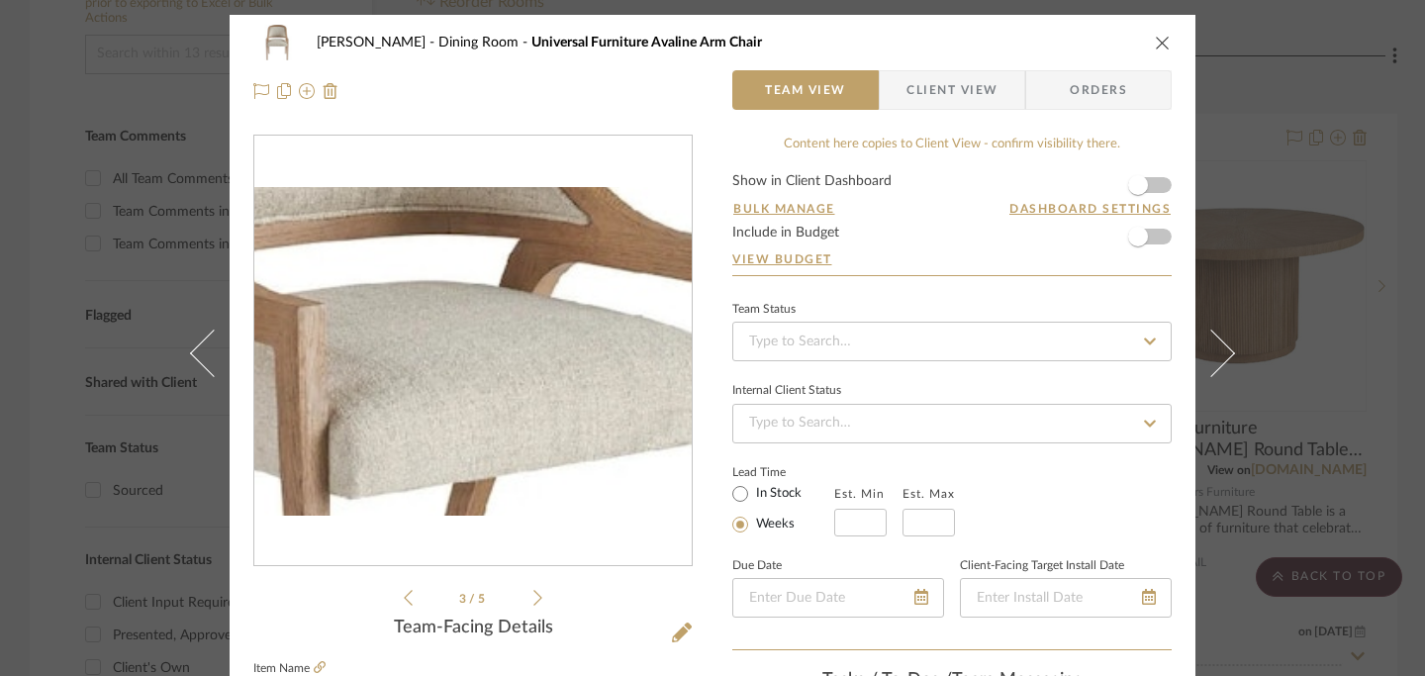
click at [490, 334] on img "2" at bounding box center [472, 351] width 437 height 329
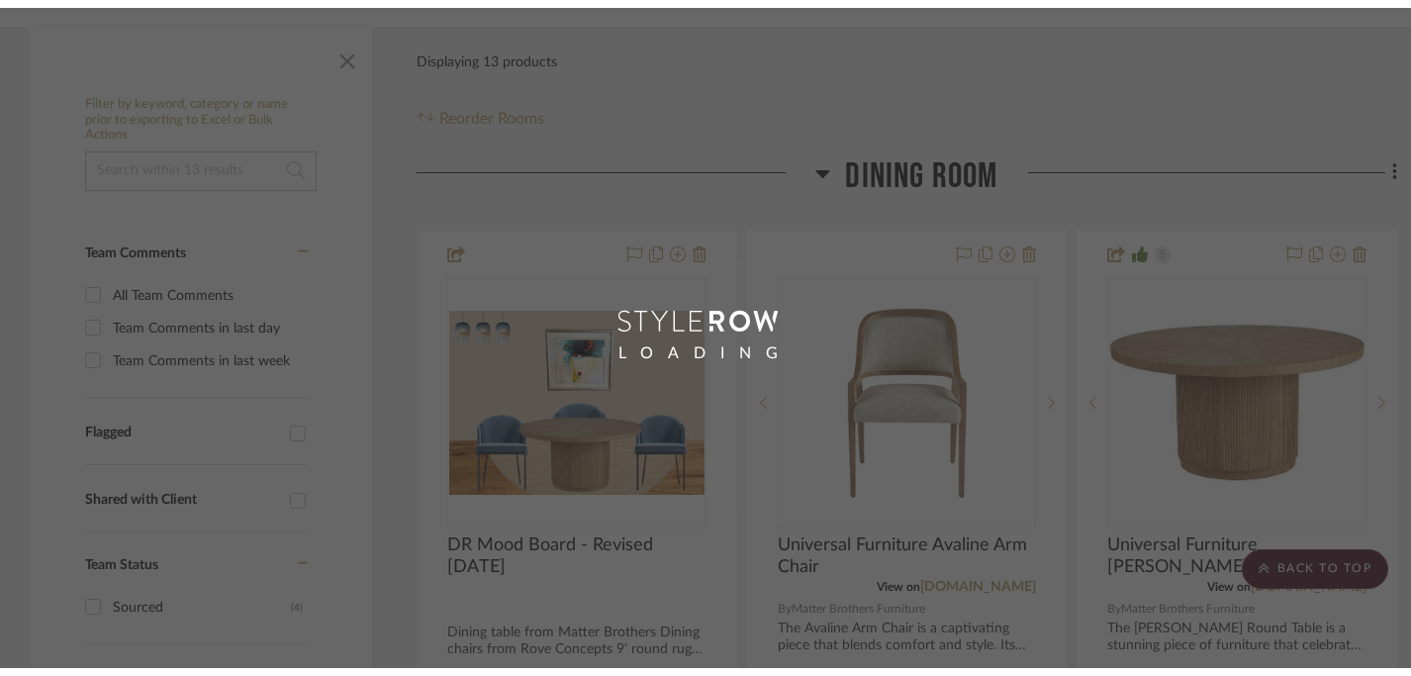
scroll to position [255, 0]
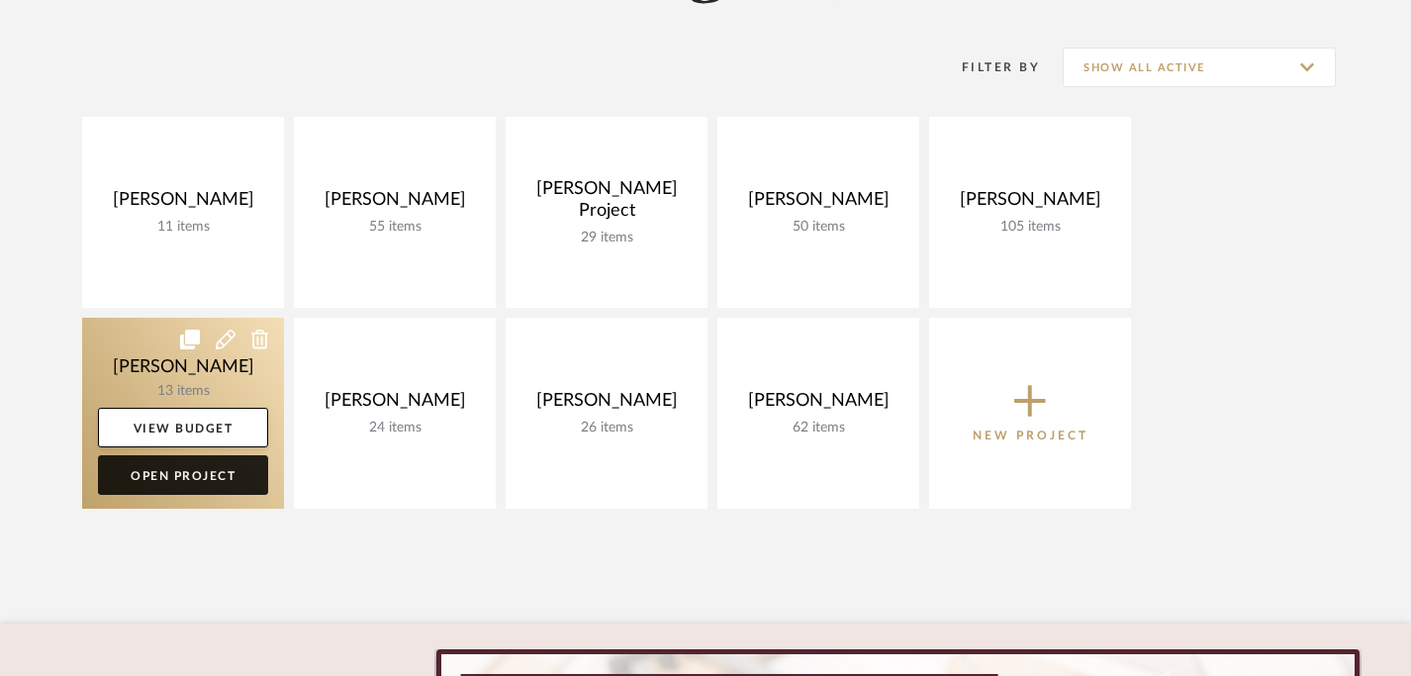
click at [205, 476] on link "Open Project" at bounding box center [183, 475] width 170 height 40
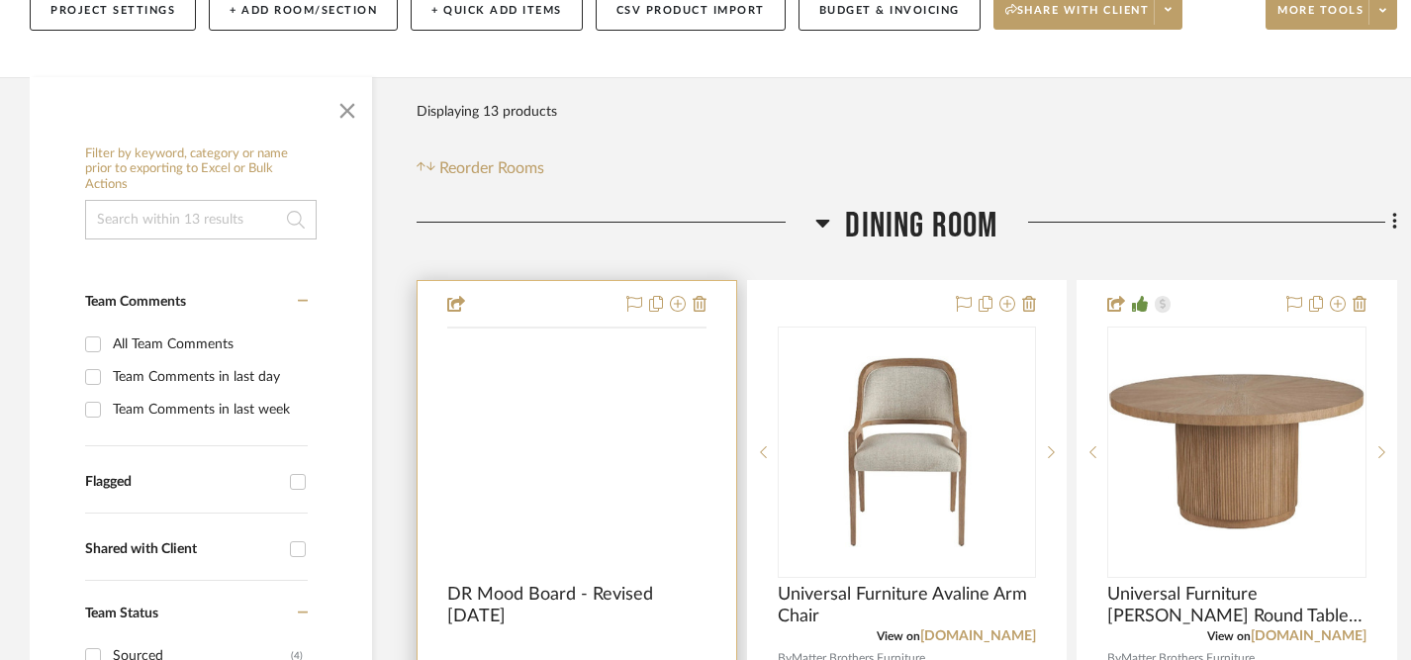
scroll to position [261, 0]
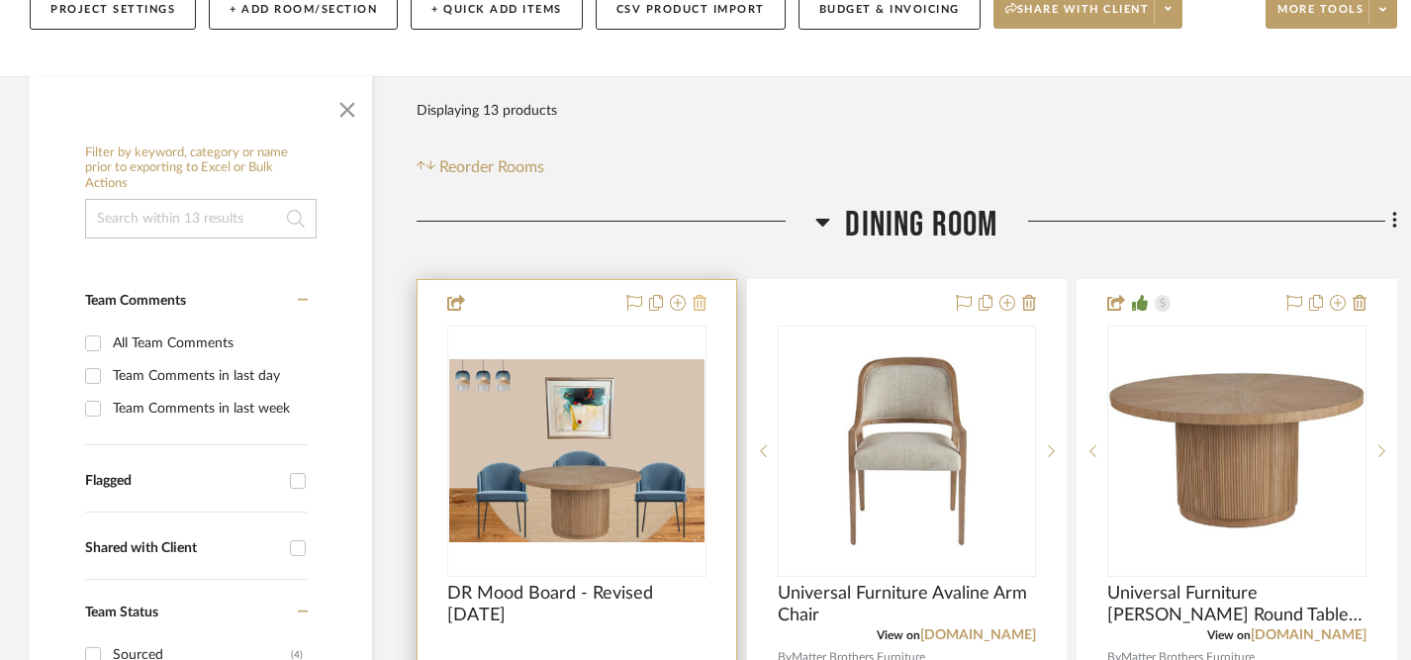
click at [700, 306] on icon at bounding box center [700, 303] width 14 height 16
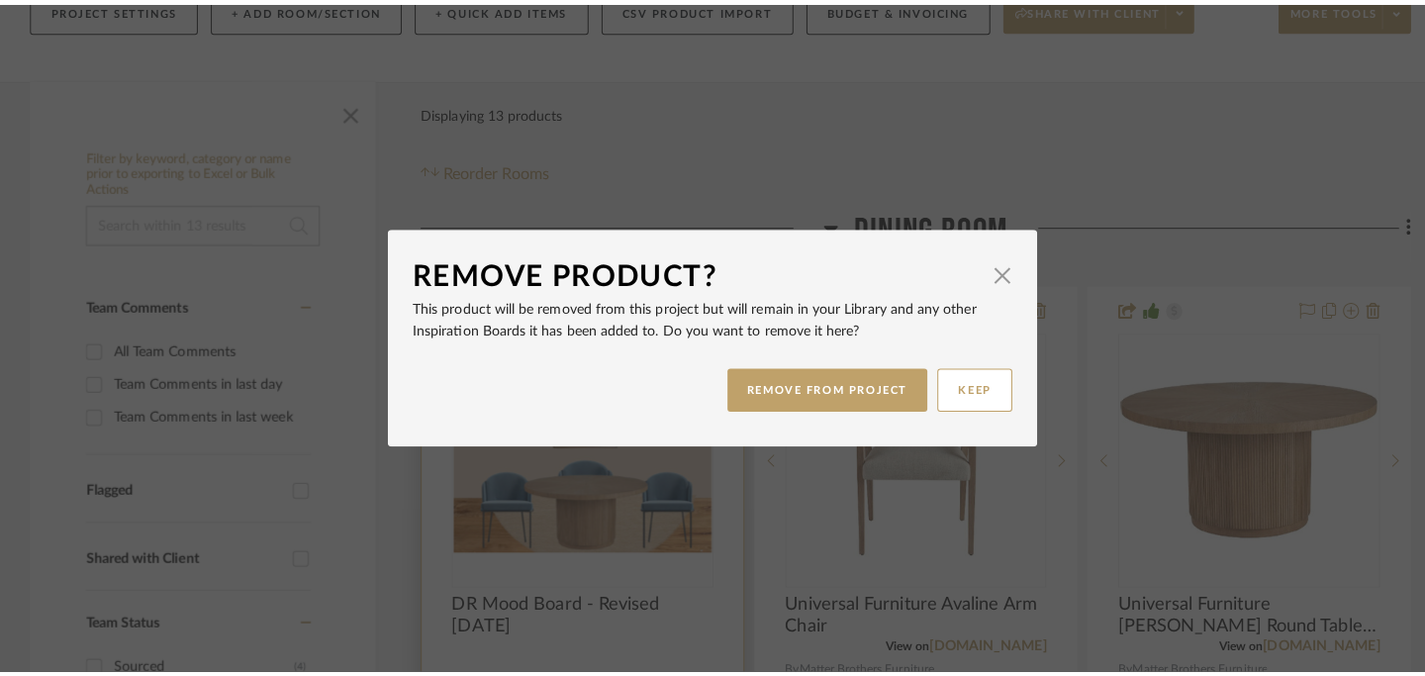
scroll to position [0, 0]
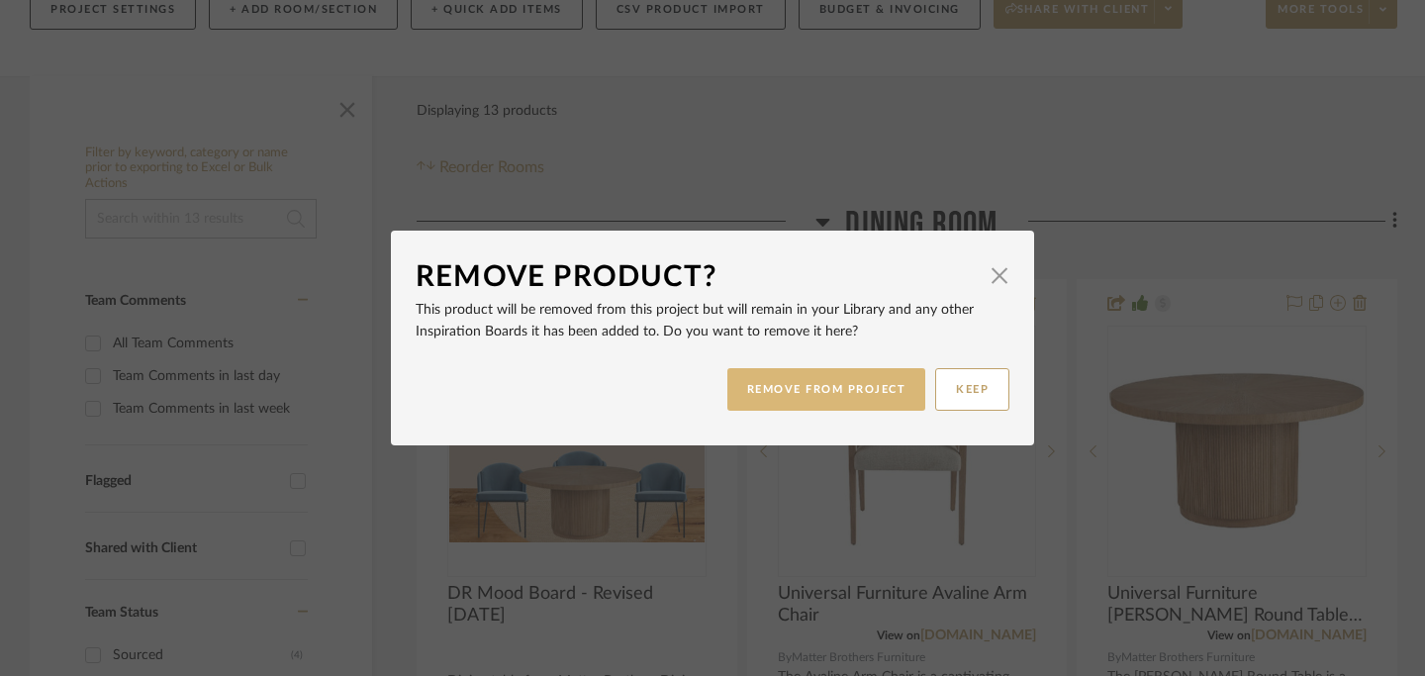
click at [866, 385] on button "REMOVE FROM PROJECT" at bounding box center [826, 389] width 199 height 43
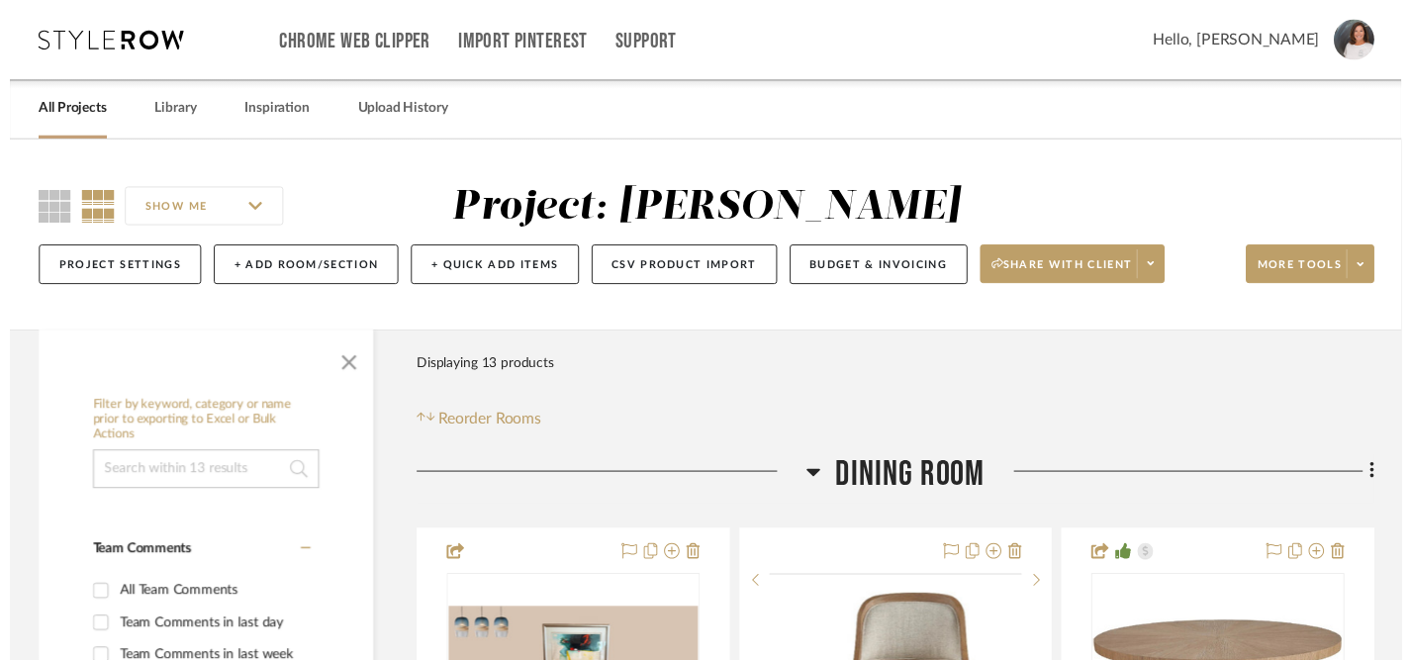
scroll to position [261, 0]
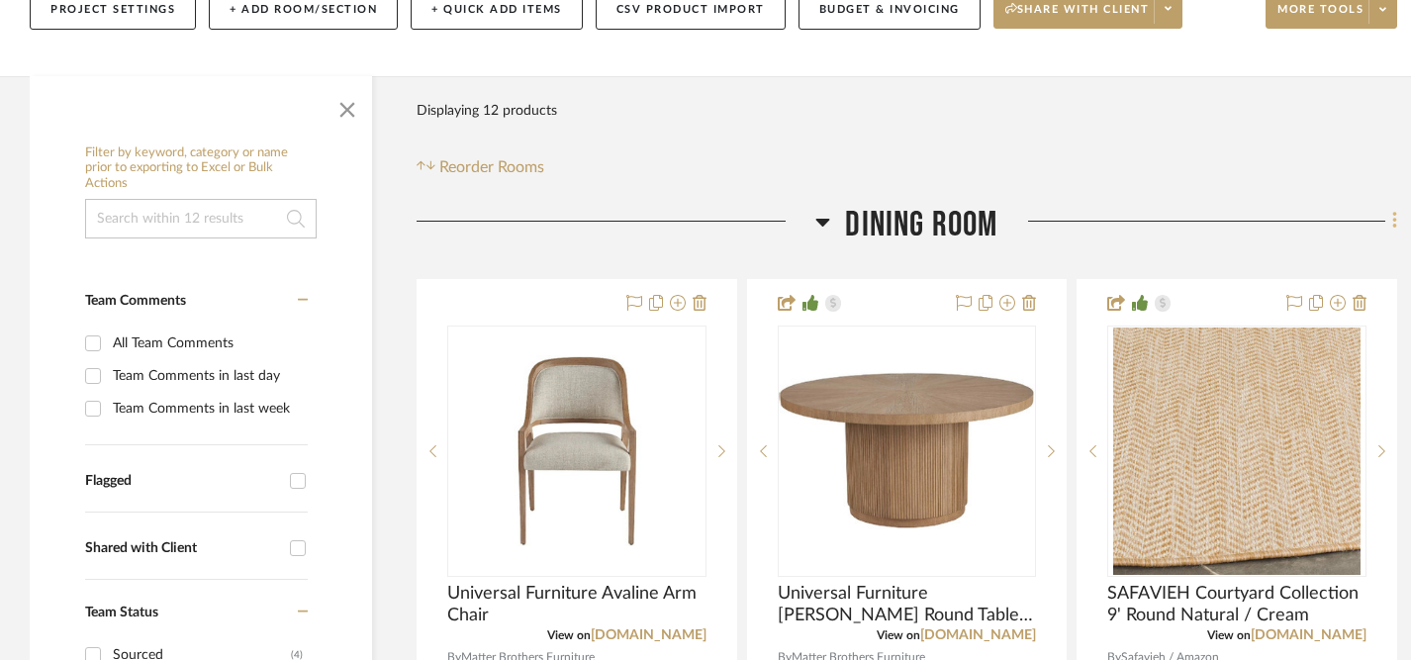
click at [1393, 222] on icon at bounding box center [1394, 221] width 4 height 17
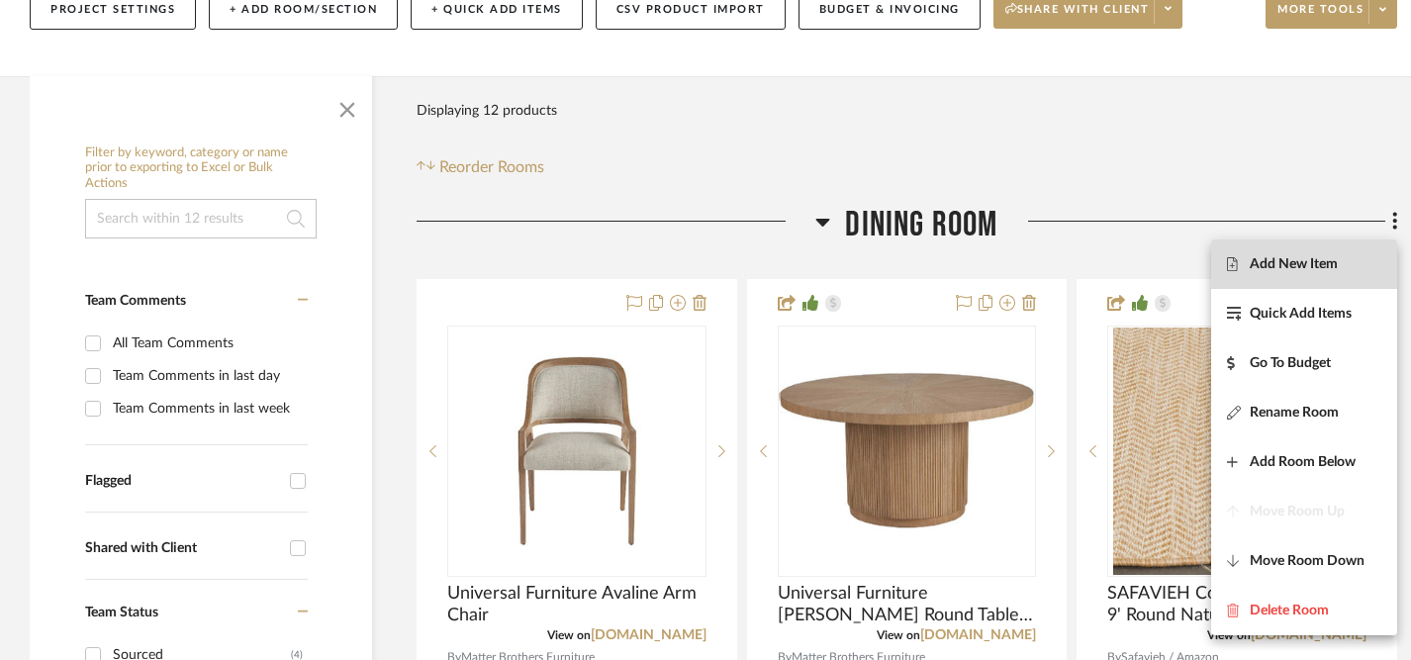
click at [1263, 266] on span "Add New Item" at bounding box center [1294, 263] width 88 height 17
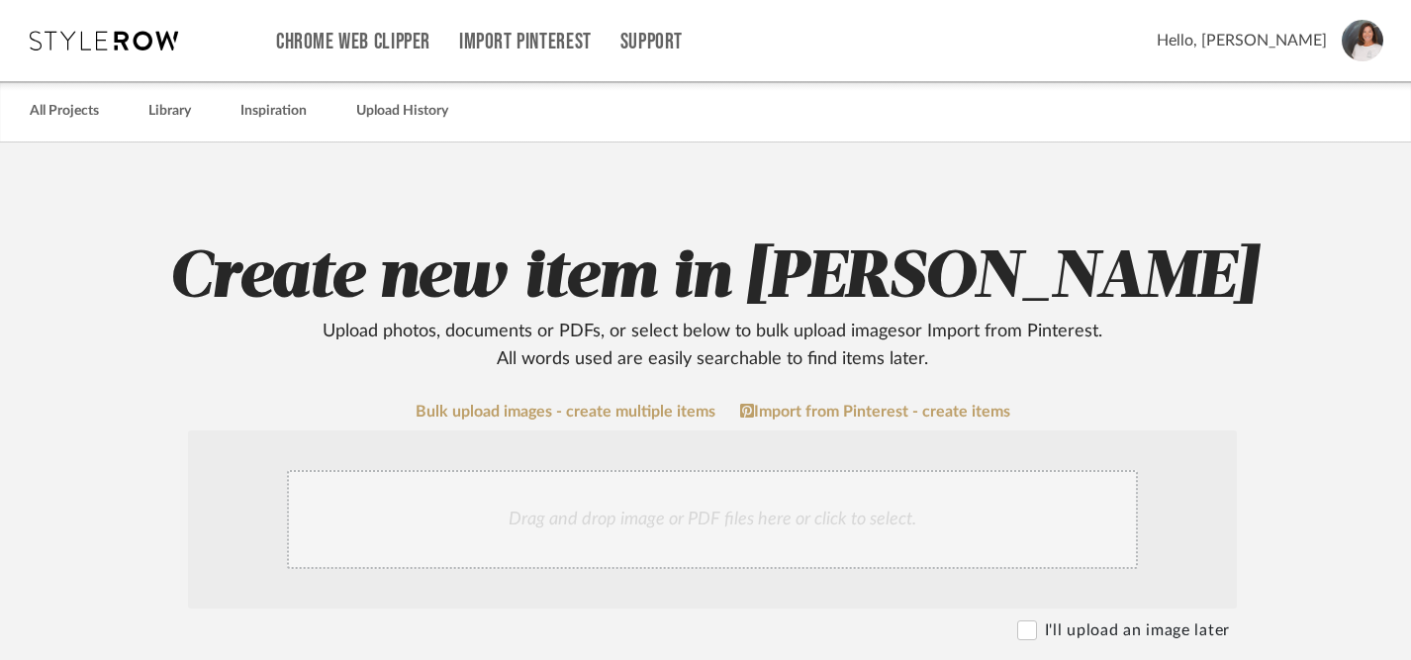
click at [636, 520] on div "Drag and drop image or PDF files here or click to select." at bounding box center [712, 519] width 851 height 99
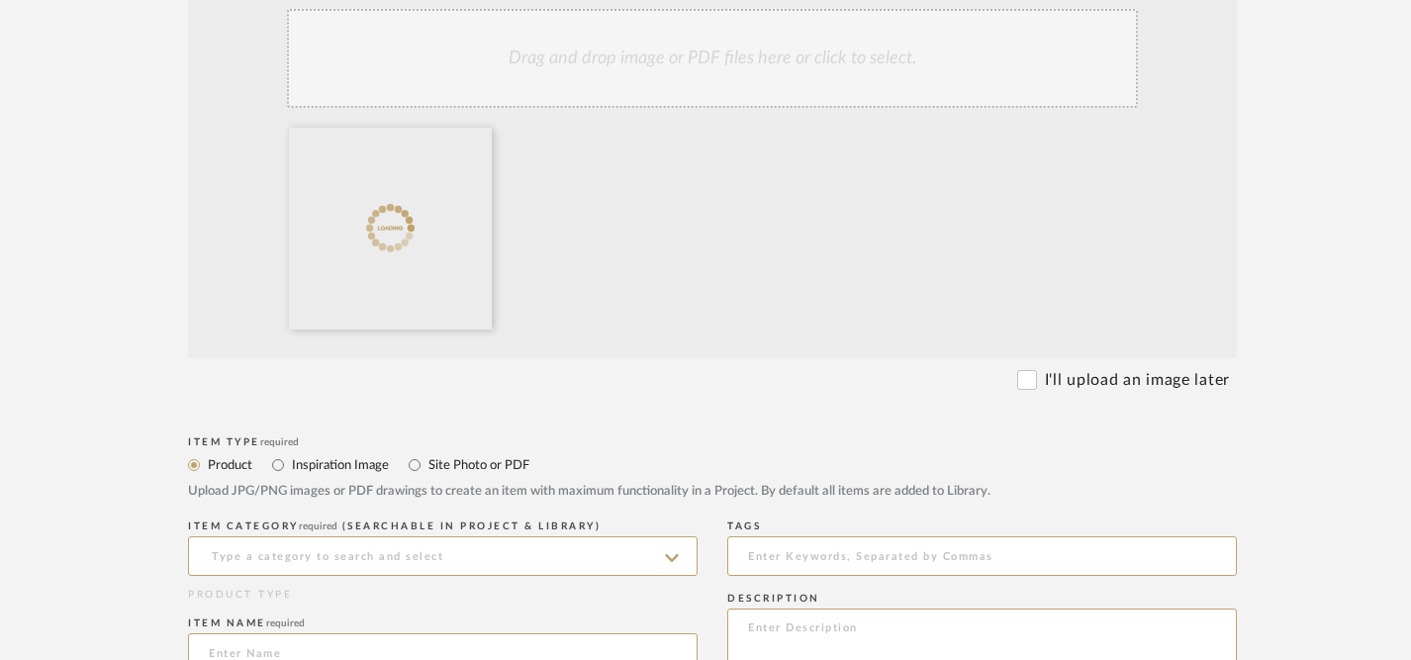
scroll to position [467, 0]
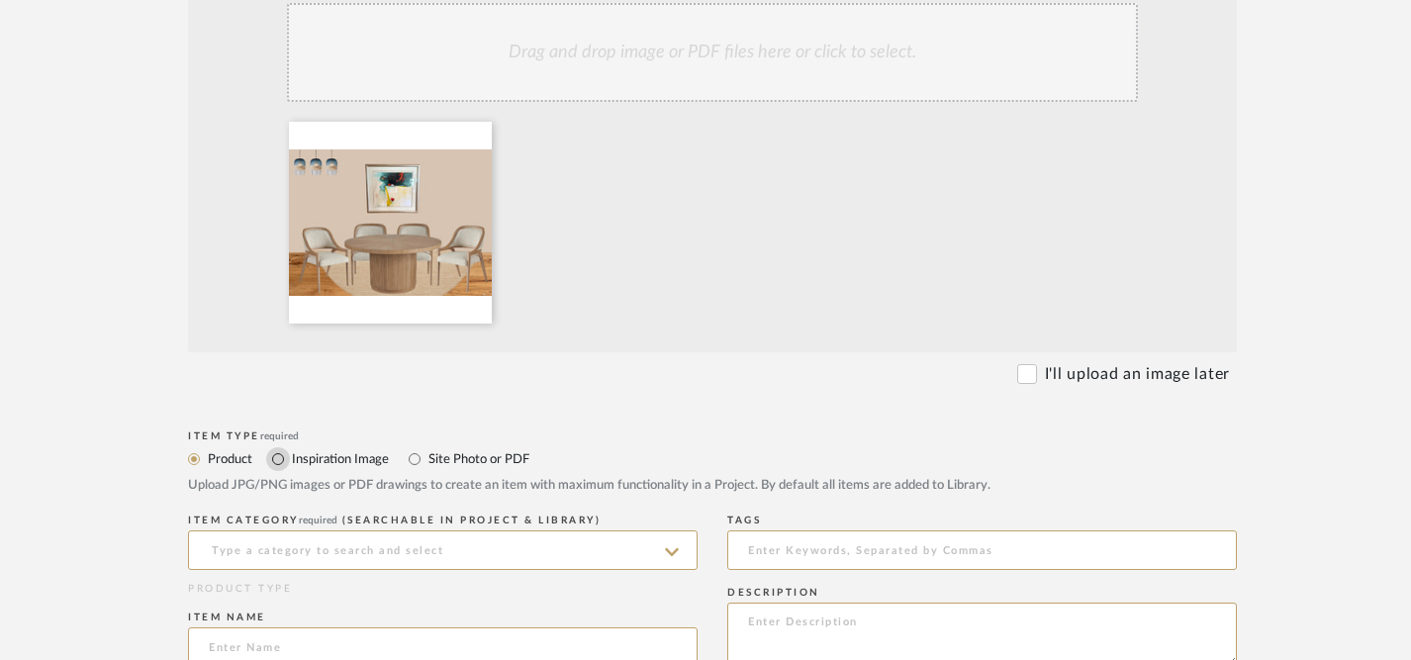
click at [278, 458] on input "Inspiration Image" at bounding box center [278, 459] width 24 height 24
radio input "true"
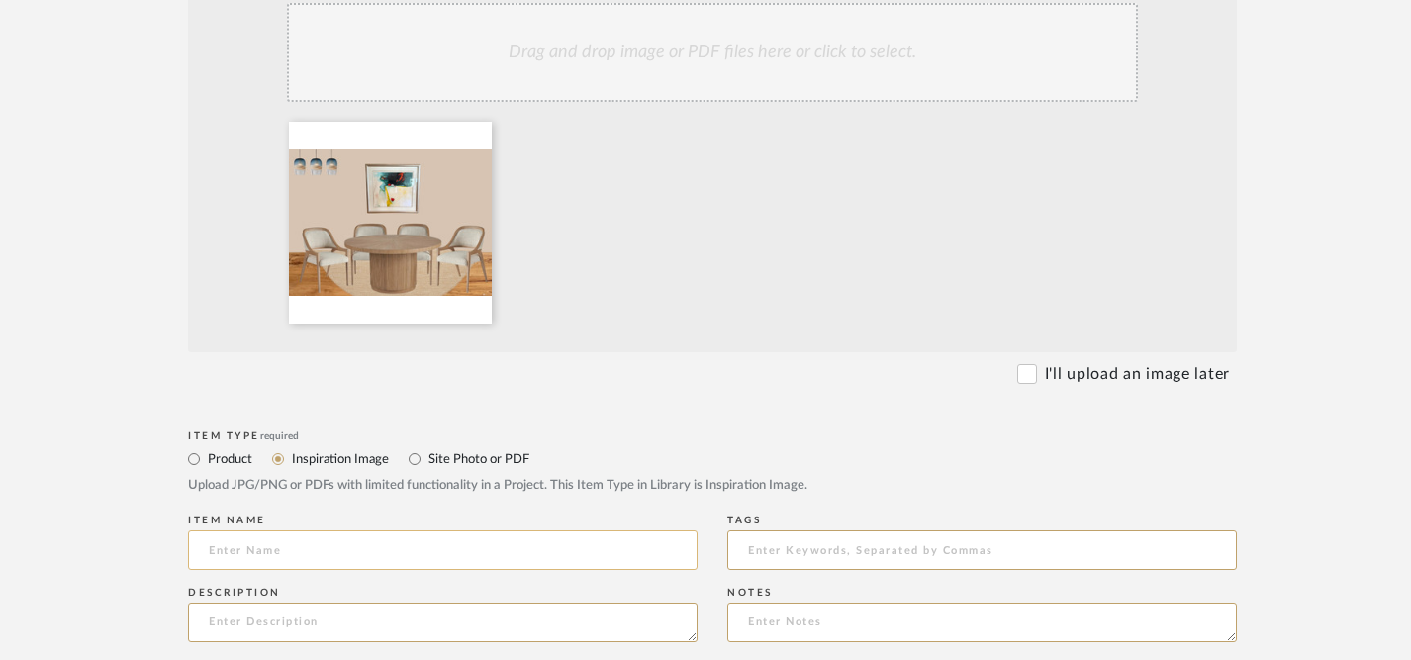
click at [318, 555] on input at bounding box center [443, 550] width 510 height 40
type input "Revised DR Mood Board [DATE]"
click at [259, 621] on textarea at bounding box center [443, 623] width 510 height 40
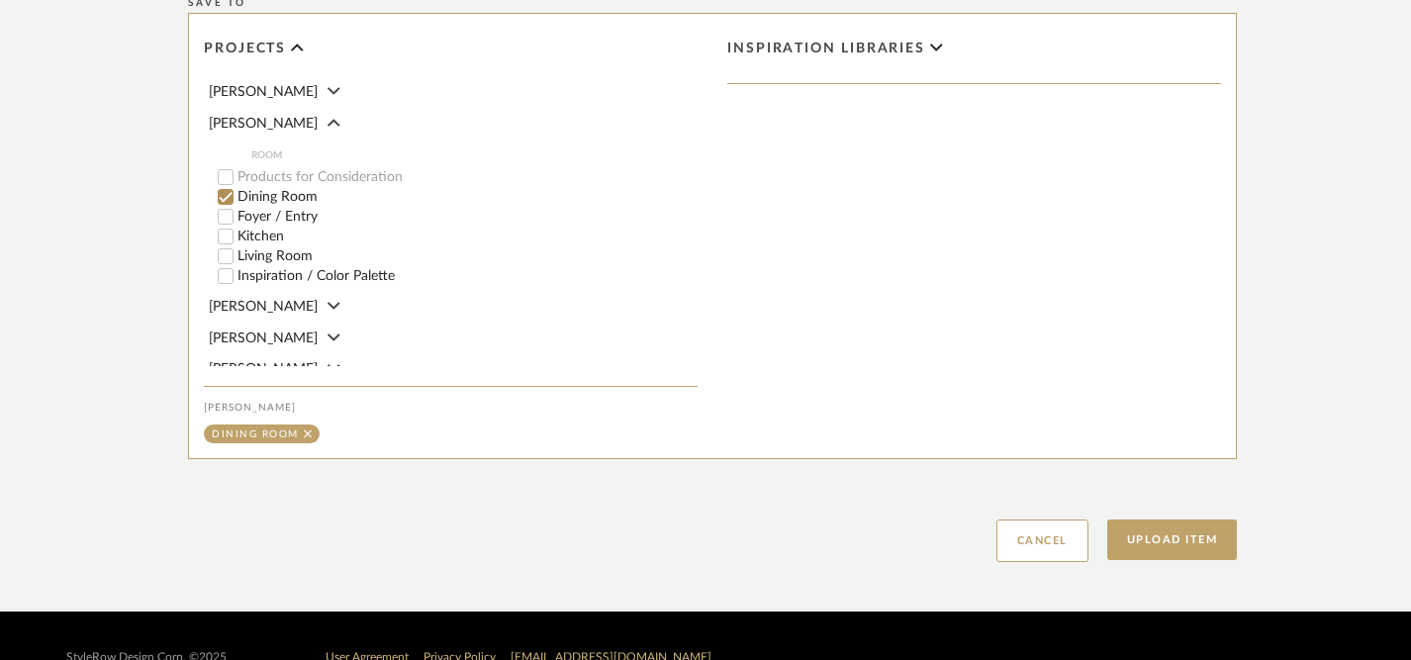
scroll to position [1172, 0]
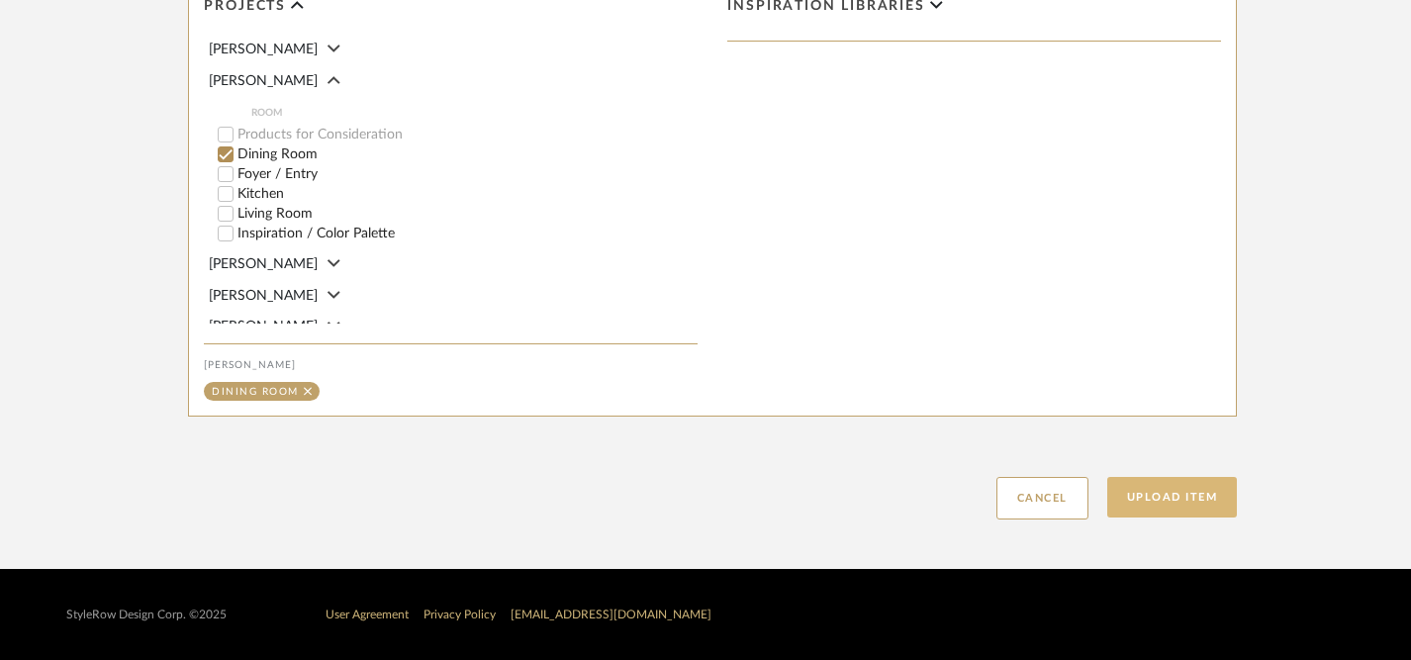
type textarea "MB Dining Table with coordinating chairs We can use the neutral rug shown or in…"
click at [1165, 504] on button "Upload Item" at bounding box center [1172, 497] width 131 height 41
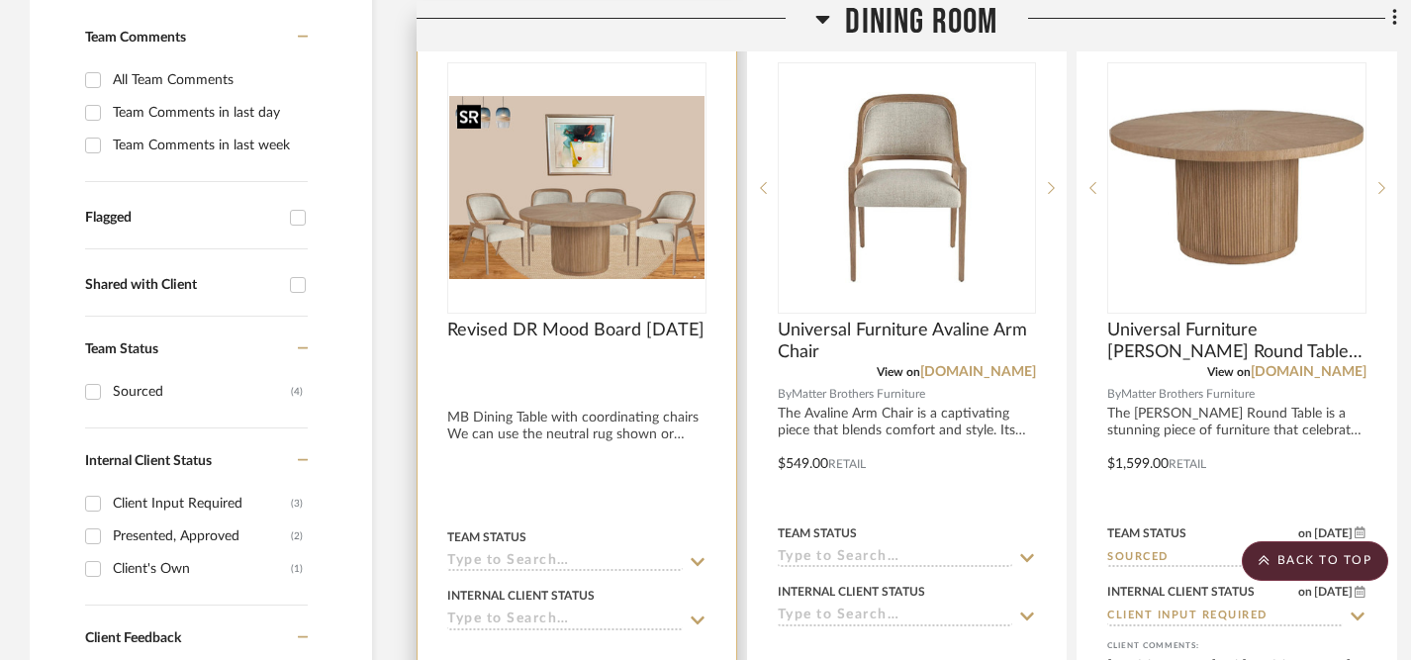
scroll to position [558, 0]
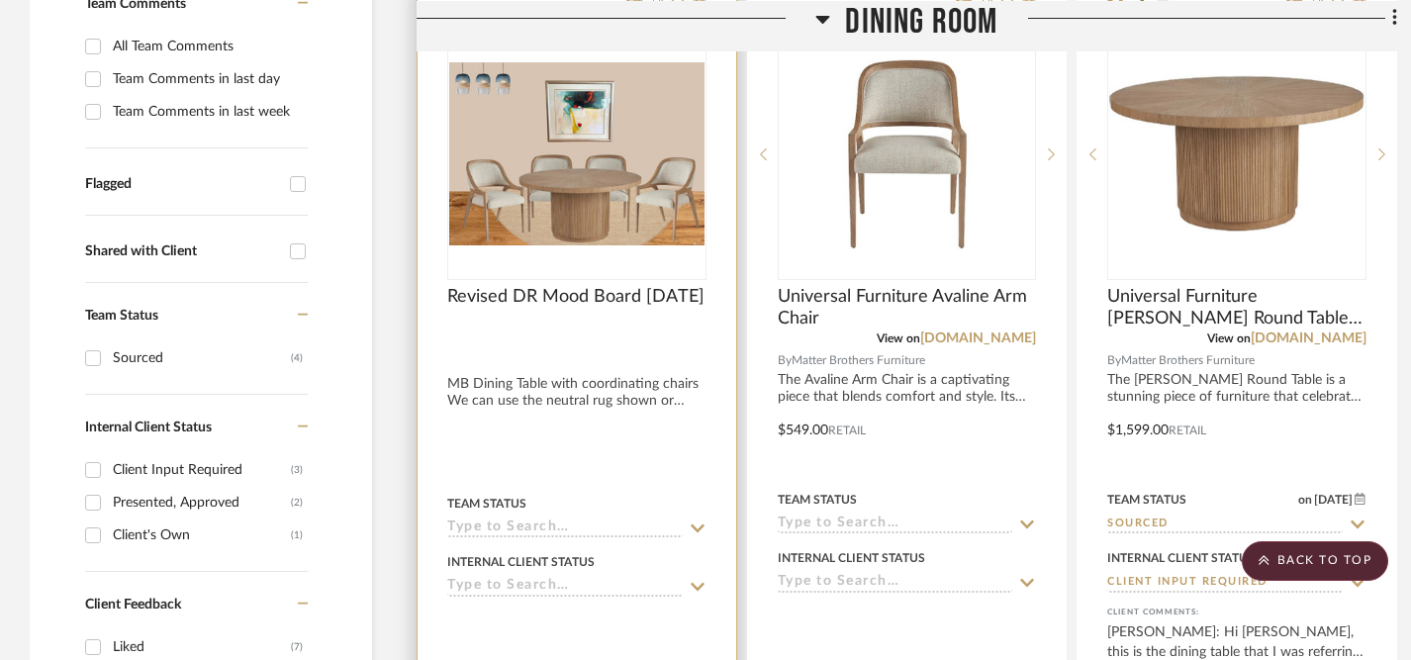
click at [697, 527] on icon at bounding box center [698, 528] width 14 height 8
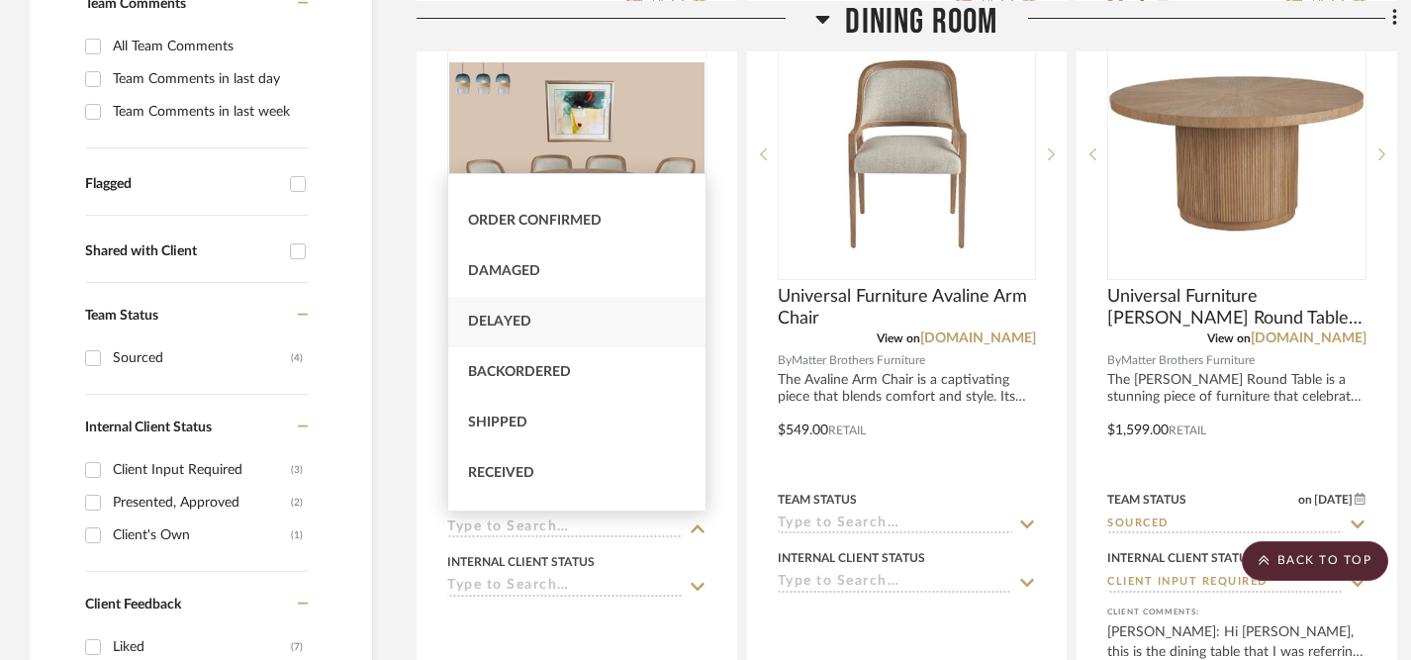
scroll to position [133, 0]
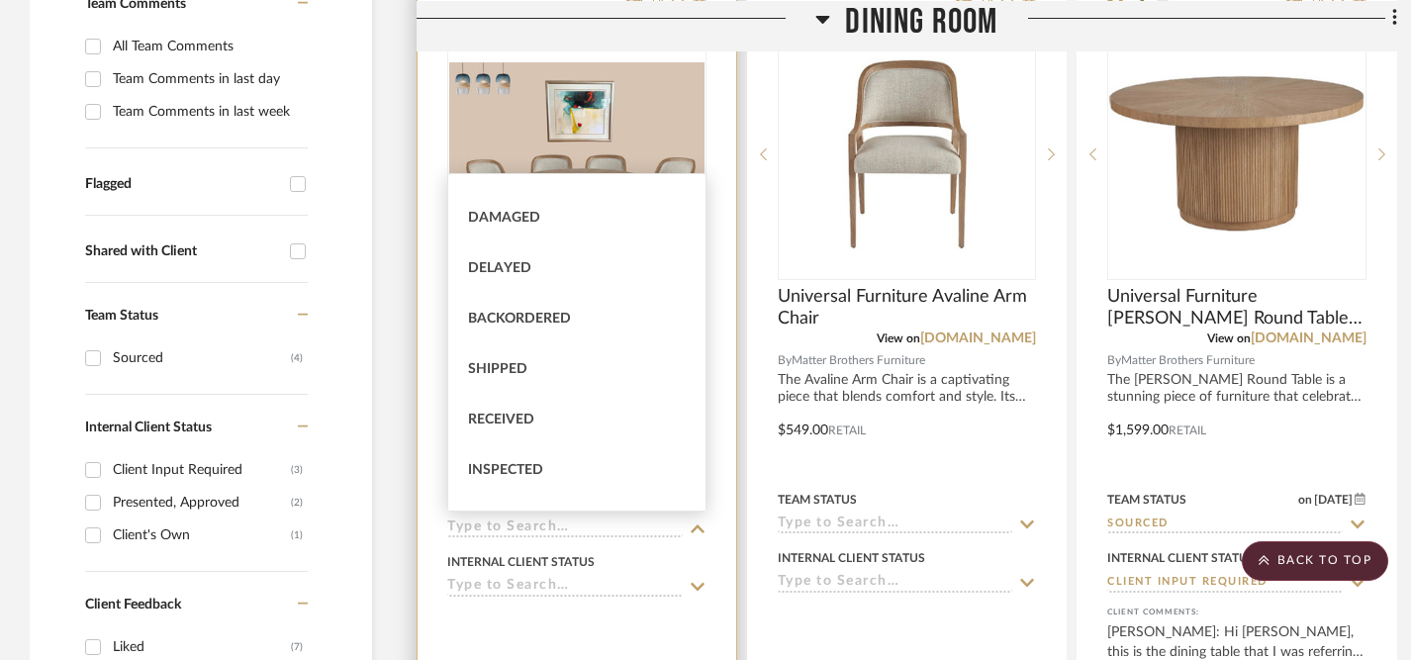
click at [640, 623] on div at bounding box center [576, 627] width 259 height 40
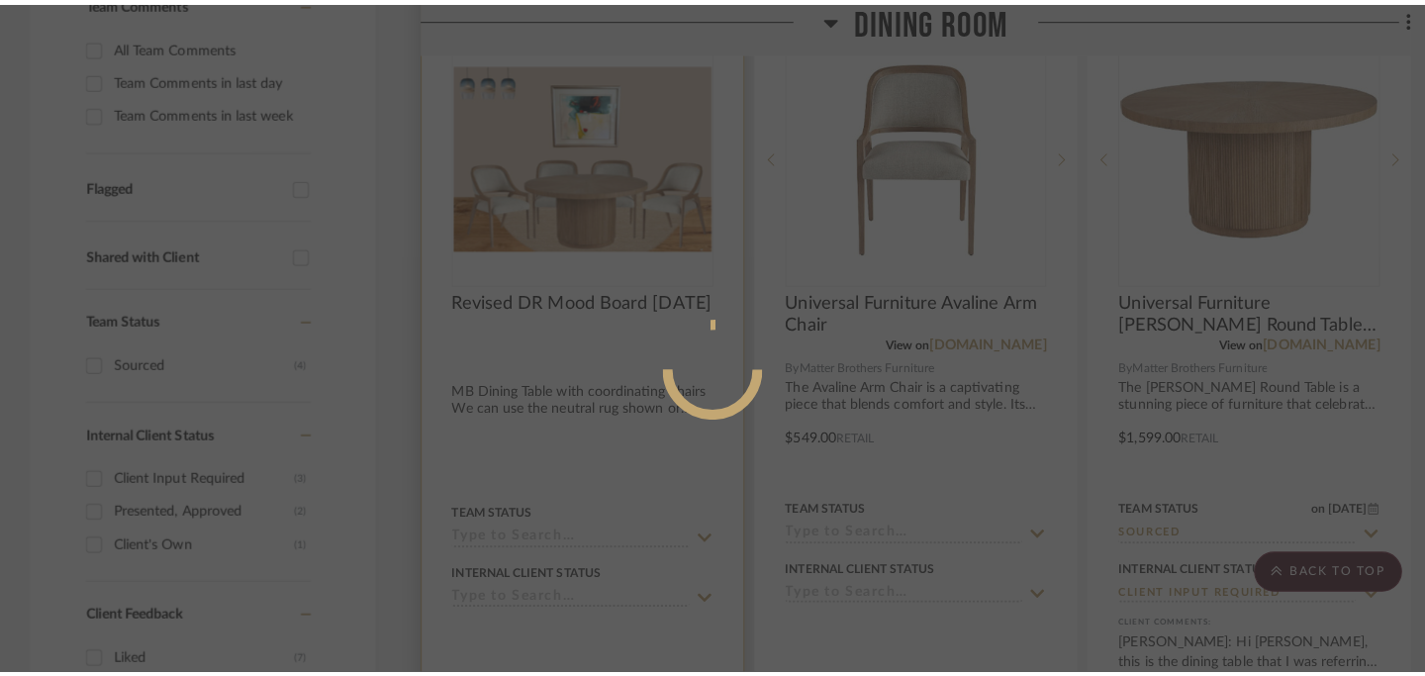
scroll to position [0, 0]
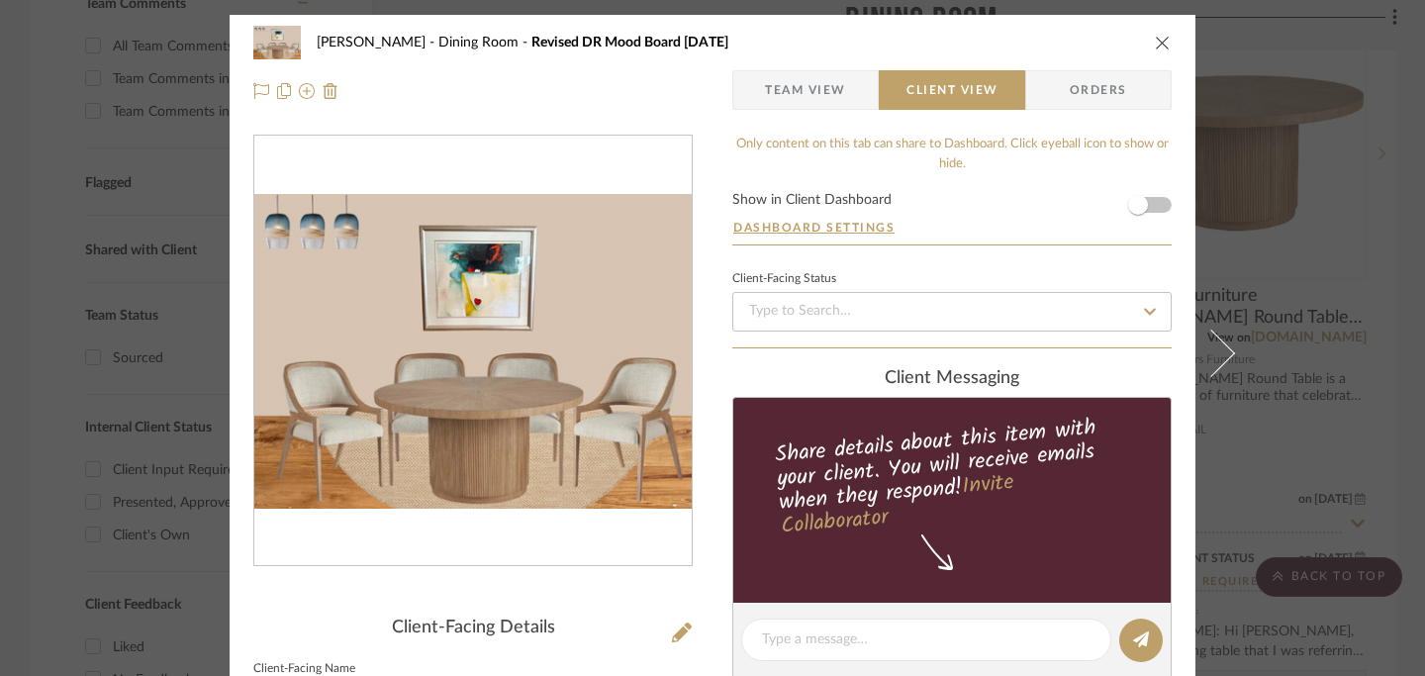
click at [1158, 40] on icon "close" at bounding box center [1163, 43] width 16 height 16
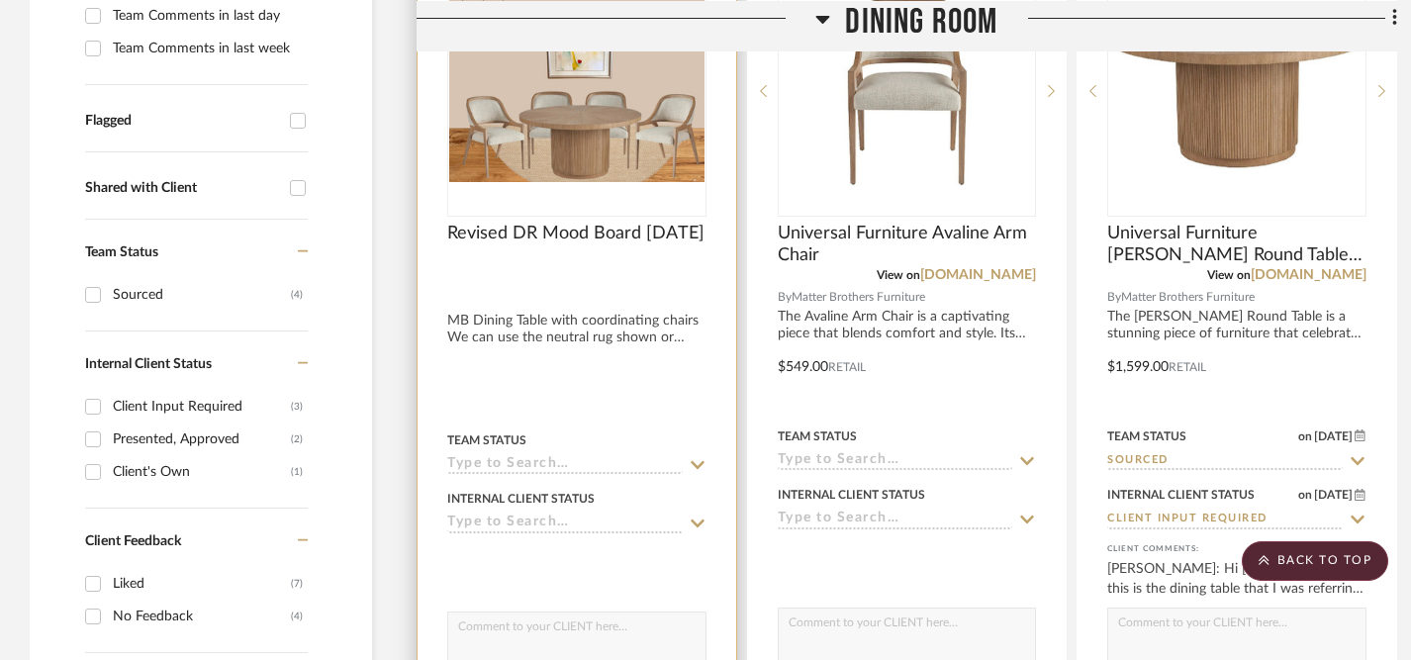
scroll to position [650, 0]
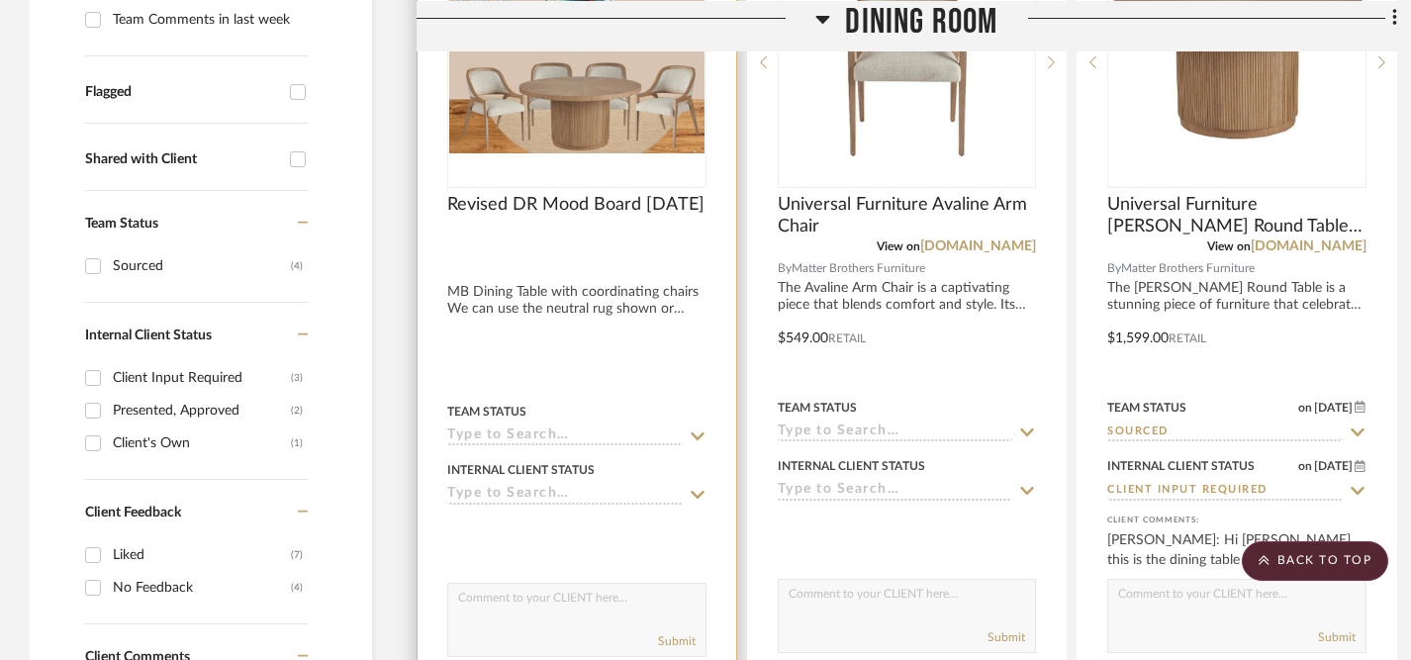
click at [646, 600] on textarea at bounding box center [576, 603] width 257 height 38
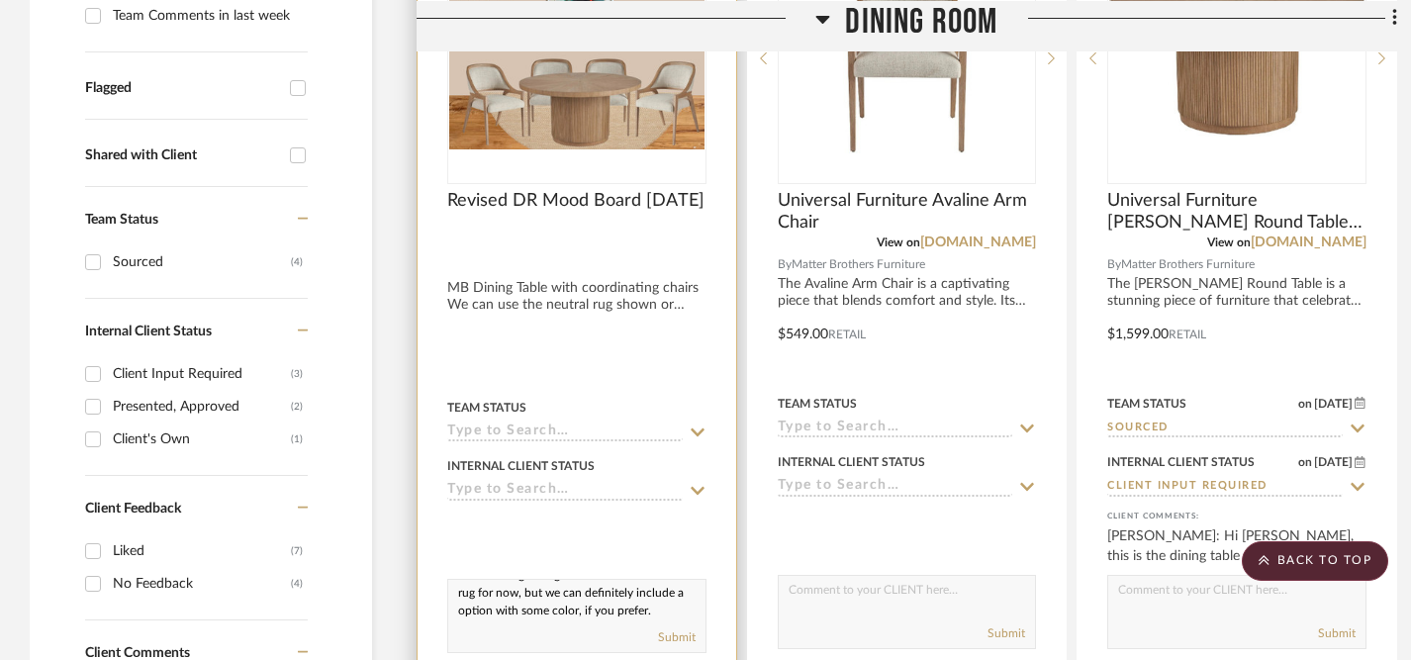
scroll to position [0, 0]
click at [591, 614] on textarea "I updated the mood board with the coordinating dining chairs. I left the neutra…" at bounding box center [576, 599] width 257 height 38
click at [525, 595] on textarea "I updated the mood board with the coordinating dining chairs from MB. I left th…" at bounding box center [576, 599] width 257 height 38
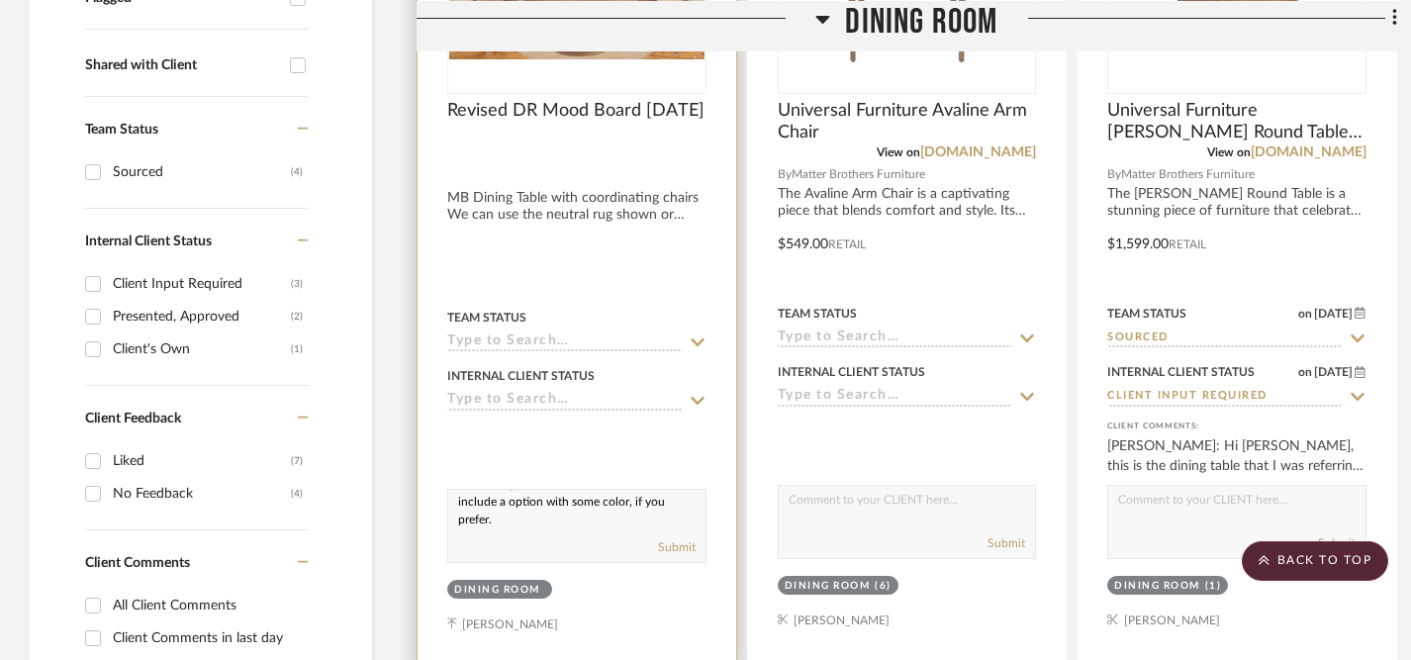
scroll to position [59, 0]
click at [554, 504] on textarea "I updated this mood board with the coordinating dining chairs from MB. I left t…" at bounding box center [576, 509] width 257 height 38
click at [612, 515] on textarea "I updated this mood board with the coordinating dining chairs from MB. I left t…" at bounding box center [576, 509] width 257 height 38
type textarea "I updated this mood board with the coordinating dining chairs from MB. I left t…"
click at [680, 544] on button "Submit" at bounding box center [677, 547] width 38 height 18
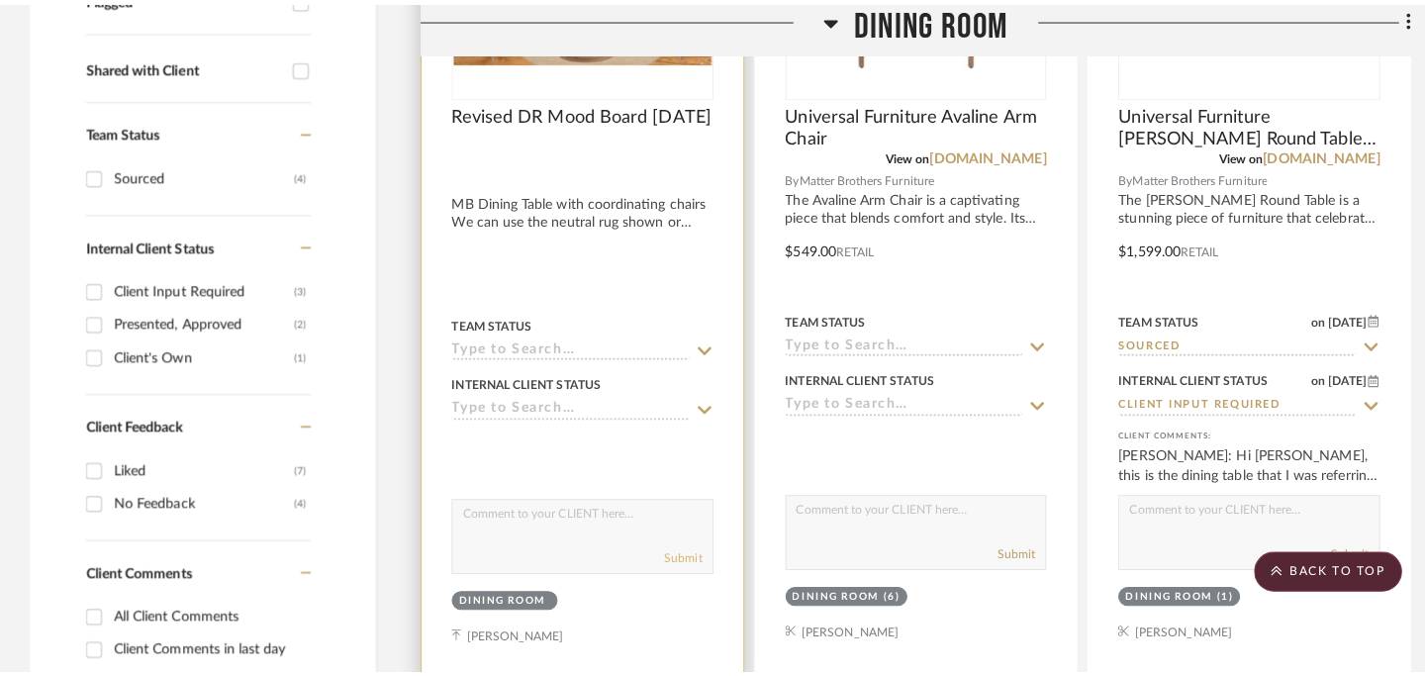
scroll to position [0, 0]
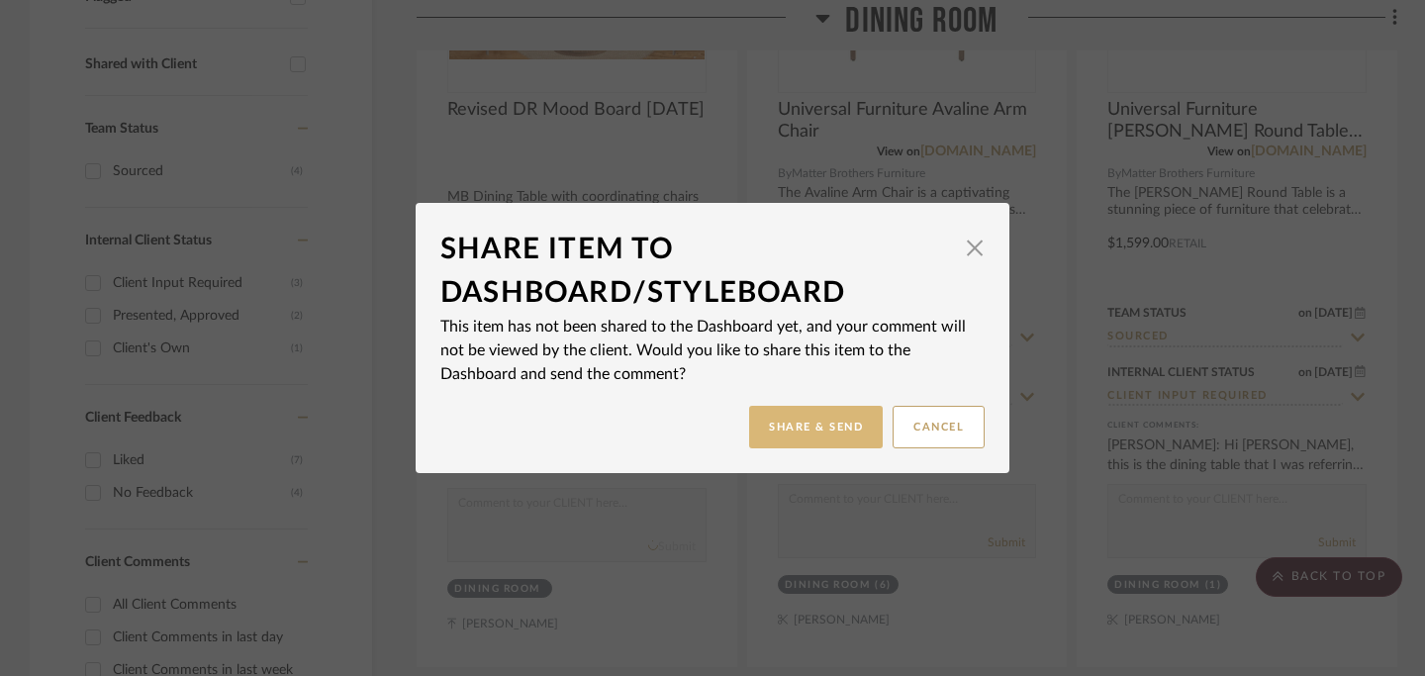
click at [795, 434] on button "Share & Send" at bounding box center [816, 427] width 134 height 43
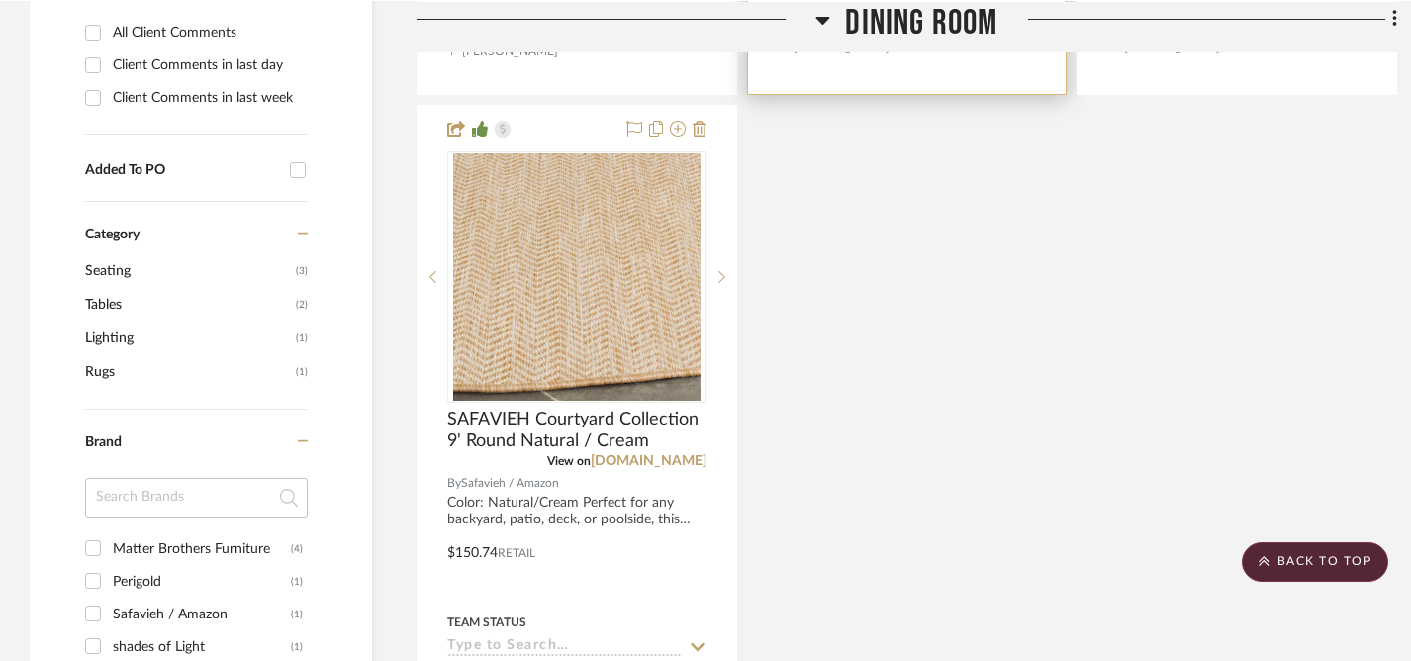
scroll to position [1313, 0]
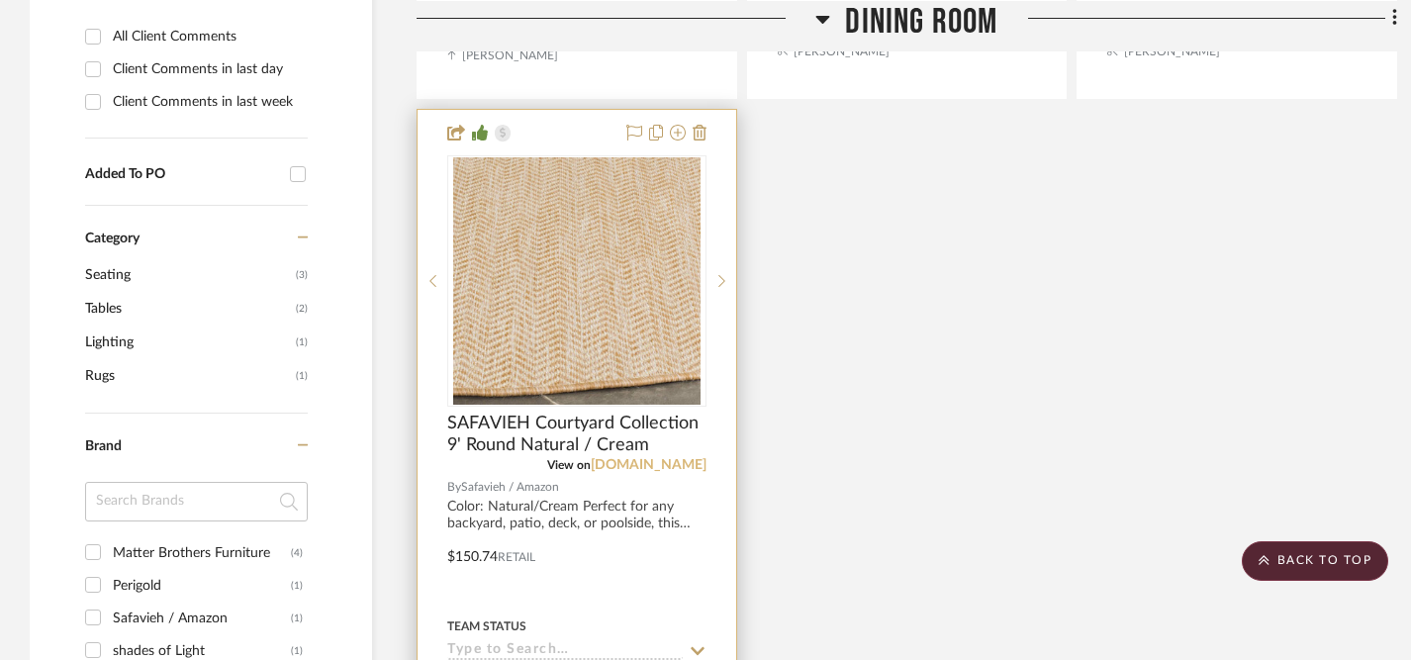
click at [669, 464] on link "[DOMAIN_NAME]" at bounding box center [649, 465] width 116 height 14
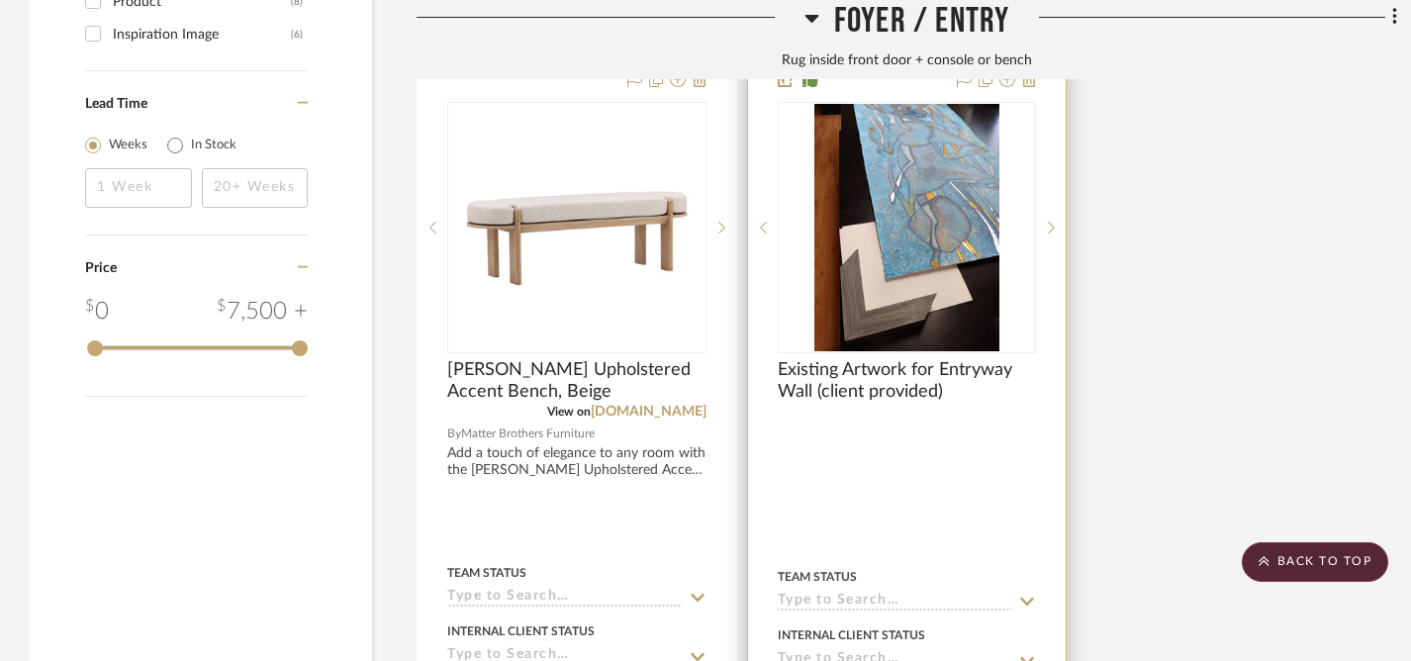
scroll to position [2390, 0]
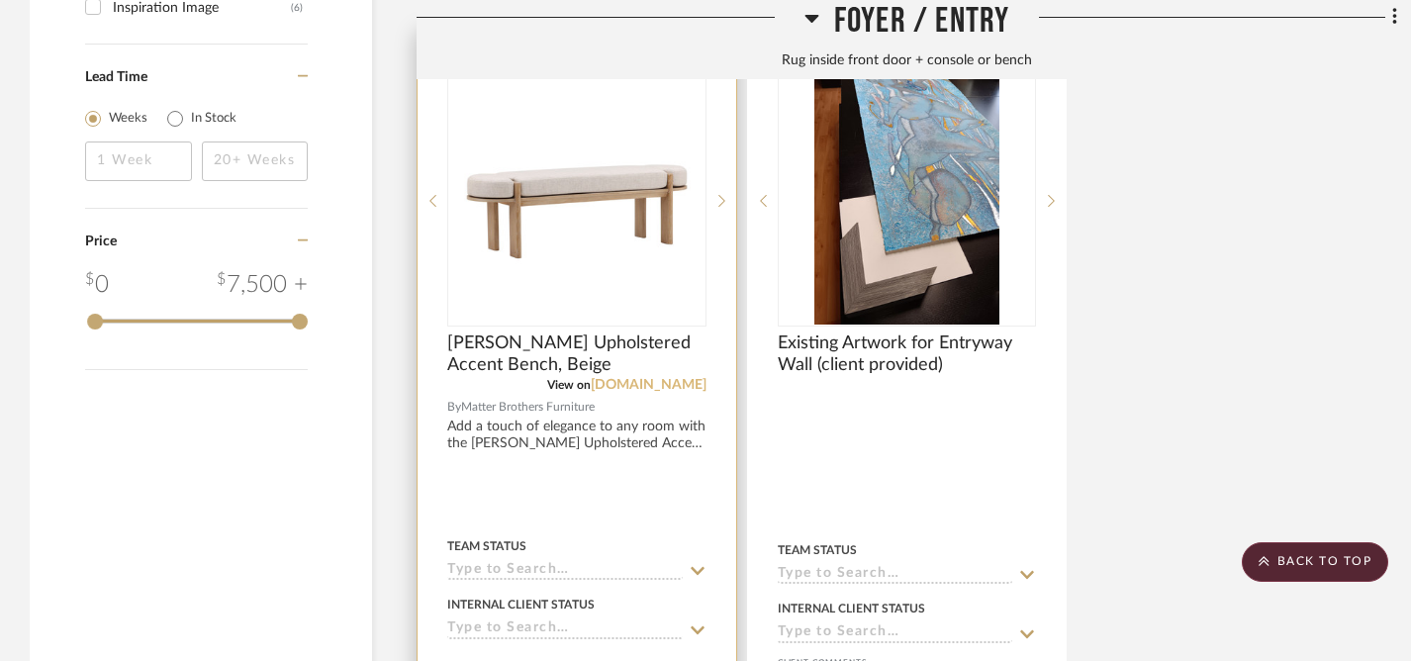
click at [681, 379] on link "[DOMAIN_NAME]" at bounding box center [649, 385] width 116 height 14
click at [541, 222] on img "0" at bounding box center [576, 200] width 247 height 247
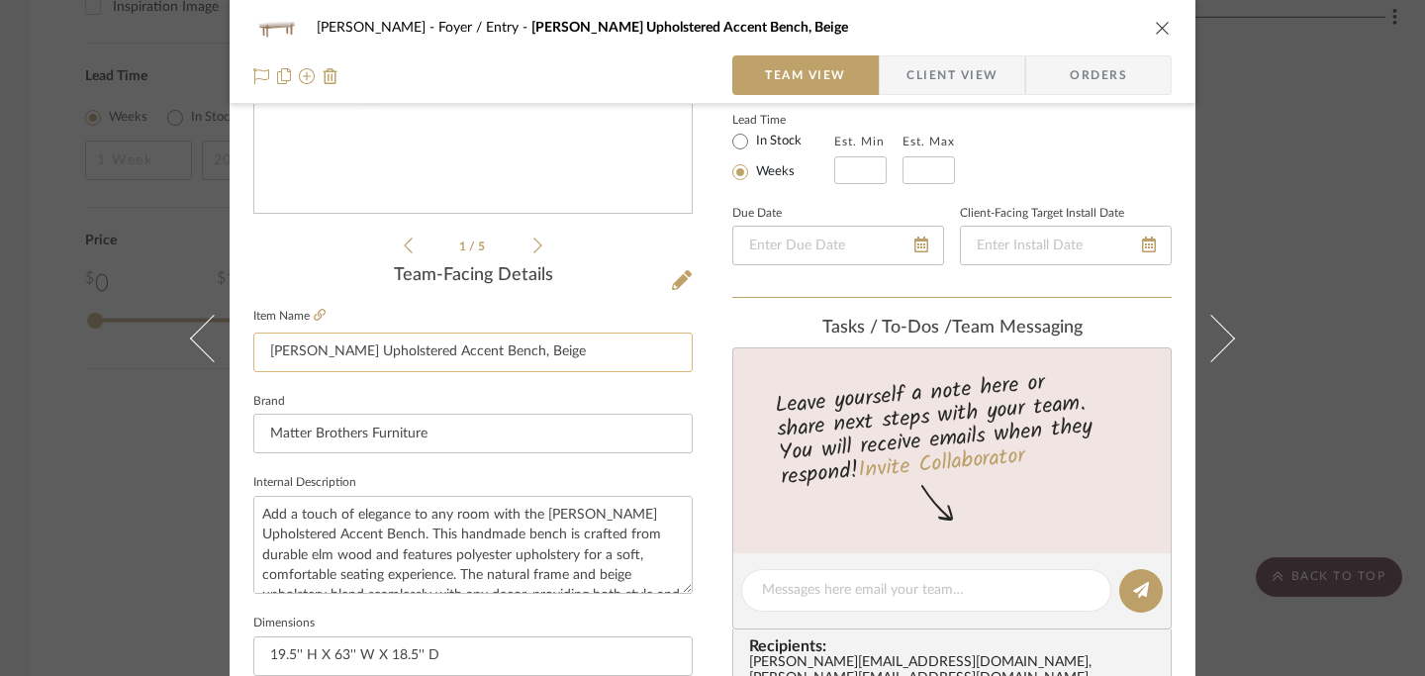
scroll to position [302, 0]
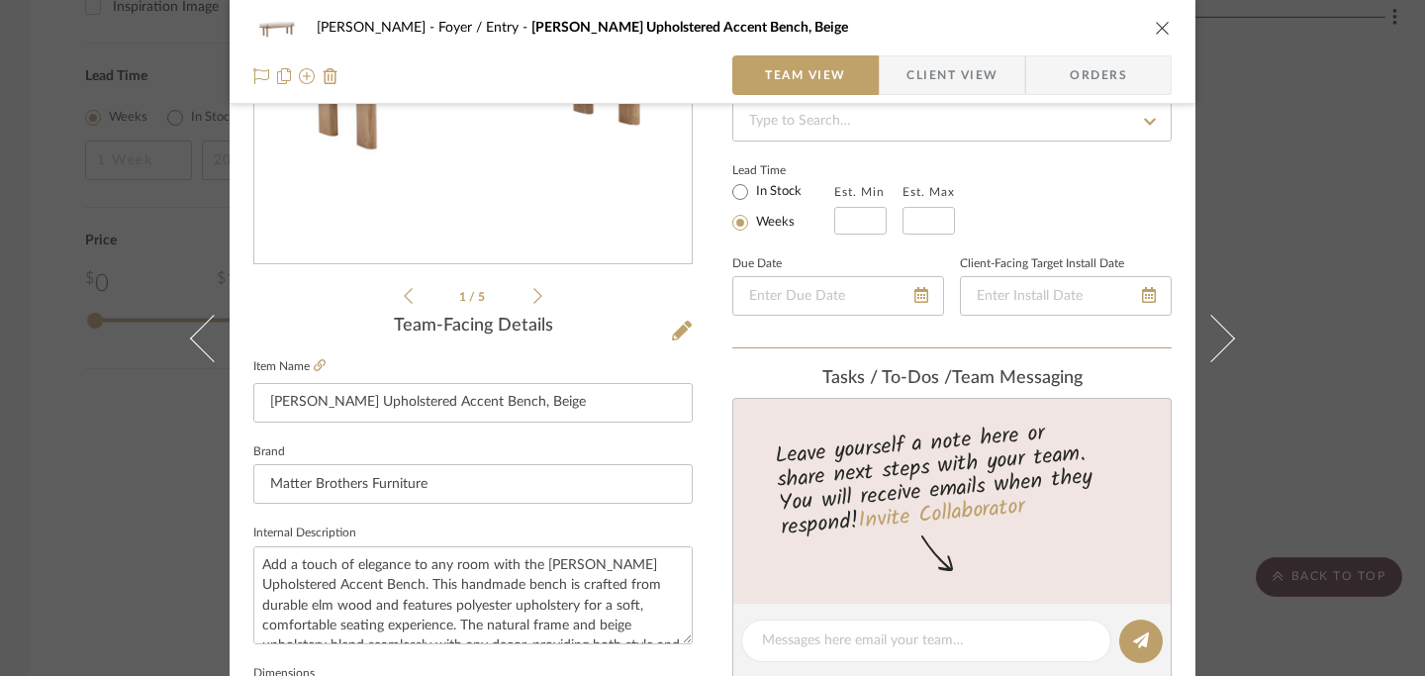
click at [1155, 30] on icon "close" at bounding box center [1163, 28] width 16 height 16
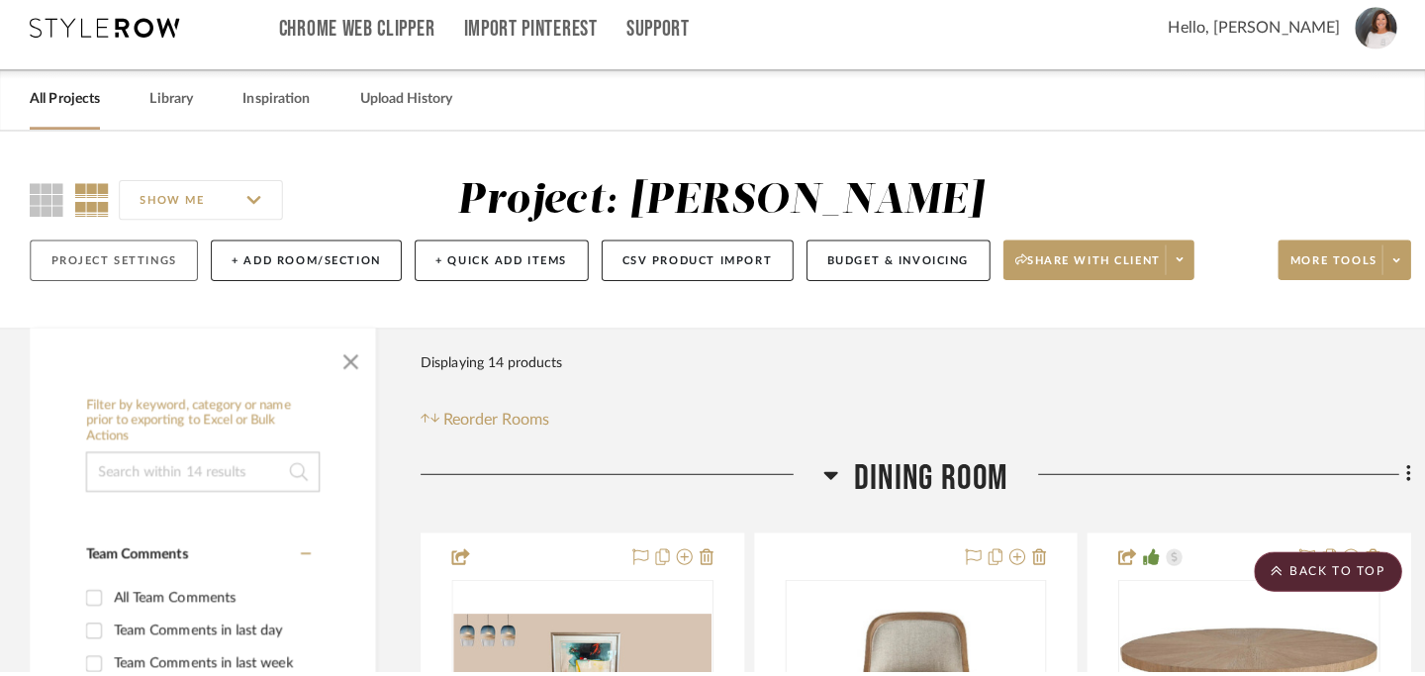
scroll to position [0, 0]
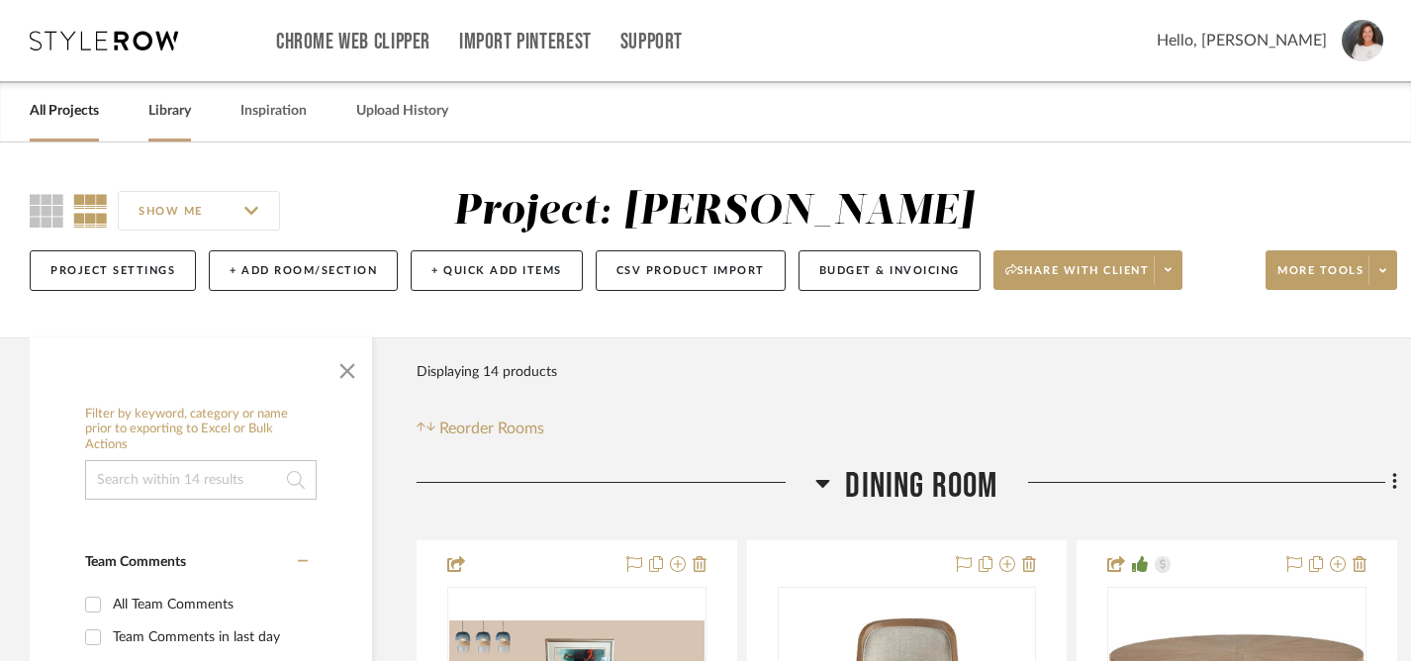
click at [175, 120] on link "Library" at bounding box center [169, 111] width 43 height 27
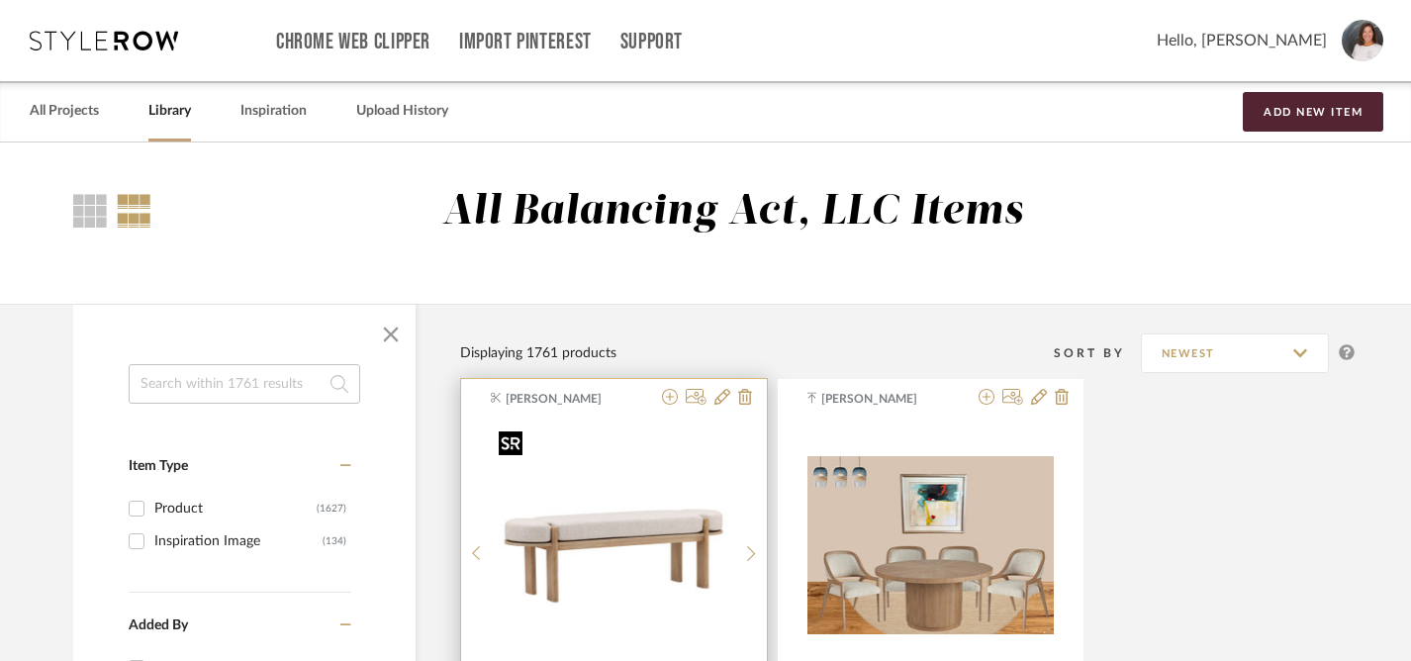
click at [608, 532] on img "0" at bounding box center [613, 545] width 245 height 245
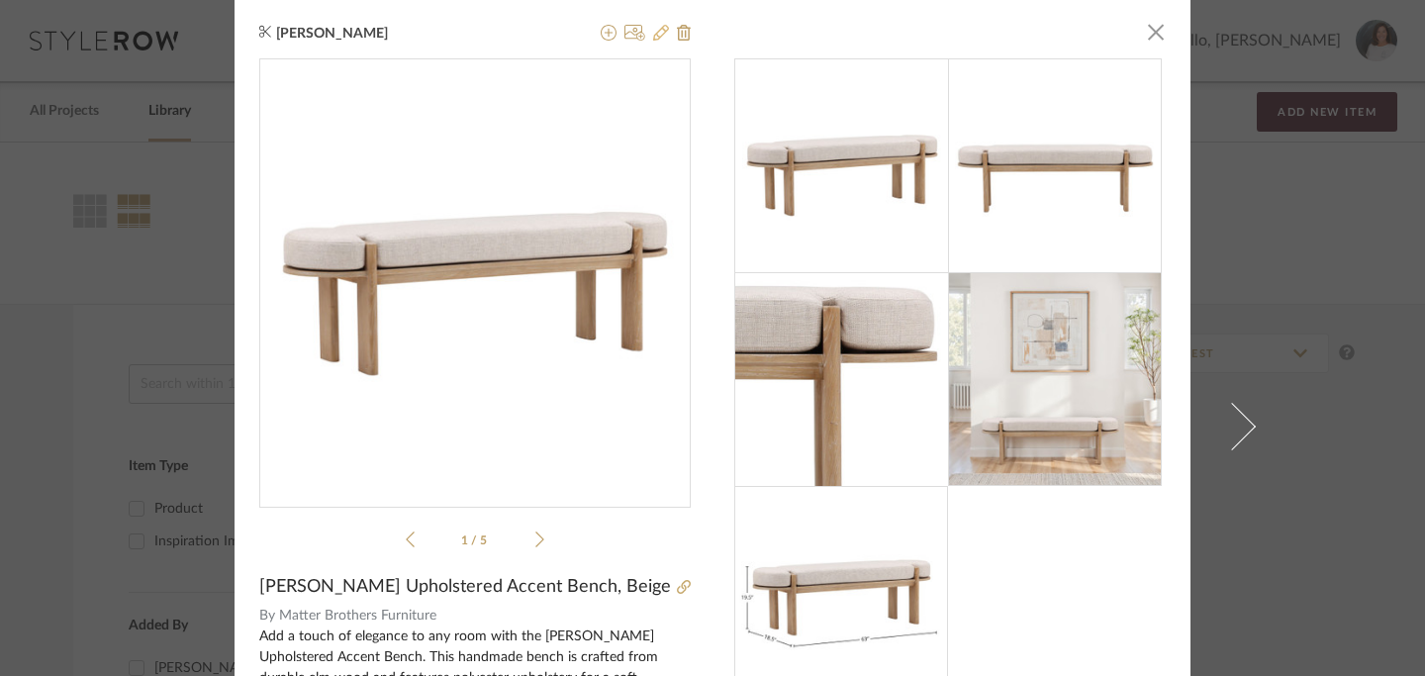
click at [653, 34] on icon at bounding box center [661, 33] width 16 height 16
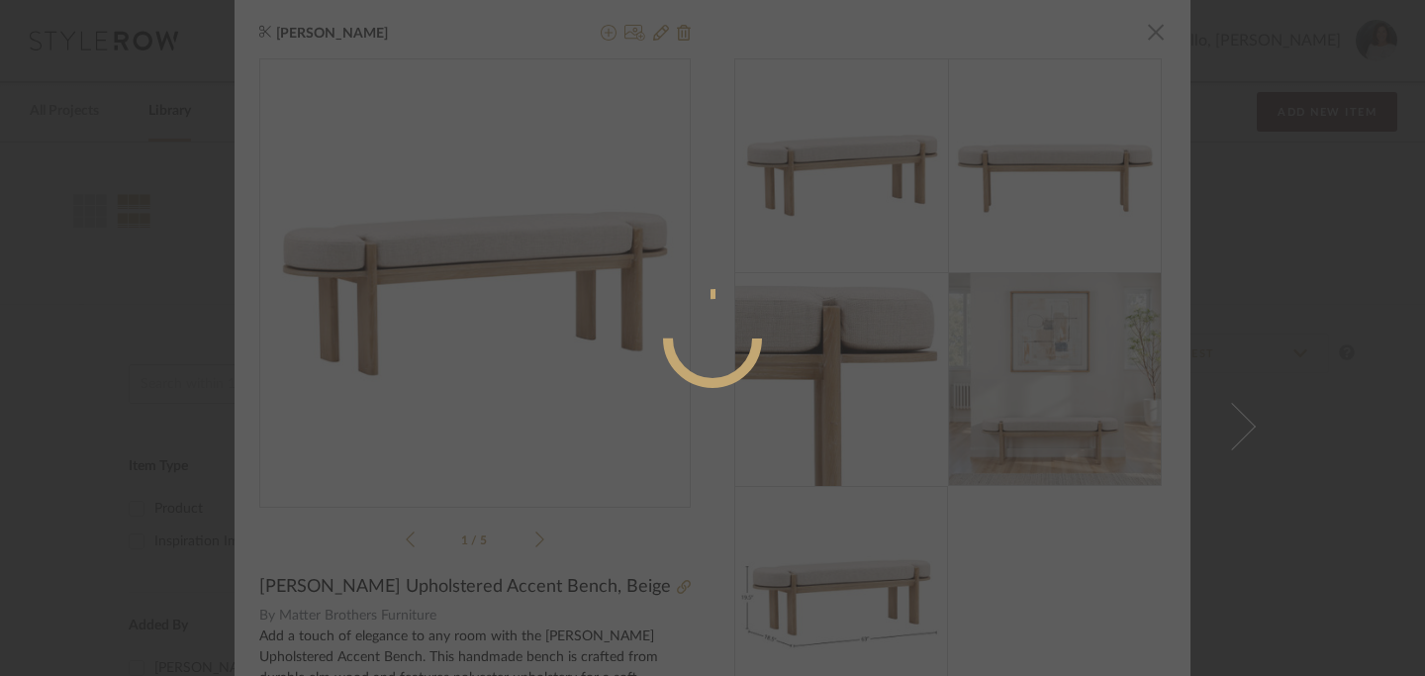
radio input "true"
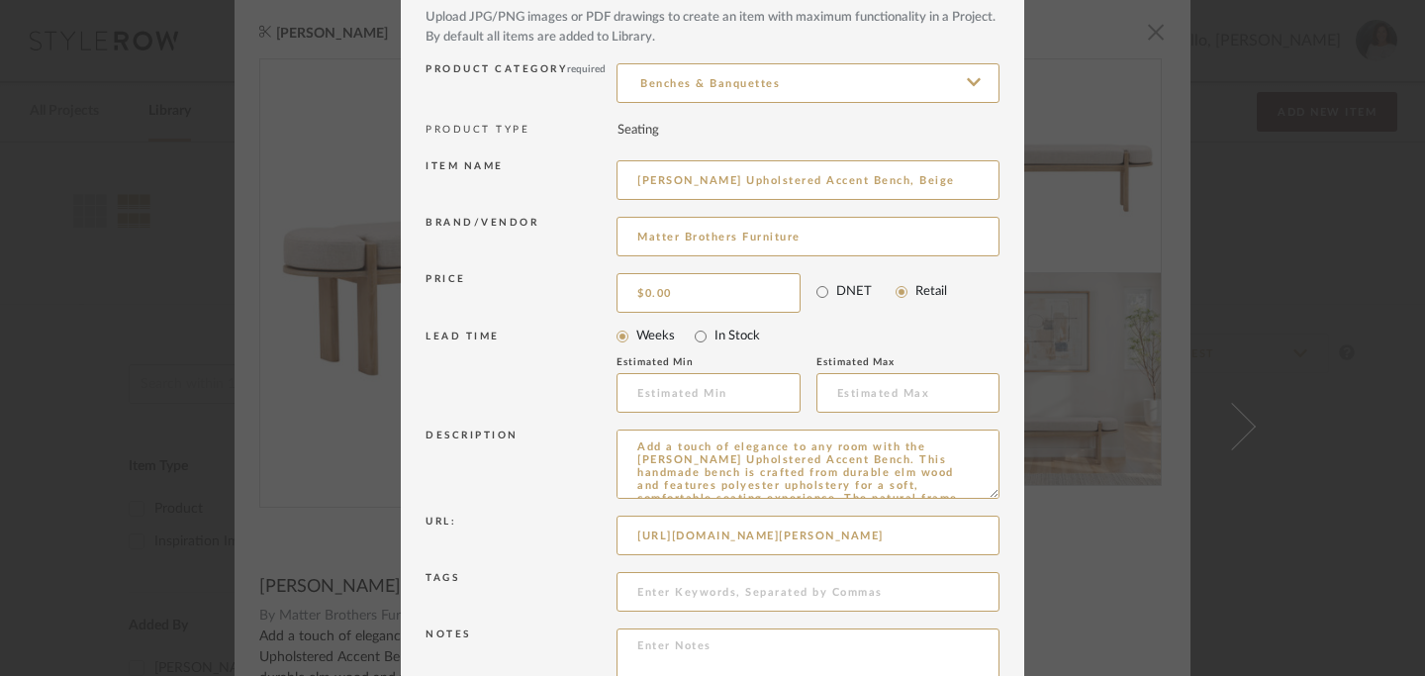
scroll to position [110, 0]
drag, startPoint x: 628, startPoint y: 532, endPoint x: 965, endPoint y: 538, distance: 336.5
click at [961, 542] on input "[URL][DOMAIN_NAME][PERSON_NAME]" at bounding box center [808, 531] width 383 height 40
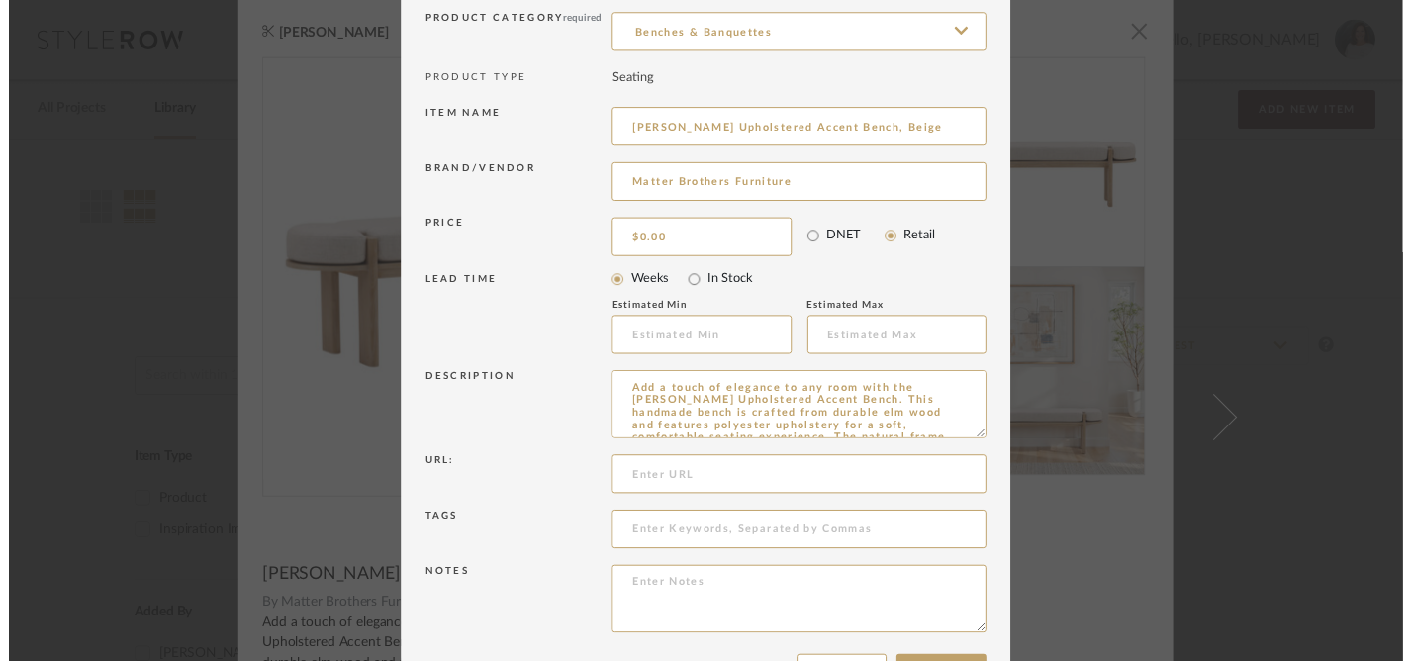
scroll to position [226, 0]
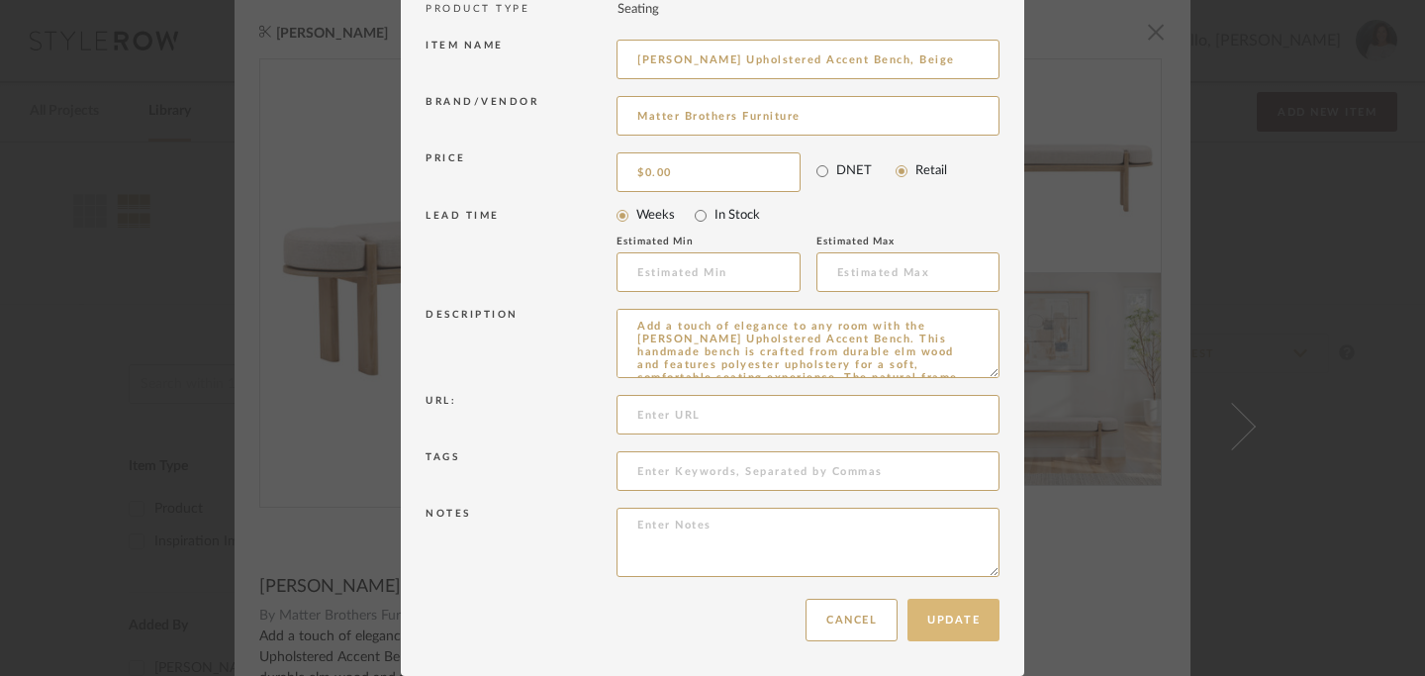
click at [952, 615] on button "Update" at bounding box center [953, 620] width 92 height 43
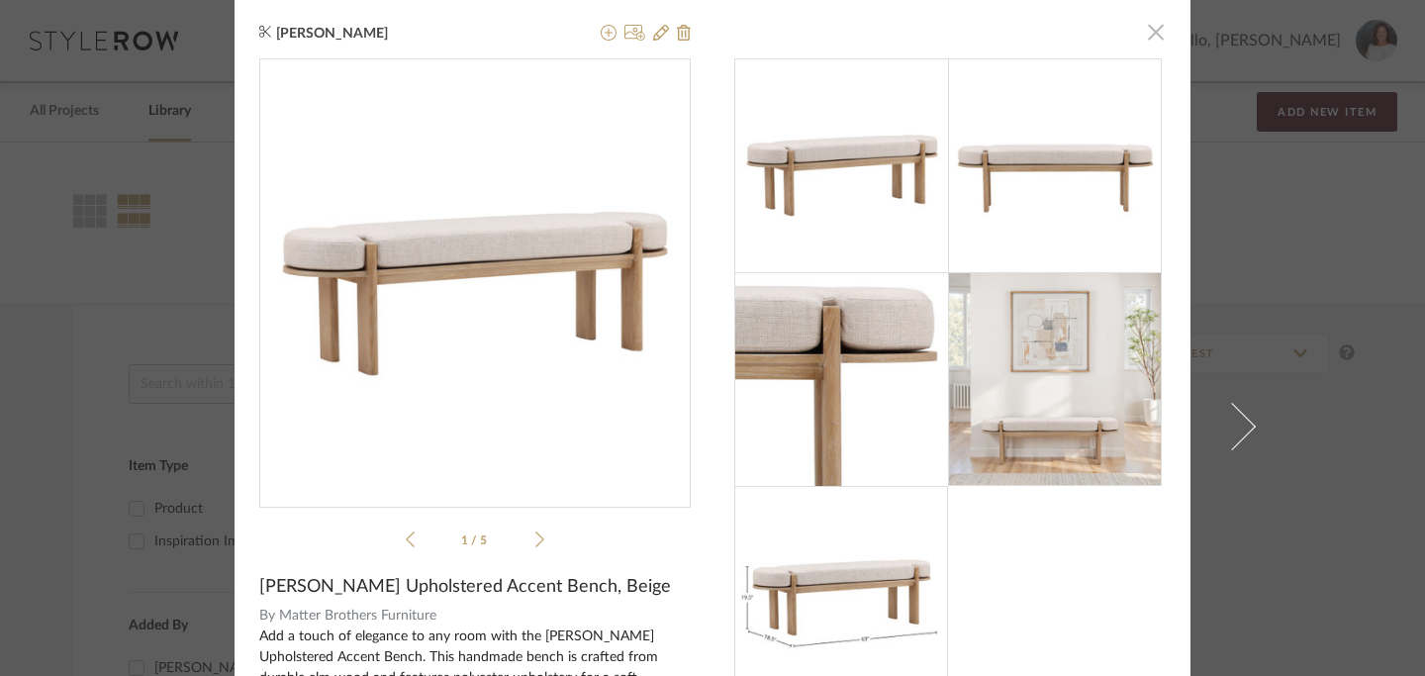
click at [1153, 36] on span "button" at bounding box center [1156, 32] width 40 height 40
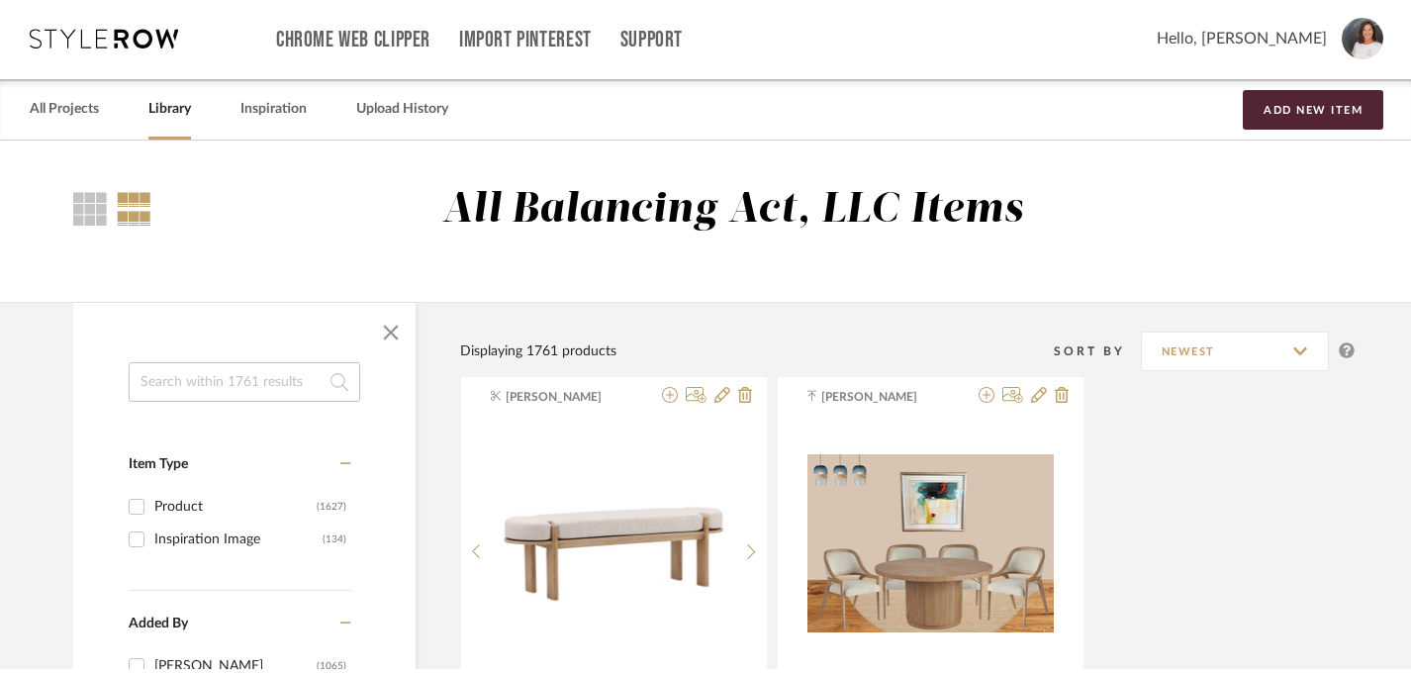
scroll to position [0, 0]
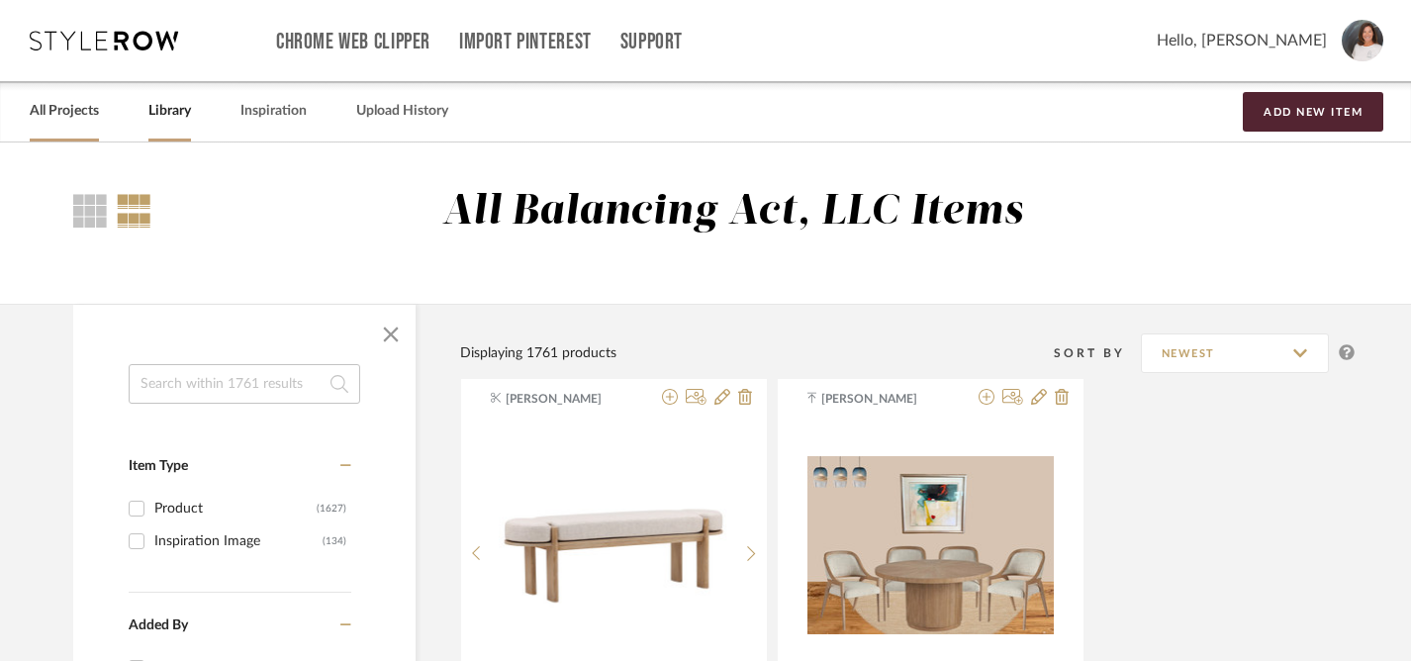
click at [52, 116] on link "All Projects" at bounding box center [64, 111] width 69 height 27
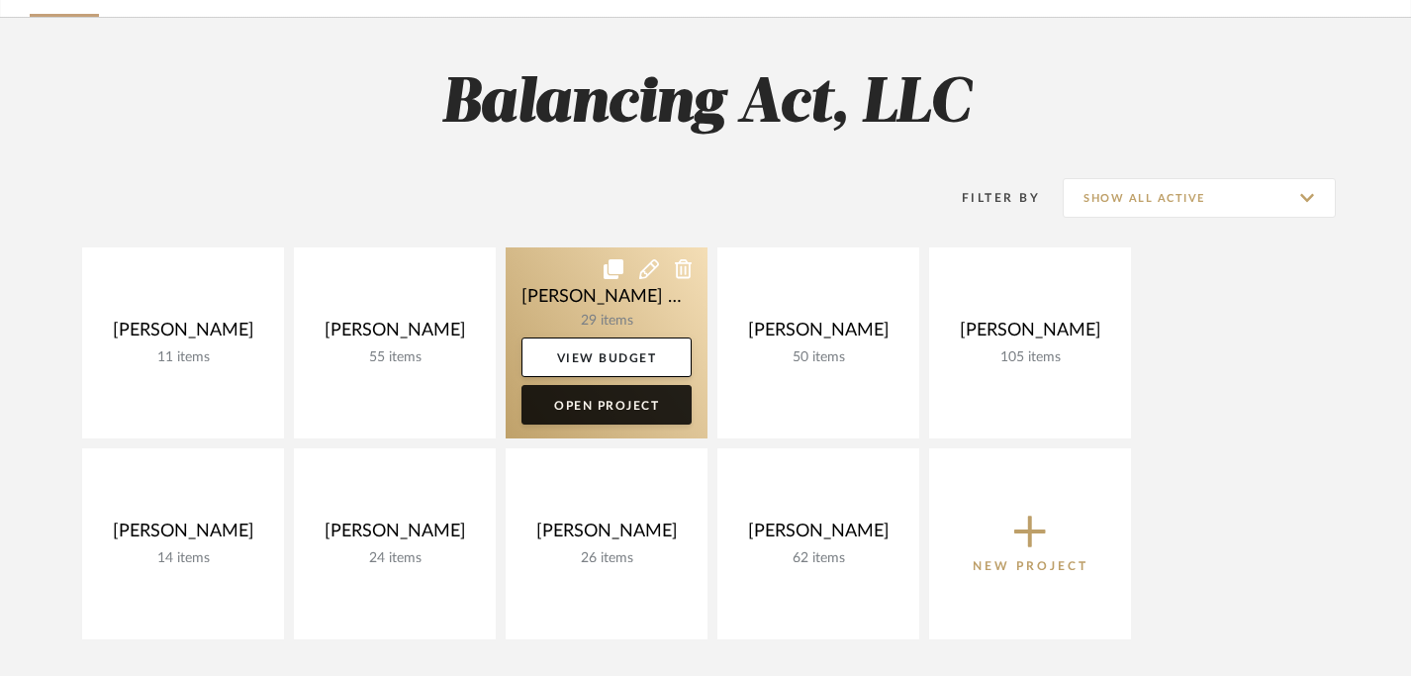
scroll to position [131, 0]
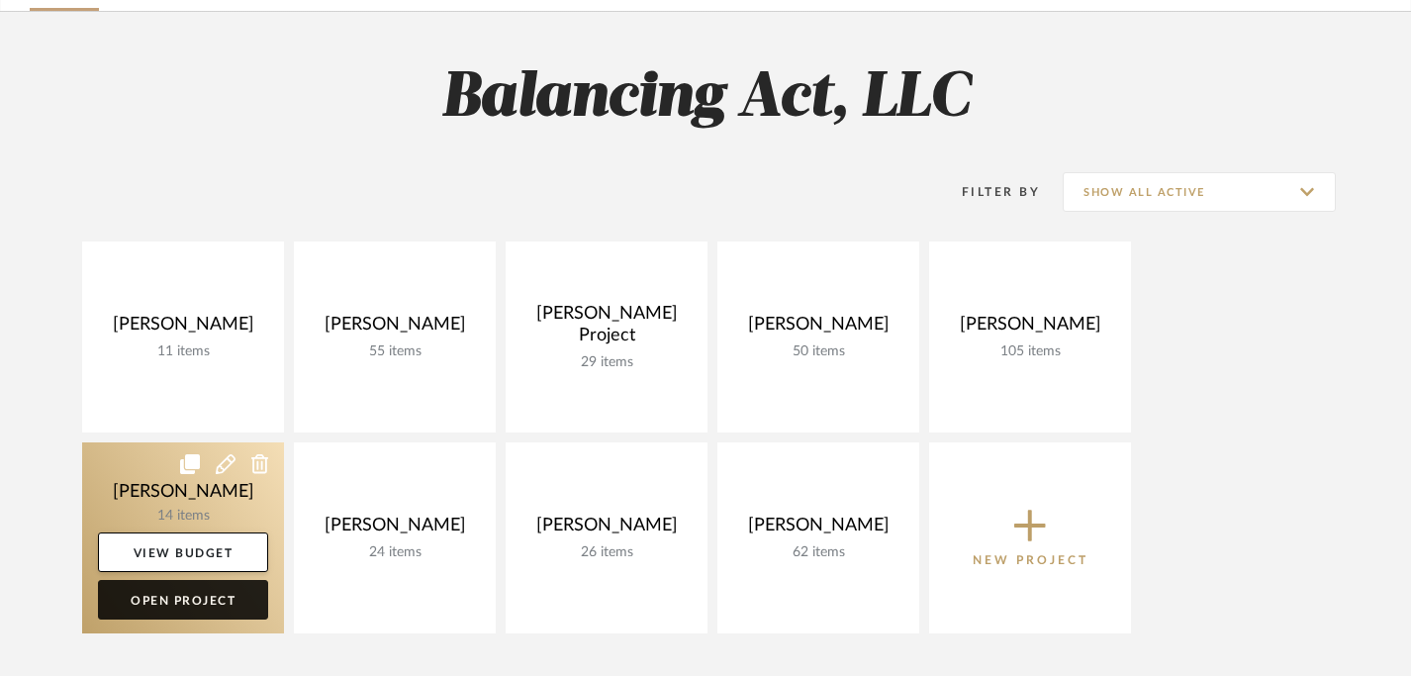
click at [194, 602] on link "Open Project" at bounding box center [183, 600] width 170 height 40
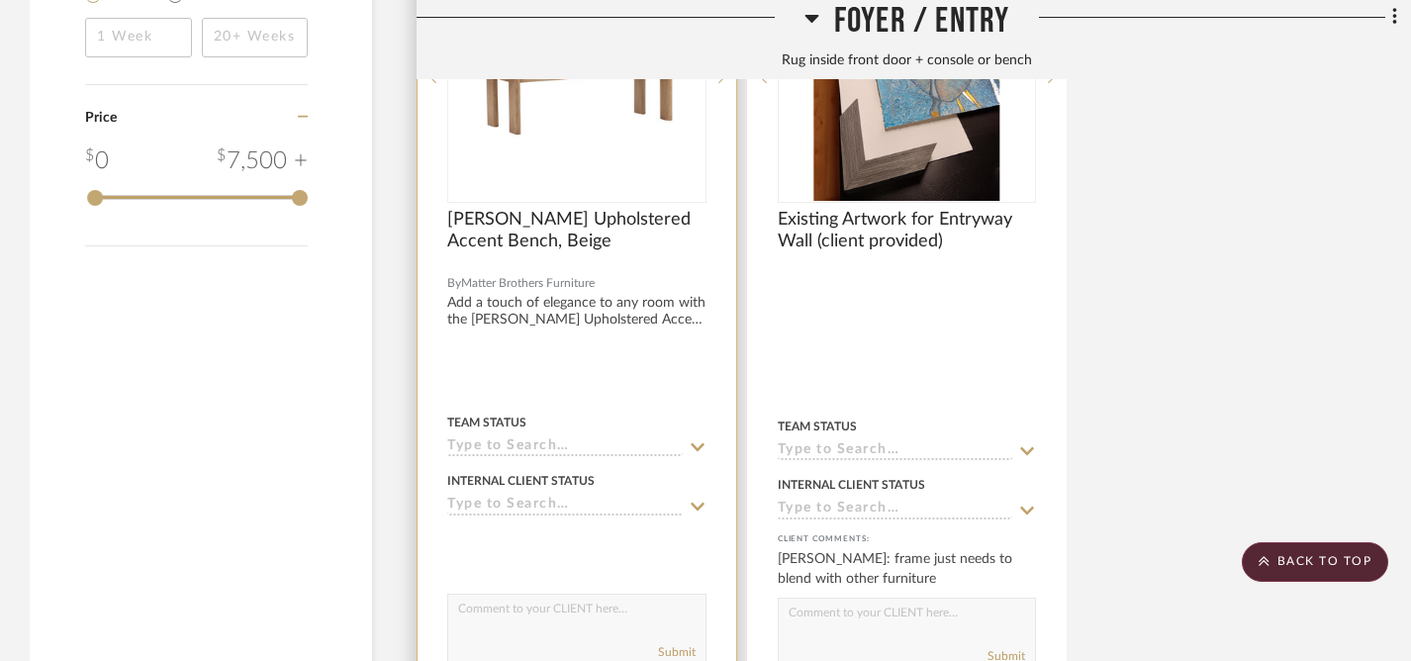
scroll to position [2514, 0]
click at [695, 501] on icon at bounding box center [698, 505] width 14 height 8
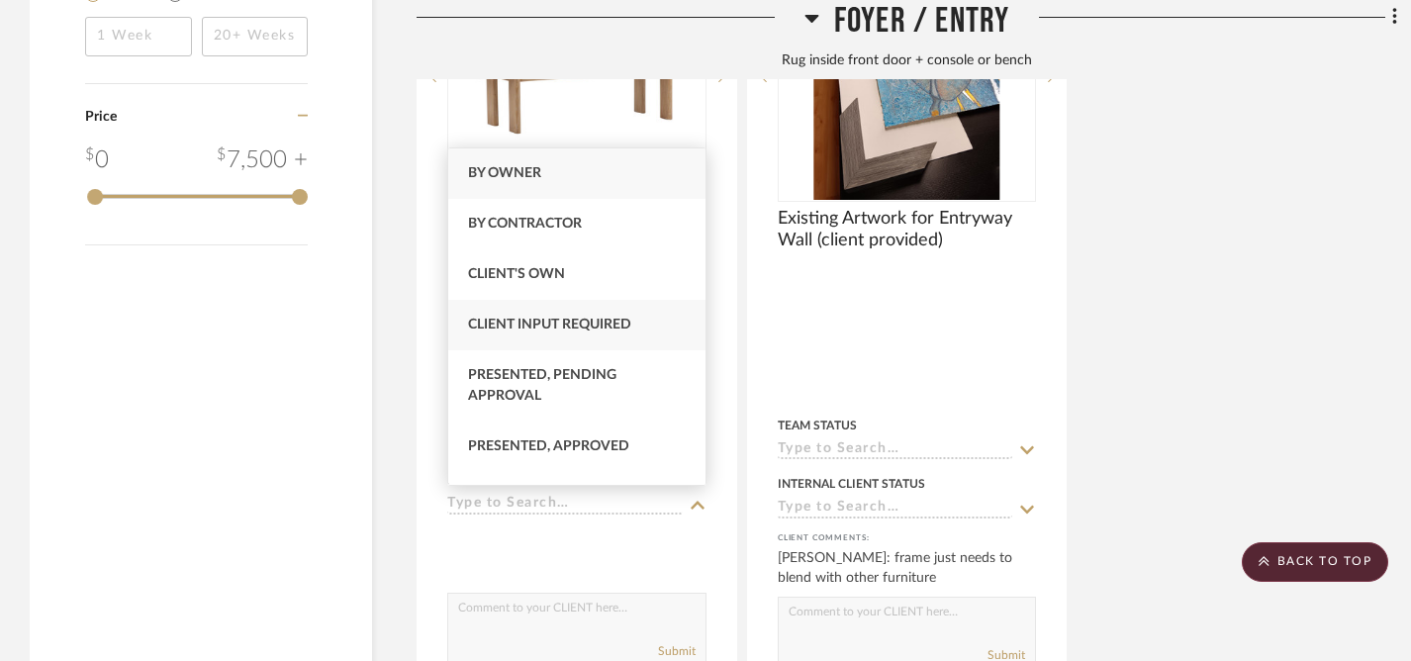
click at [526, 325] on span "Client Input Required" at bounding box center [549, 325] width 163 height 14
type input "[DATE]"
type input "Client Input Required"
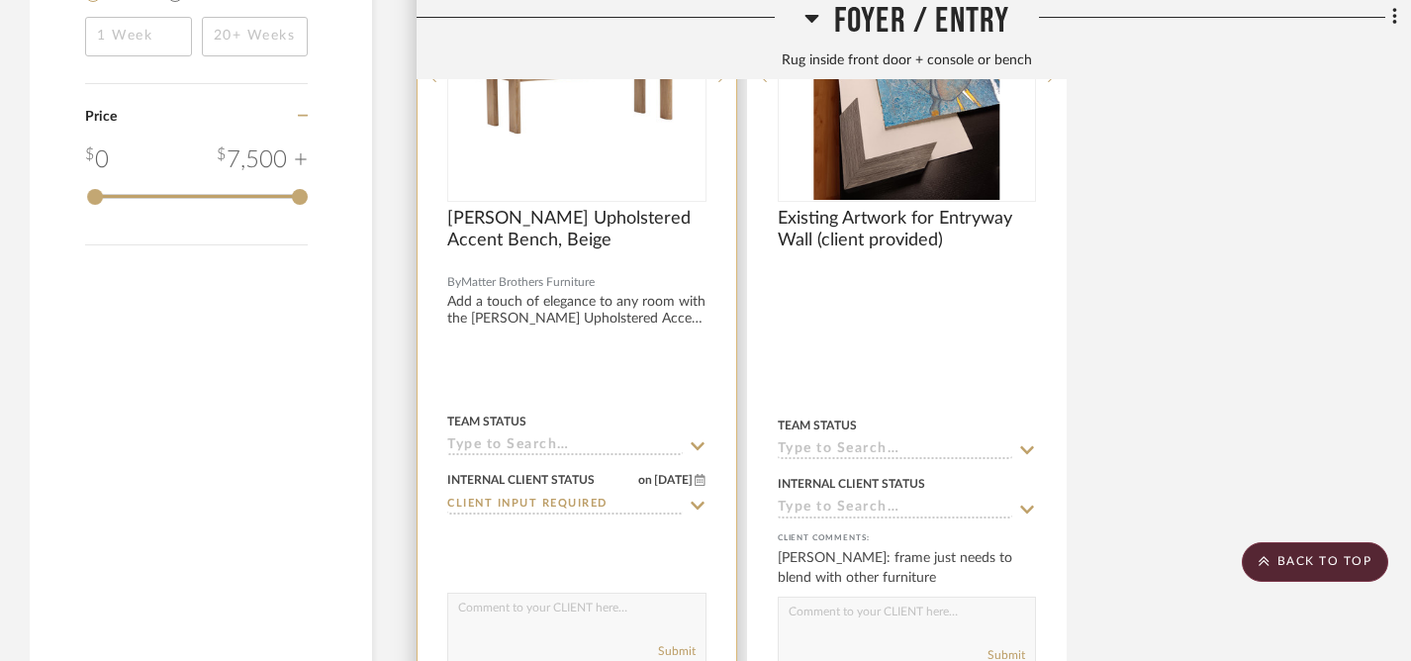
click at [559, 605] on textarea at bounding box center [576, 613] width 257 height 38
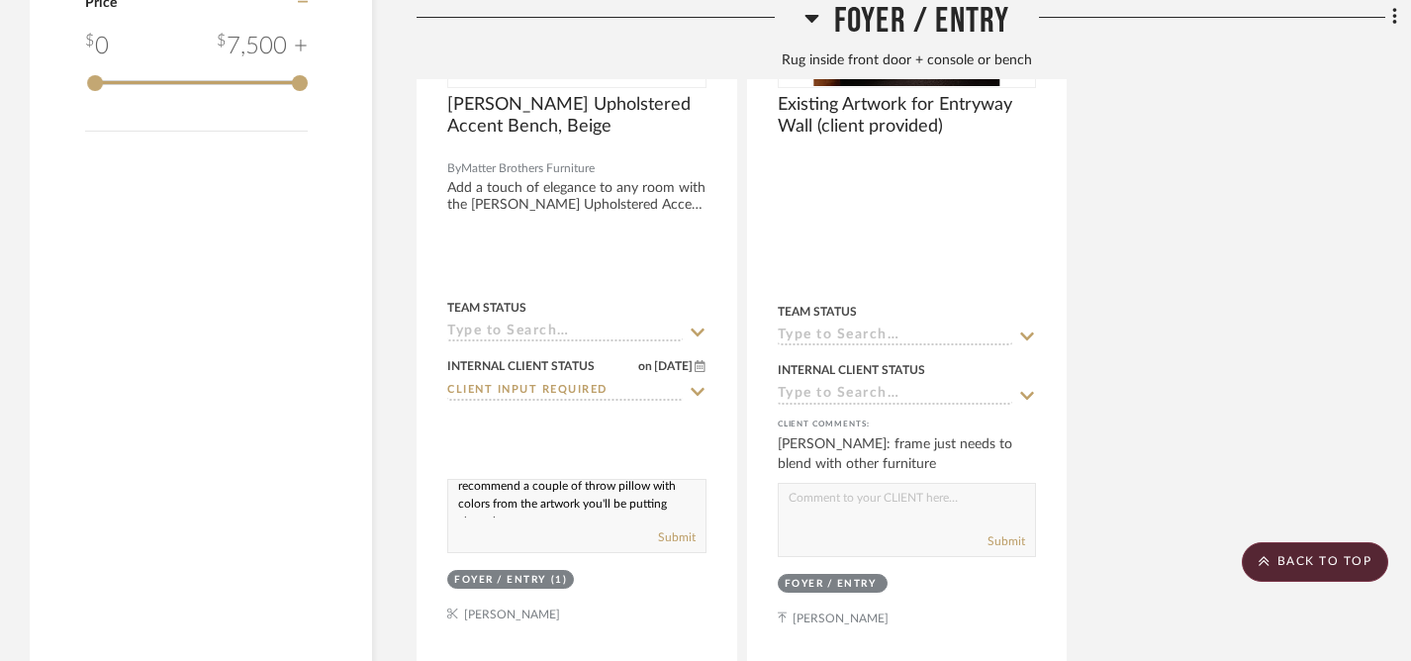
scroll to position [2770, 0]
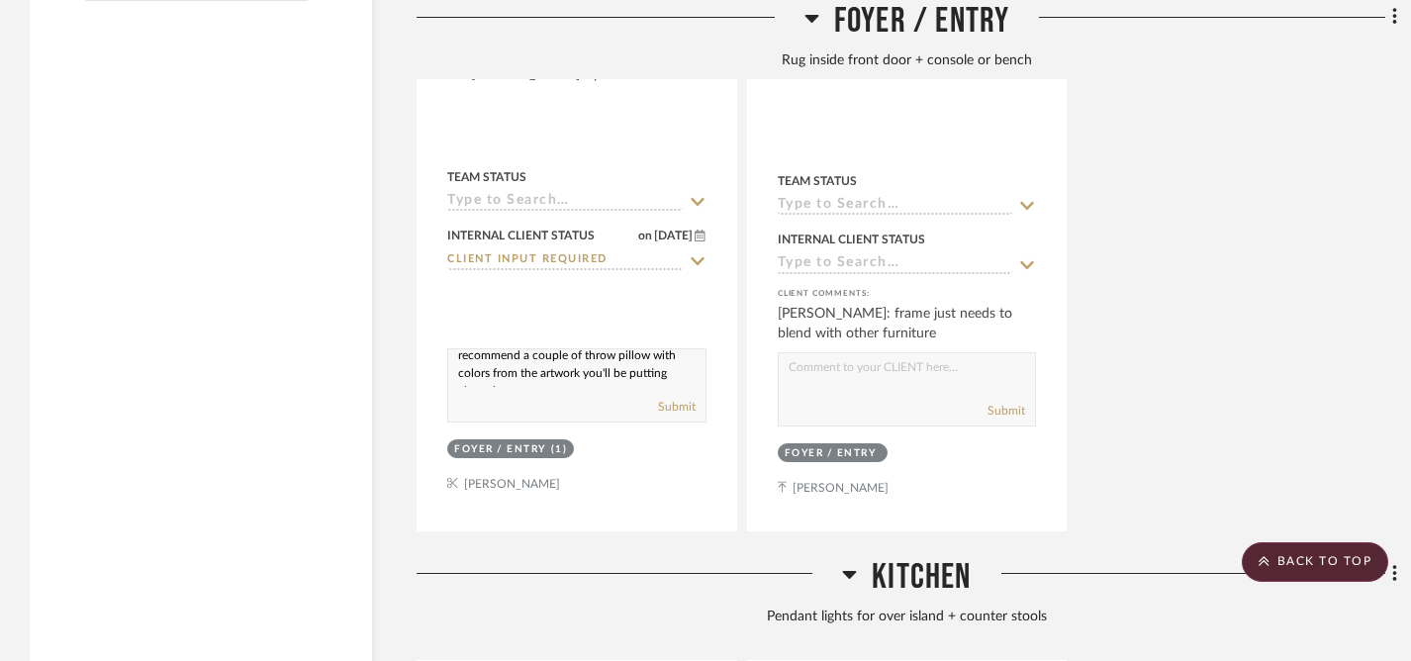
drag, startPoint x: 458, startPoint y: 604, endPoint x: 541, endPoint y: 661, distance: 101.0
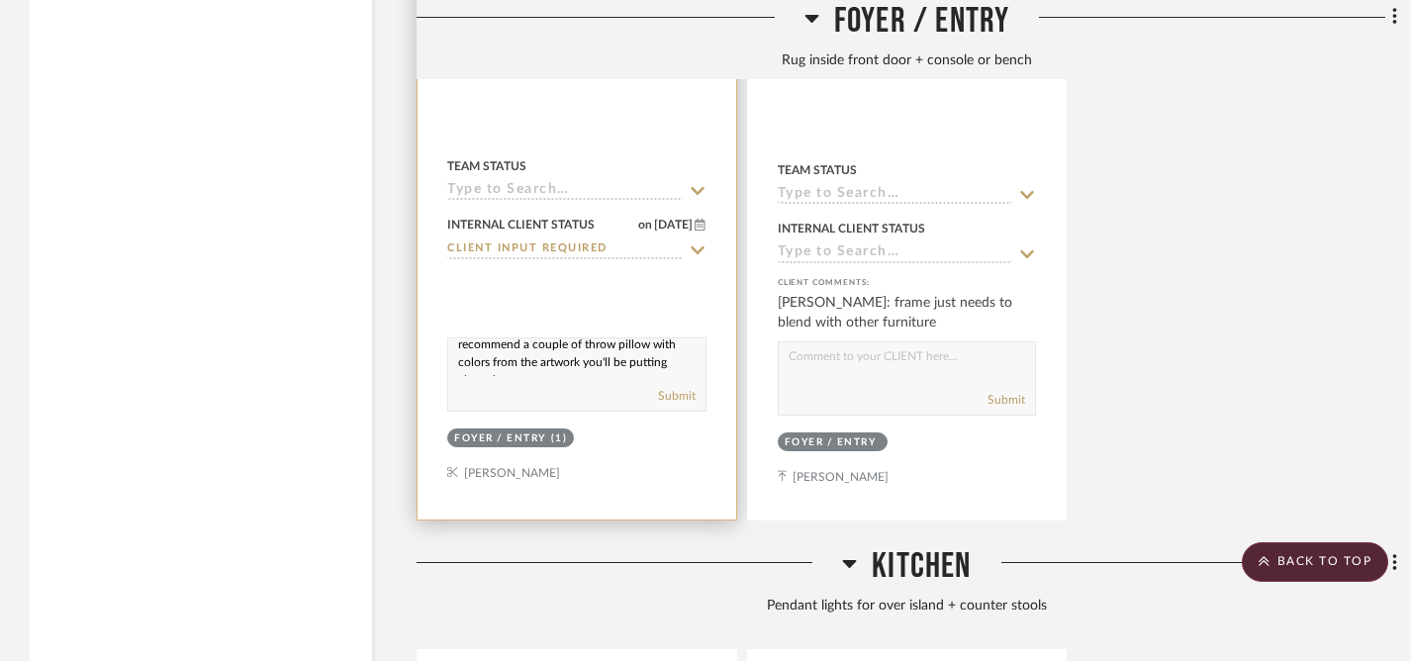
paste textarea "an at [GEOGRAPHIC_DATA] or other retailers, and we can take a look at it in per…"
click at [505, 345] on textarea "We found this bench as an option for your entryway. The price is better at MB t…" at bounding box center [576, 357] width 257 height 38
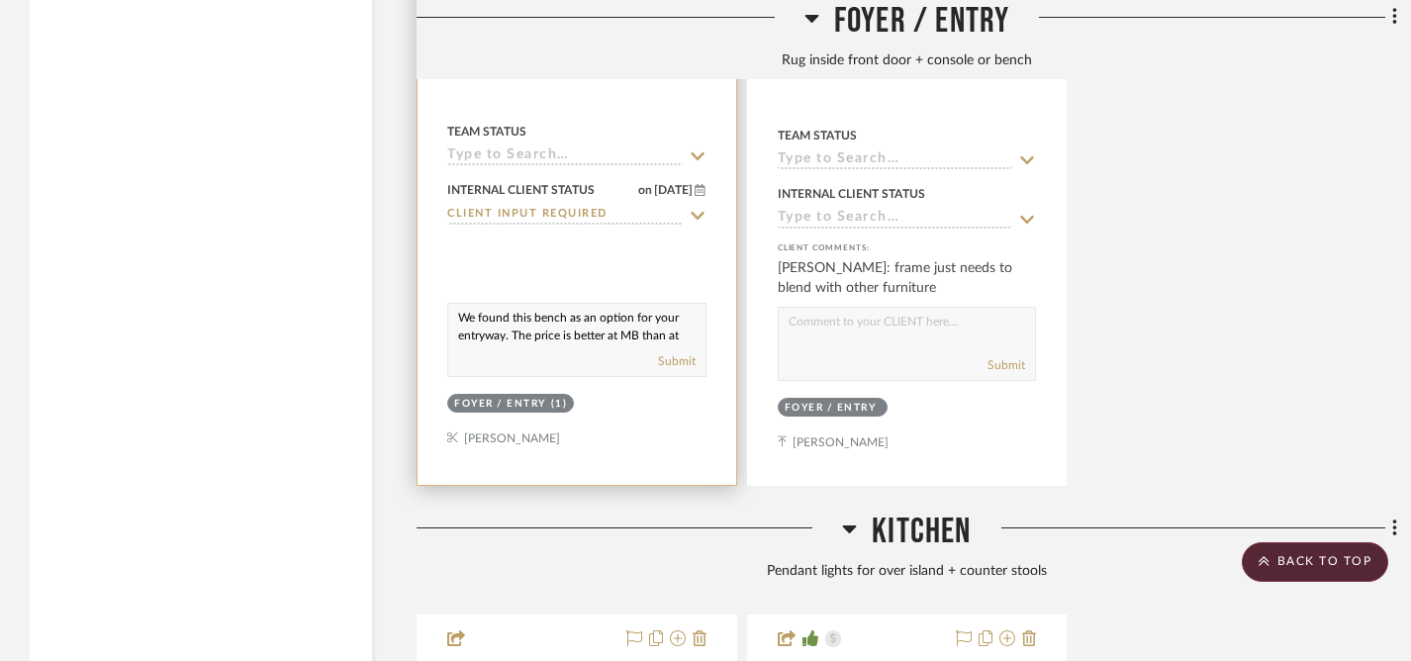
scroll to position [2814, 0]
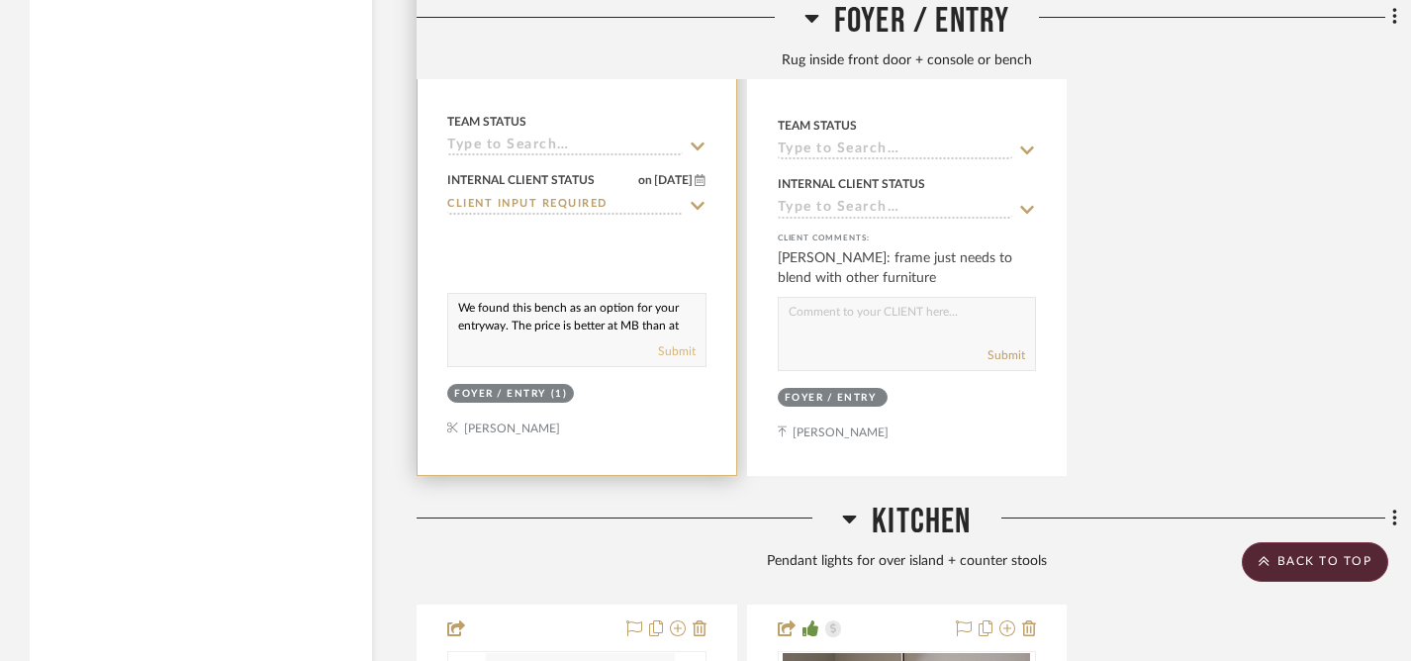
type textarea "We found this bench as an option for your entryway. The price is better at MB t…"
click at [674, 349] on button "Submit" at bounding box center [677, 351] width 38 height 18
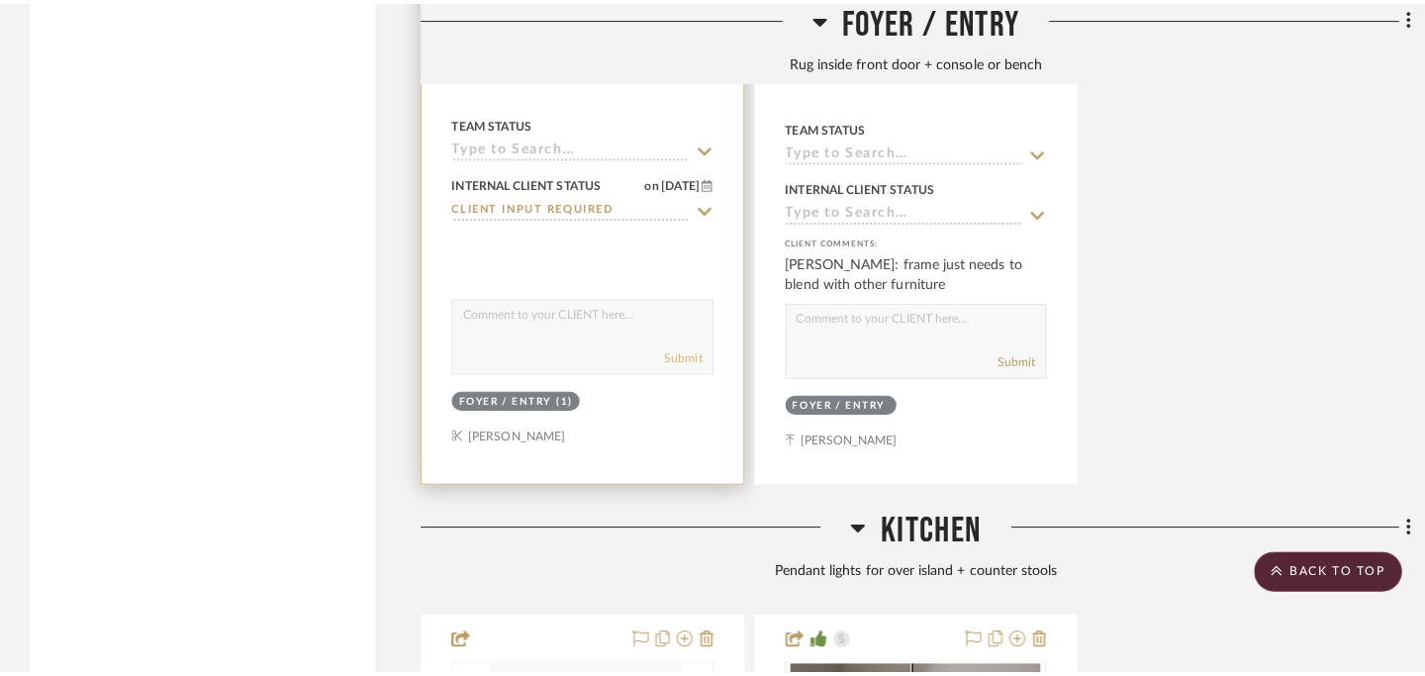
scroll to position [0, 0]
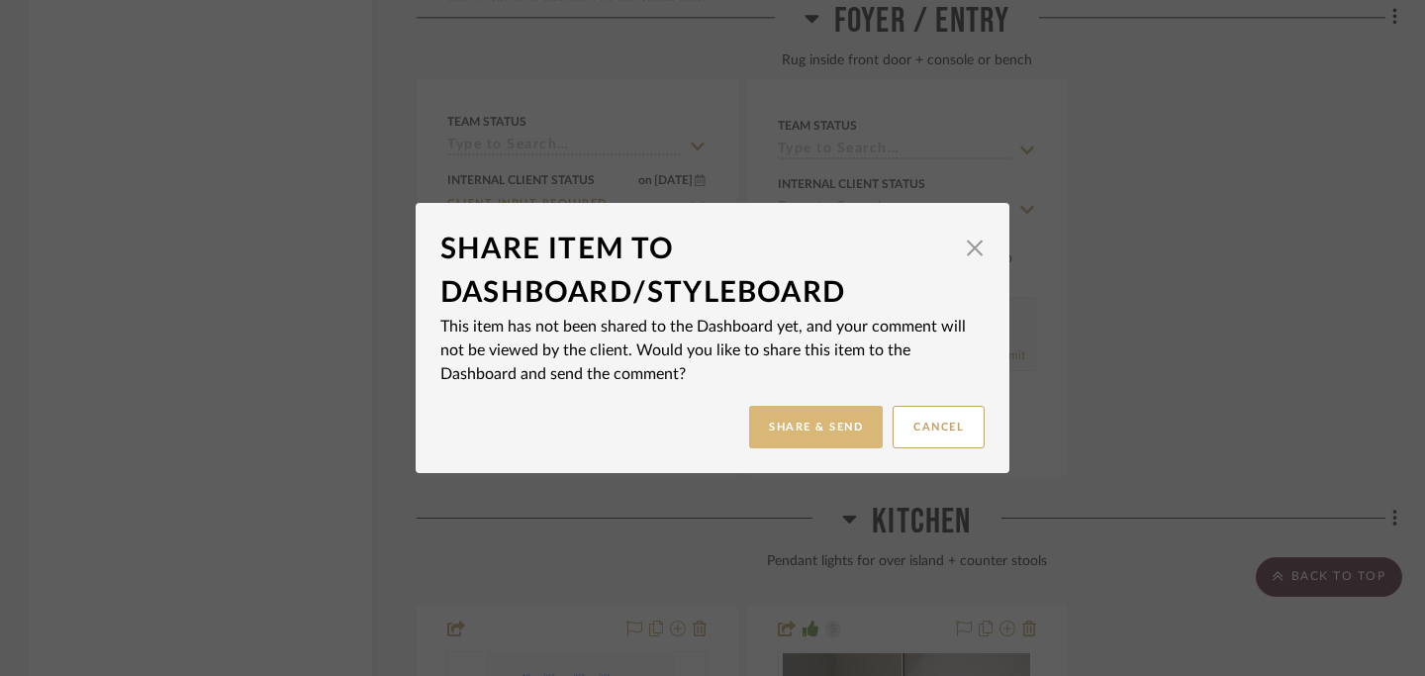
click at [777, 424] on button "Share & Send" at bounding box center [816, 427] width 134 height 43
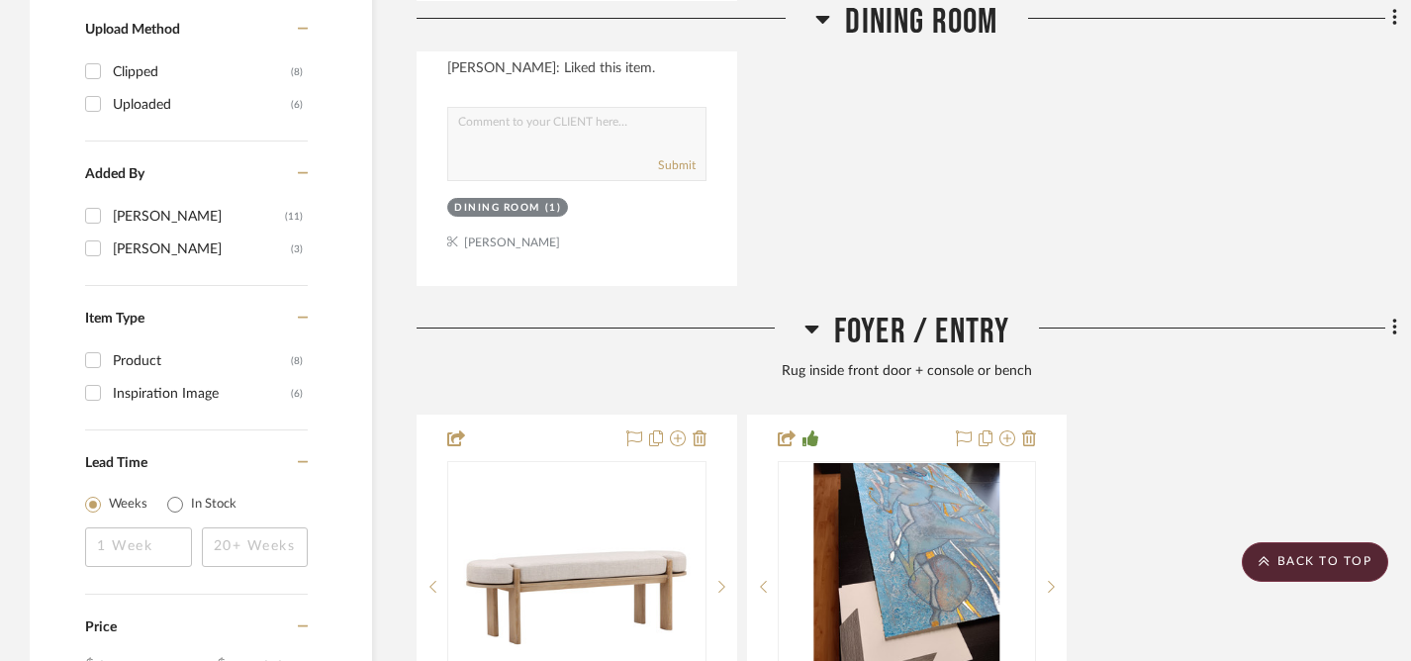
scroll to position [1989, 0]
